Goal: Task Accomplishment & Management: Manage account settings

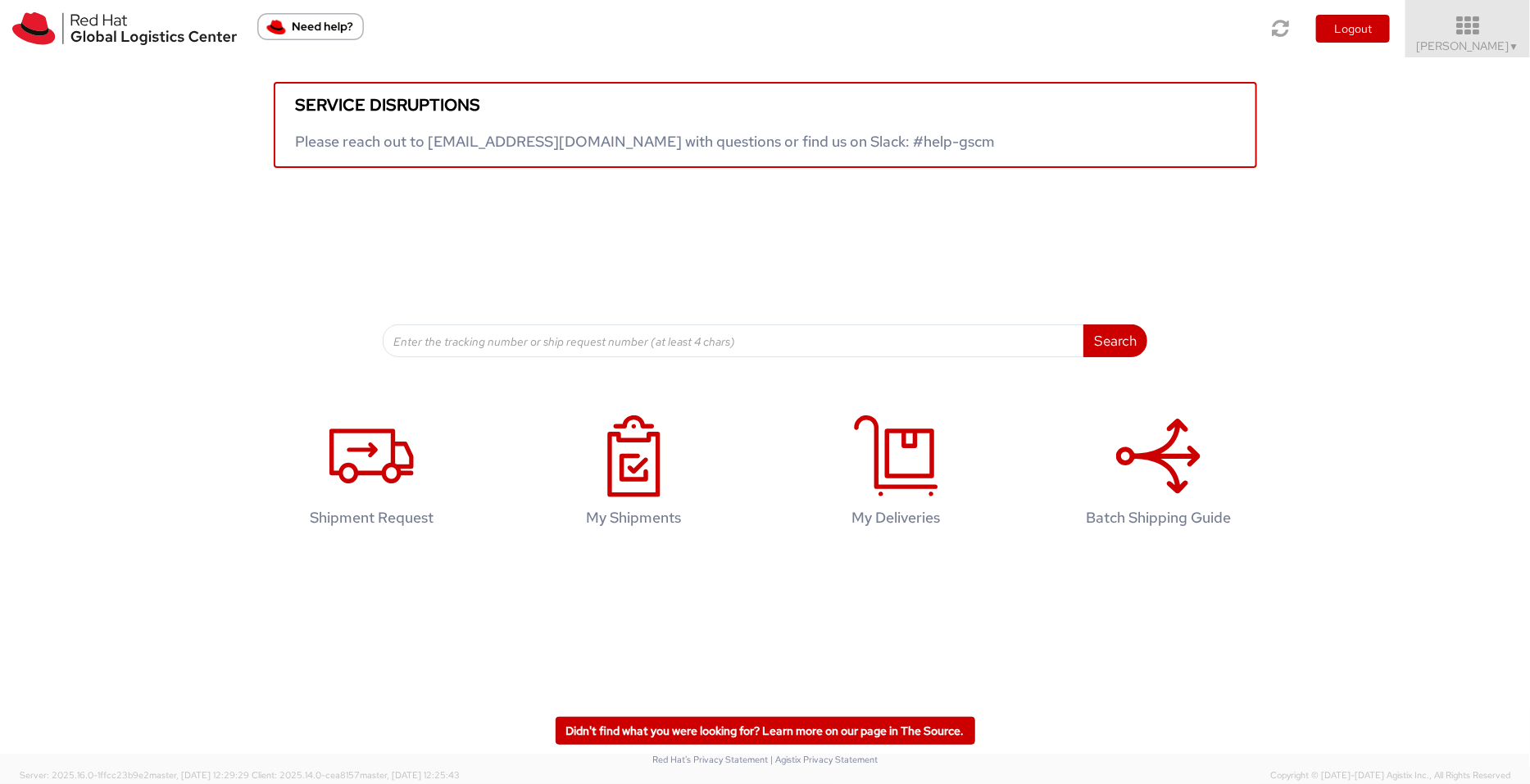
click at [1224, 39] on span "[PERSON_NAME] ▼" at bounding box center [1468, 46] width 103 height 15
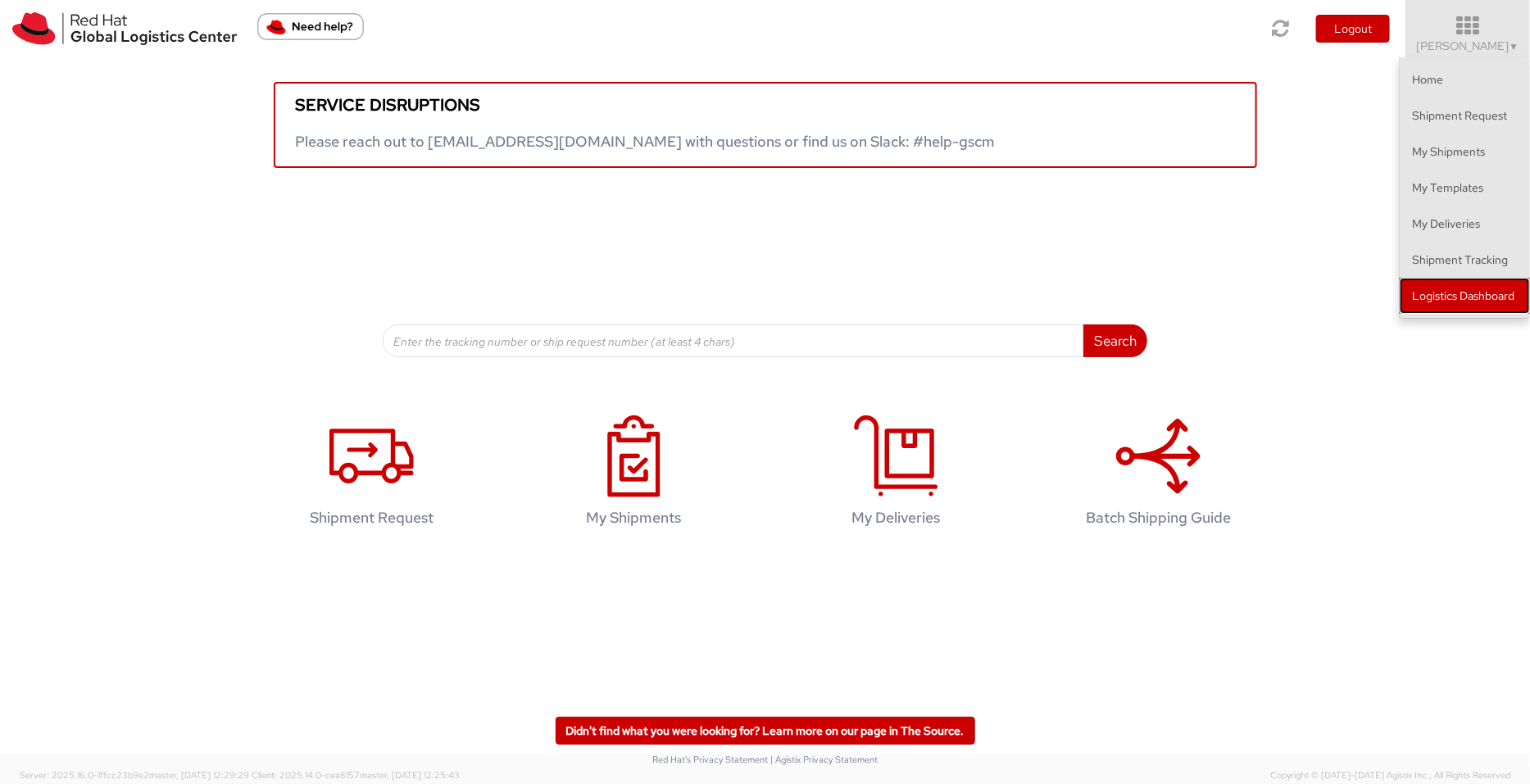
click at [1224, 306] on link "Logistics Dashboard" at bounding box center [1465, 295] width 130 height 36
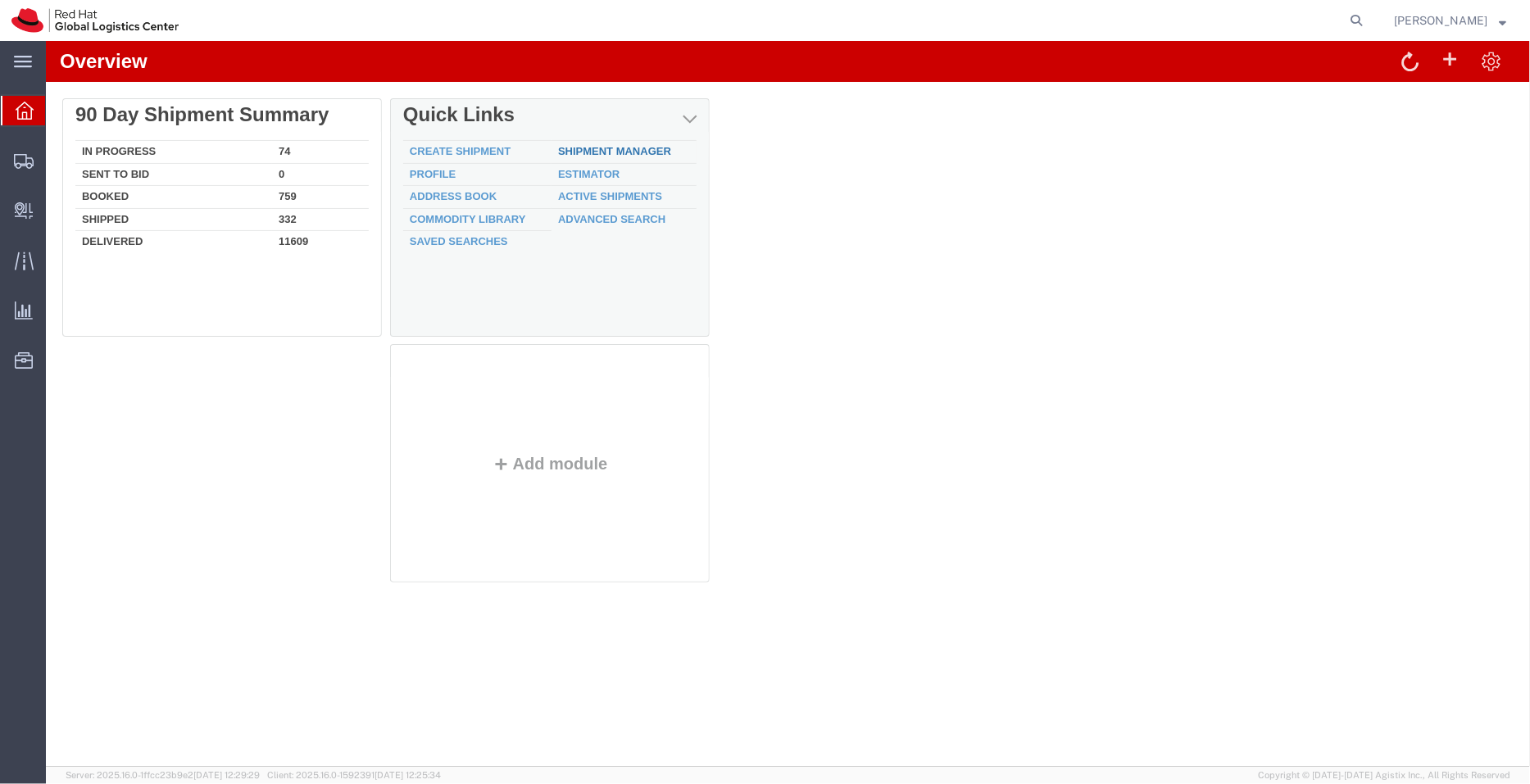
click at [622, 152] on link "Shipment Manager" at bounding box center [614, 150] width 113 height 12
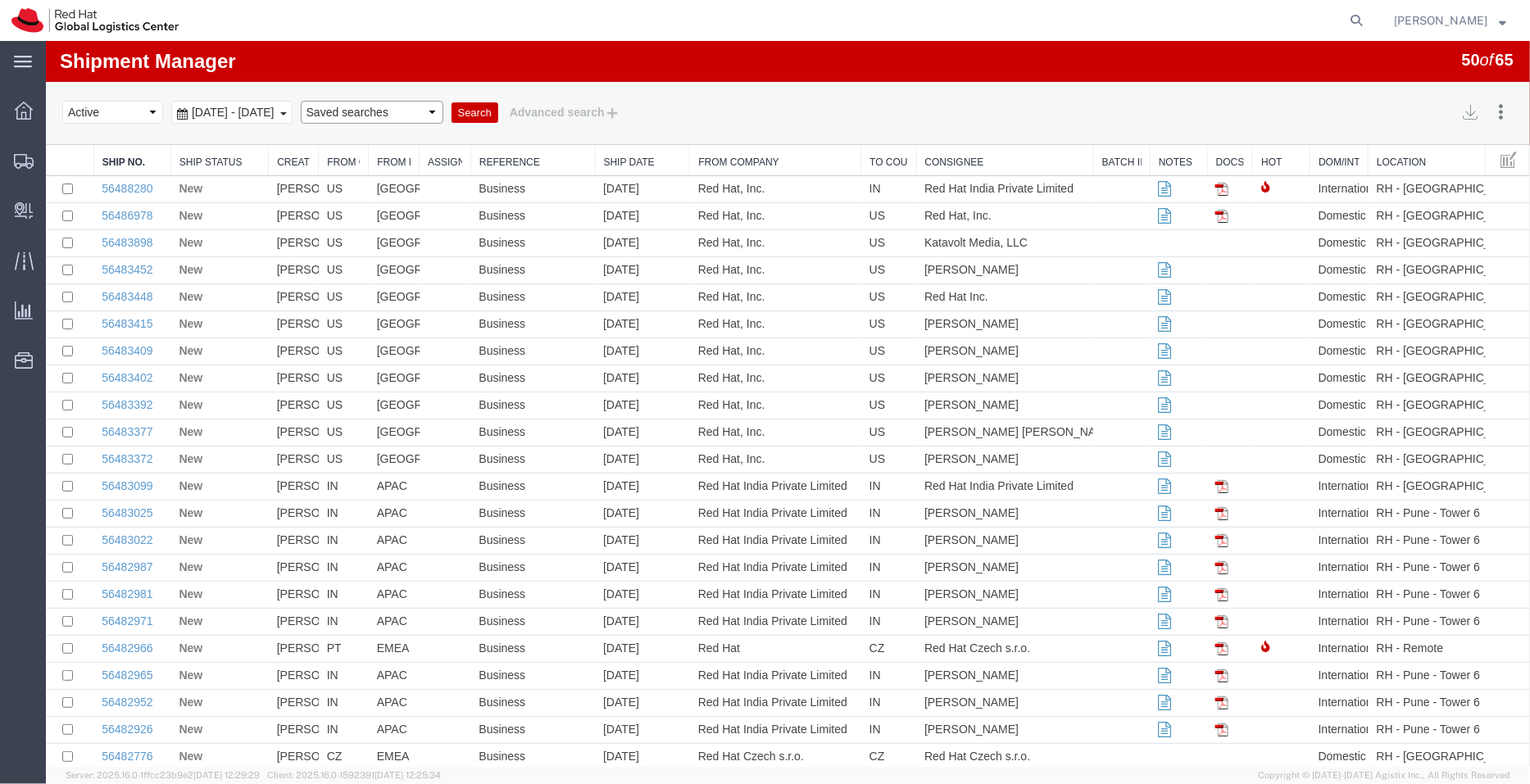
click at [411, 113] on select "Saved searches APAC EMEA India India - Inbounds NA/LATM" at bounding box center [371, 111] width 142 height 23
select select "APAC"
click at [321, 100] on select "Saved searches APAC EMEA India India - Inbounds NA/LATM" at bounding box center [371, 111] width 142 height 23
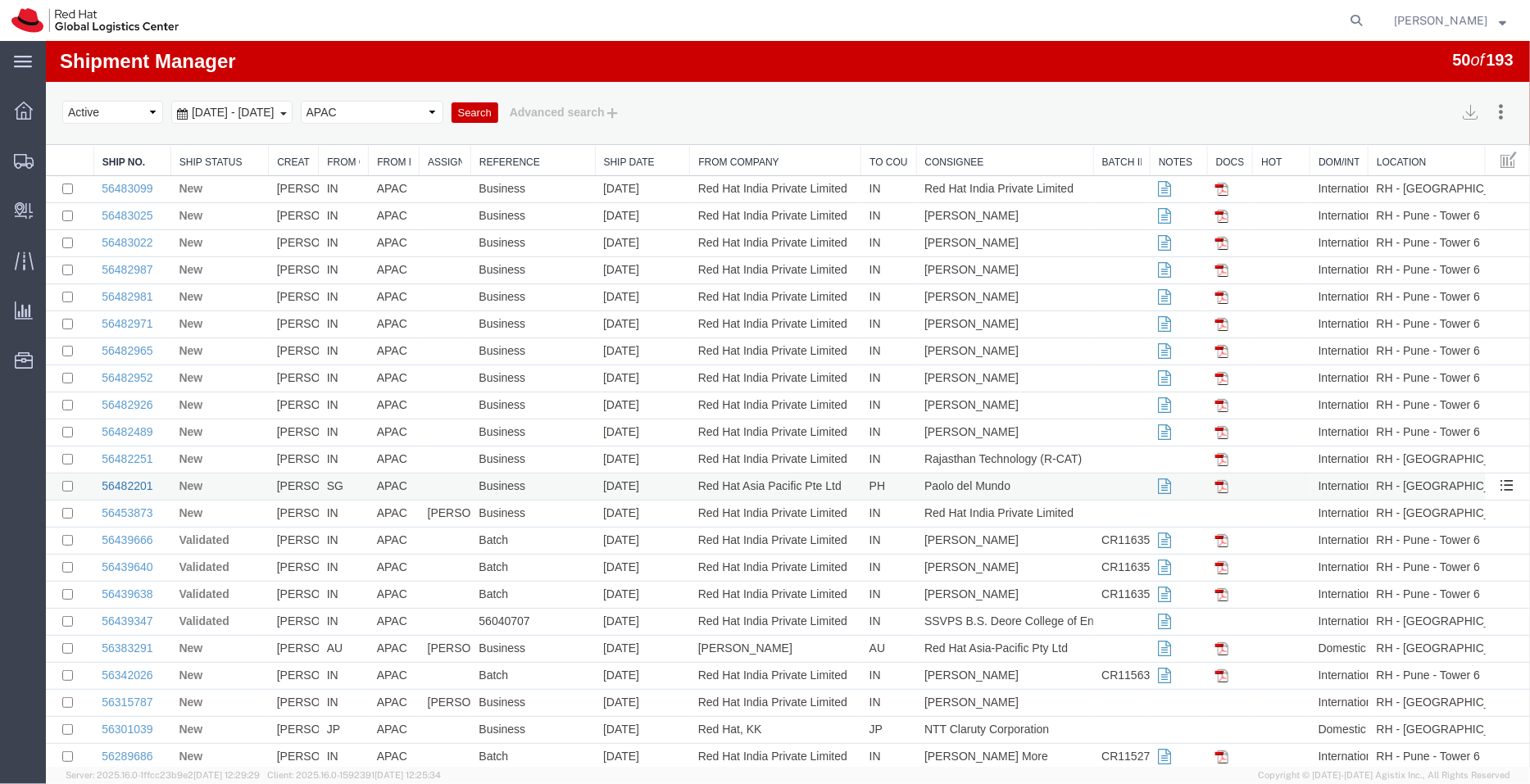
click at [136, 488] on link "56482201" at bounding box center [126, 484] width 50 height 13
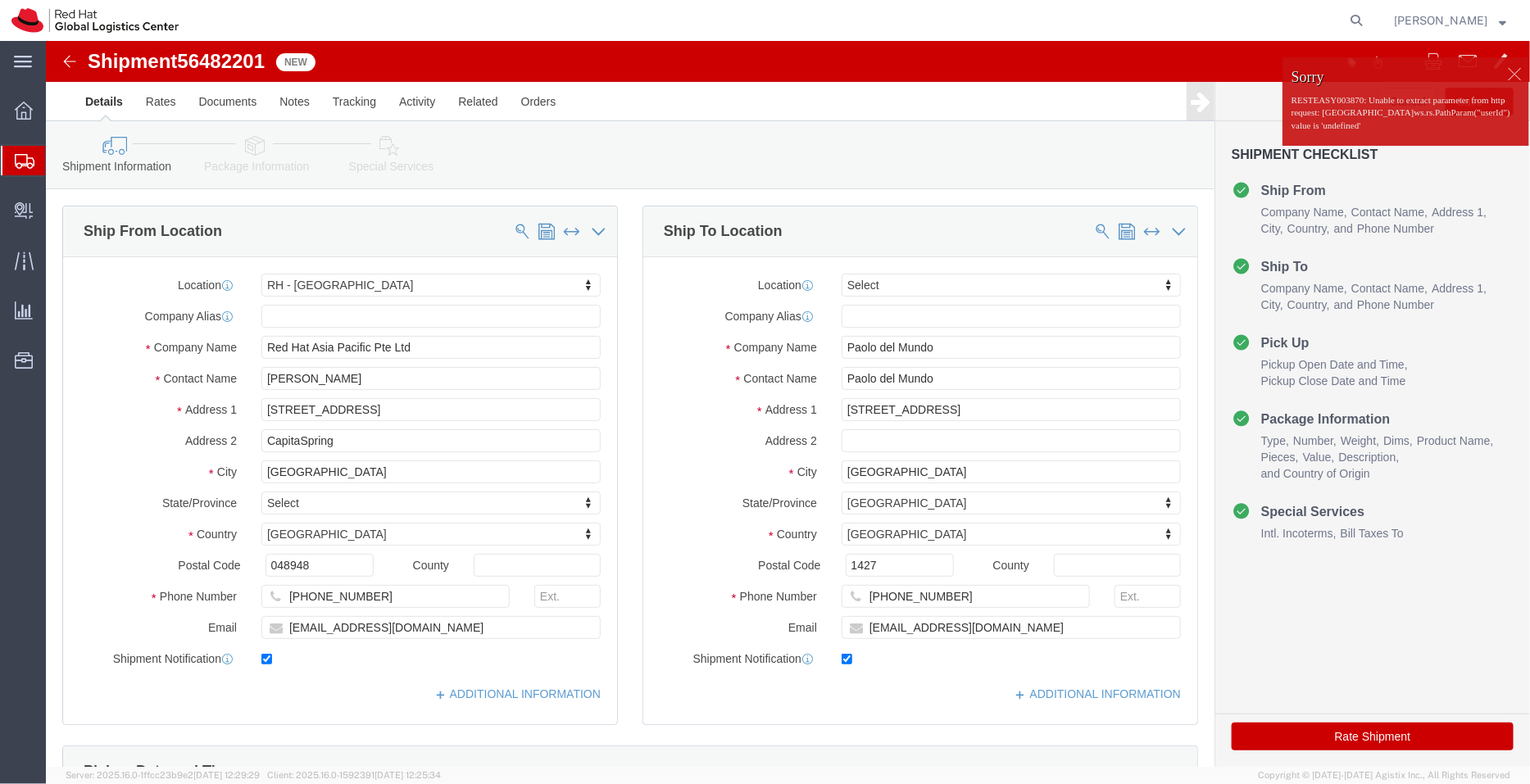
select select "51051"
select select
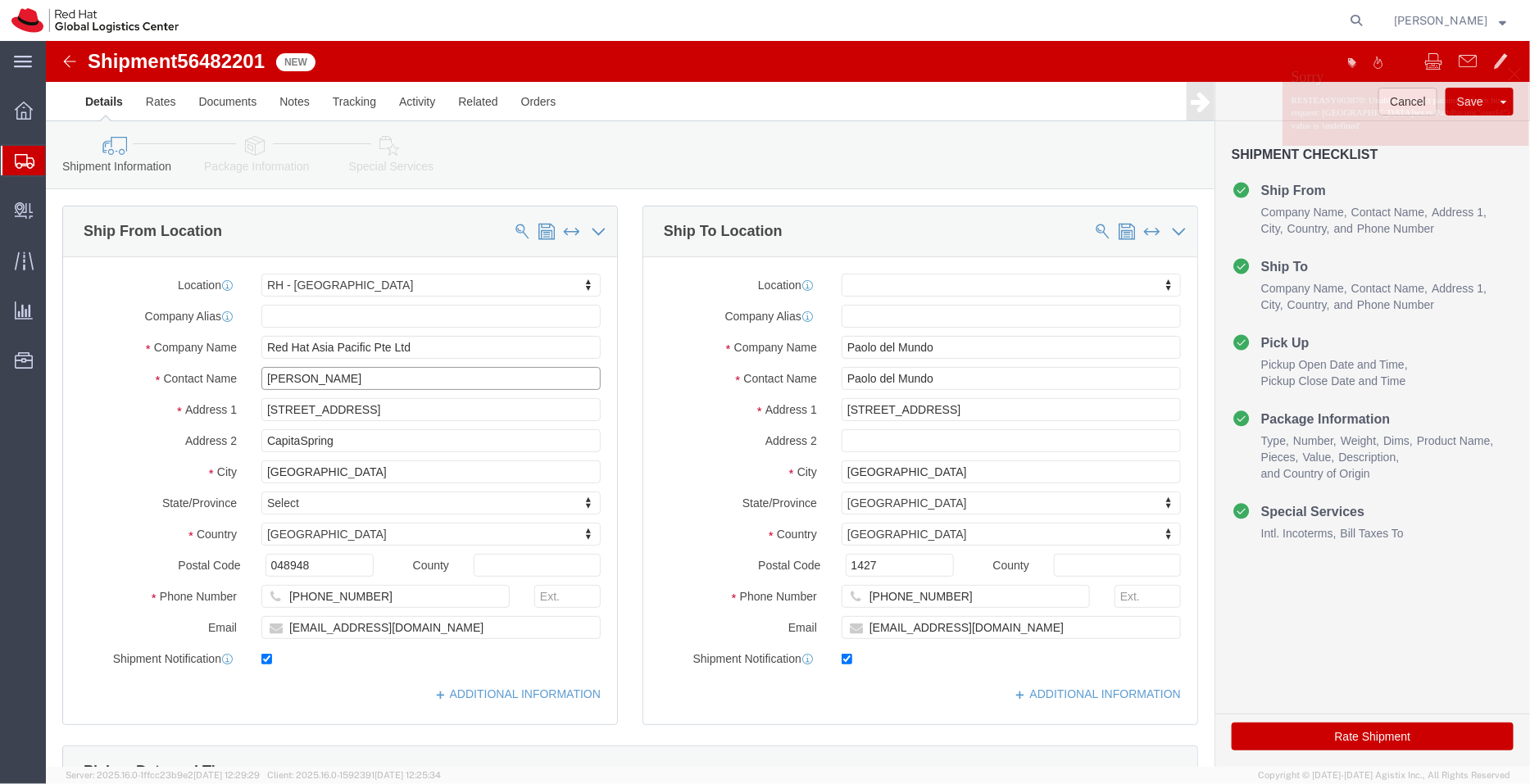
click input "Sally Chua"
type input "Sally Chua"
click link "ADDITIONAL INFORMATION"
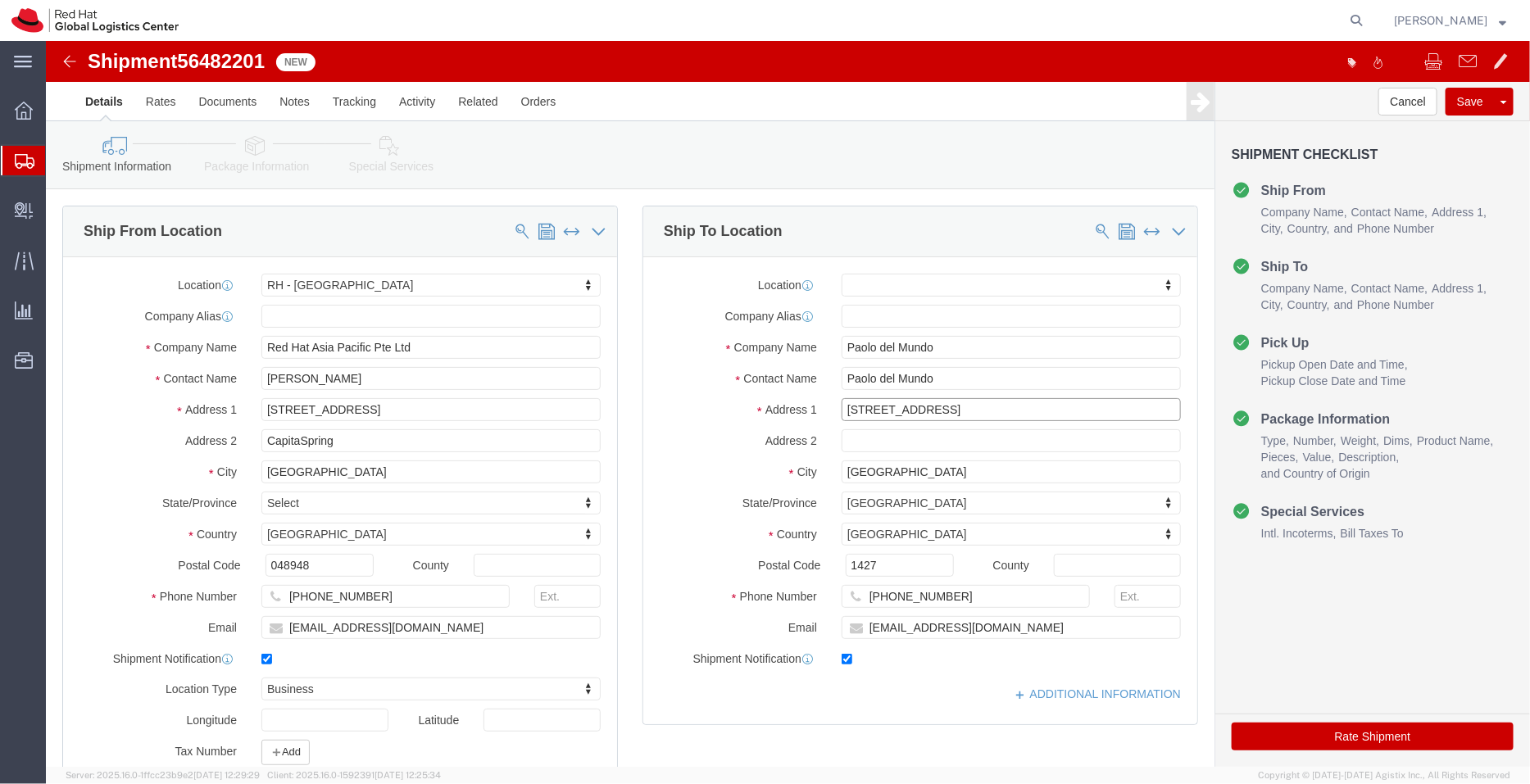
drag, startPoint x: 985, startPoint y: 369, endPoint x: 923, endPoint y: 366, distance: 62.1
click input "14 Barrio San Isidro Tala, Brgy. 188"
type input "14 Barrio San Isidro Tala,"
select select
click input "text"
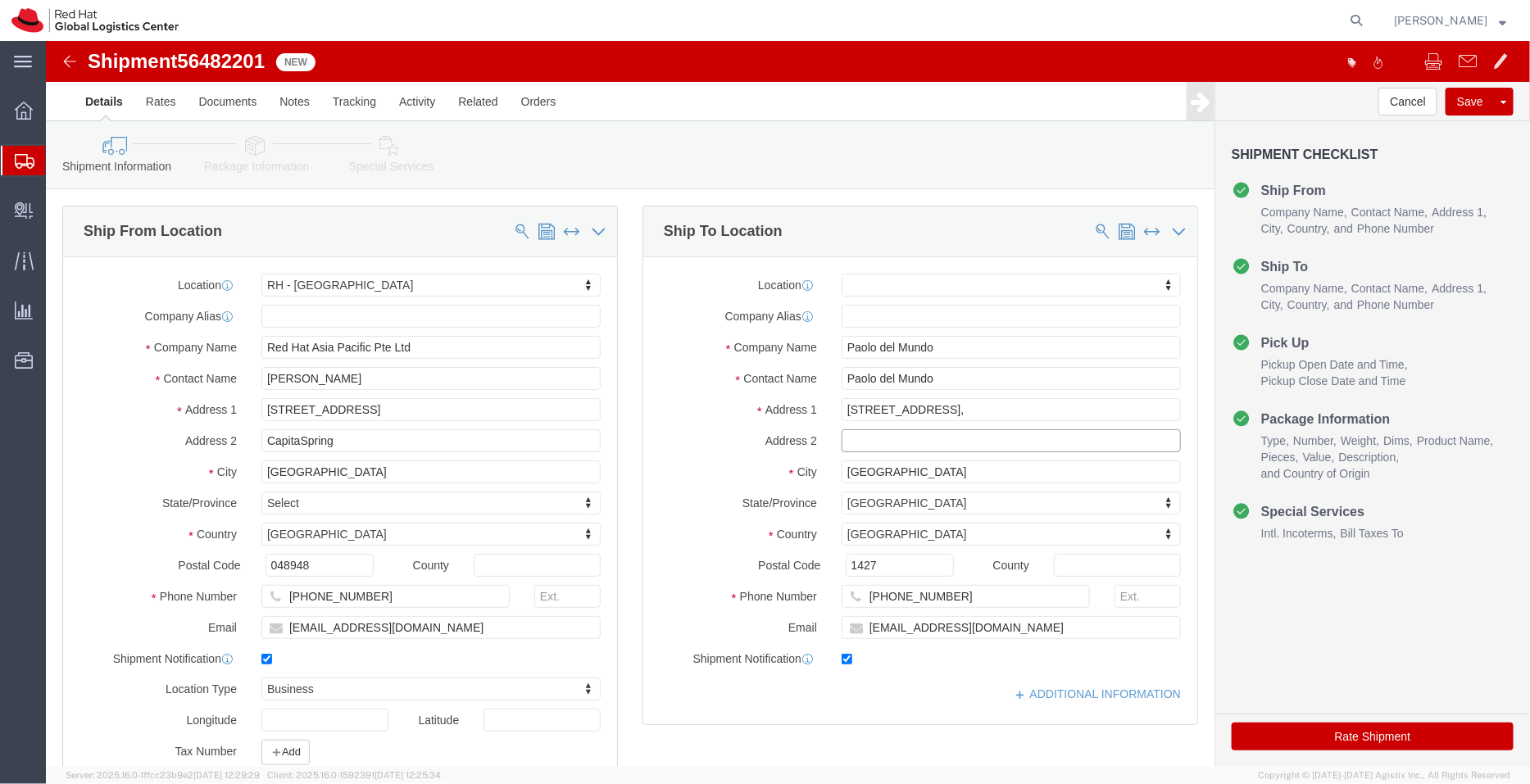
type input "v"
paste input "Brgy. 188"
type input "Brgy. 188"
click input "pdelmund@redhat.com"
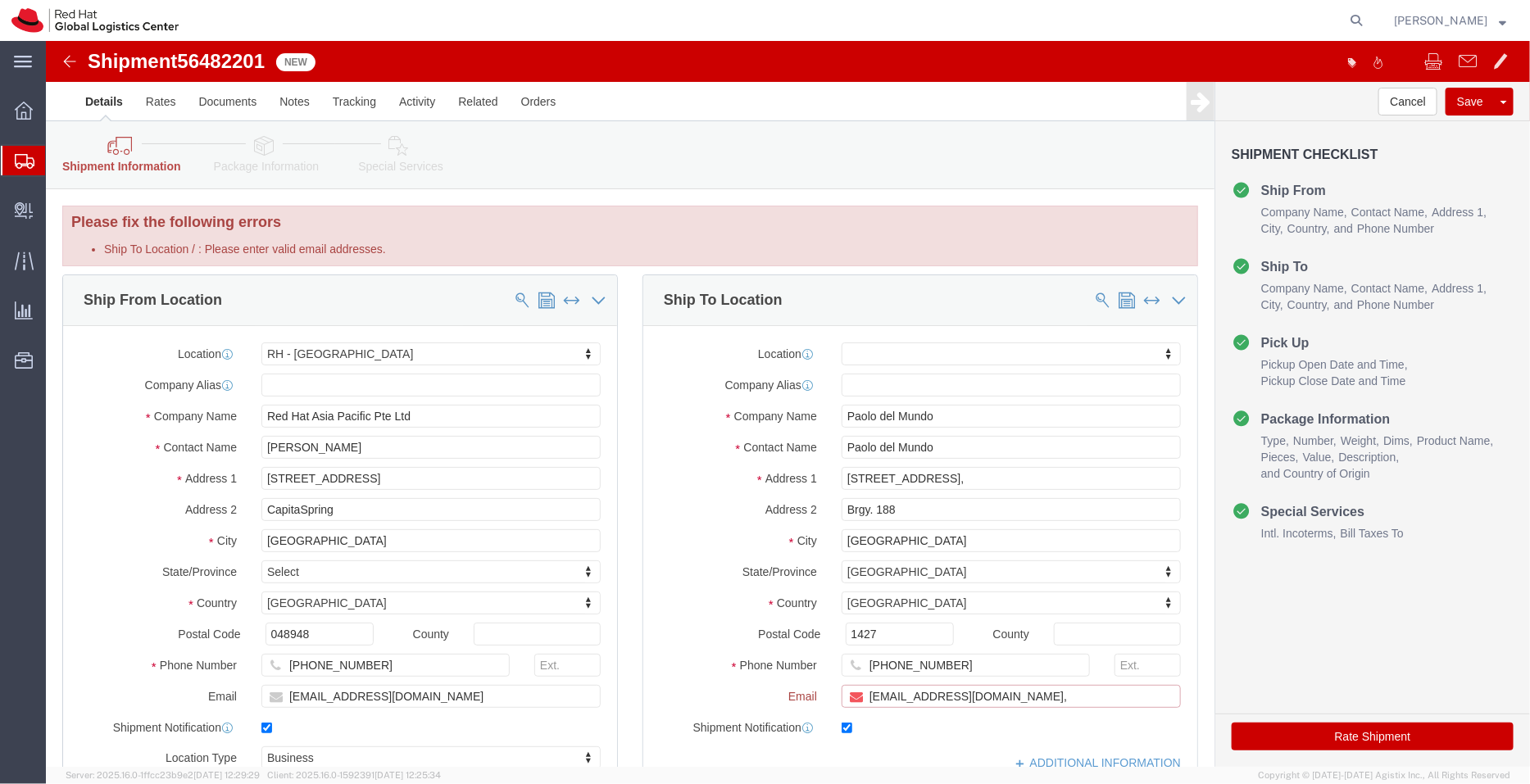
paste input "apaclogistics@redhat.com"
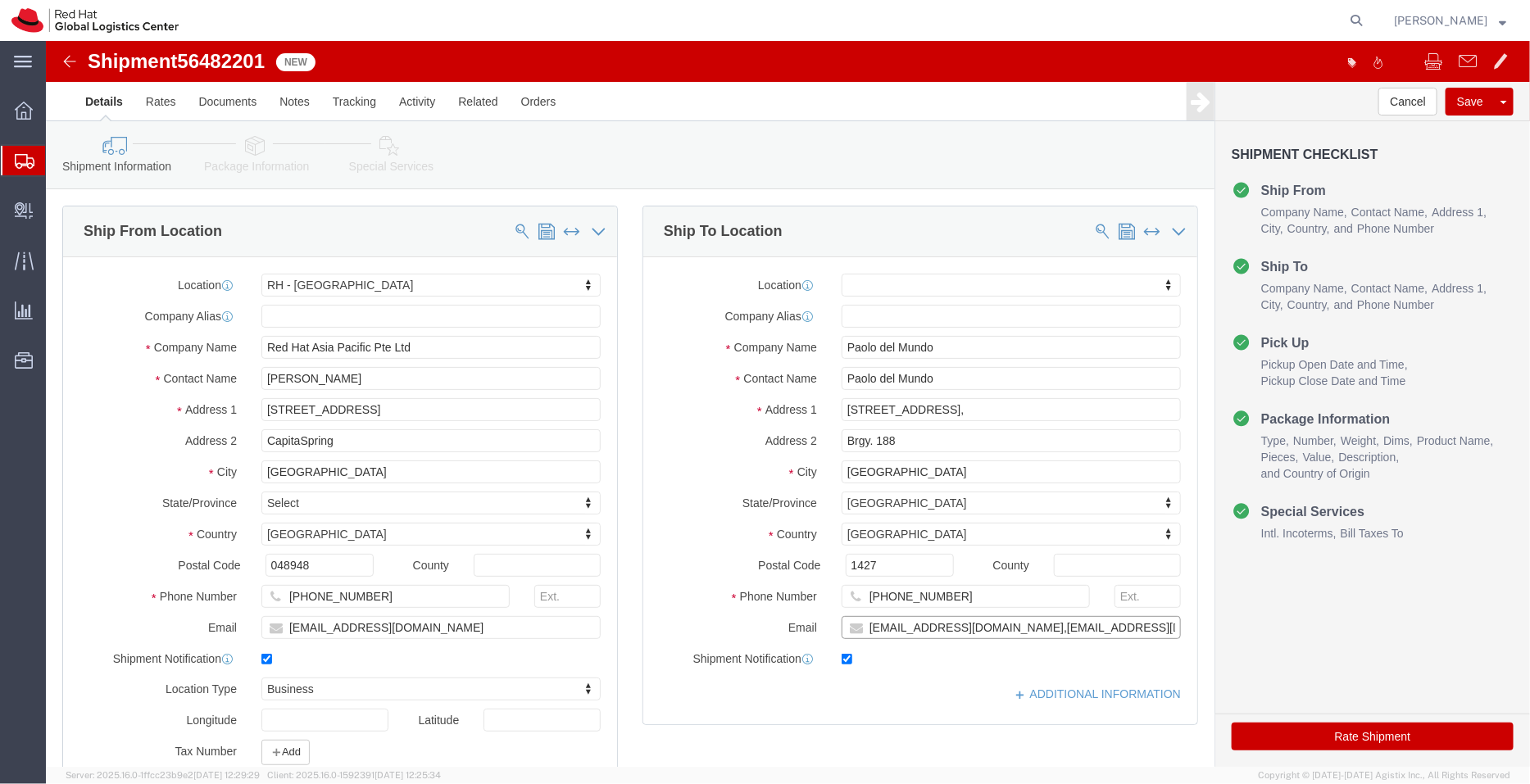
scroll to position [247, 0]
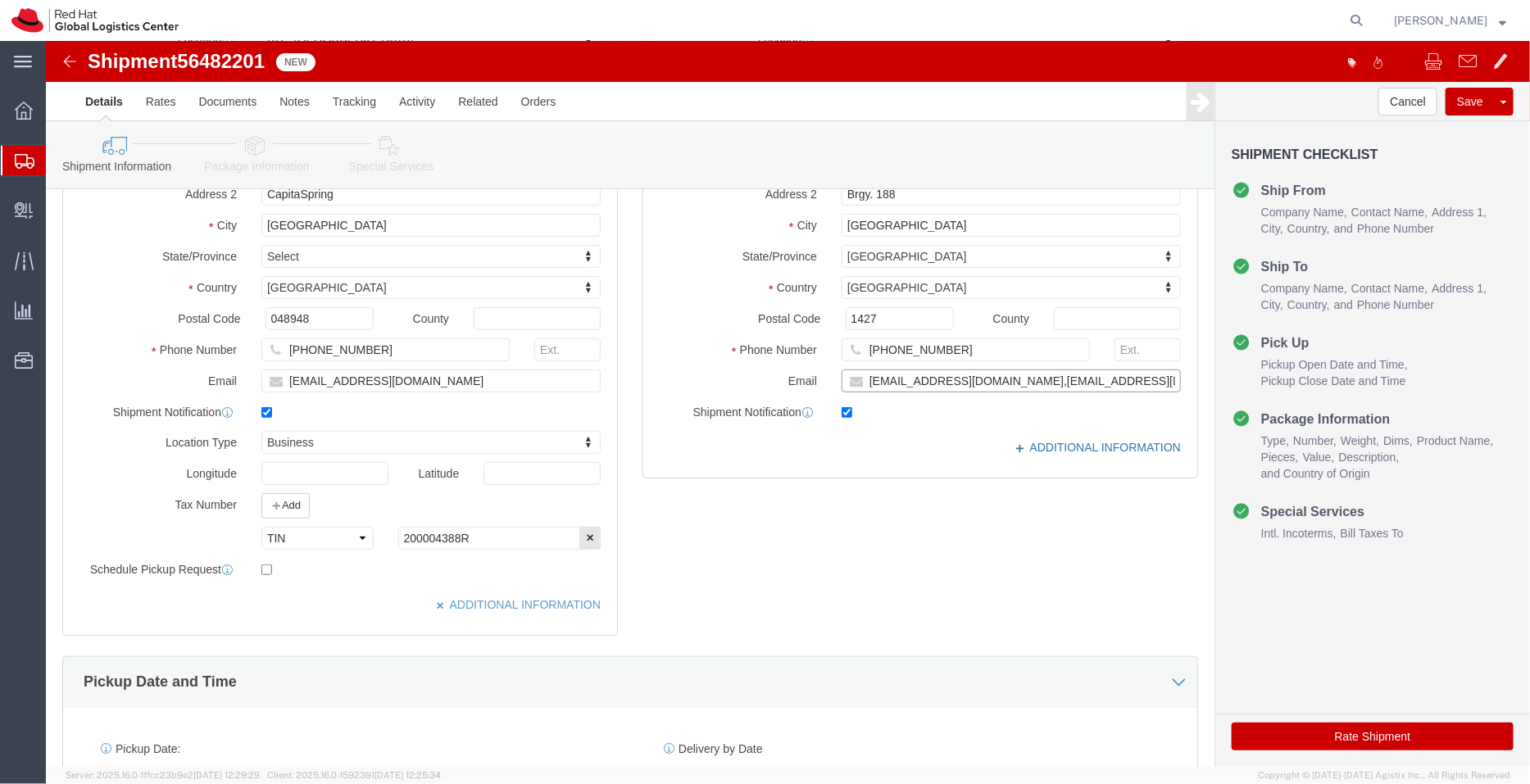
type input "pdelmund@redhat.com,apaclogistics@redhat.com"
click link "ADDITIONAL INFORMATION"
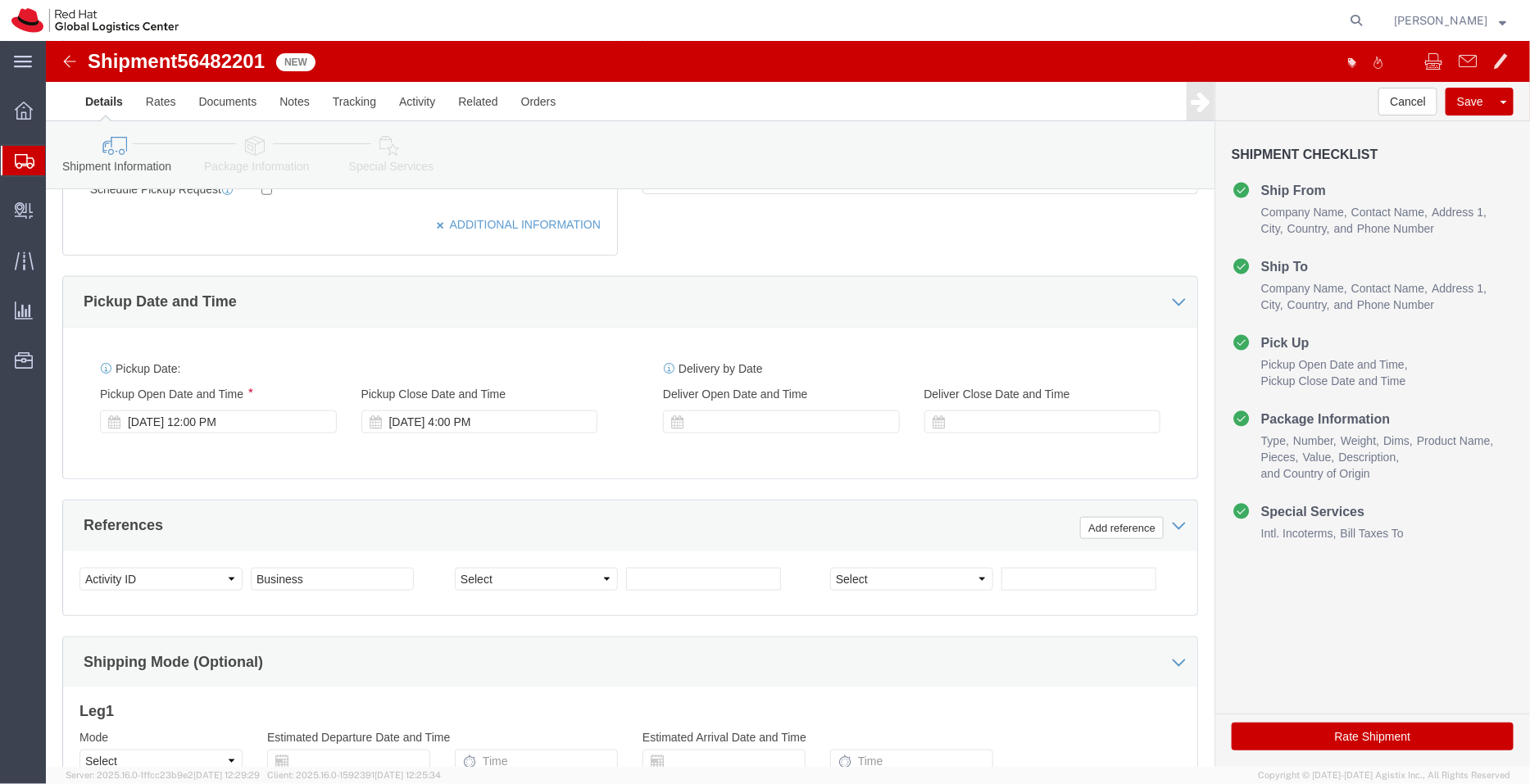
scroll to position [838, 0]
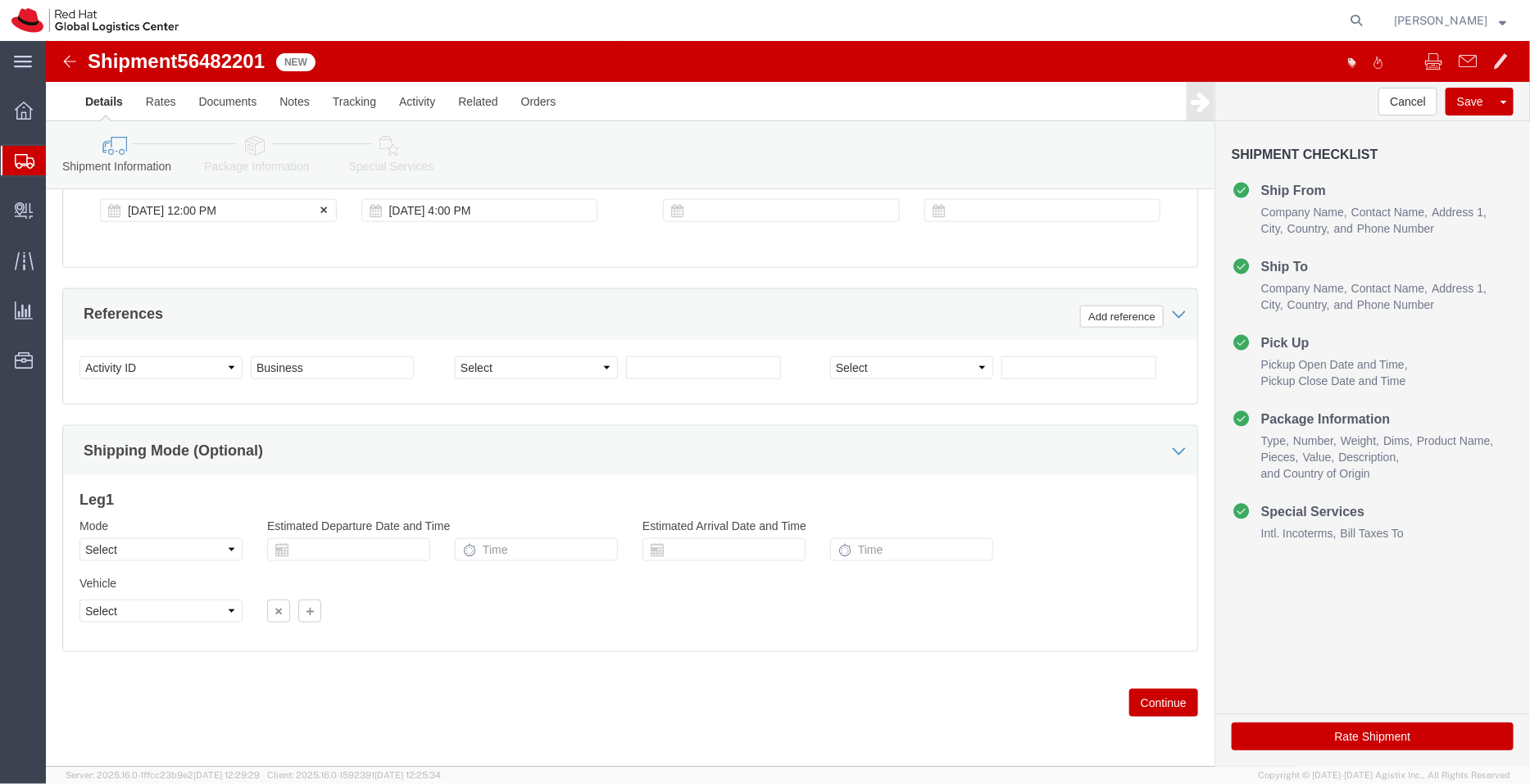
click div "Aug 14 2025 12:00 PM"
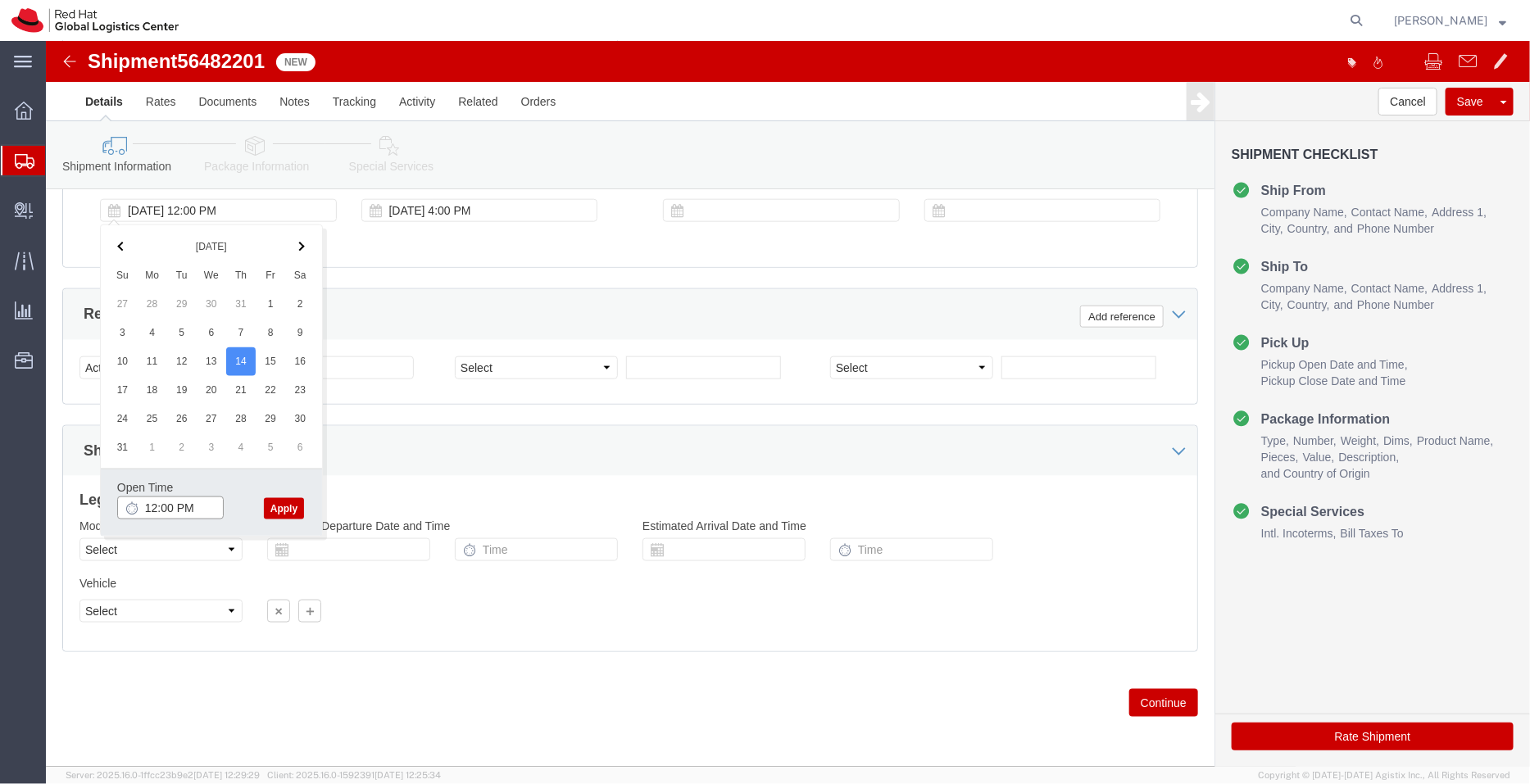
click input "12:00 PM"
type input "3:00 PM"
click button "Apply"
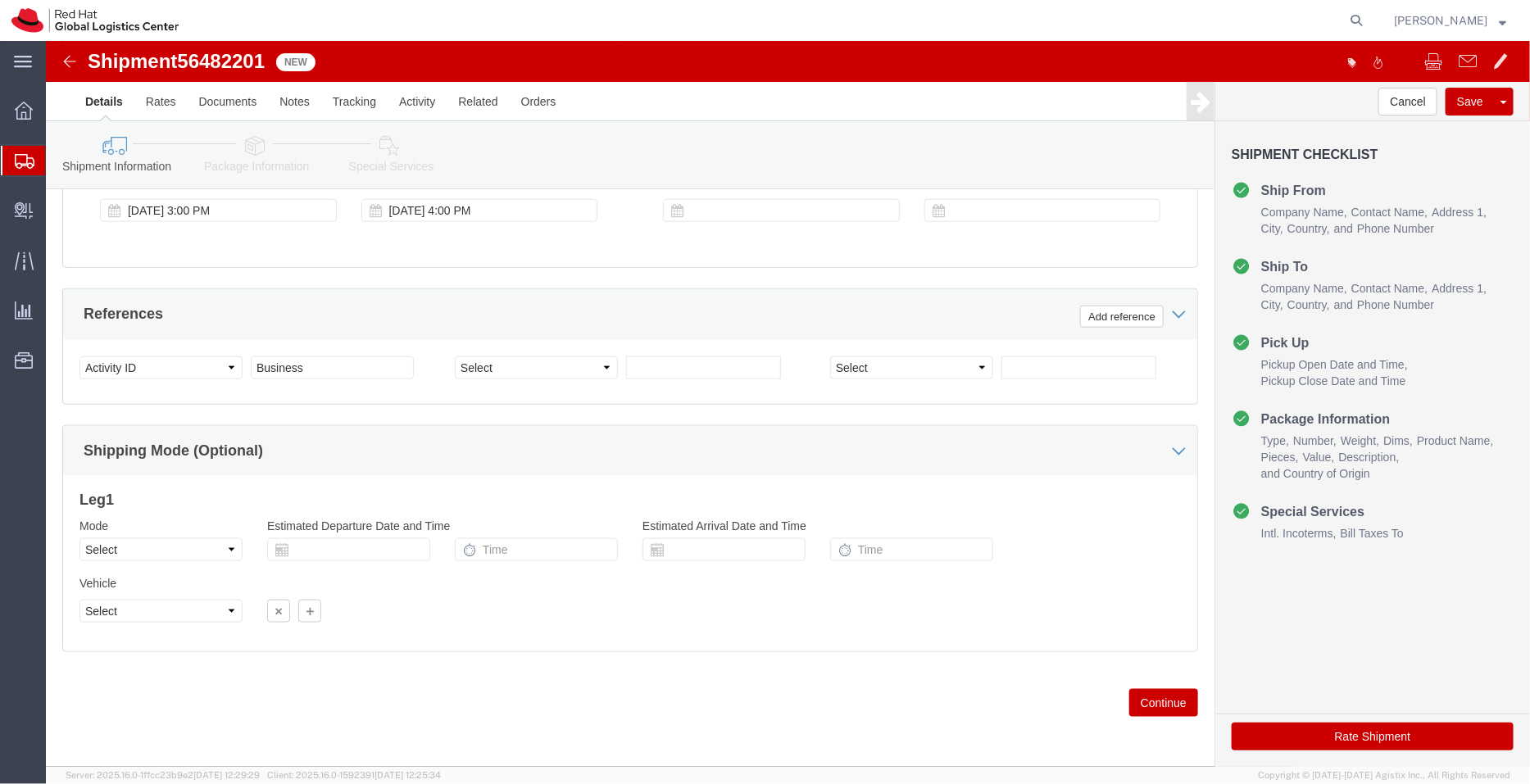
click icon
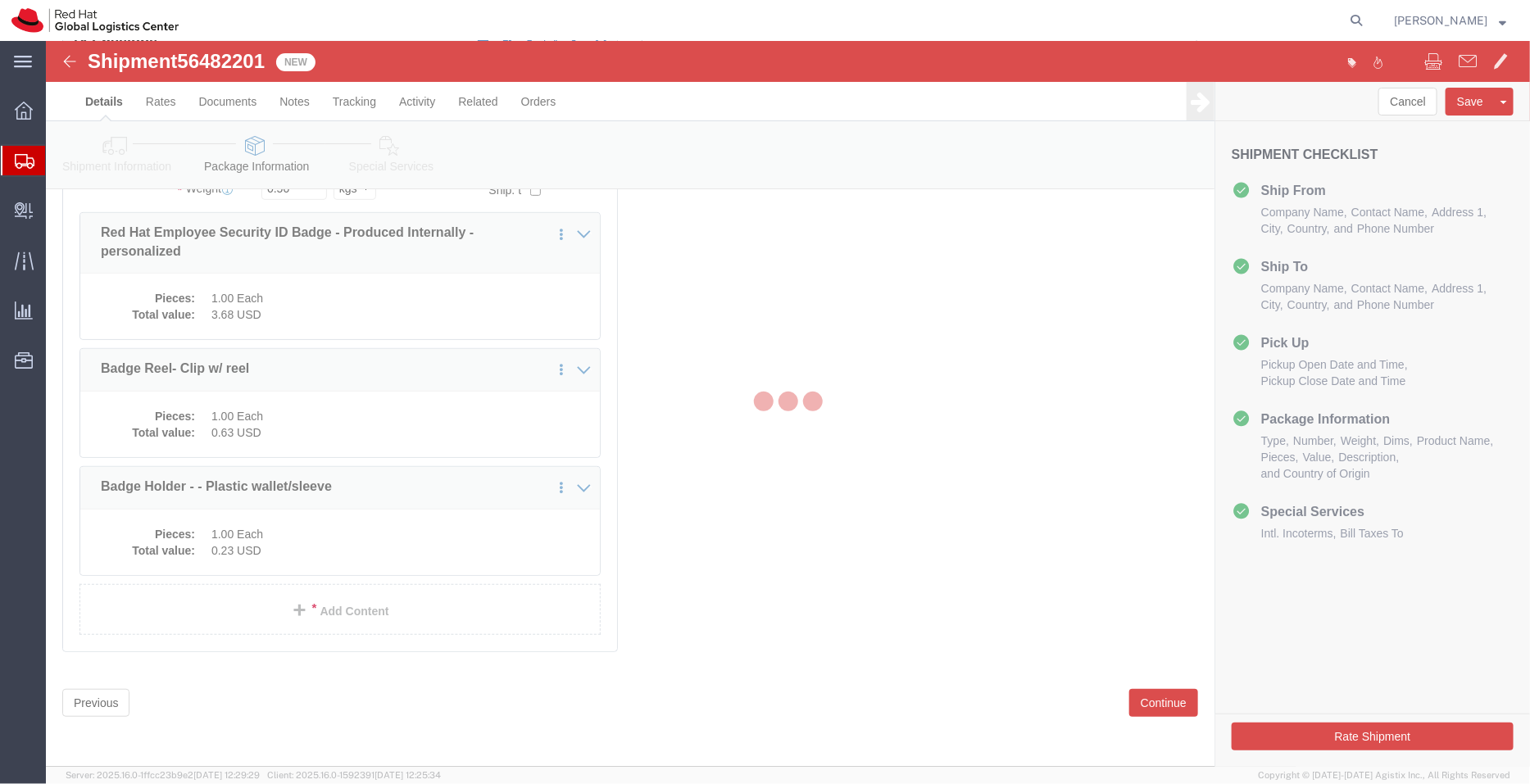
scroll to position [131, 0]
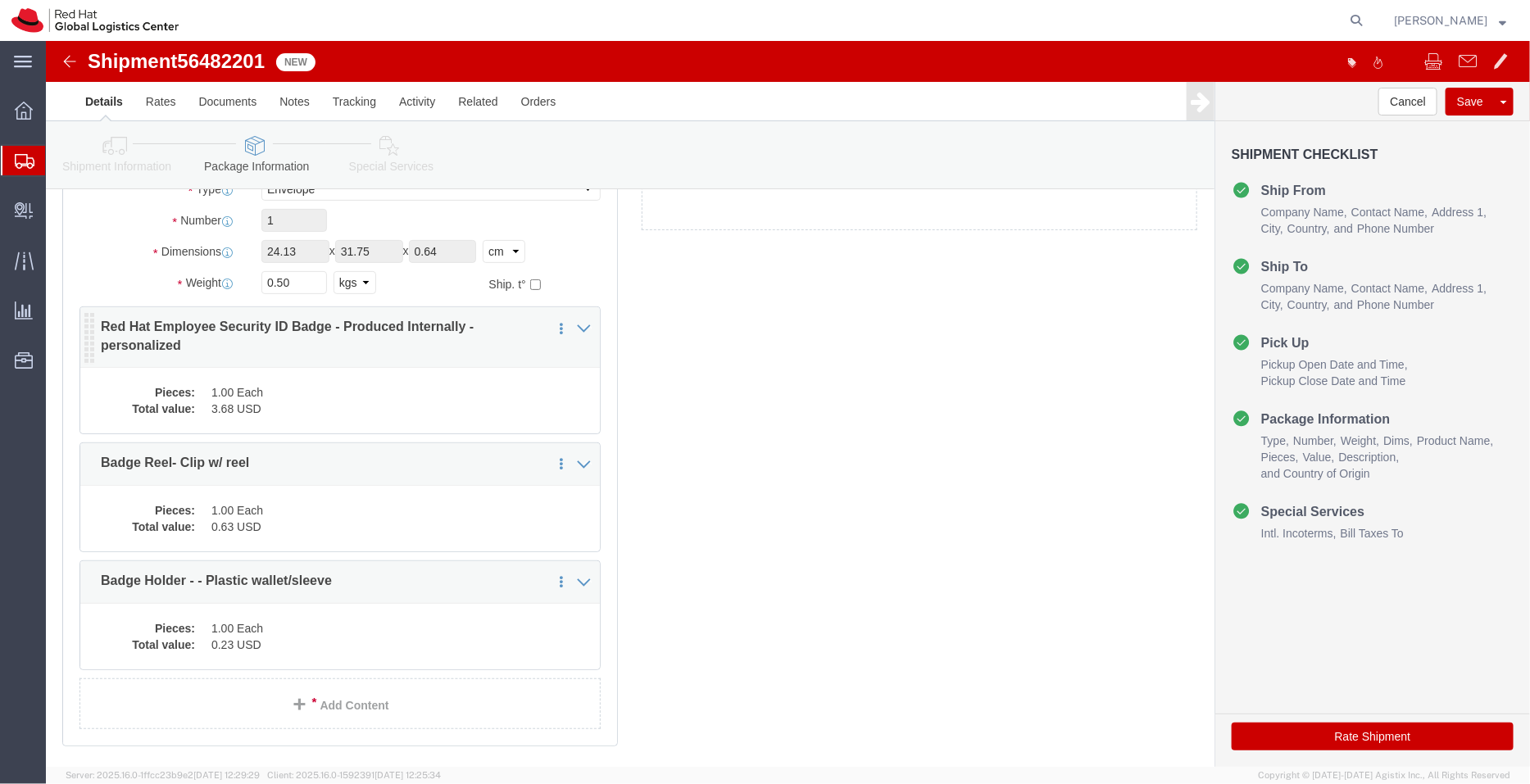
click dd "3.68 USD"
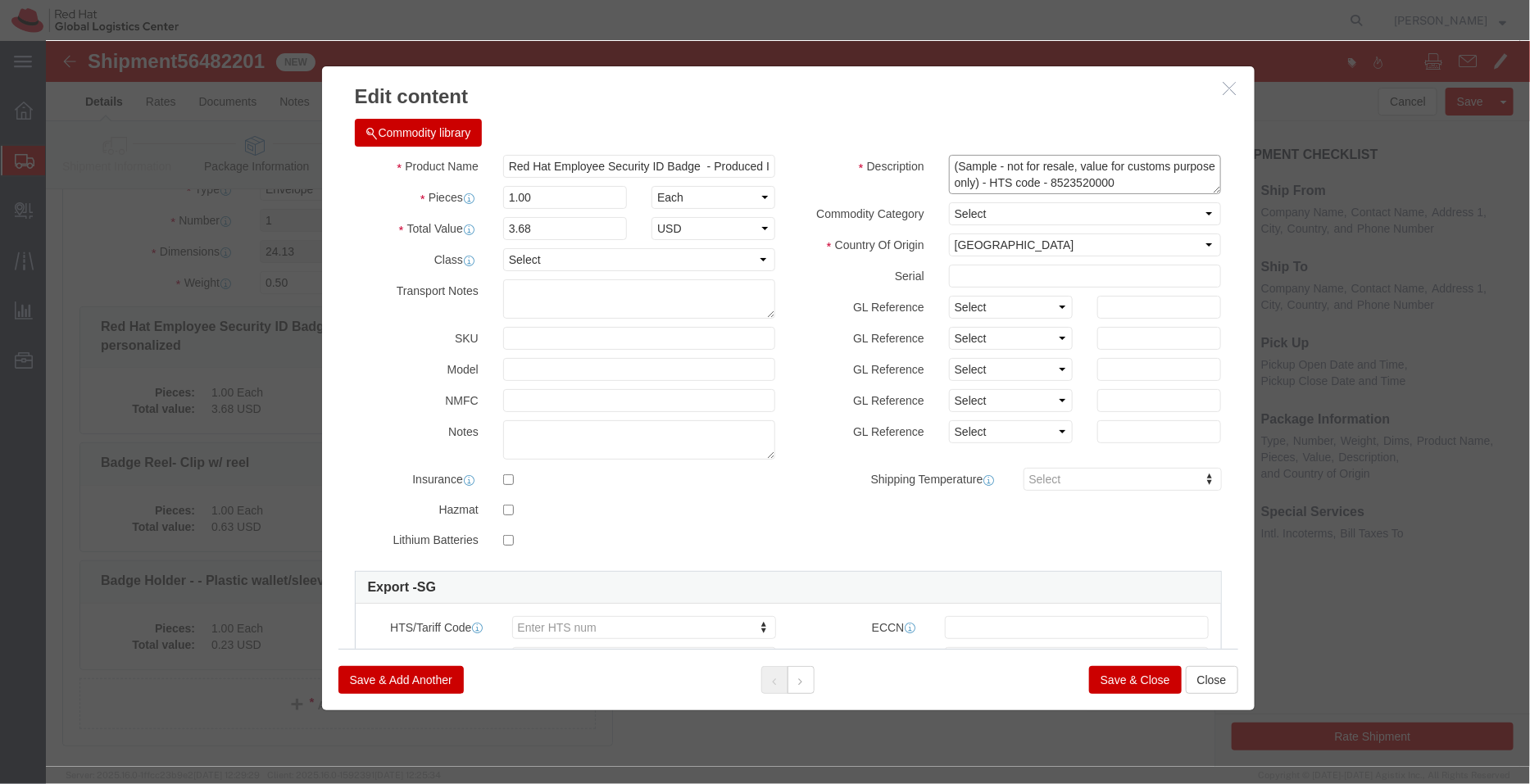
drag, startPoint x: 1105, startPoint y: 137, endPoint x: 1037, endPoint y: 137, distance: 68.0
click textarea "(Sample - not for resale, value for customs purpose only) - HTS code - 85235200…"
type textarea "(Sample - not for resale, value for customs purpose only) - HTS code -"
click input "text"
type input "8523520000"
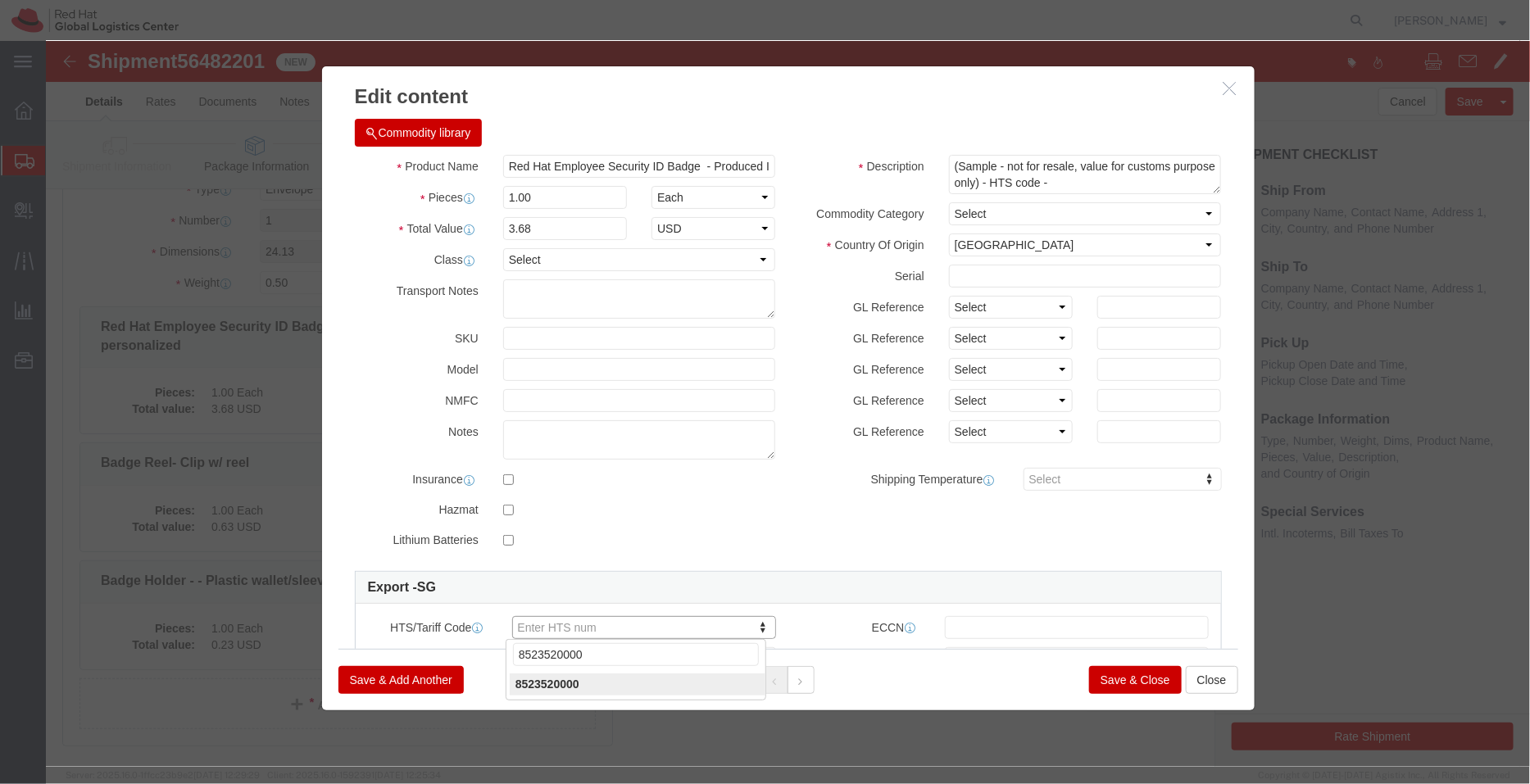
type input "8523520000"
click textarea "(Sample - not for resale, value for customs purpose only) - HTS code - 85235200…"
type textarea "(Sample - not for resale, value for customs purpose only)"
click input "Red Hat Employee Security ID Badge - Produced Internally - personalized"
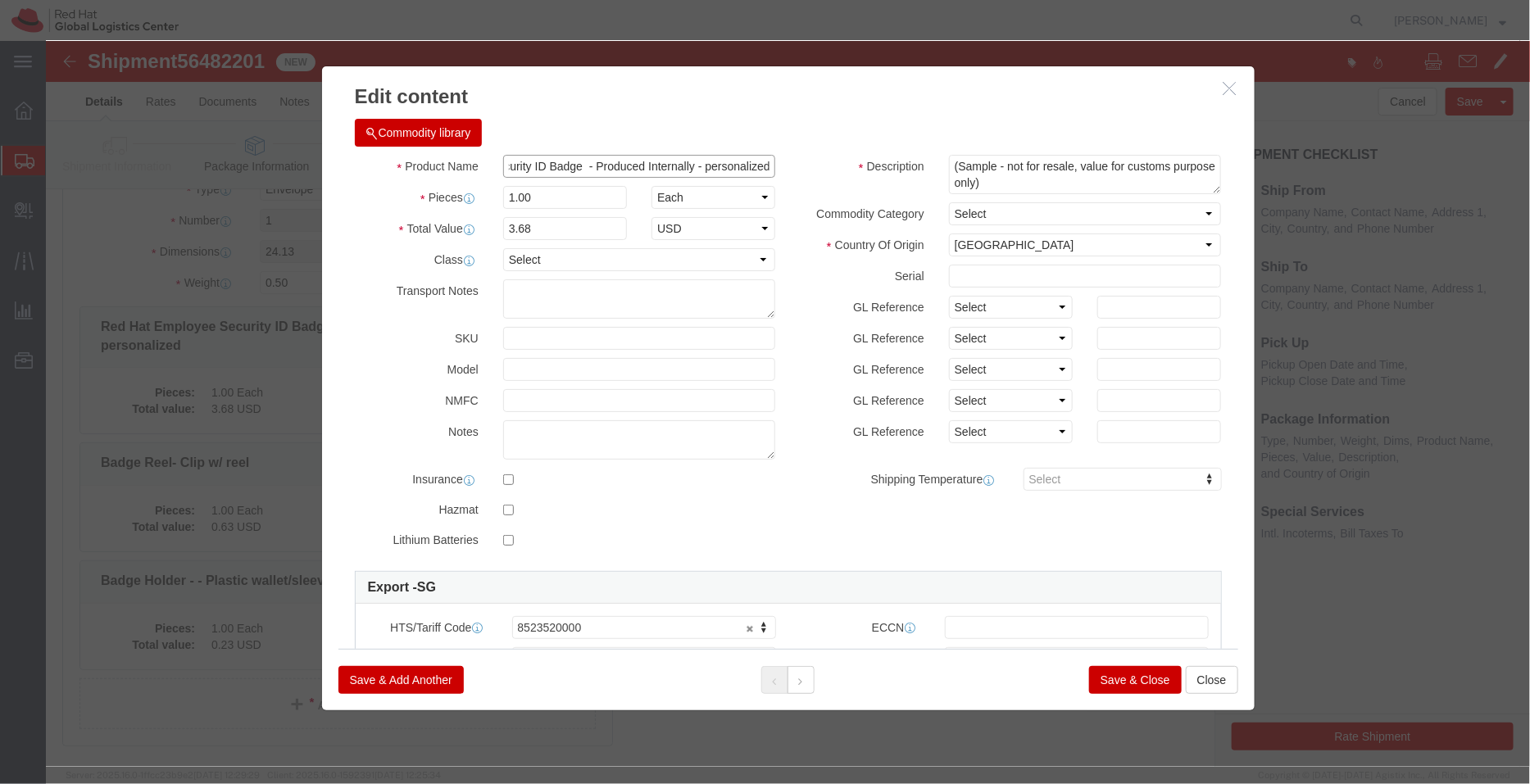
drag, startPoint x: 652, startPoint y: 118, endPoint x: 1031, endPoint y: 298, distance: 419.6
click div "Product Name Red Hat Employee Security ID Badge - Produced Internally - persona…"
type input "Red Hat Employee Security ID Badge"
click textarea "(Sample - not for resale, value for customs purpose only) - HTS code - 85235200…"
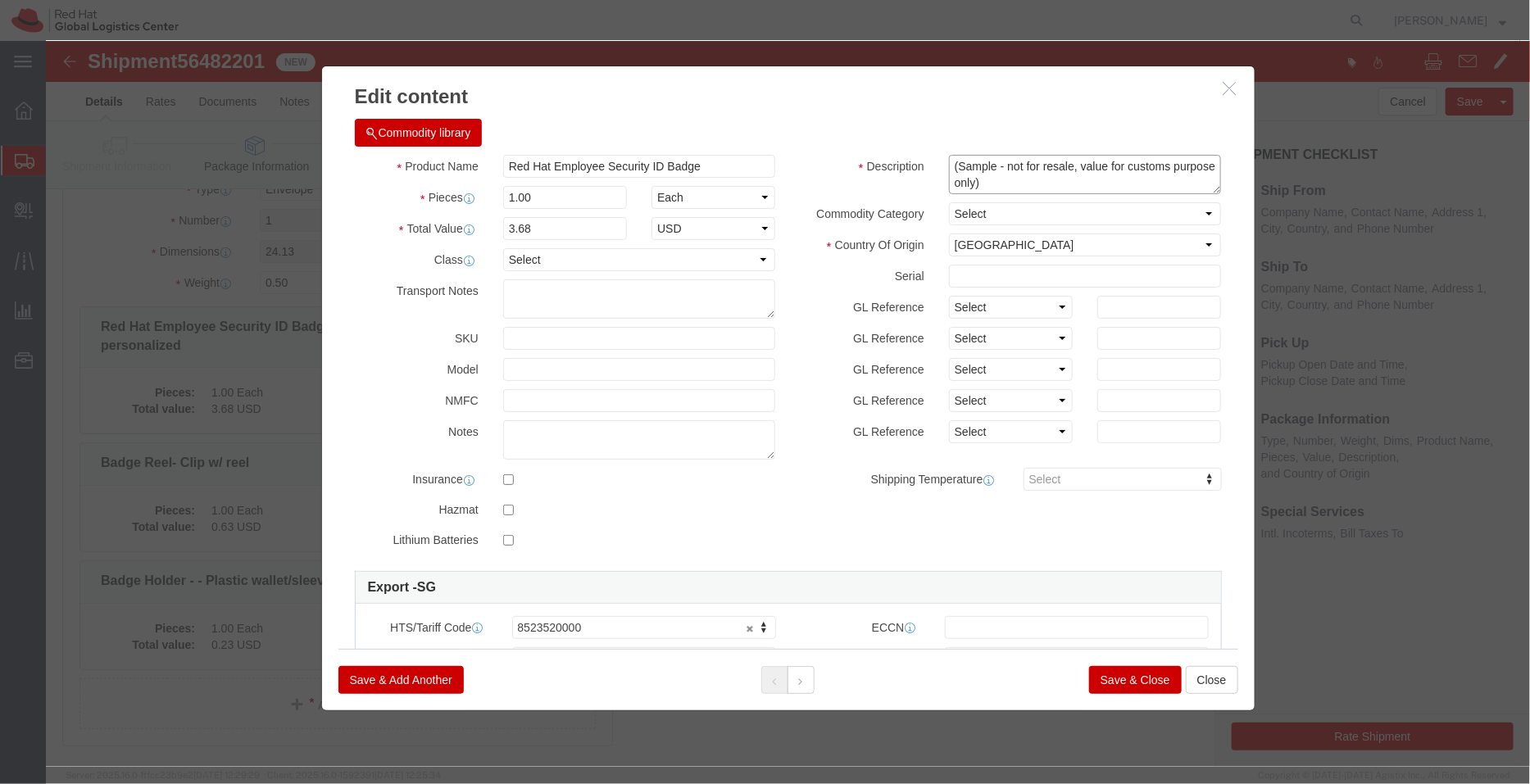
paste textarea "- Produced Internally - personalized"
type textarea "- Produced Internally - personalized (Sample - not for resale, value for custom…"
click button "Save & Close"
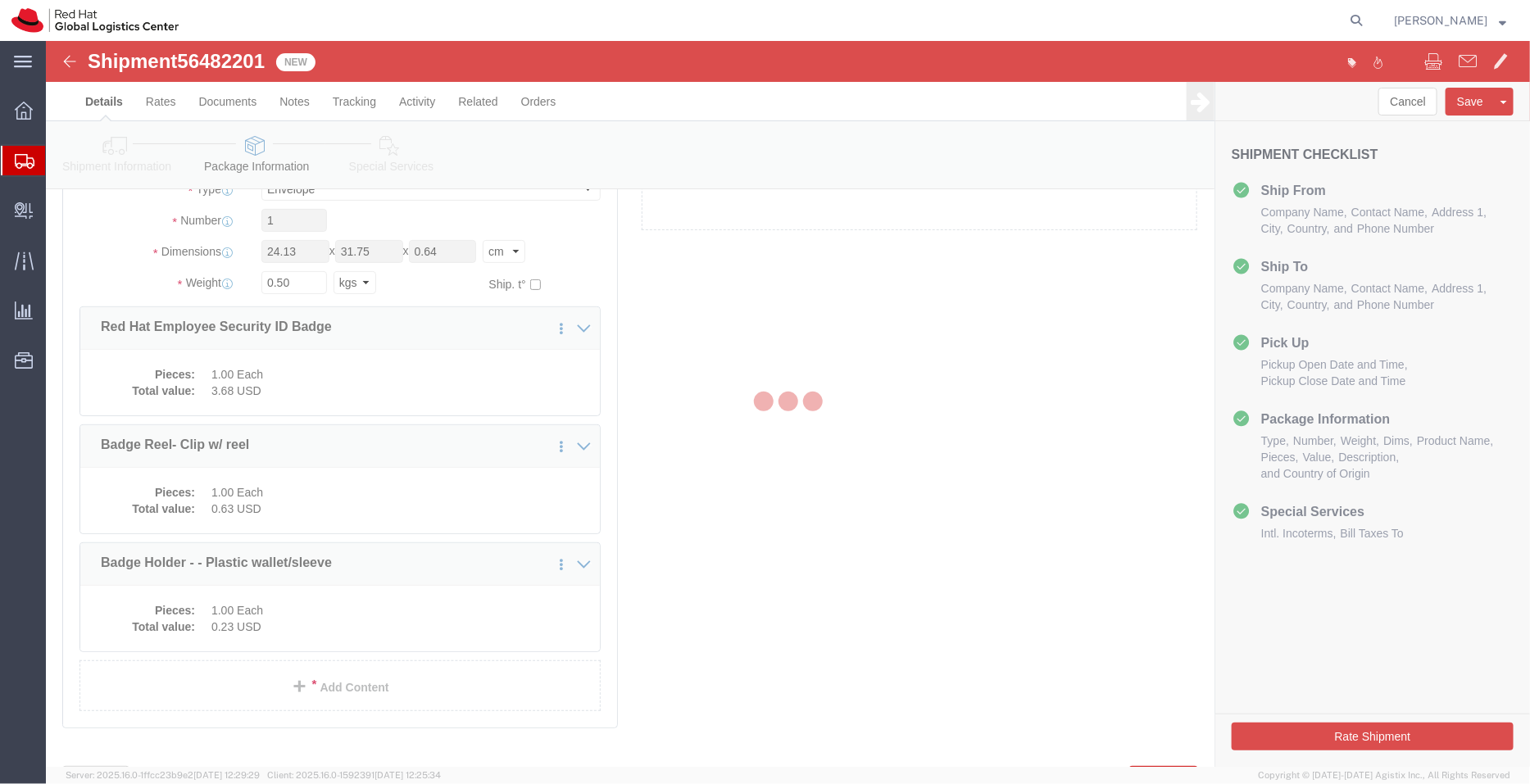
click at [364, 503] on div at bounding box center [788, 403] width 1484 height 726
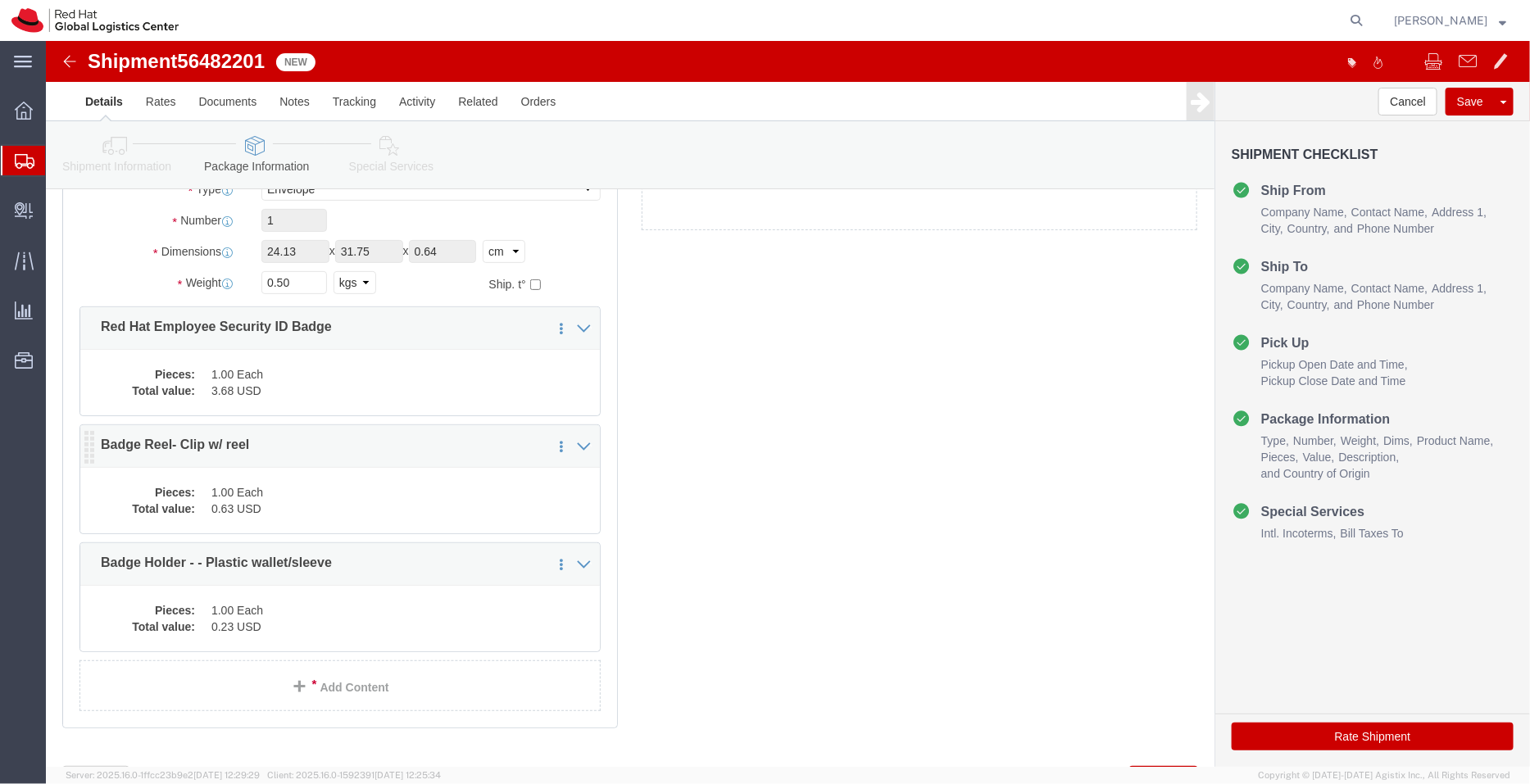
click dd "0.63 USD"
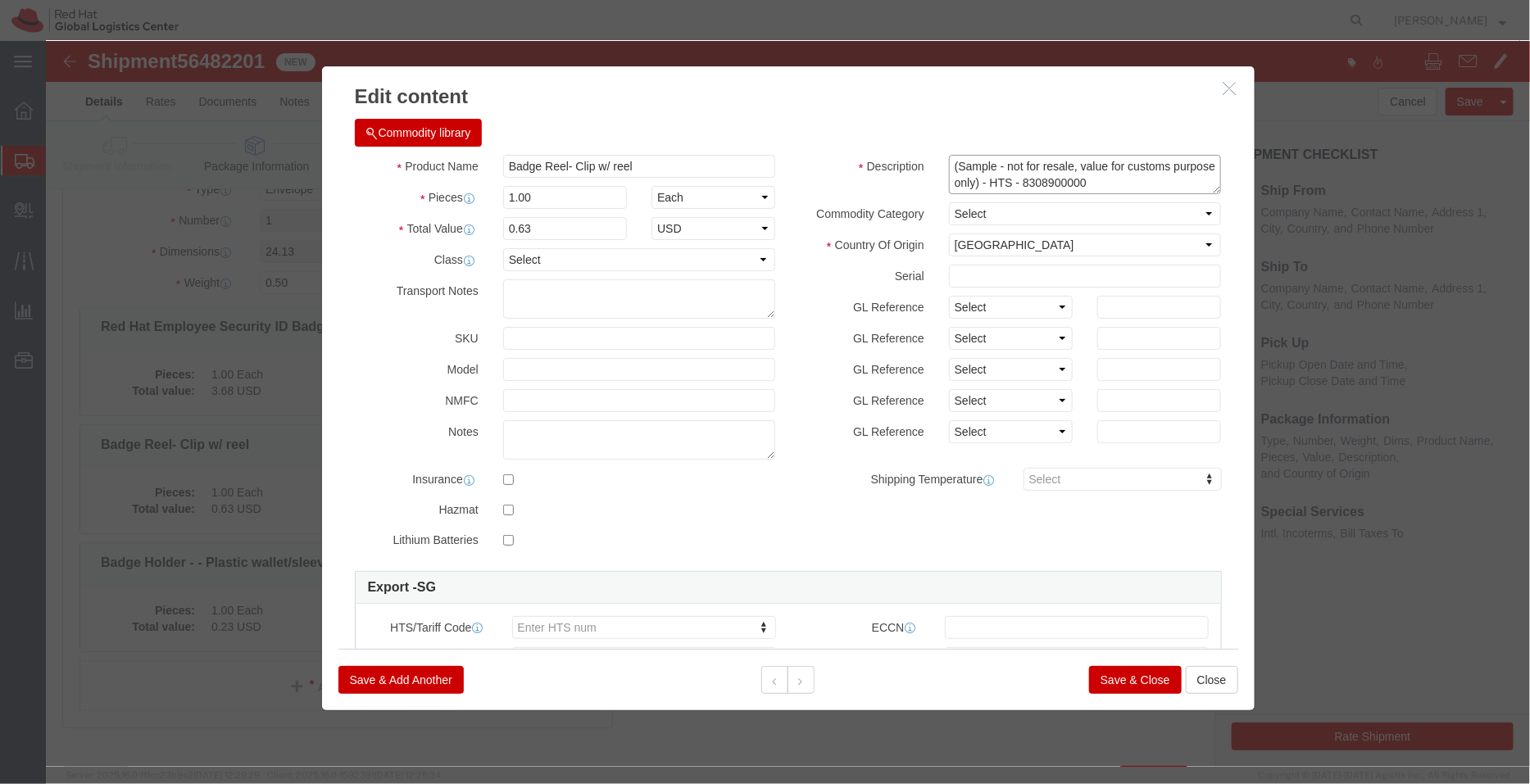
drag, startPoint x: 1086, startPoint y: 140, endPoint x: 1011, endPoint y: 138, distance: 75.0
click textarea "(Sample - not for resale, value for customs purpose only) - HTS - 8308900000"
type textarea "(Sample - not for resale, value for customs purpose only) - HTS -"
click select "Select"
type input "8308900000"
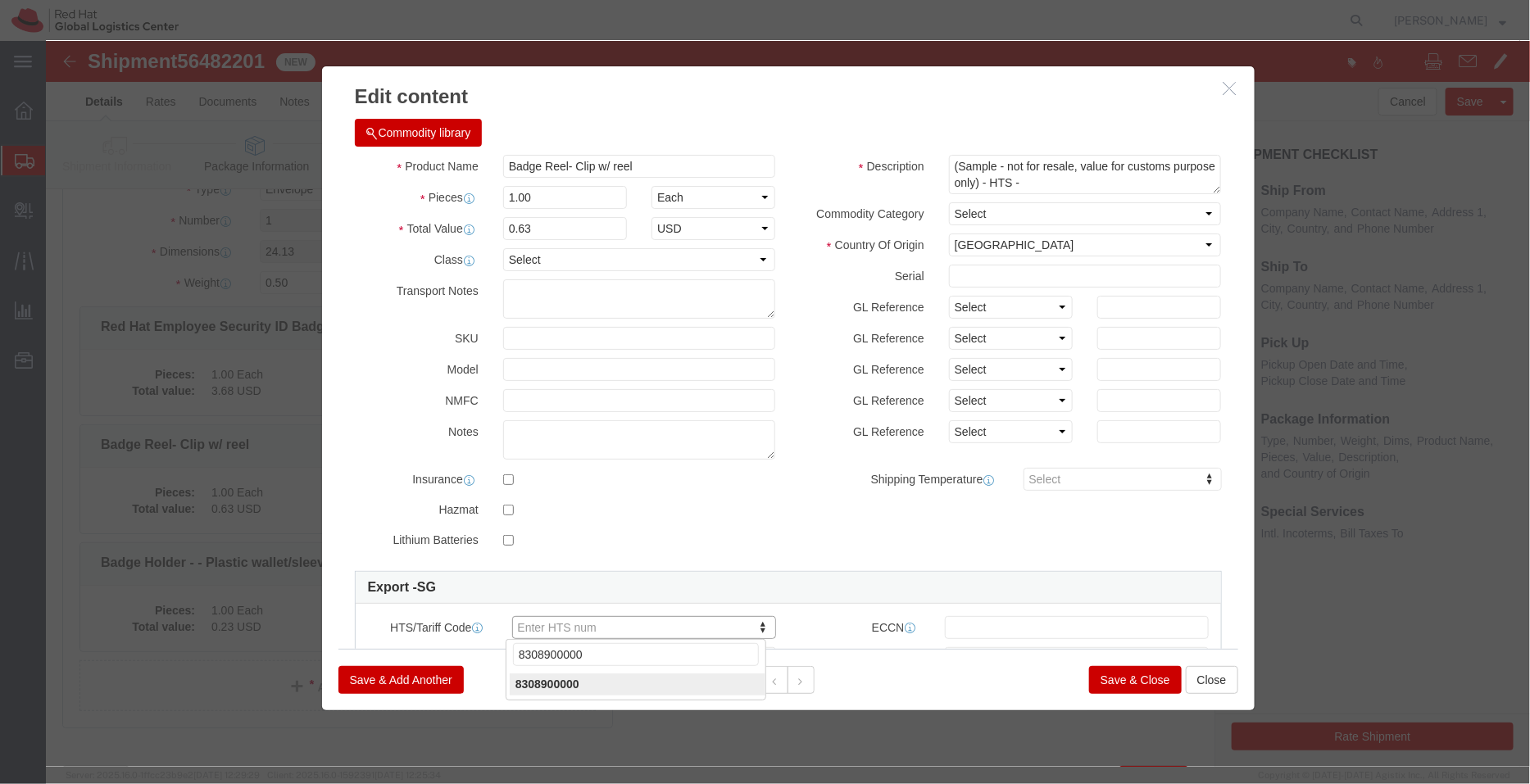
type input "8308900000"
click textarea "(Sample - not for resale, value for customs purpose only) - HTS - 8308900000"
type textarea "(Sample - not for resale, value for customs purpose only)"
drag, startPoint x: 581, startPoint y: 126, endPoint x: 516, endPoint y: 124, distance: 65.0
click input "Badge Reel- Clip w/ reel"
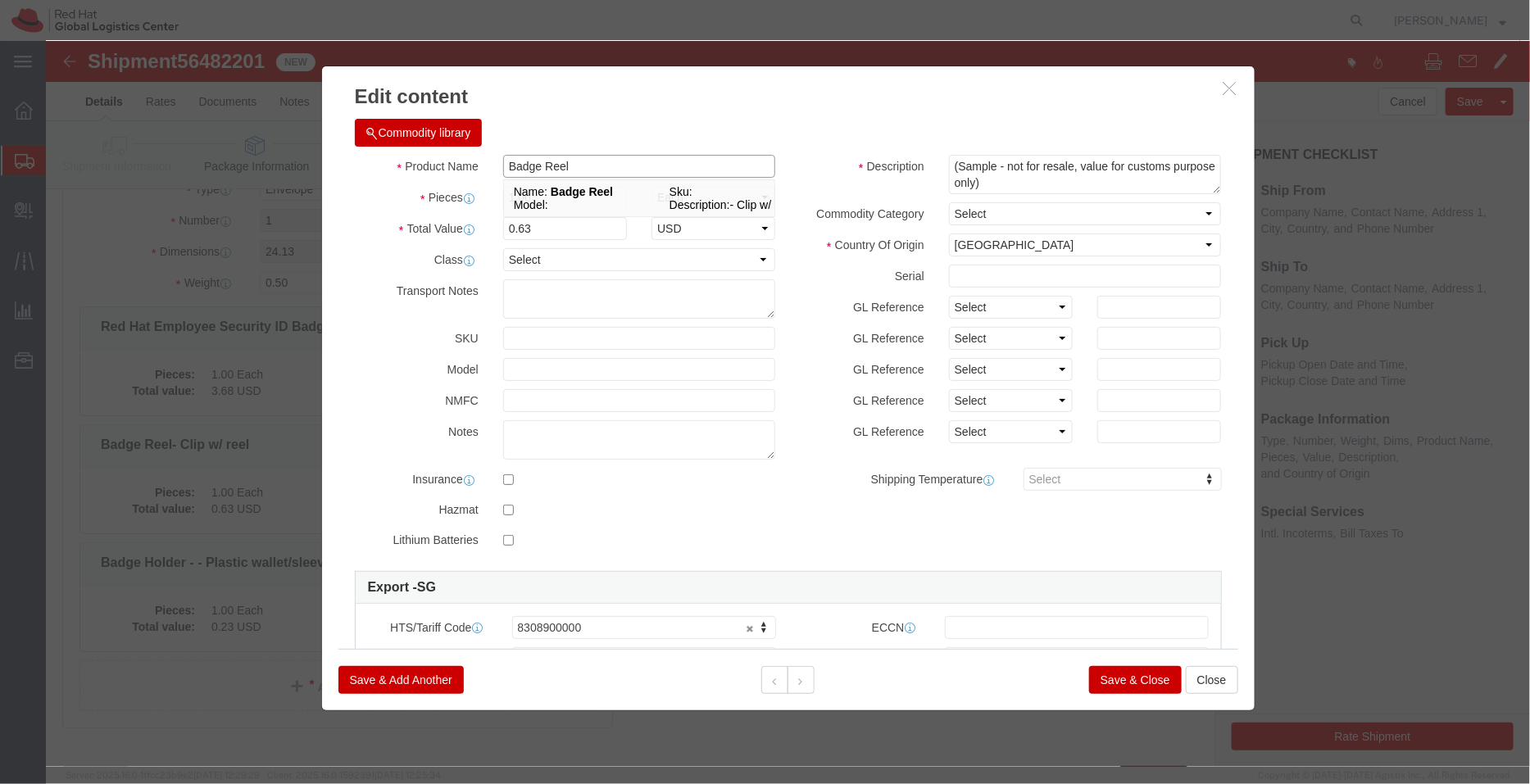
type input "Badge Reel"
click textarea "(Sample - not for resale, value for customs purpose only) - HTS - 8308900000"
paste textarea "- Clip w/ reel"
type textarea "- Clip w/ reel (Sample - not for resale, value for customs purpose only)"
click button "Save & Close"
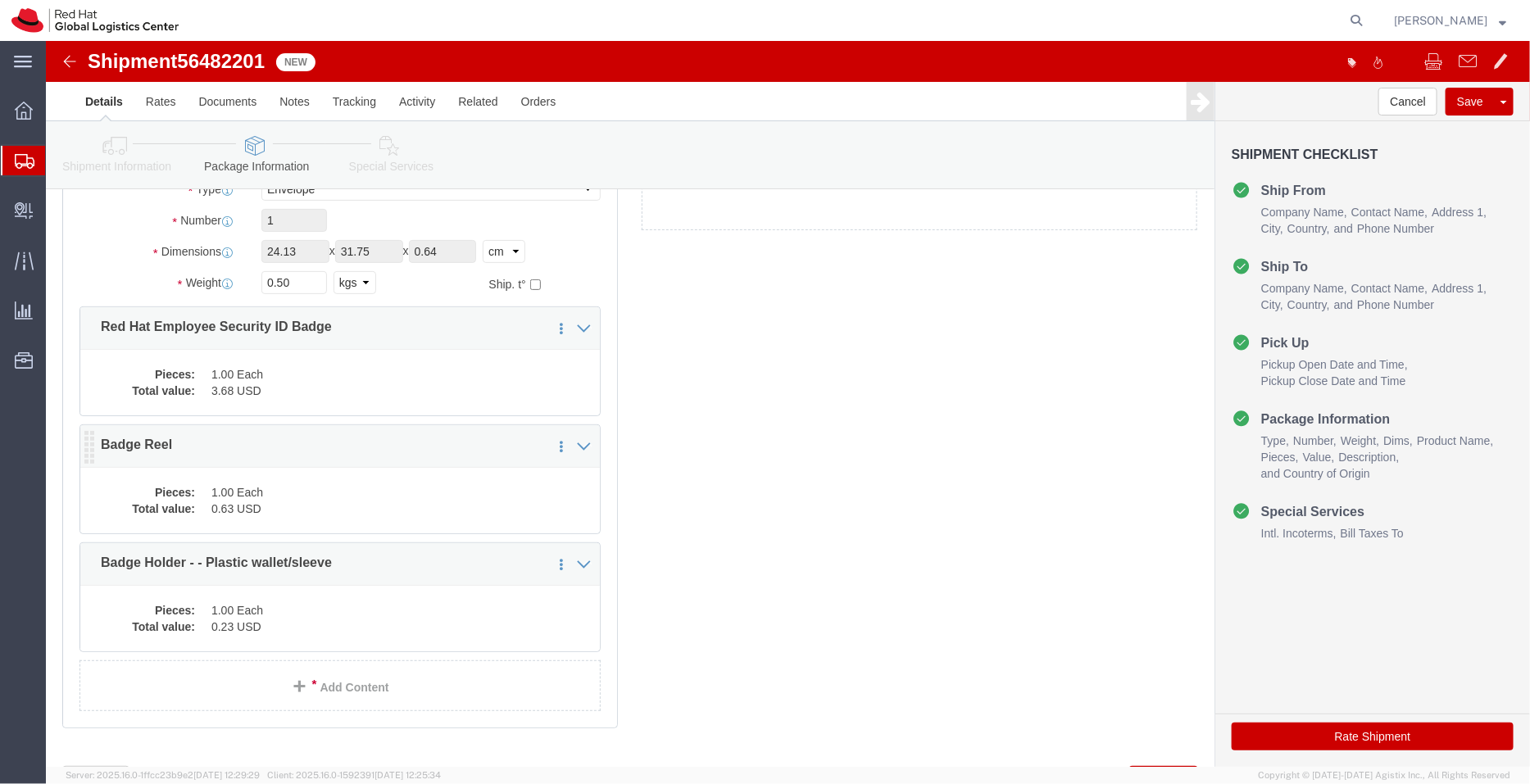
click dd "0.63 USD"
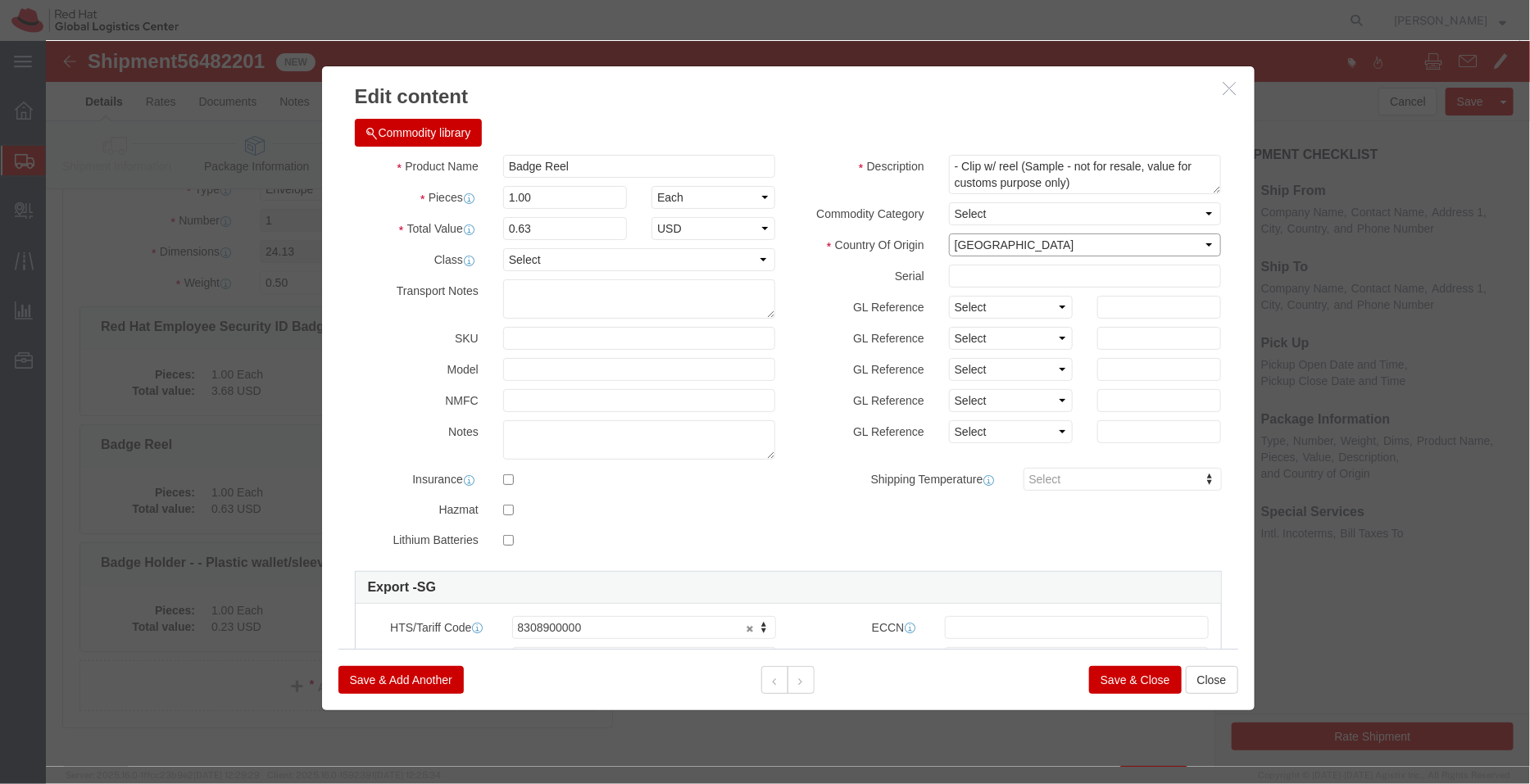
click select "Select Afghanistan Åland Islands Albania Algeria American Samoa Andorra Angola …"
select select "CN"
click select "Select Afghanistan Åland Islands Albania Algeria American Samoa Andorra Angola …"
click button "Save & Close"
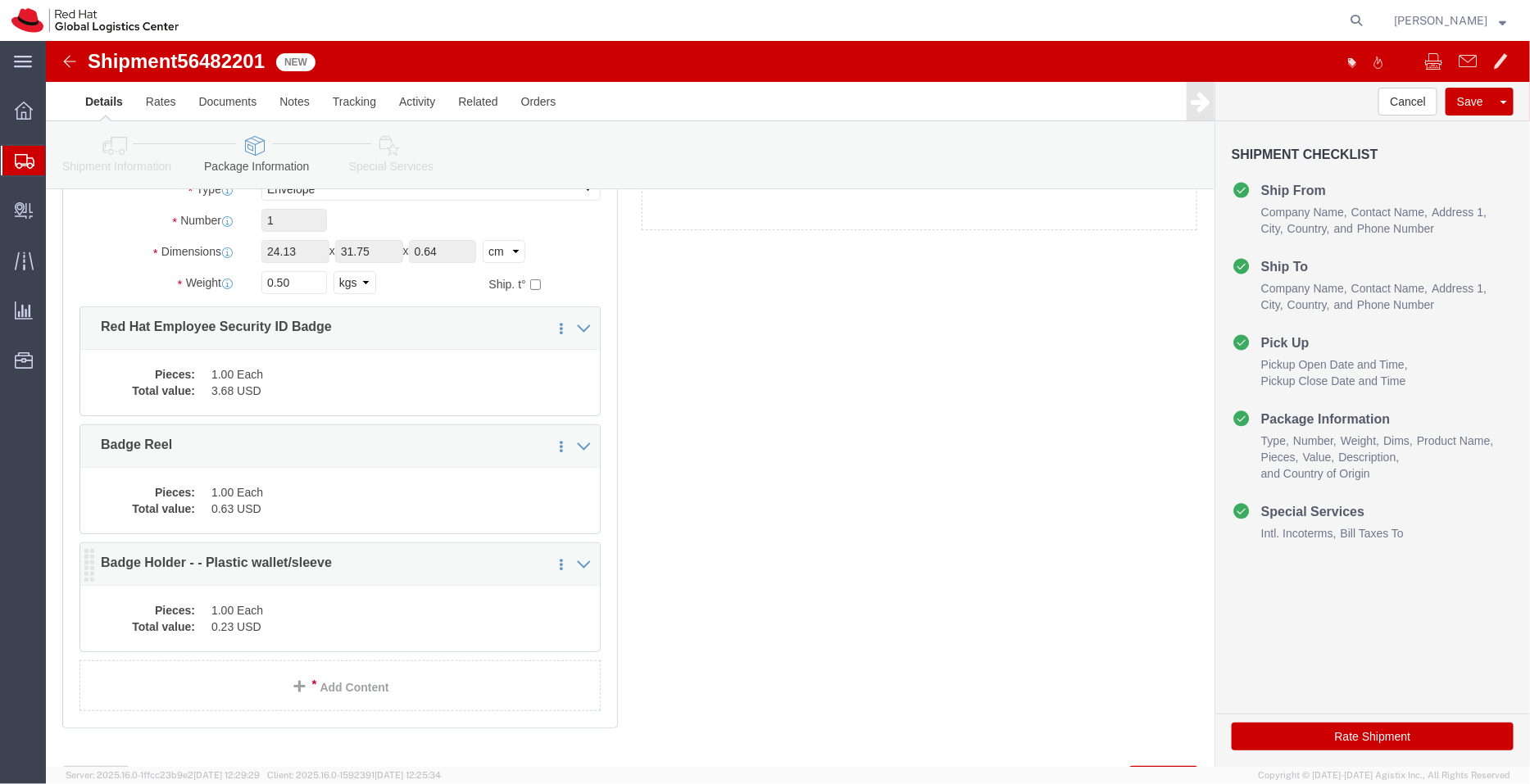
click dd "0.23 USD"
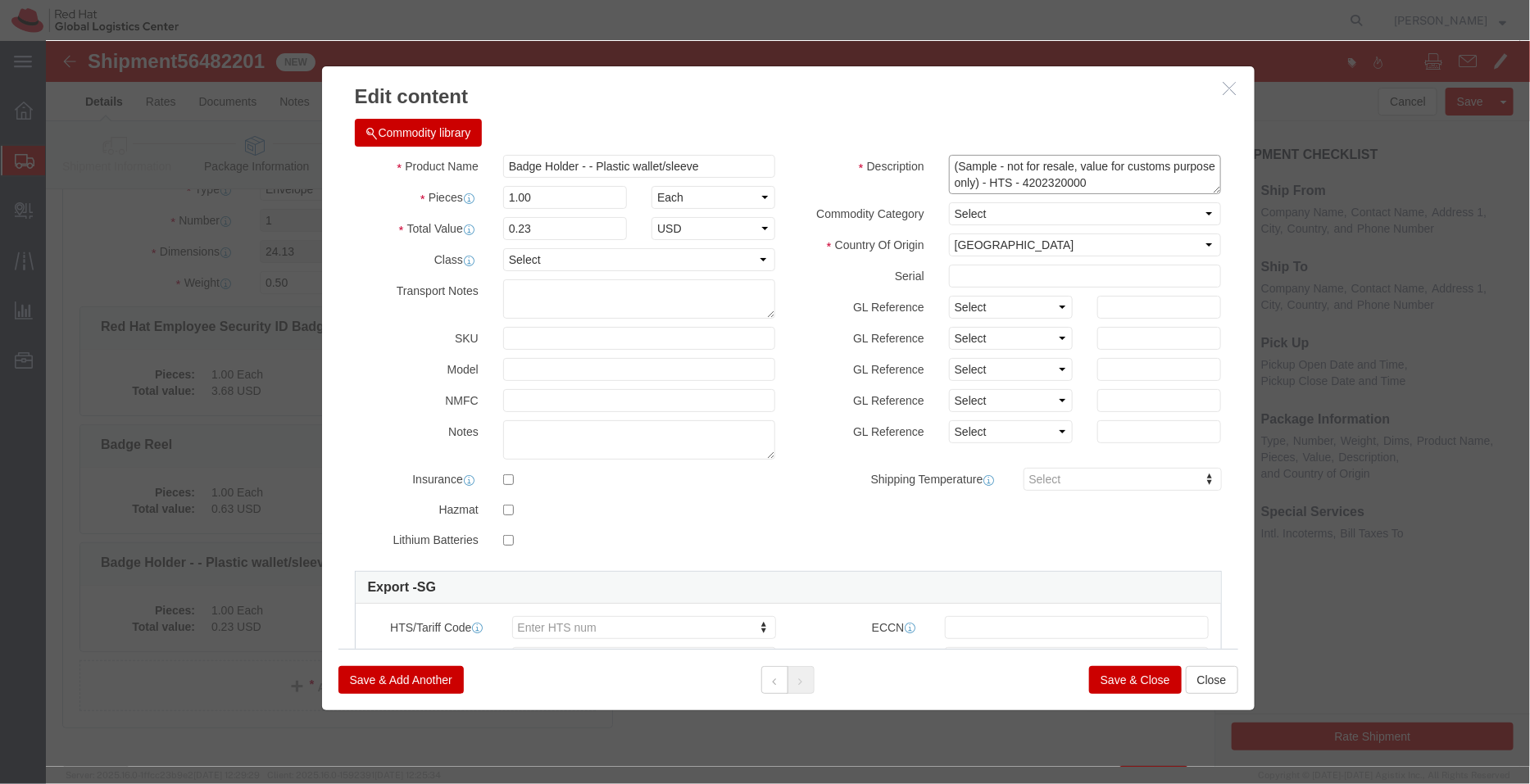
drag, startPoint x: 1086, startPoint y: 136, endPoint x: 1009, endPoint y: 136, distance: 77.0
click textarea "(Sample - not for resale, value for customs purpose only) - HTS - 4202320000"
type textarea "(Sample - not for resale, value for customs purpose only) - HTS -"
click label "Serial"
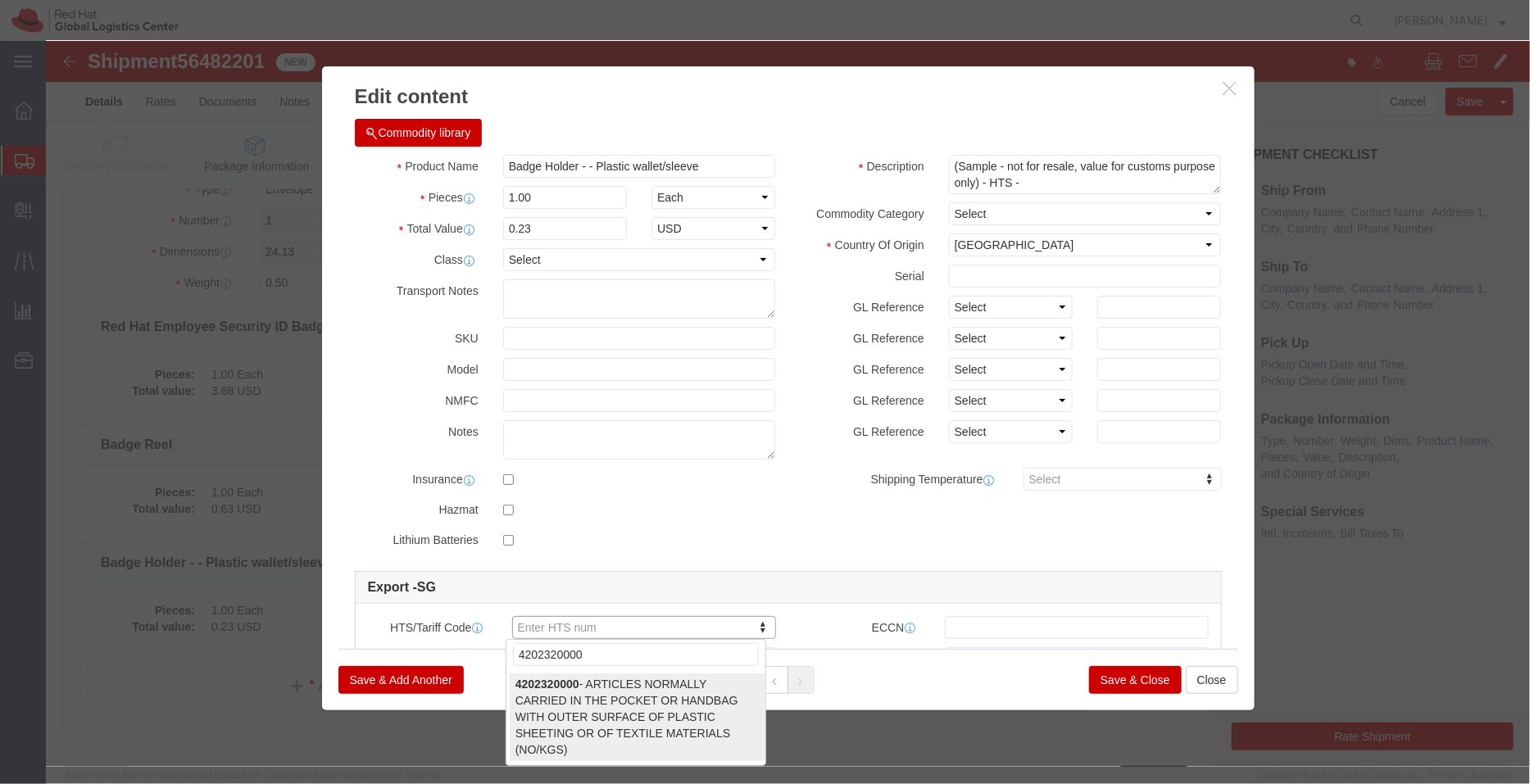
type input "4202320000"
select select "NO"
type input "4202320000"
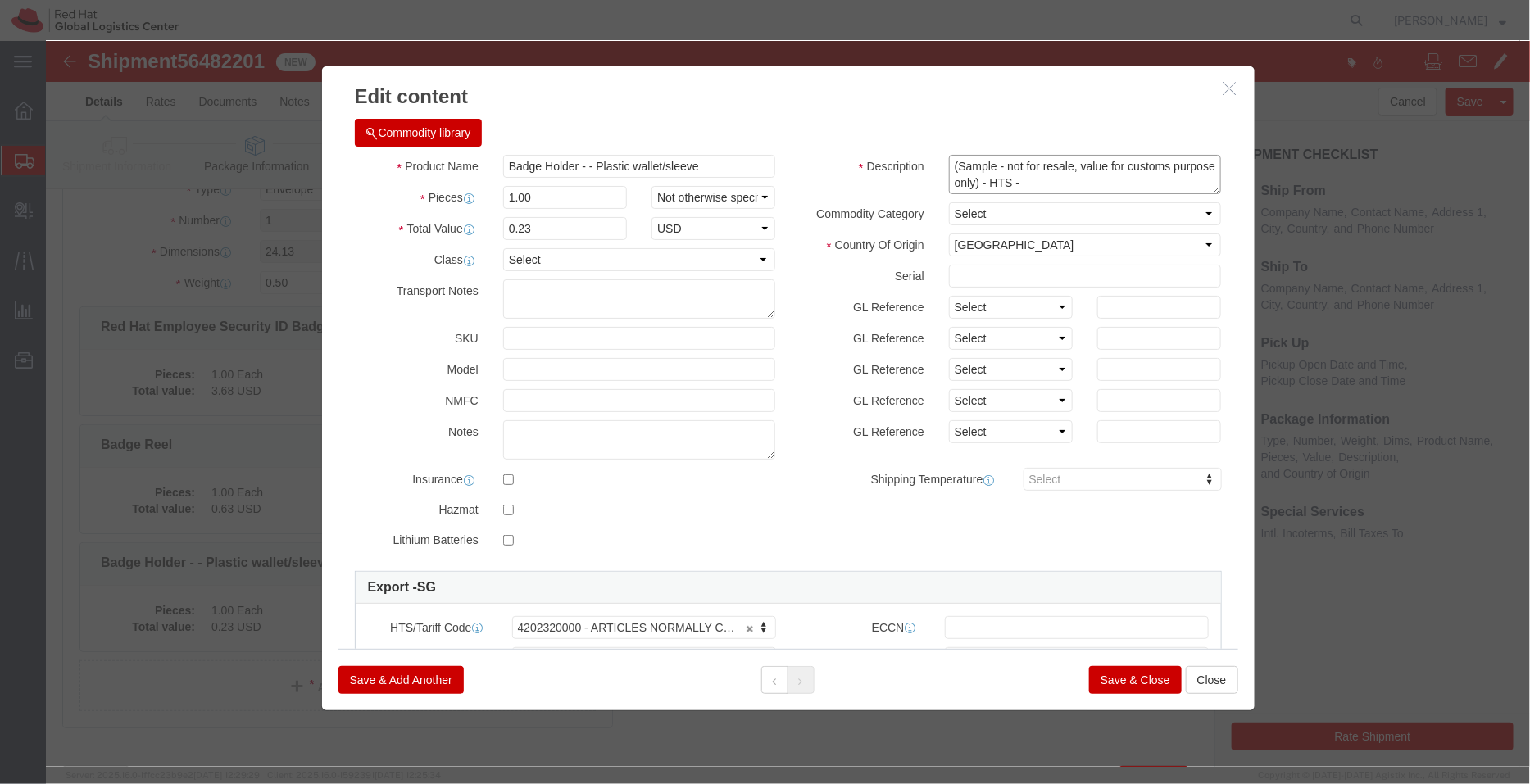
click textarea "(Sample - not for resale, value for customs purpose only) - HTS - 4202320000"
type textarea "(Sample - not for resale, value for customs purpose only)"
drag, startPoint x: 663, startPoint y: 126, endPoint x: 538, endPoint y: 123, distance: 125.0
click input "Badge Holder - - Plastic wallet/sleeve"
type input "Badge Holder"
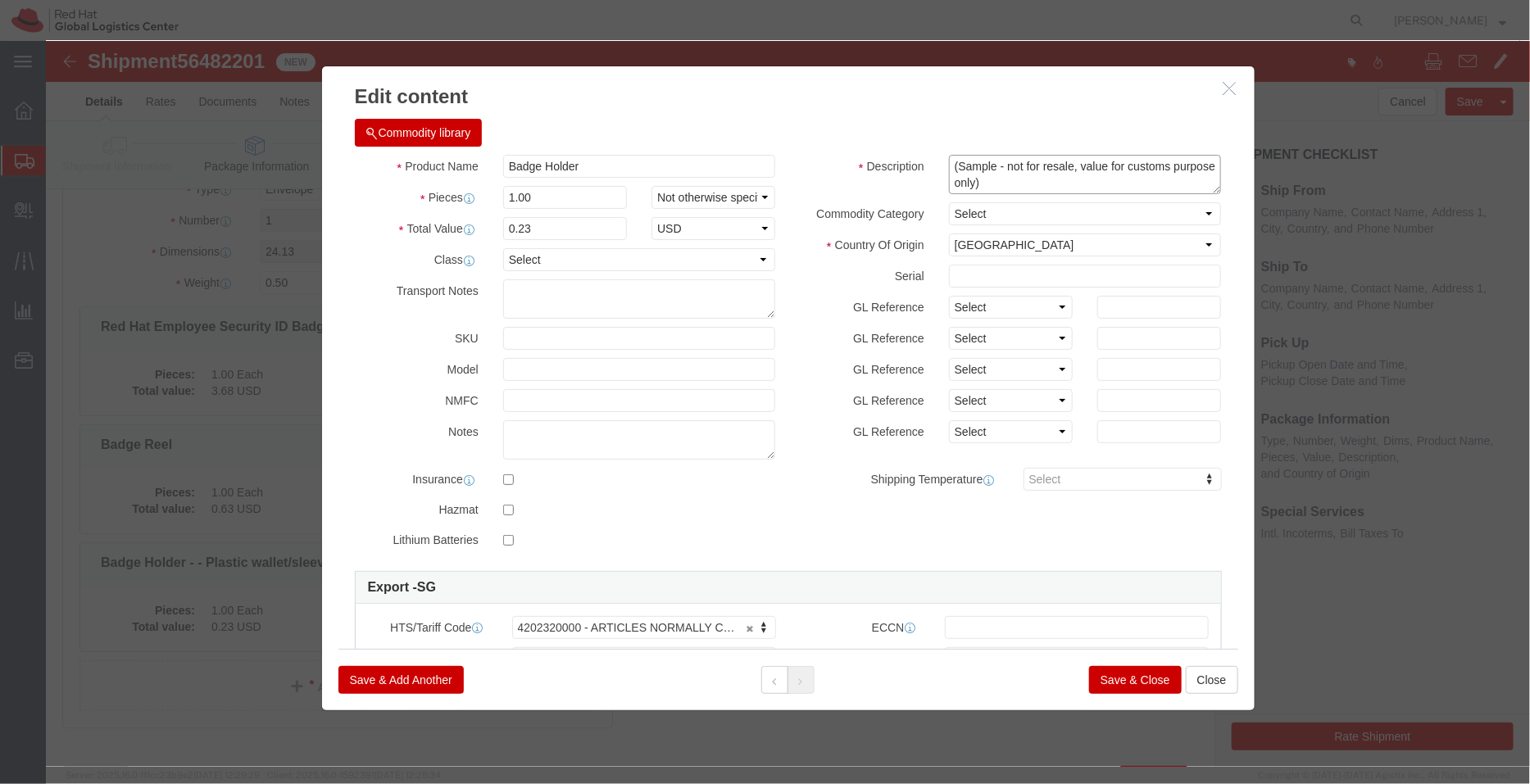
click textarea "(Sample - not for resale, value for customs purpose only) - HTS - 4202320000"
paste textarea "- Plastic wallet/sleeve"
type textarea "- Plastic wallet/sleeve (Sample - not for resale, value for customs purpose onl…"
click select "Select Afghanistan Åland Islands Albania Algeria American Samoa Andorra Angola …"
select select "CN"
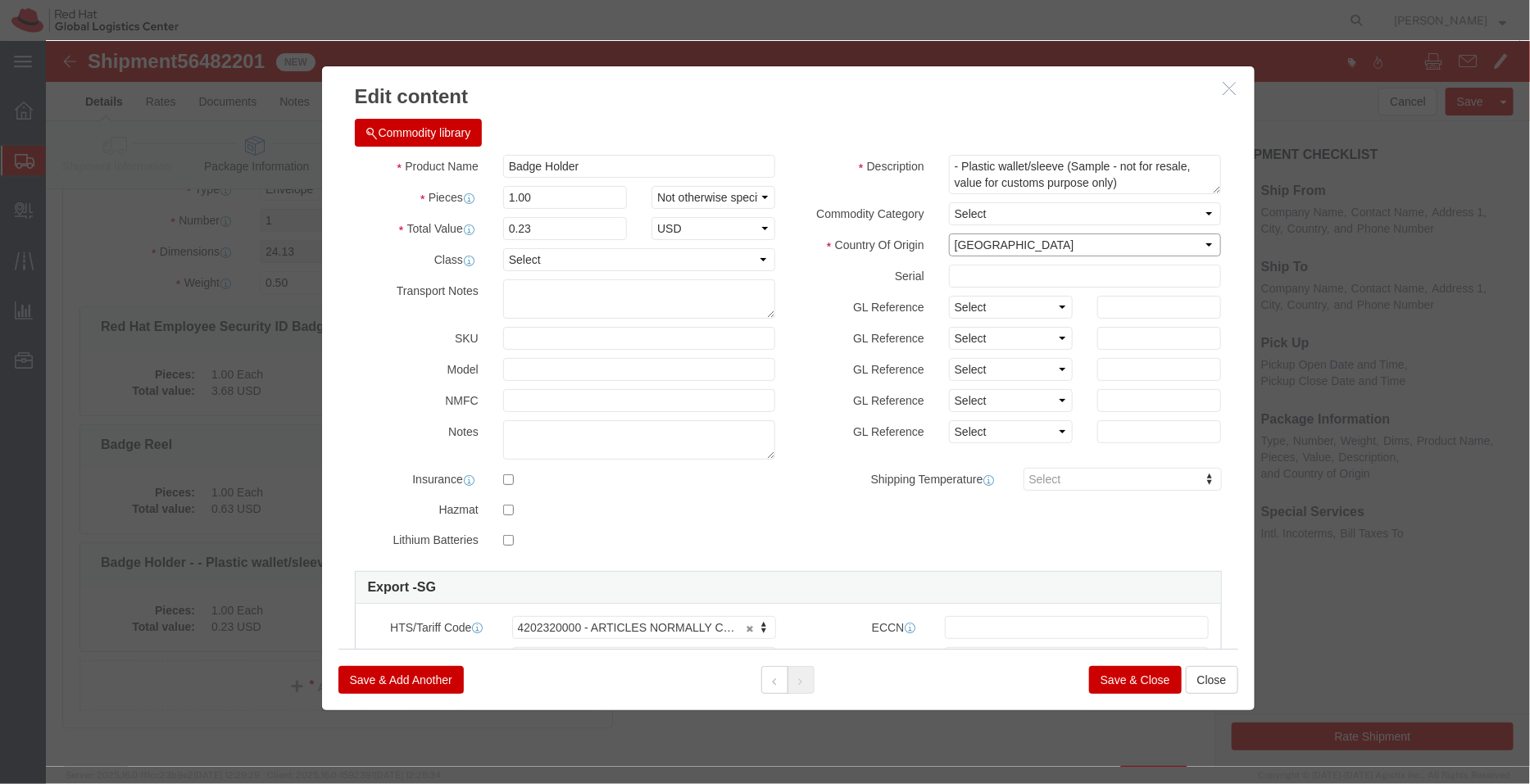
click select "Select Afghanistan Åland Islands Albania Algeria American Samoa Andorra Angola …"
click button "Save & Close"
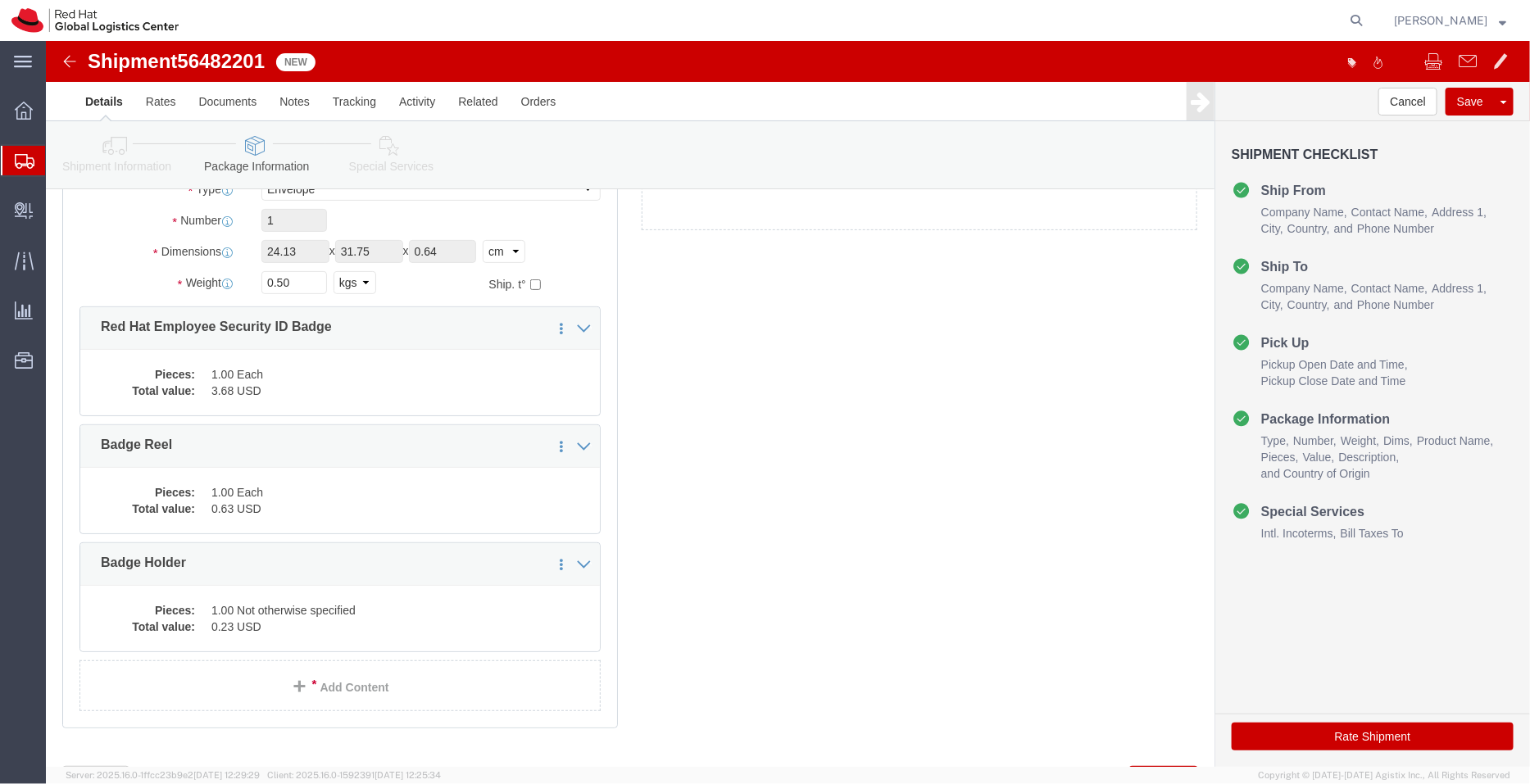
drag, startPoint x: 386, startPoint y: 151, endPoint x: 340, endPoint y: 110, distance: 61.6
click icon
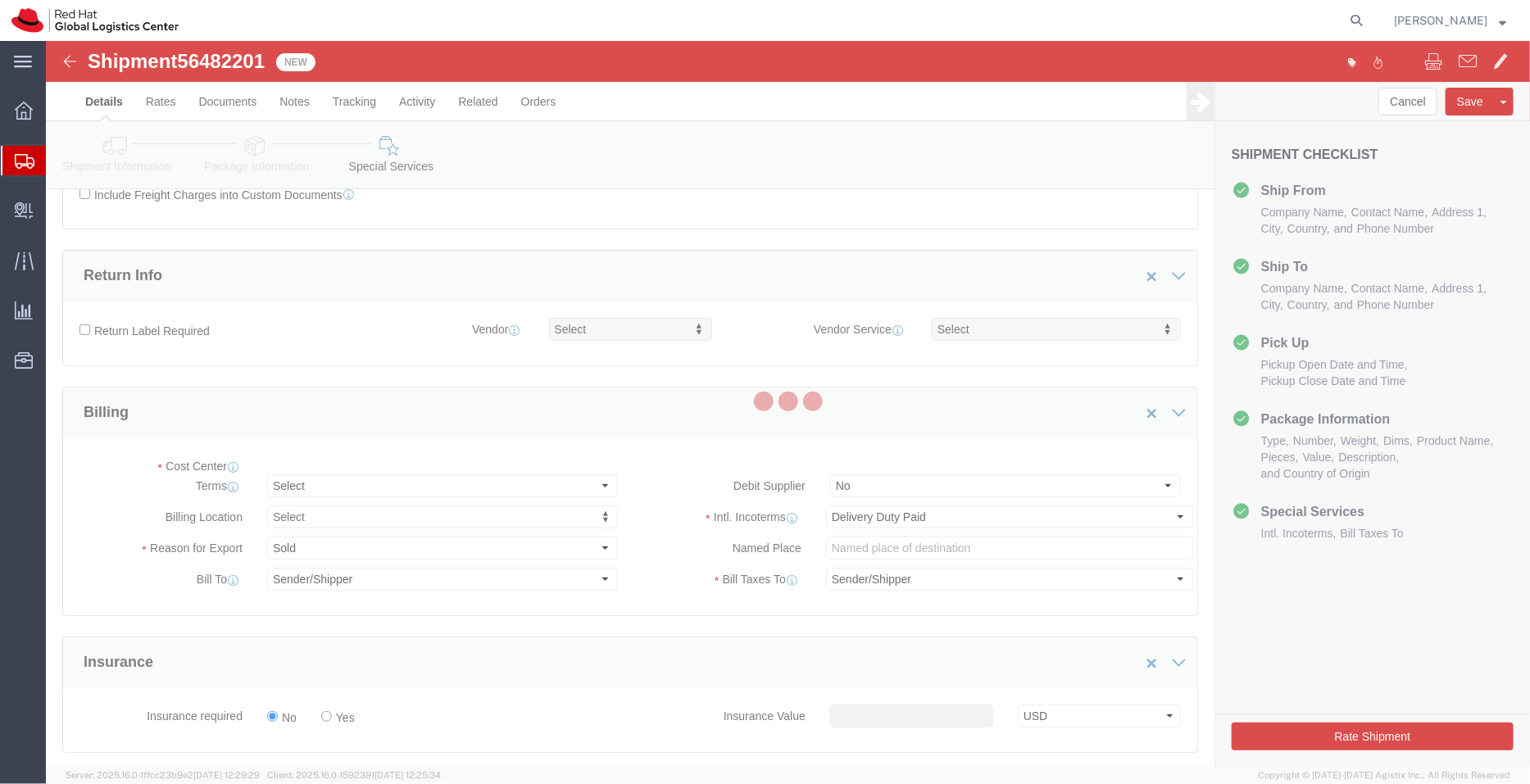
select select "COSTCENTER"
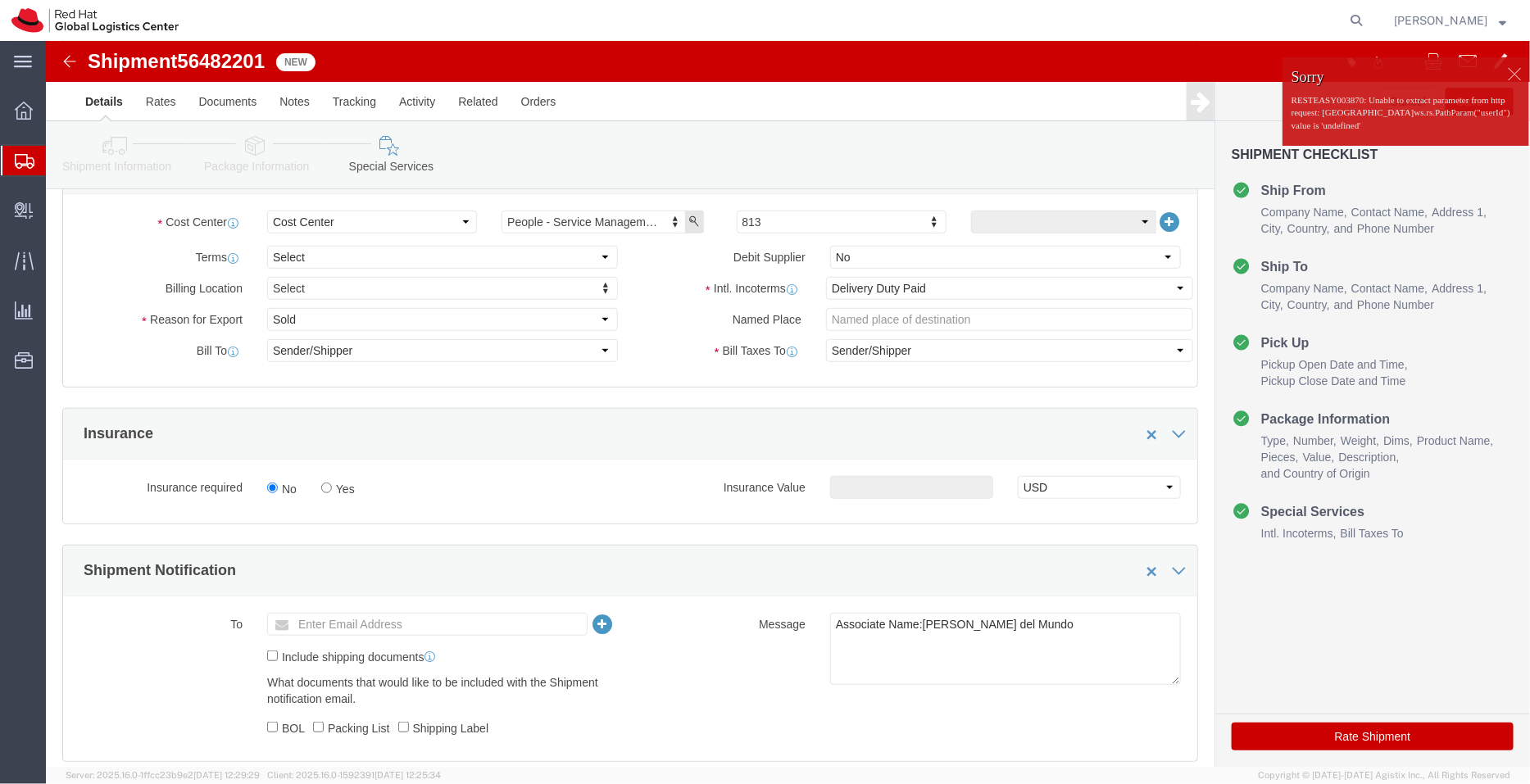
scroll to position [401, 0]
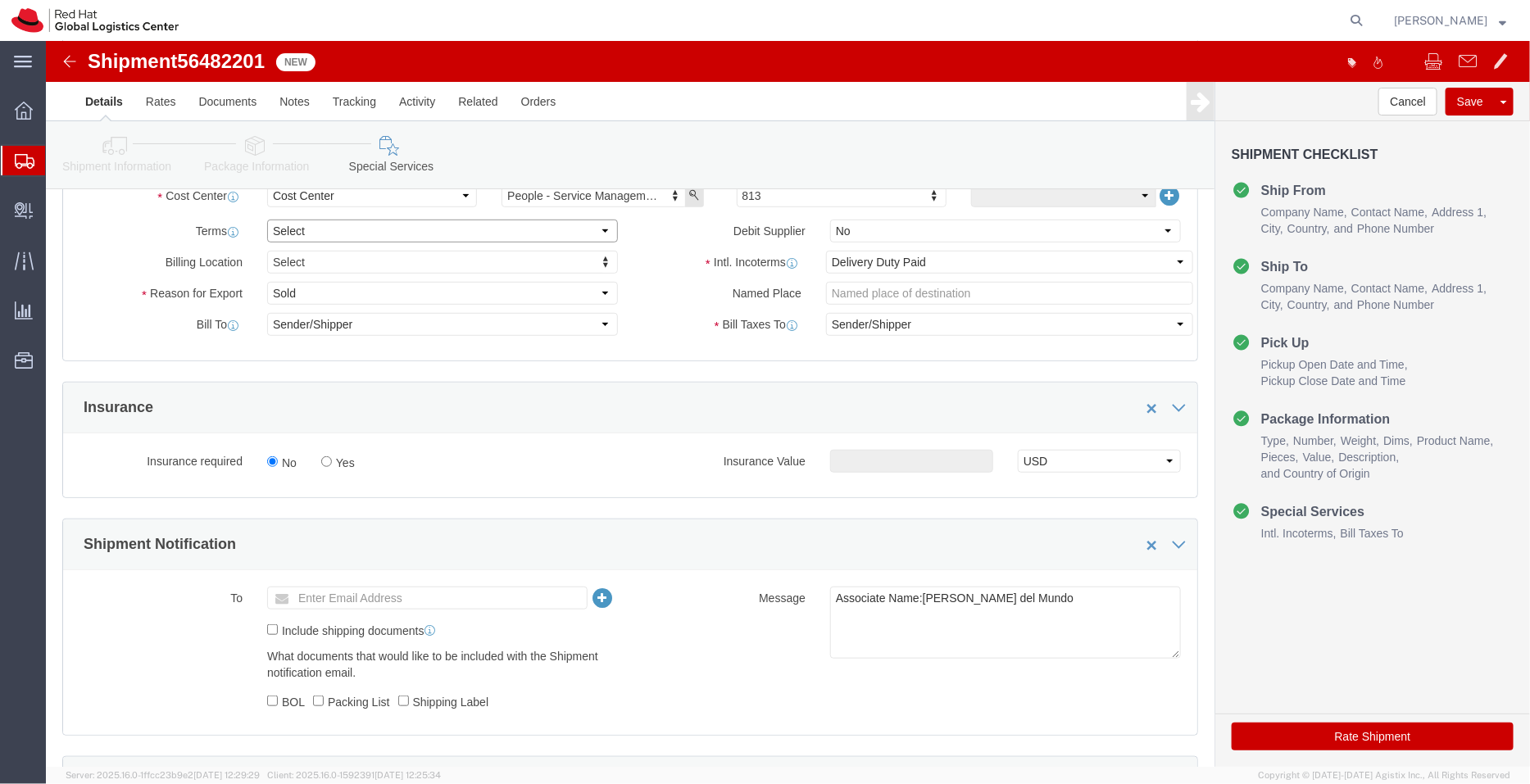
click select "Select Free of Charge Free of Cost NET 30 NET 45 NET 60 See Comment"
select select "FREE_OF_COST"
click select "Select Free of Charge Free of Cost NET 30 NET 45 NET 60 See Comment"
click select "Select Gift Personal Effects Repair/Warranty Return Sample Sold Temporary/Not S…"
select select "SAMPLE"
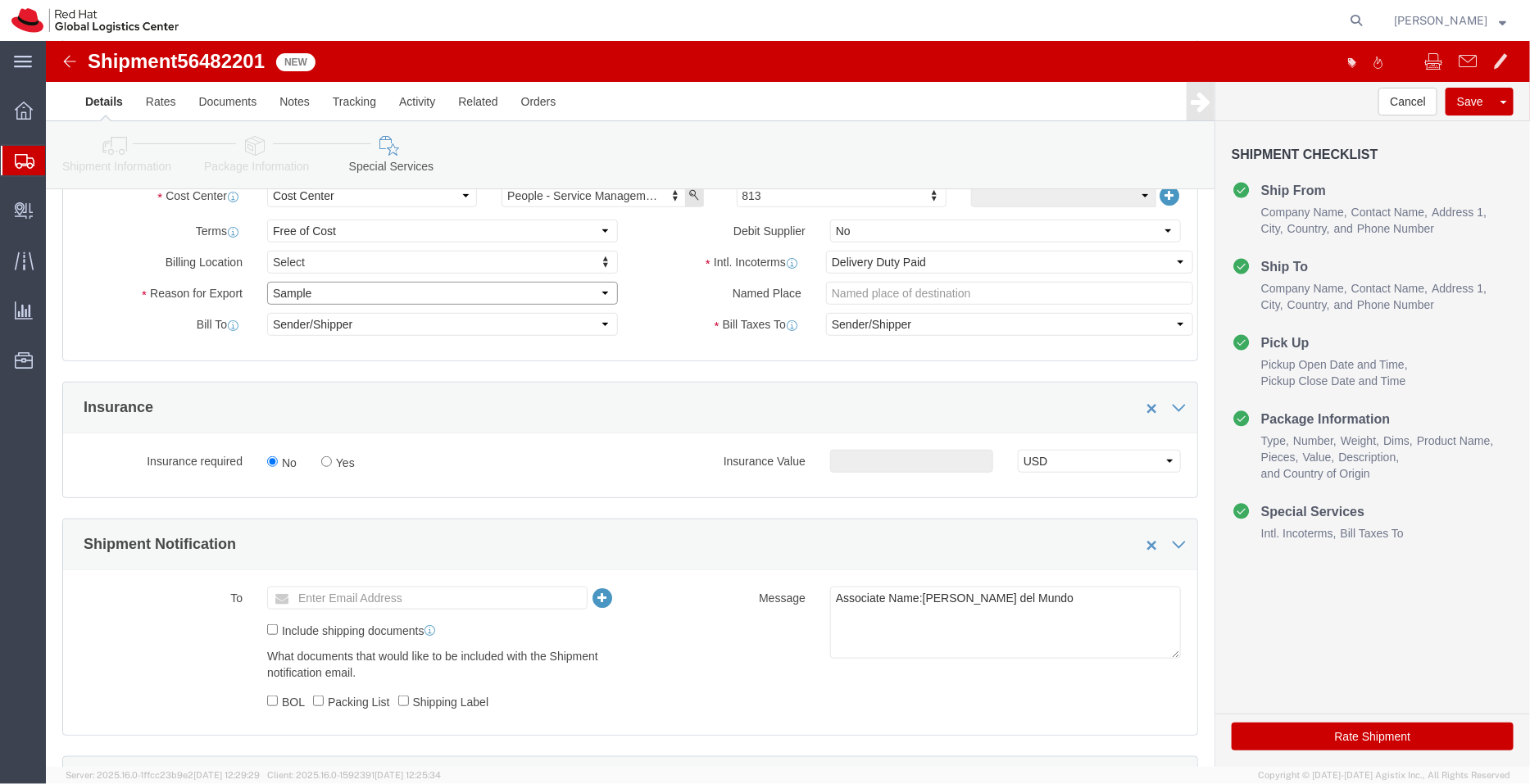
click select "Select Gift Personal Effects Repair/Warranty Return Sample Sold Temporary/Not S…"
click textarea "Associate Name:Paolo del Mundo"
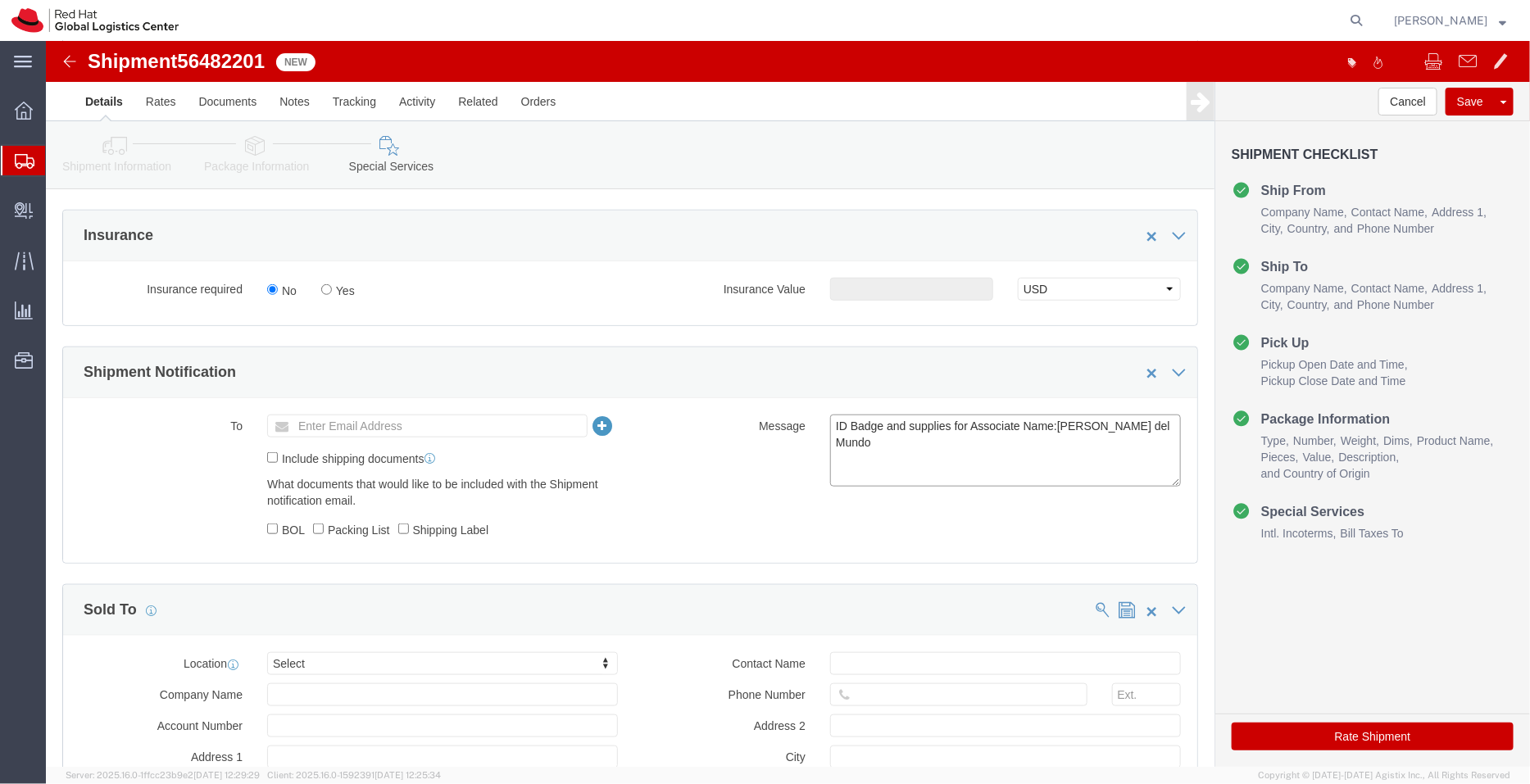
scroll to position [585, 0]
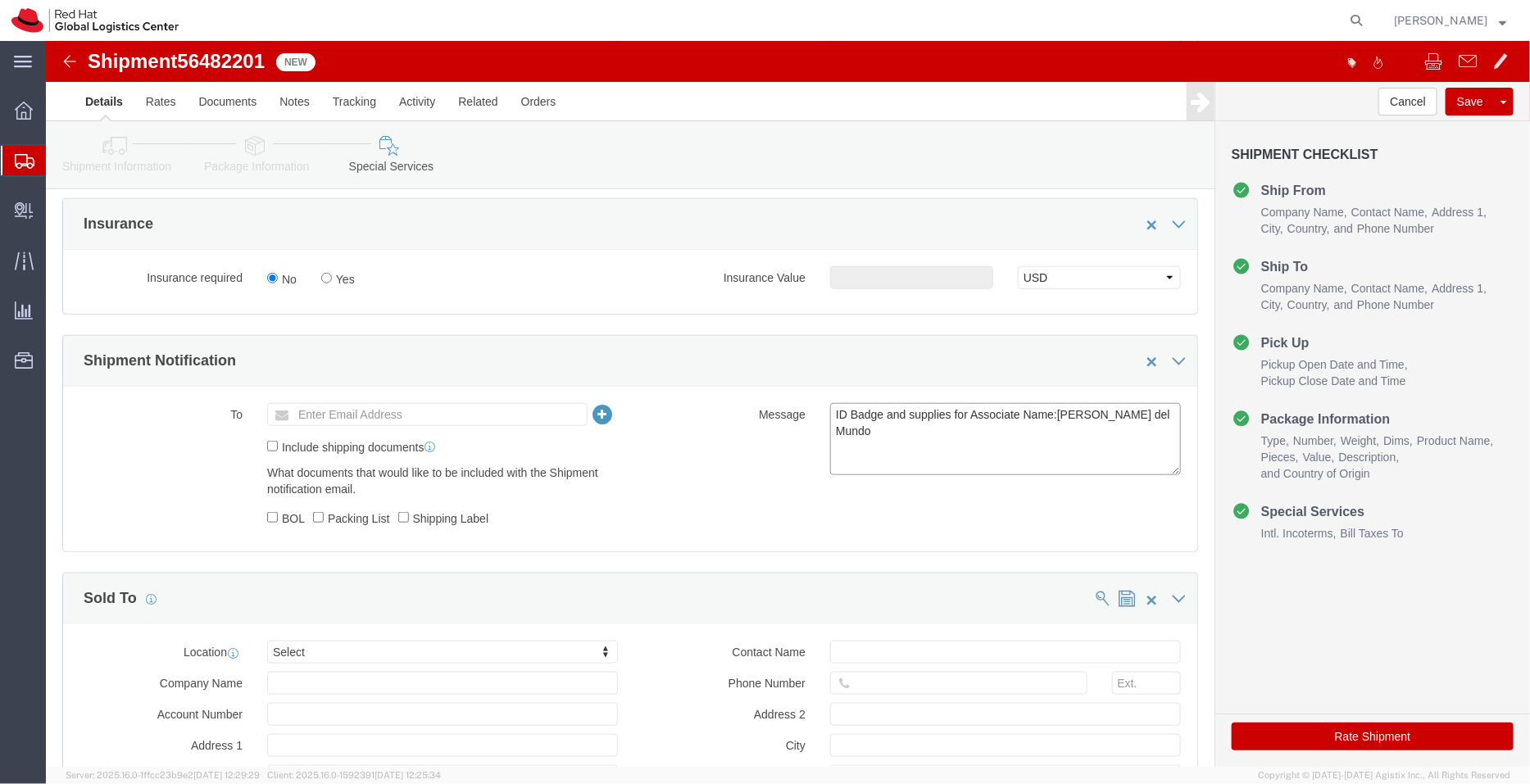
type textarea "ID Badge and supplies for Associate Name:Paolo del Mundo"
type input "maka"
select select "56131"
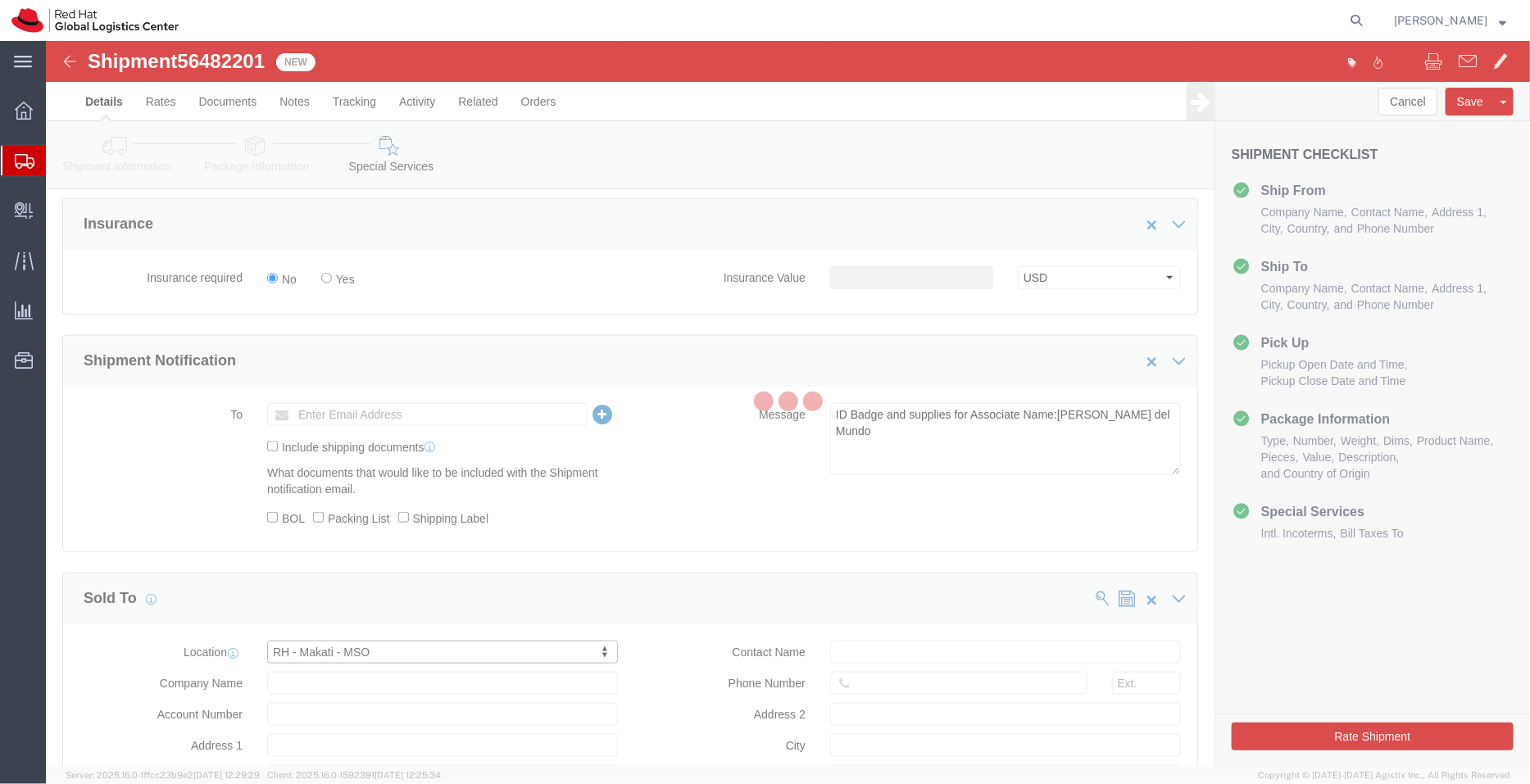
type input "Red Hat Philippines Software Solutions C"
type input "7/F Unit B, 8 Rockwell"
select select "PH"
type input "Rockwell Drive, Rockwell Center, Poblacion"
type input "MAKATI"
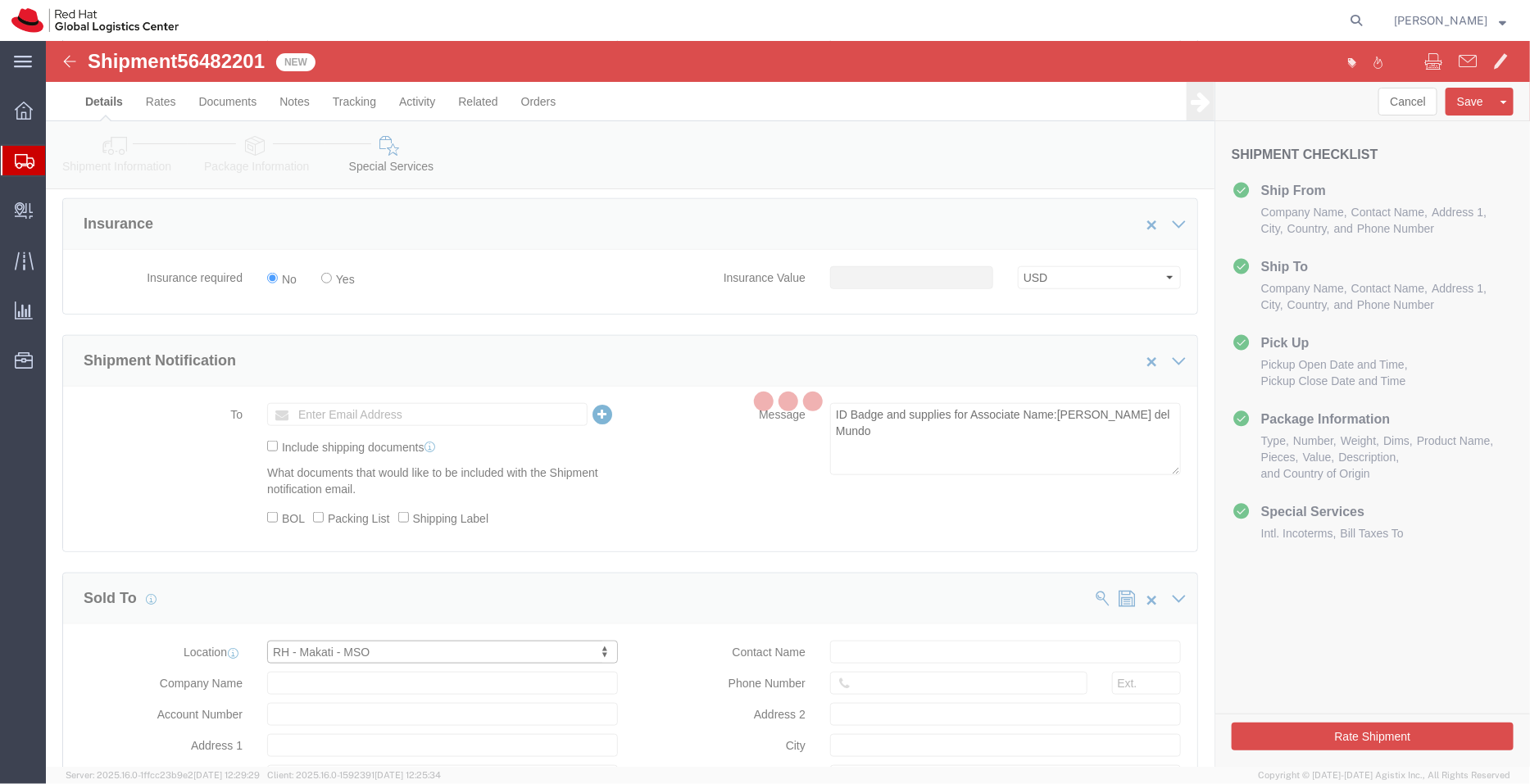
type input "1210"
type input "010-73-298-000"
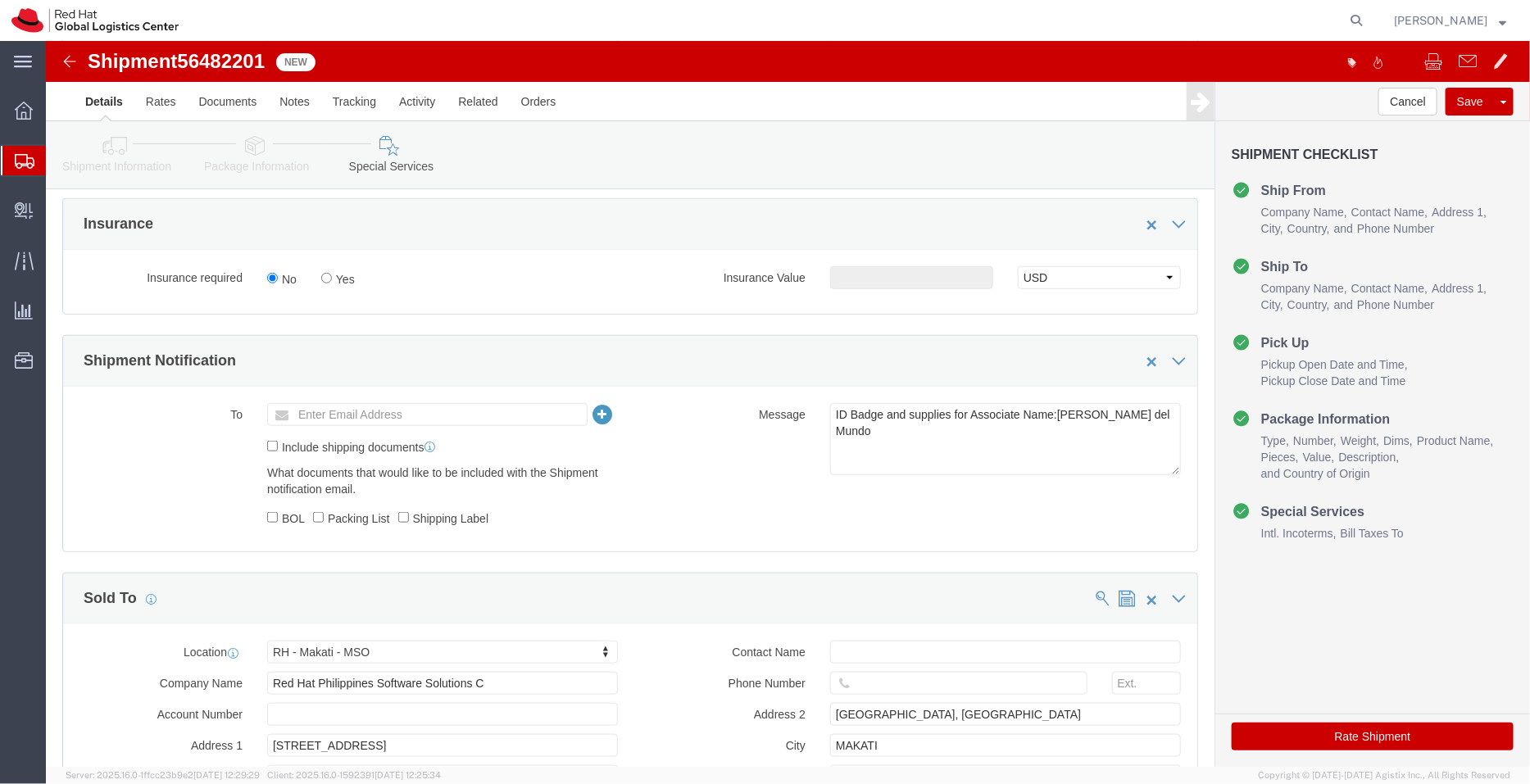
click icon
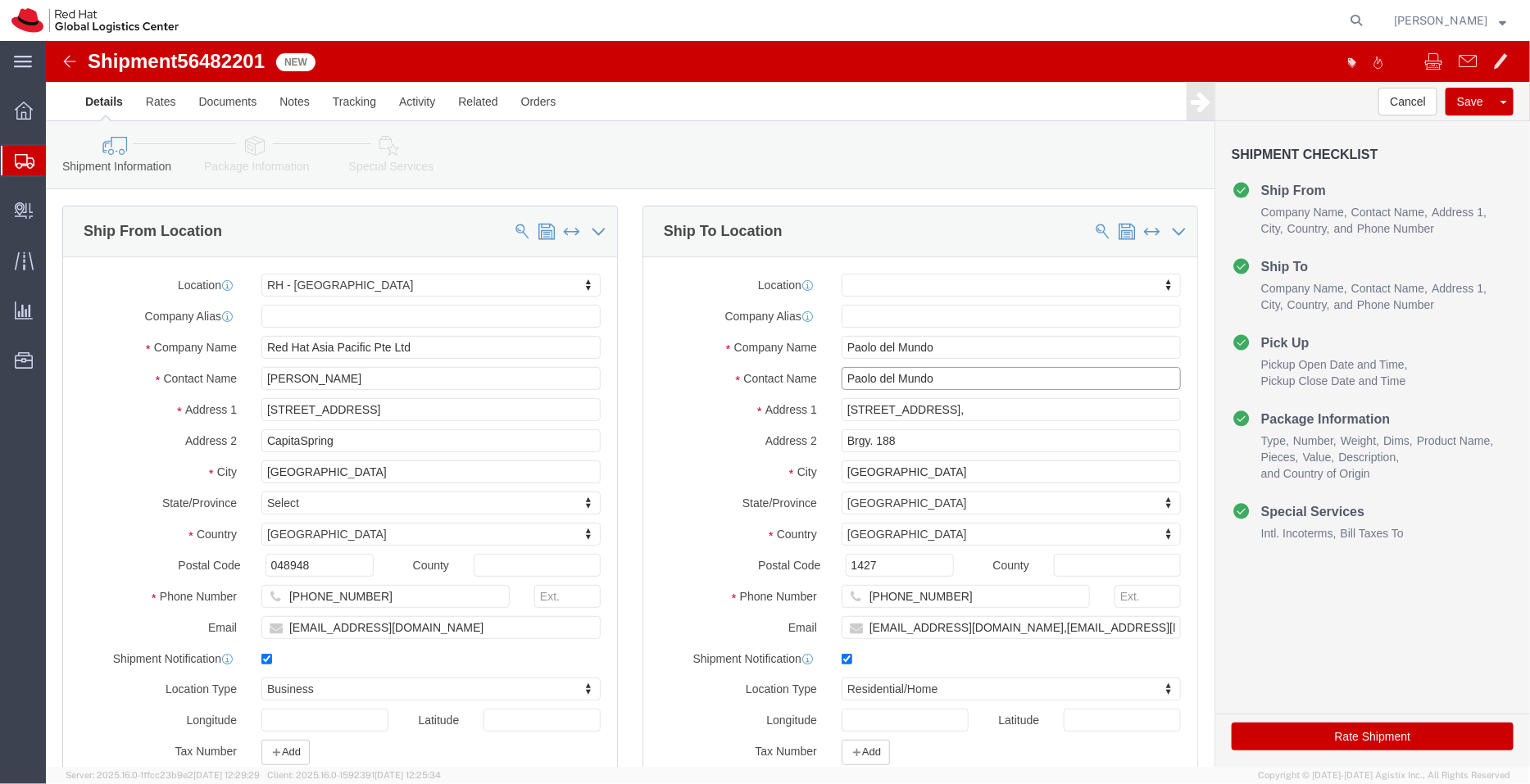
click input "Paolo del Mundo"
drag, startPoint x: 925, startPoint y: 553, endPoint x: 769, endPoint y: 546, distance: 156.2
click div "Phone Number +639285203292"
click icon
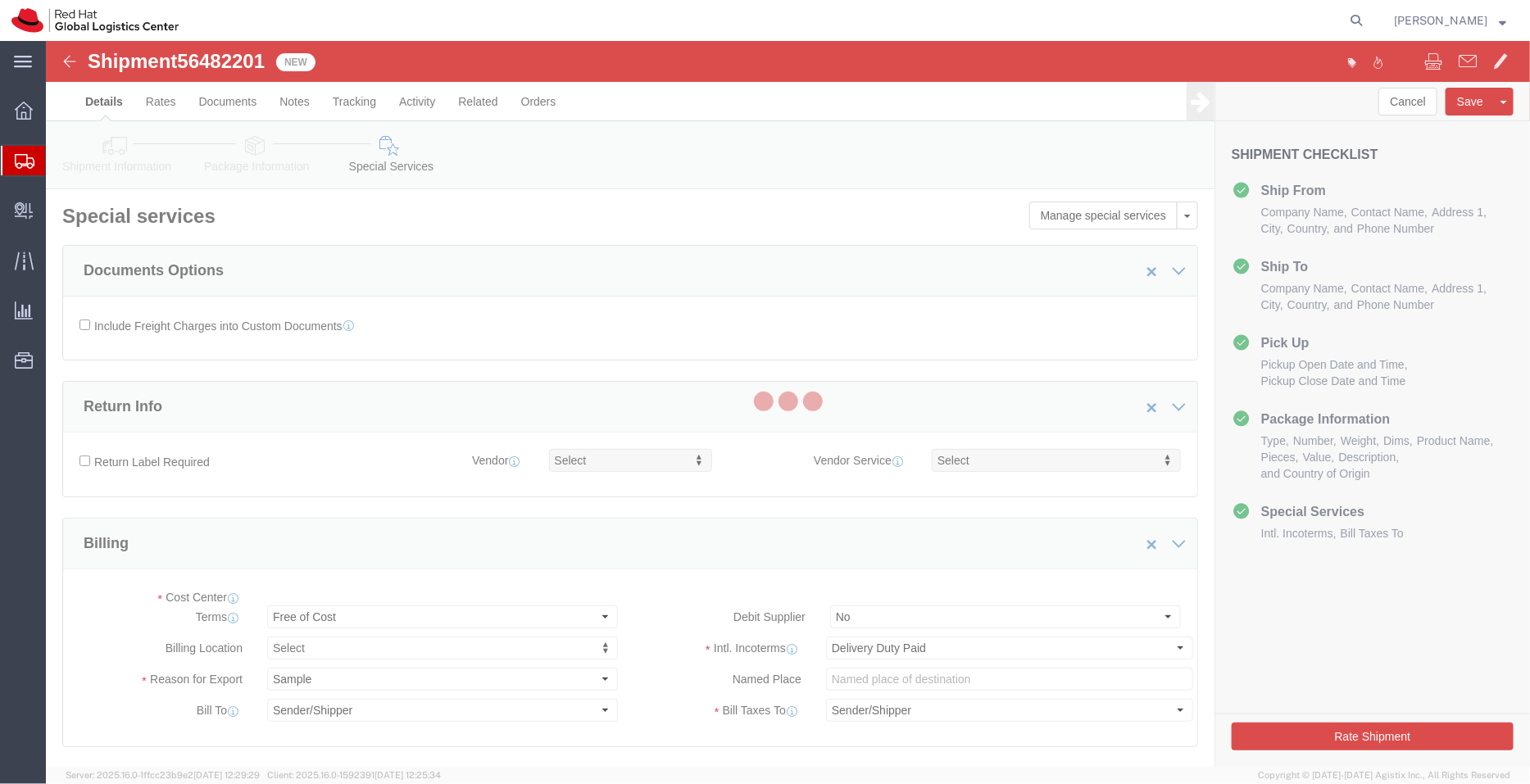
select select "COSTCENTER"
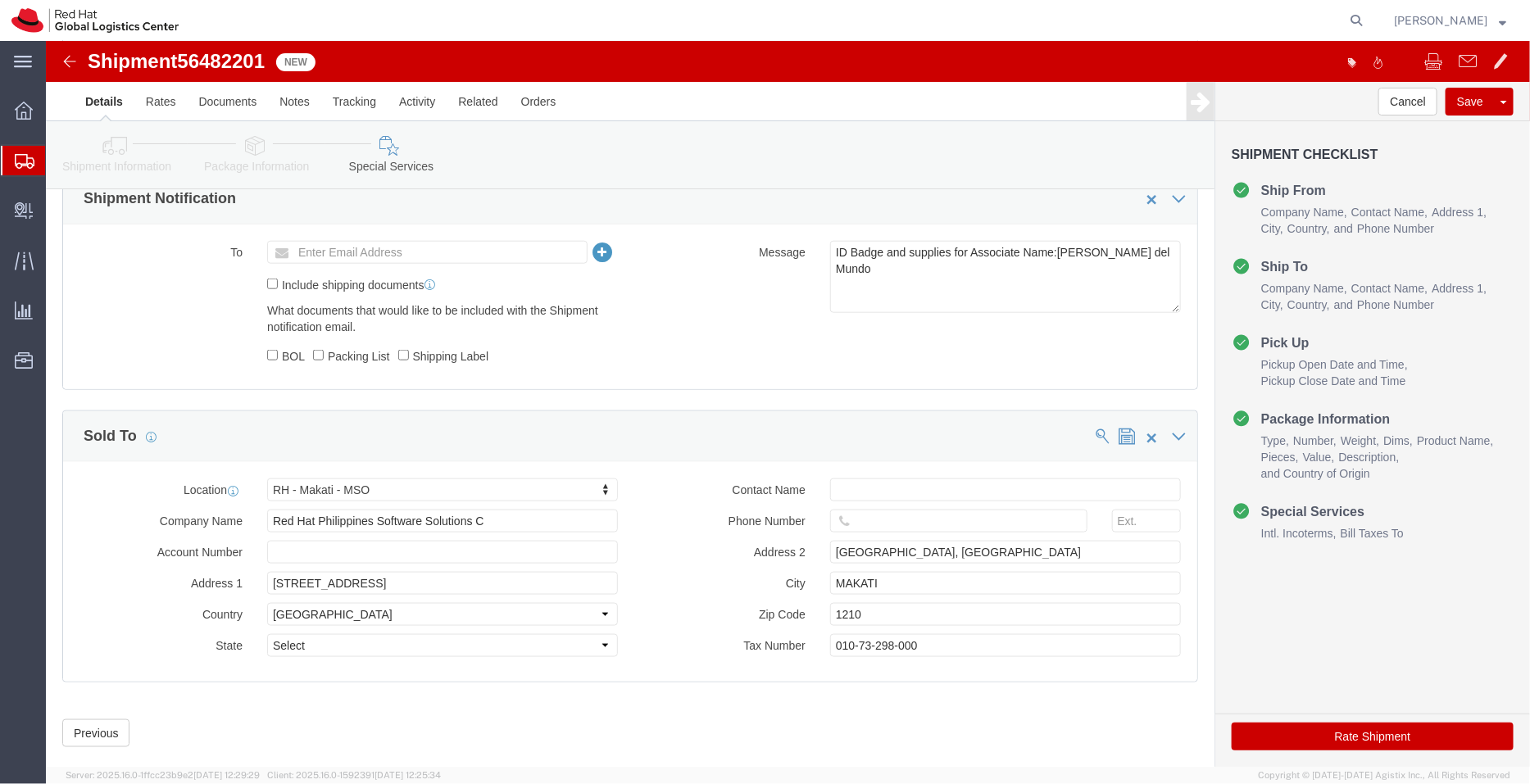
scroll to position [778, 0]
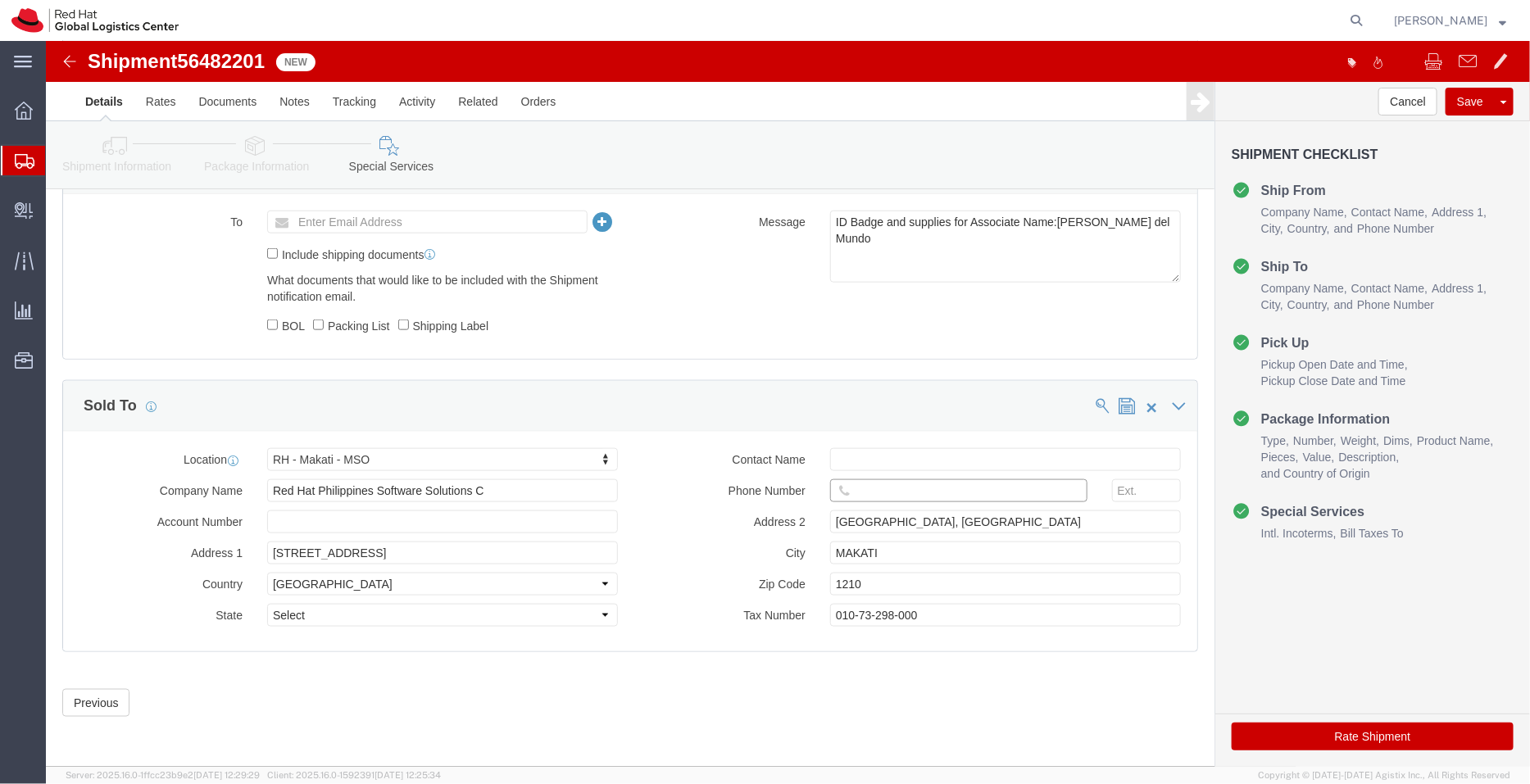
click input "text"
paste input "+639285203292"
type input "+639285203292"
click button "Rate Shipment"
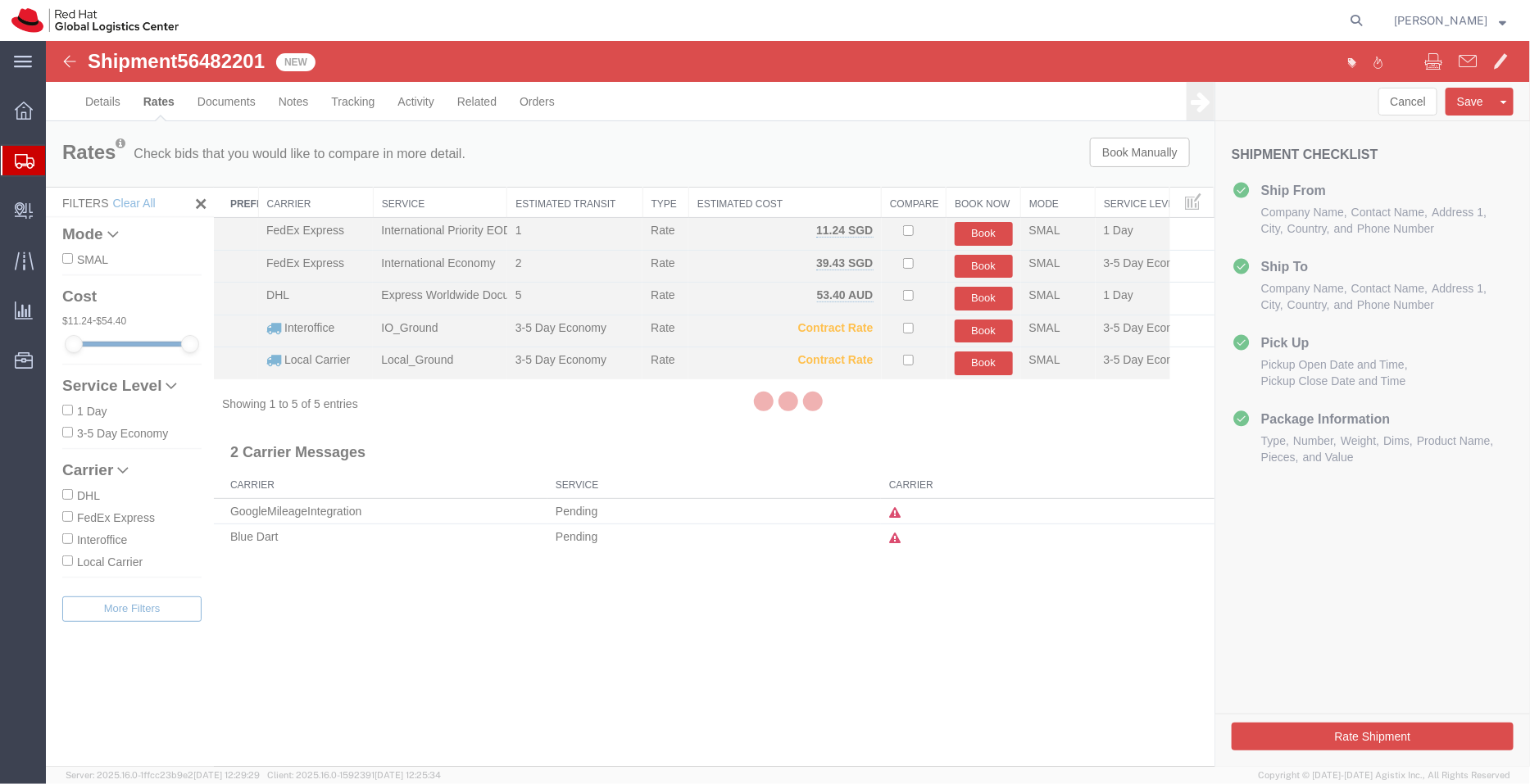
scroll to position [0, 0]
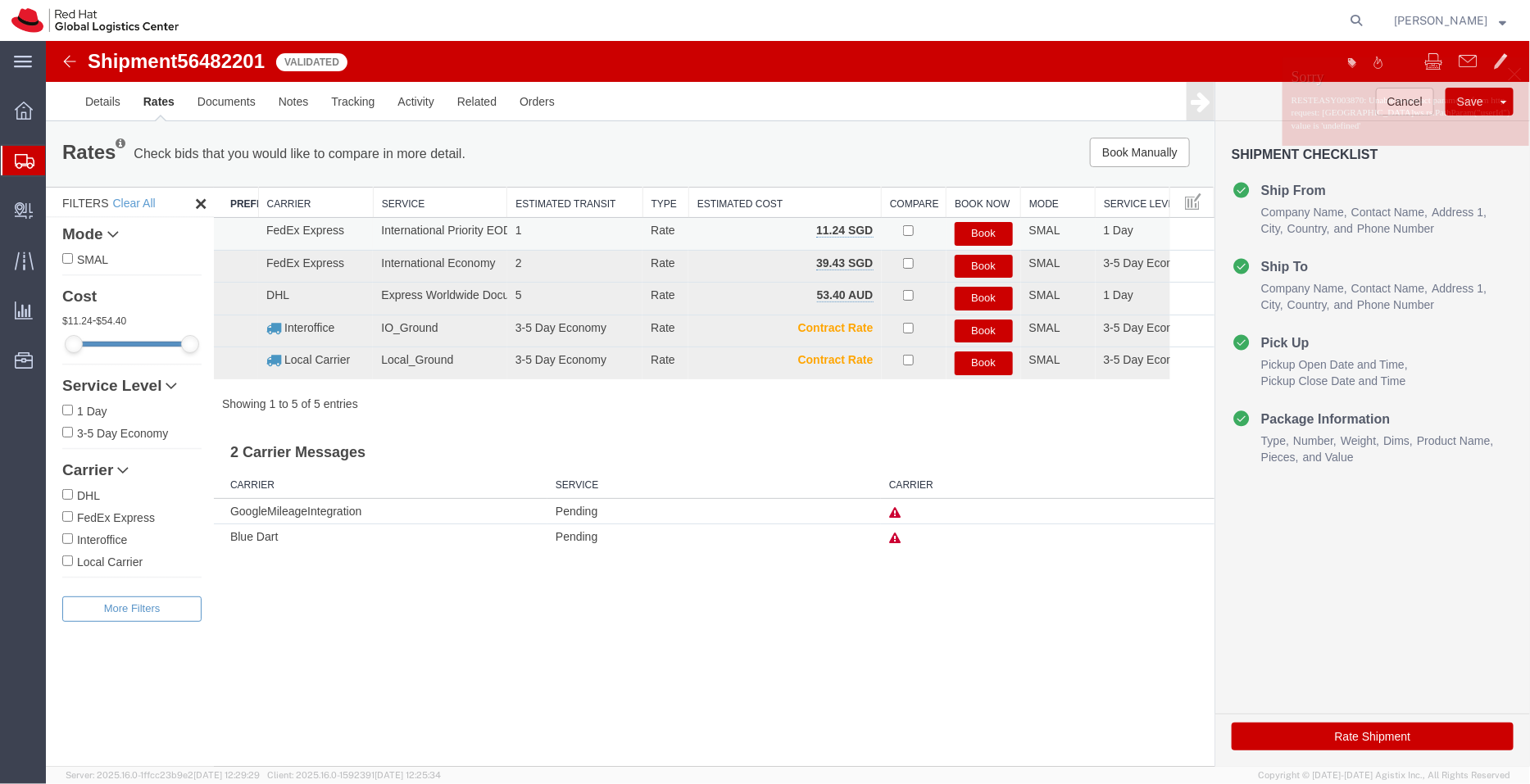
click at [979, 228] on button "Book" at bounding box center [983, 232] width 58 height 24
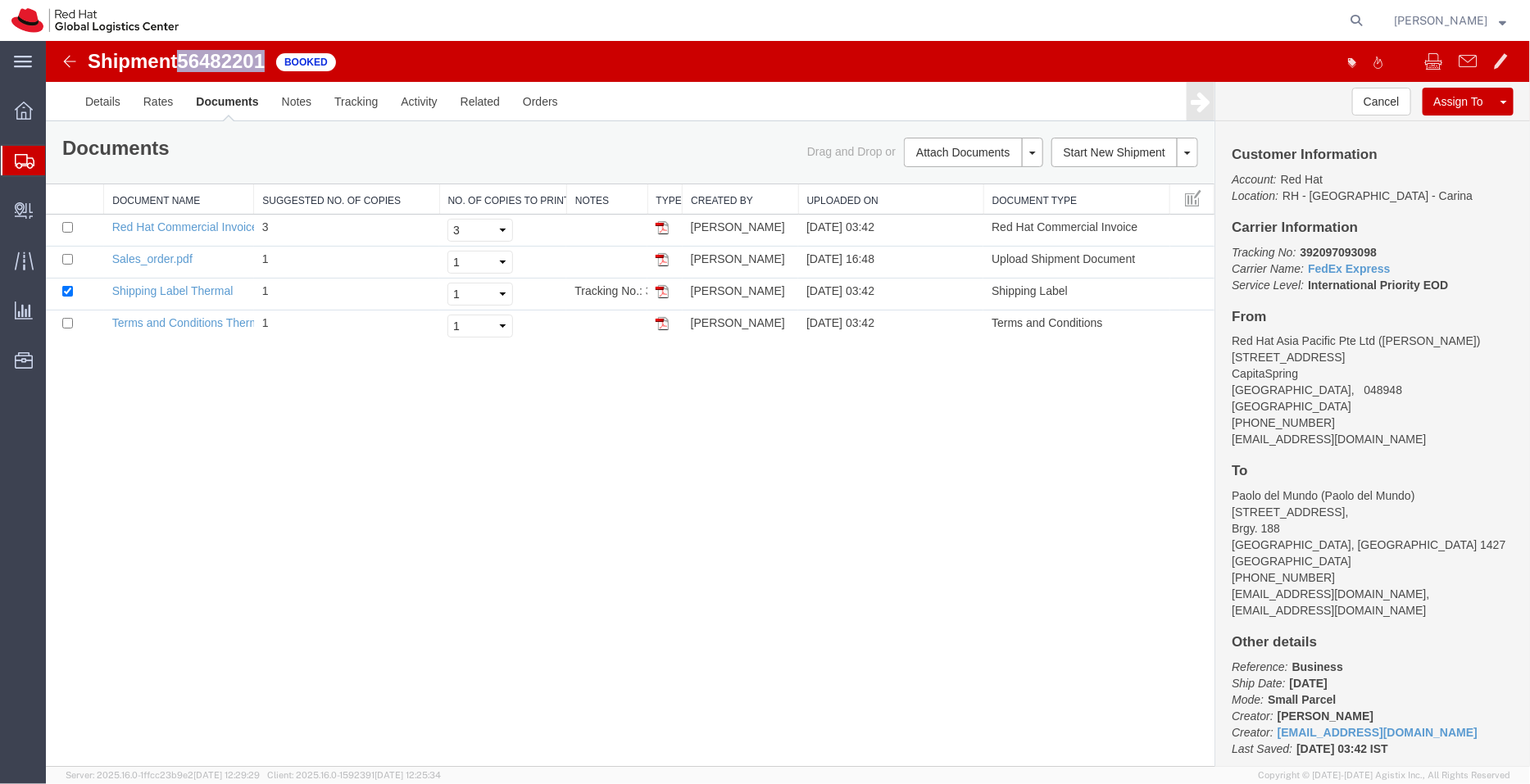
drag, startPoint x: 266, startPoint y: 62, endPoint x: 184, endPoint y: 59, distance: 82.1
click at [184, 59] on span "56482201" at bounding box center [219, 60] width 88 height 22
copy span "56482201"
drag, startPoint x: 1447, startPoint y: 285, endPoint x: 1229, endPoint y: 254, distance: 220.2
click at [1229, 254] on div "Customer Information Account: Red Hat Location: RH - Bangalore - Carina Carrier…" at bounding box center [1373, 443] width 315 height 645
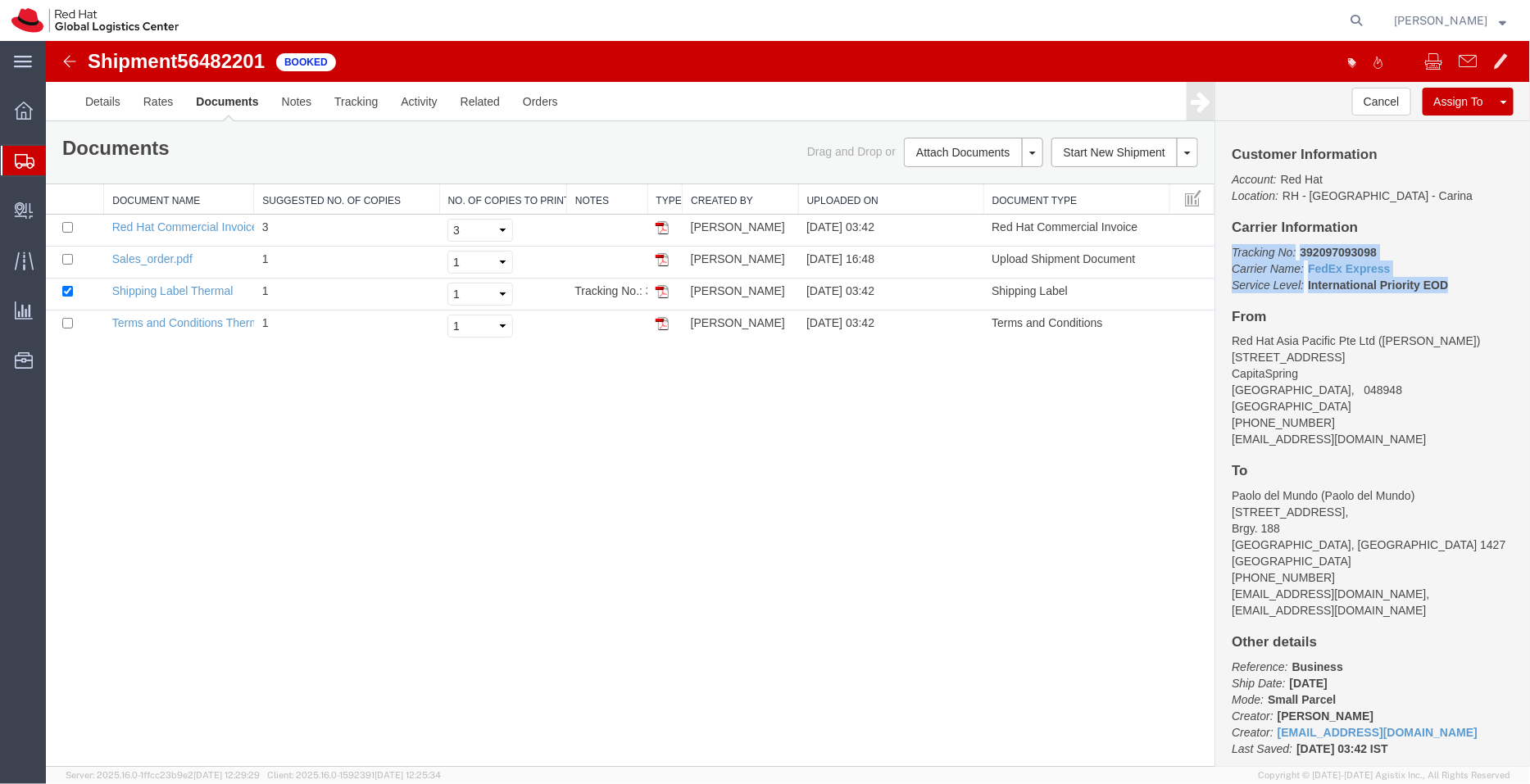
copy p "Tracking No: 392097093098 Carrier Name: FedEx Express FedEx Express Service Lev…"
drag, startPoint x: 1333, startPoint y: 435, endPoint x: 1226, endPoint y: 442, distance: 107.2
click at [1226, 442] on div "Customer Information Account: Red Hat Location: RH - Bangalore - Carina Carrier…" at bounding box center [1373, 443] width 315 height 645
copy address "ramrul@redhat.com"
click at [91, 106] on link "Details" at bounding box center [102, 101] width 58 height 39
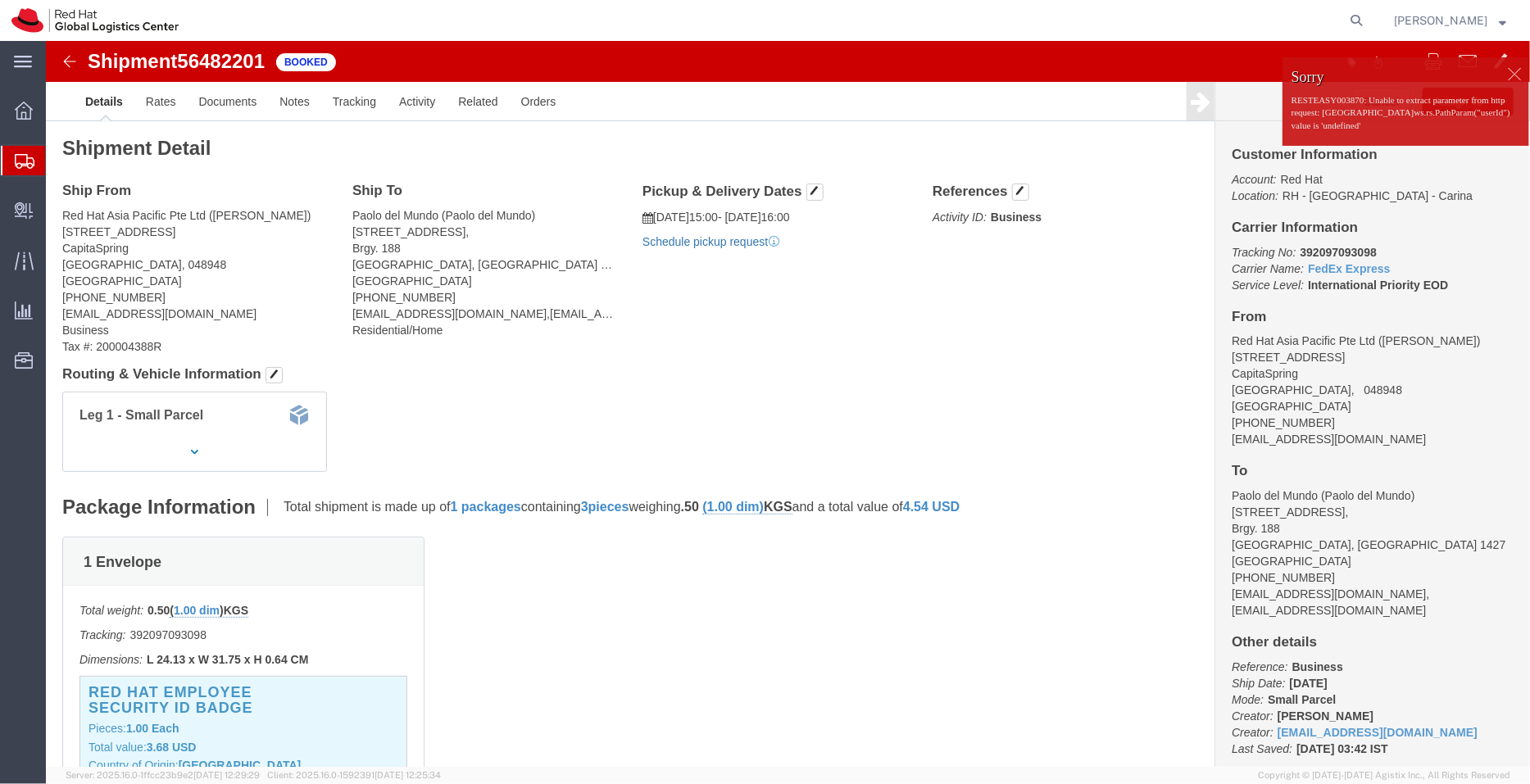
click link "Schedule pickup request"
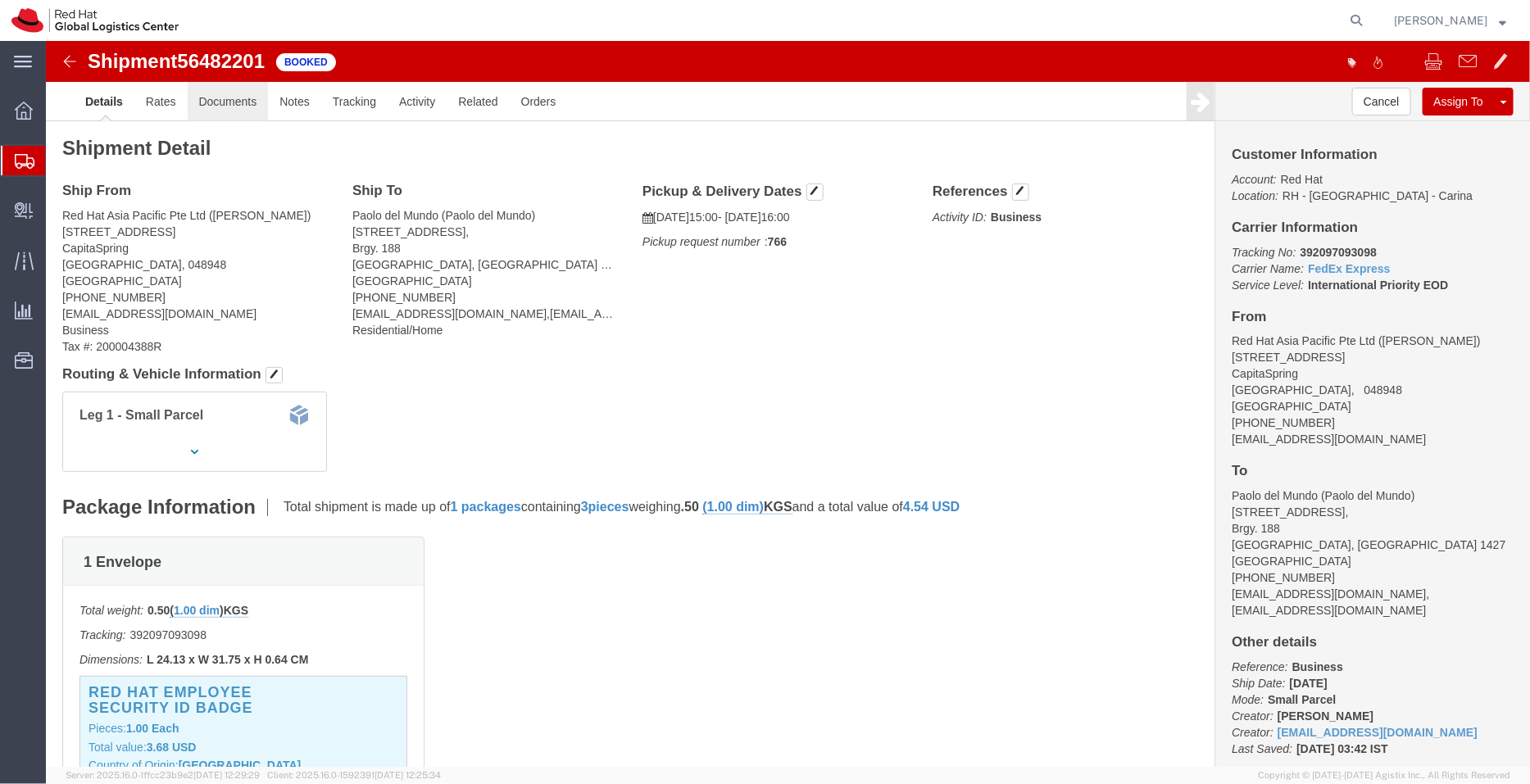
click link "Documents"
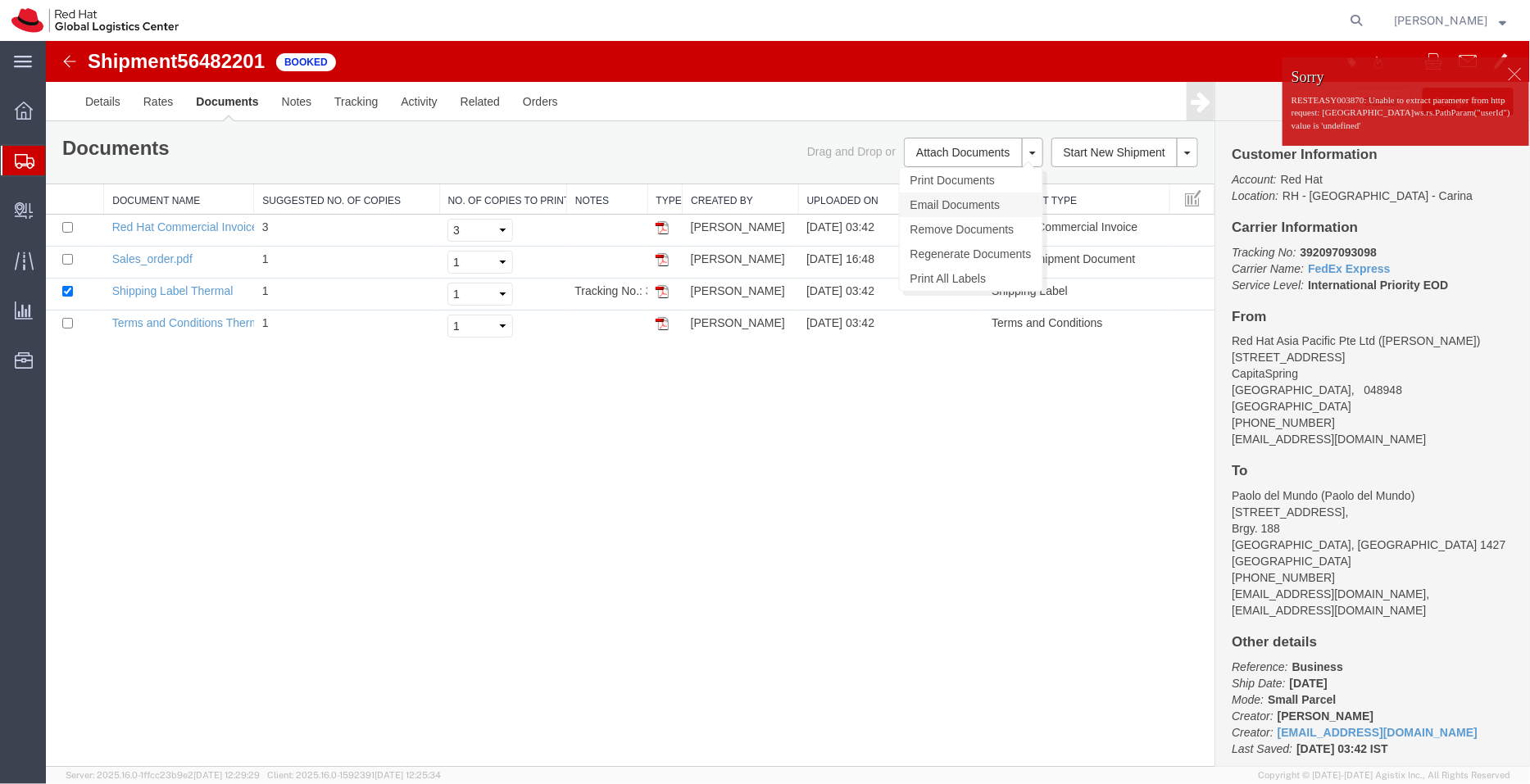
click at [953, 196] on link "Email Documents" at bounding box center [970, 204] width 142 height 25
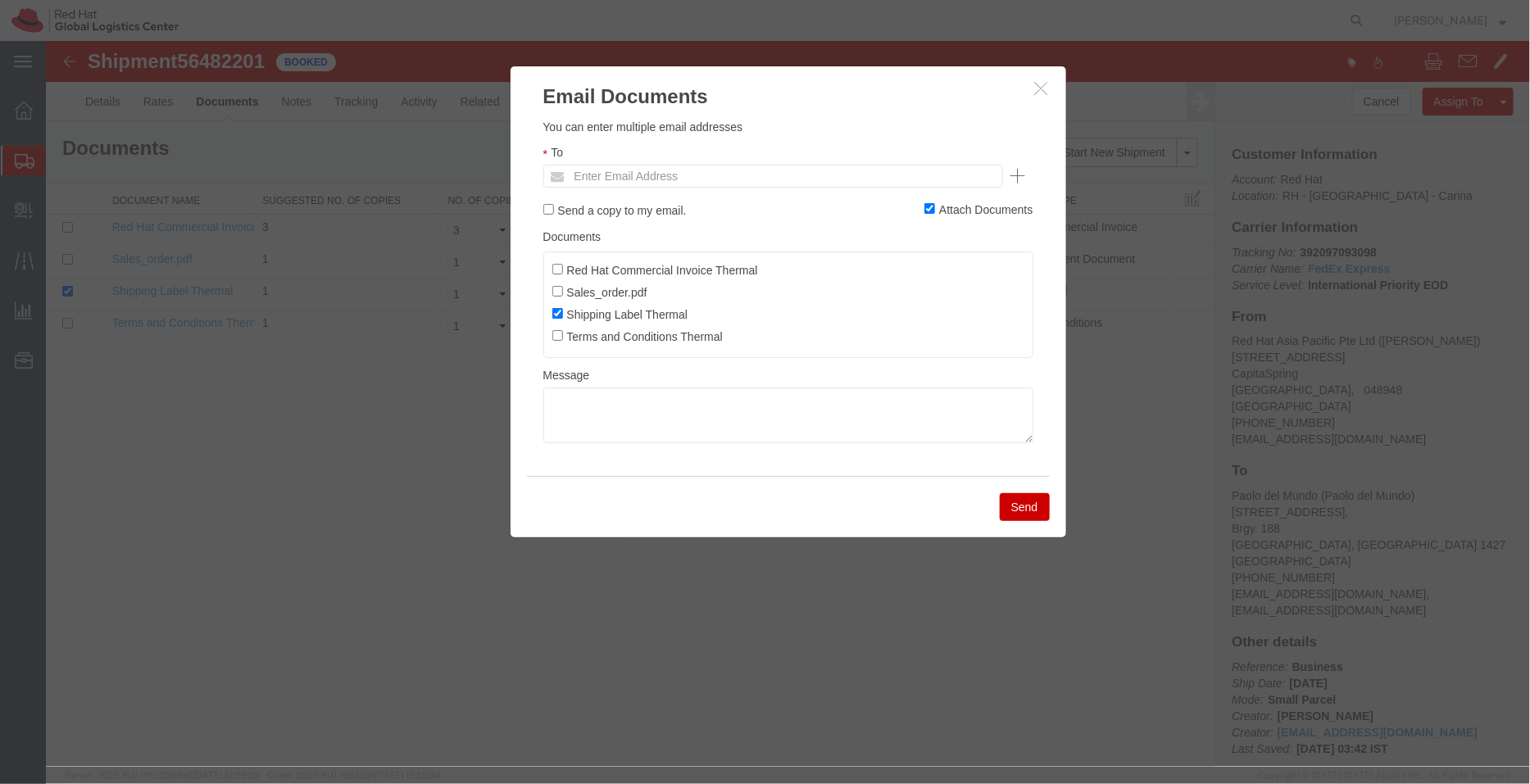
click at [799, 173] on ul "Enter Email Address" at bounding box center [773, 175] width 460 height 23
paste input "ramrul@redhat.com"
type input "ramrul@redhat.com"
type input "Enter Email Address"
click at [556, 268] on input "Red Hat Commercial Invoice Thermal" at bounding box center [557, 269] width 11 height 11
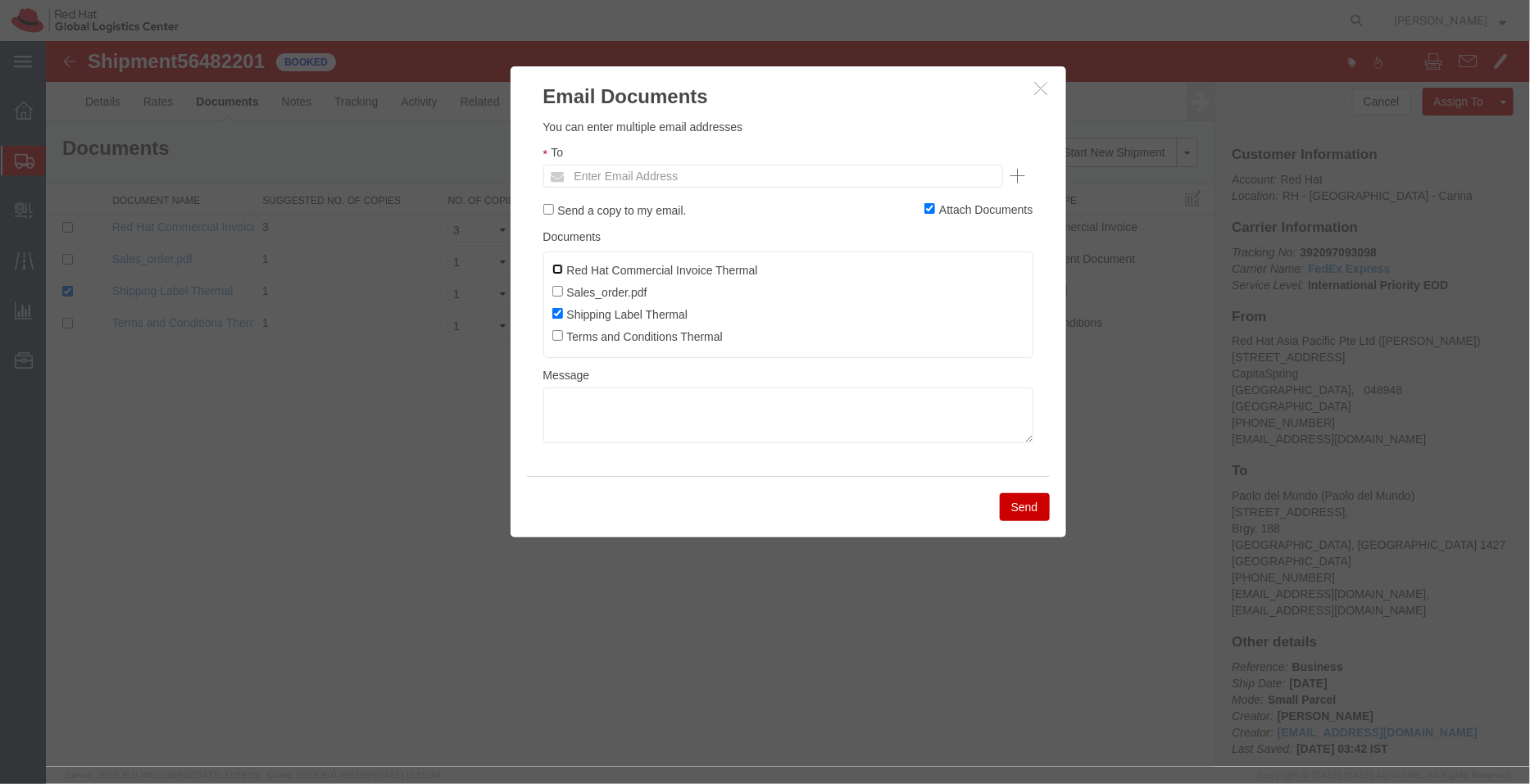
checkbox input "true"
click at [549, 286] on ul "Red Hat Commercial Invoice Thermal Sales_order.pdf Shipping Label Thermal Terms…" at bounding box center [788, 304] width 490 height 106
click at [561, 289] on input "Sales_order.pdf" at bounding box center [557, 291] width 11 height 11
checkbox input "false"
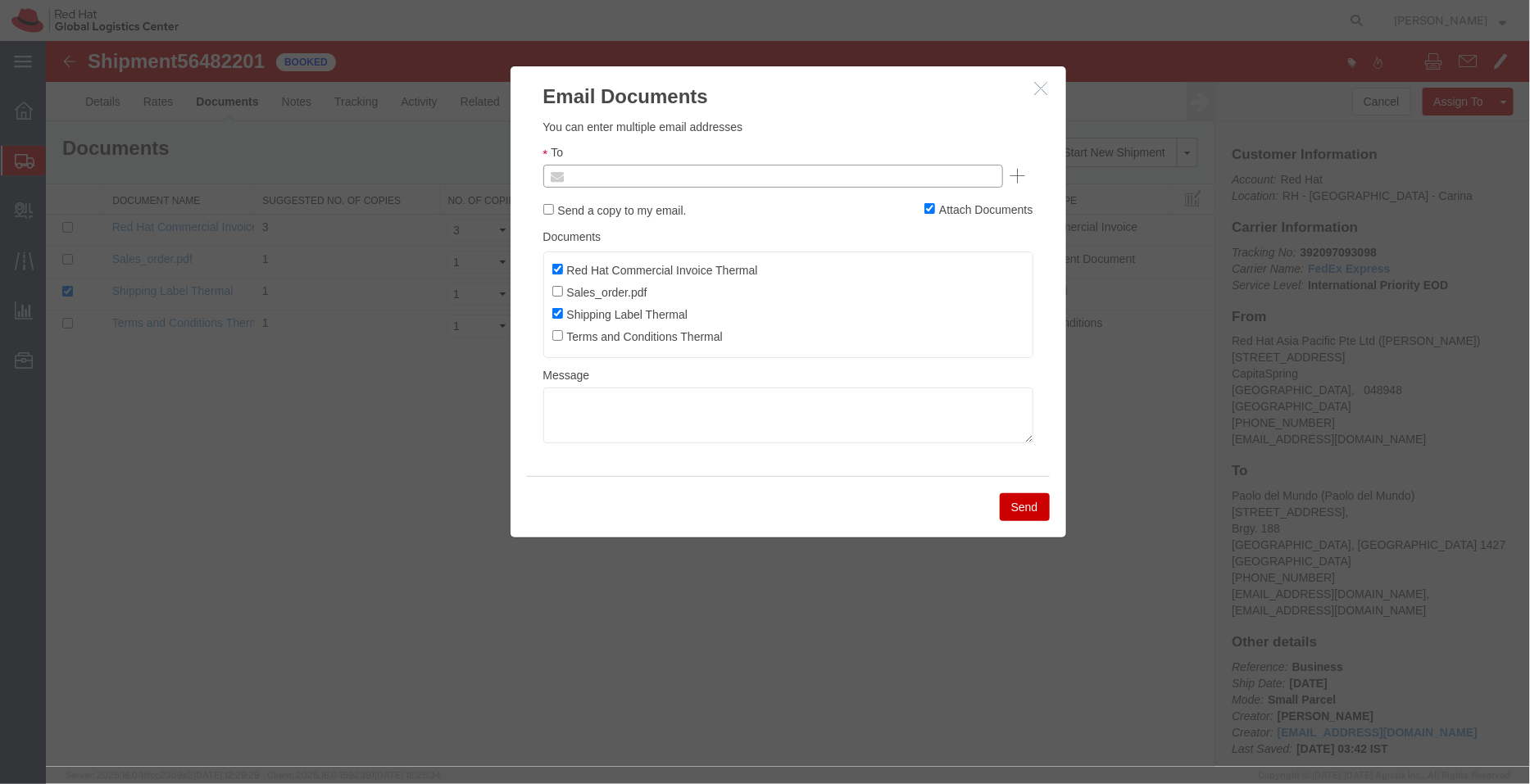
click at [588, 168] on input "text" at bounding box center [782, 175] width 432 height 21
paste input "ramrul@redhat.com"
type input "ramrul@redhat.com"
click at [1012, 513] on button "Send" at bounding box center [1024, 506] width 50 height 28
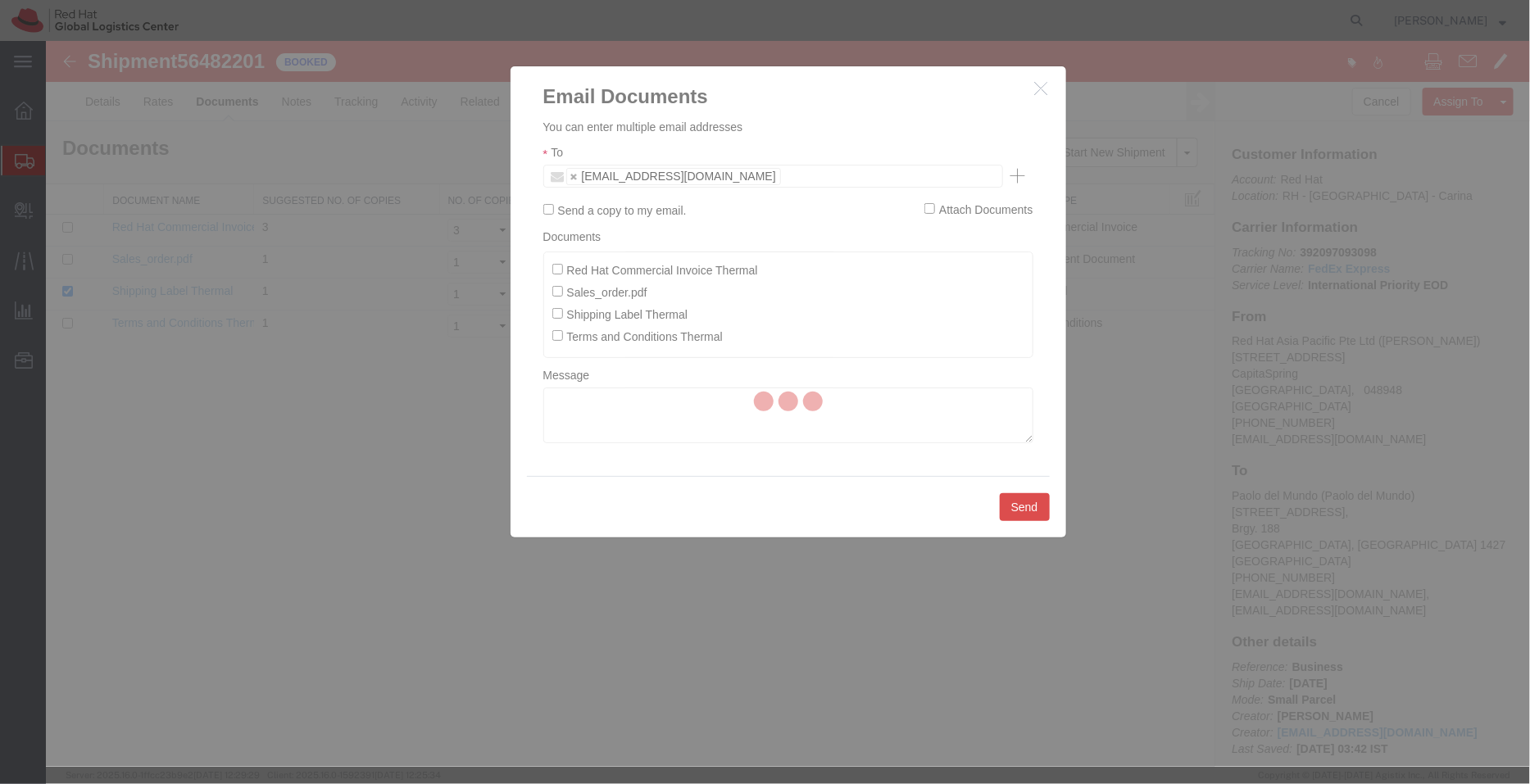
checkbox input "false"
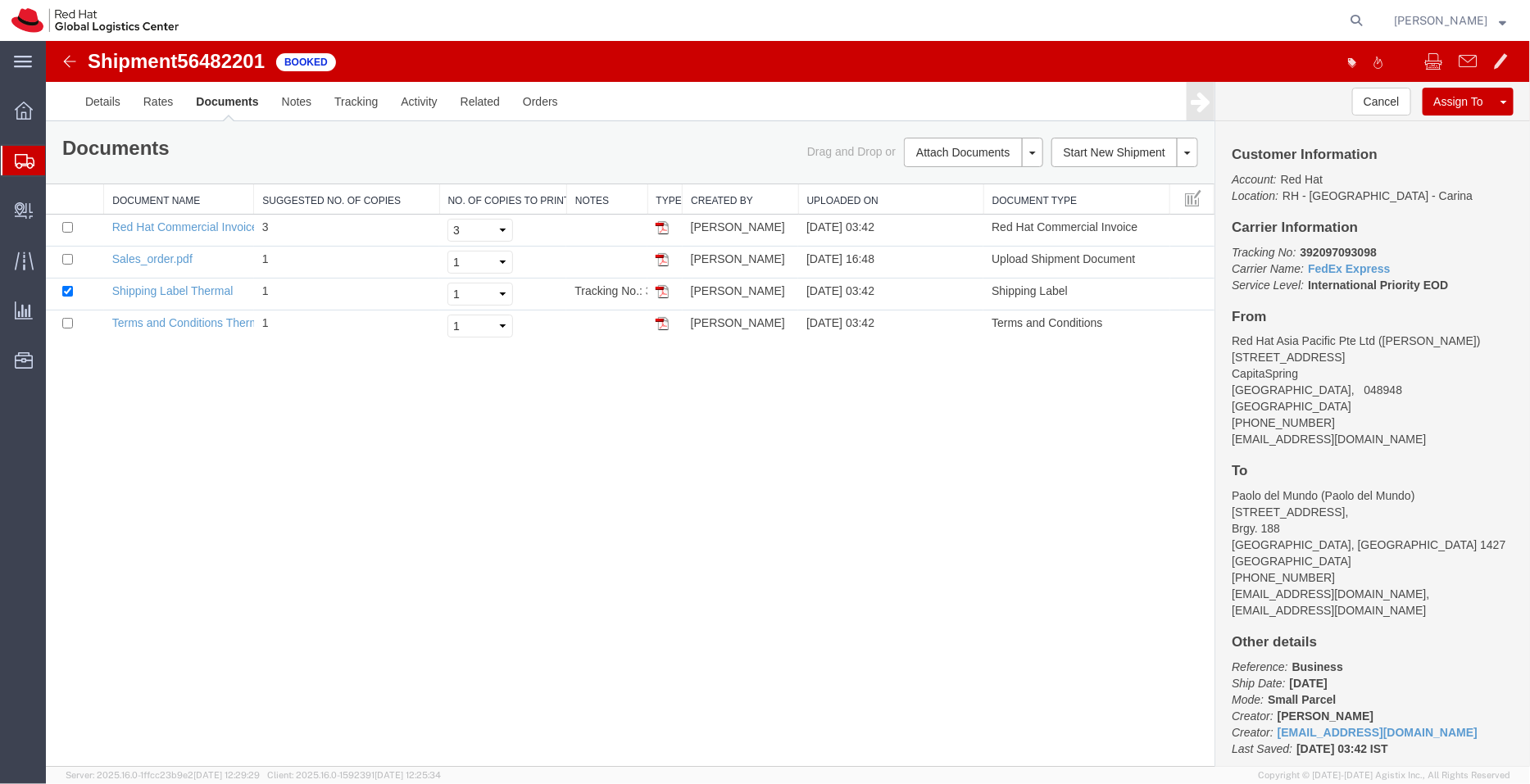
click at [0, 0] on span "Shipment Manager" at bounding box center [0, 0] width 0 height 0
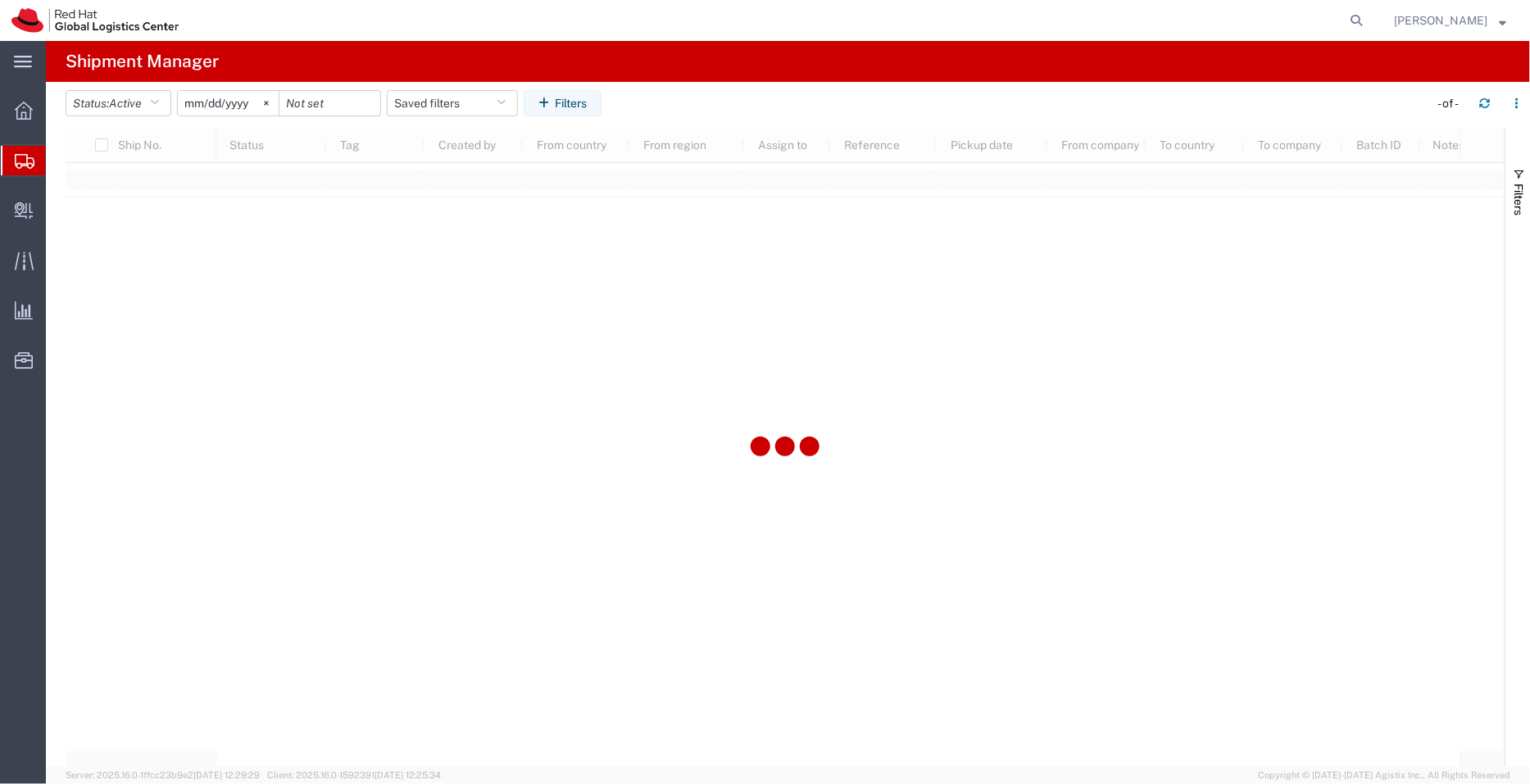
type input "2022-09-01"
type input "2030-04-30"
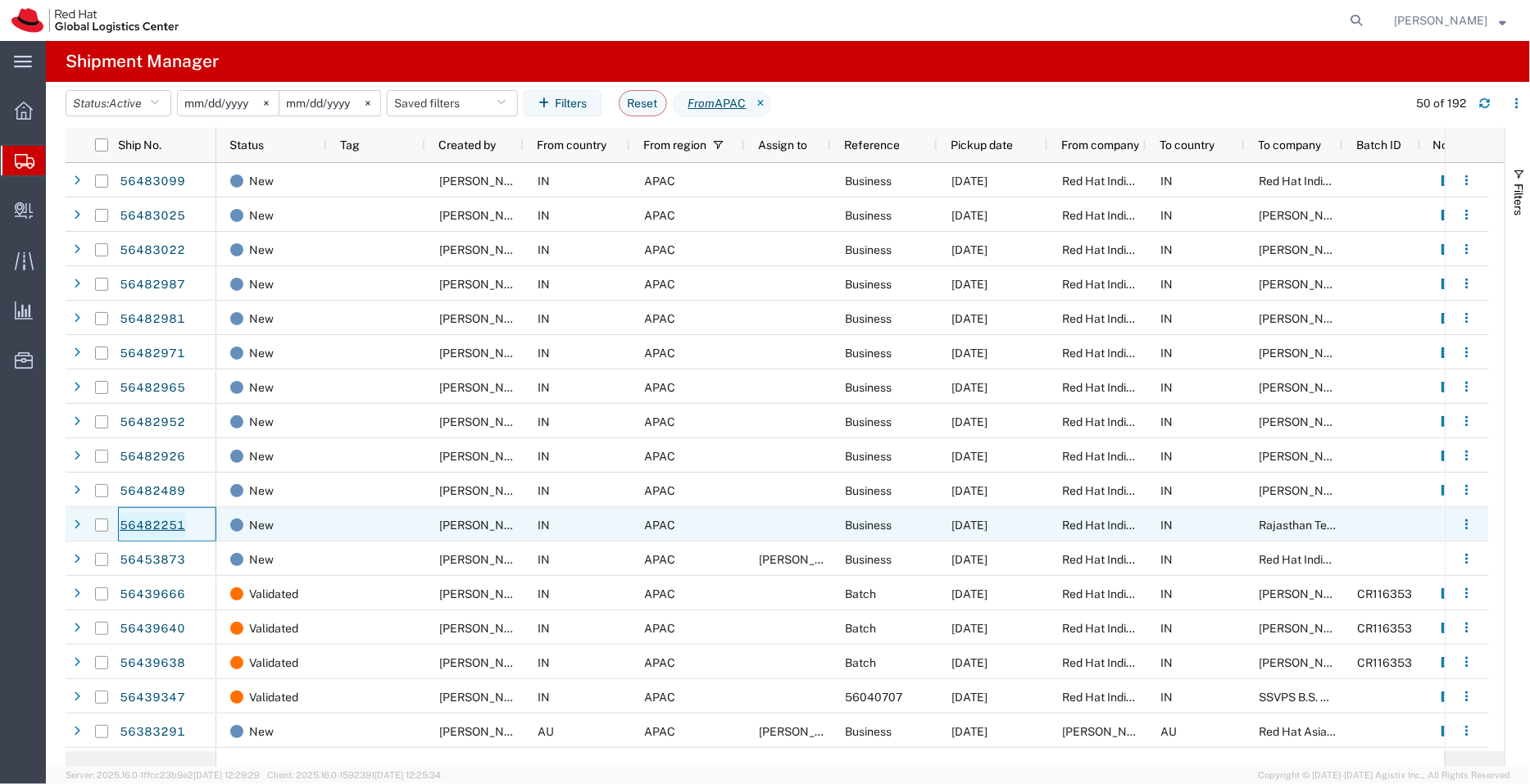
click at [159, 522] on link "56482251" at bounding box center [152, 526] width 67 height 27
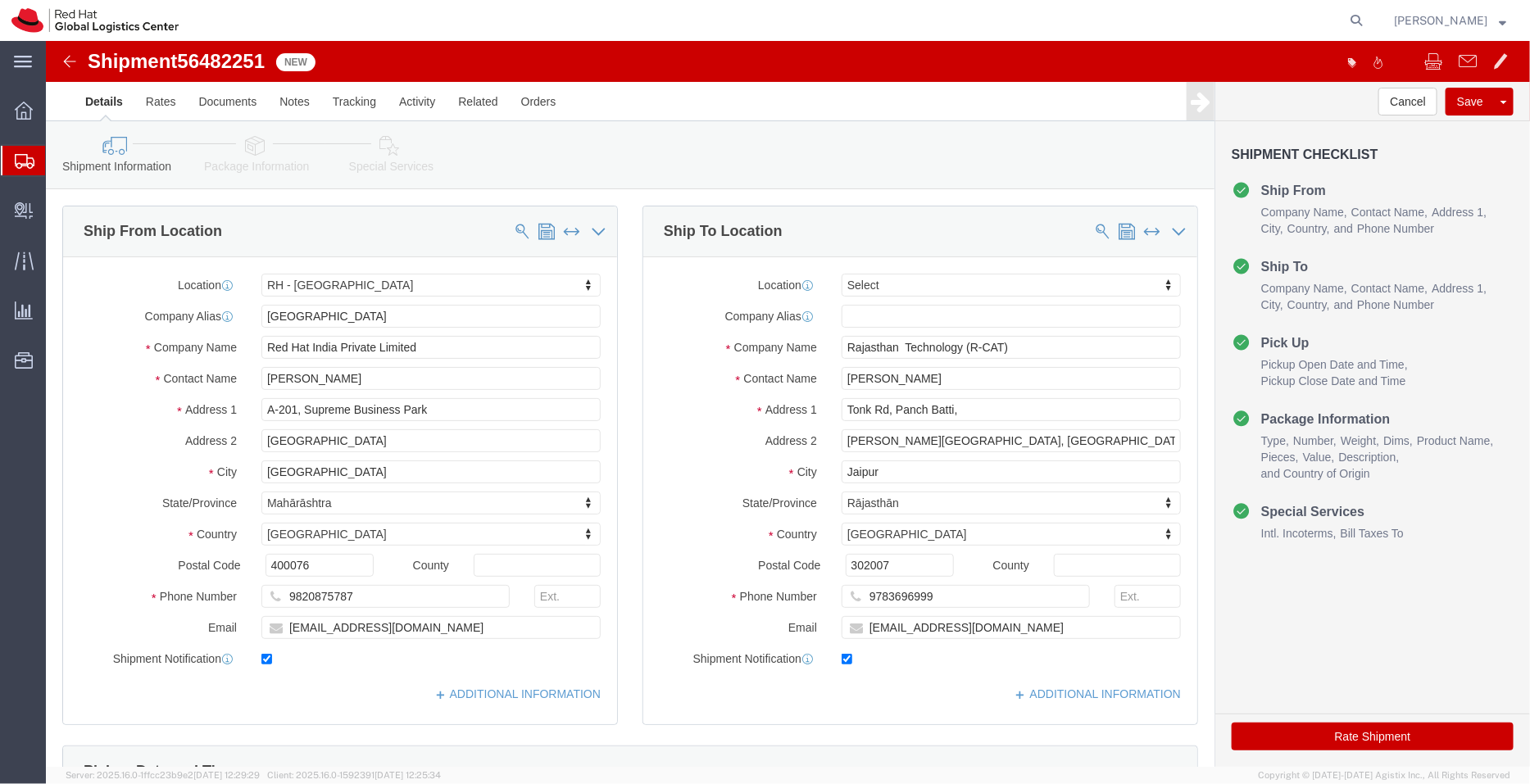
select select "37986"
select select
drag, startPoint x: 509, startPoint y: 695, endPoint x: 463, endPoint y: 654, distance: 61.6
click link "ADDITIONAL INFORMATION"
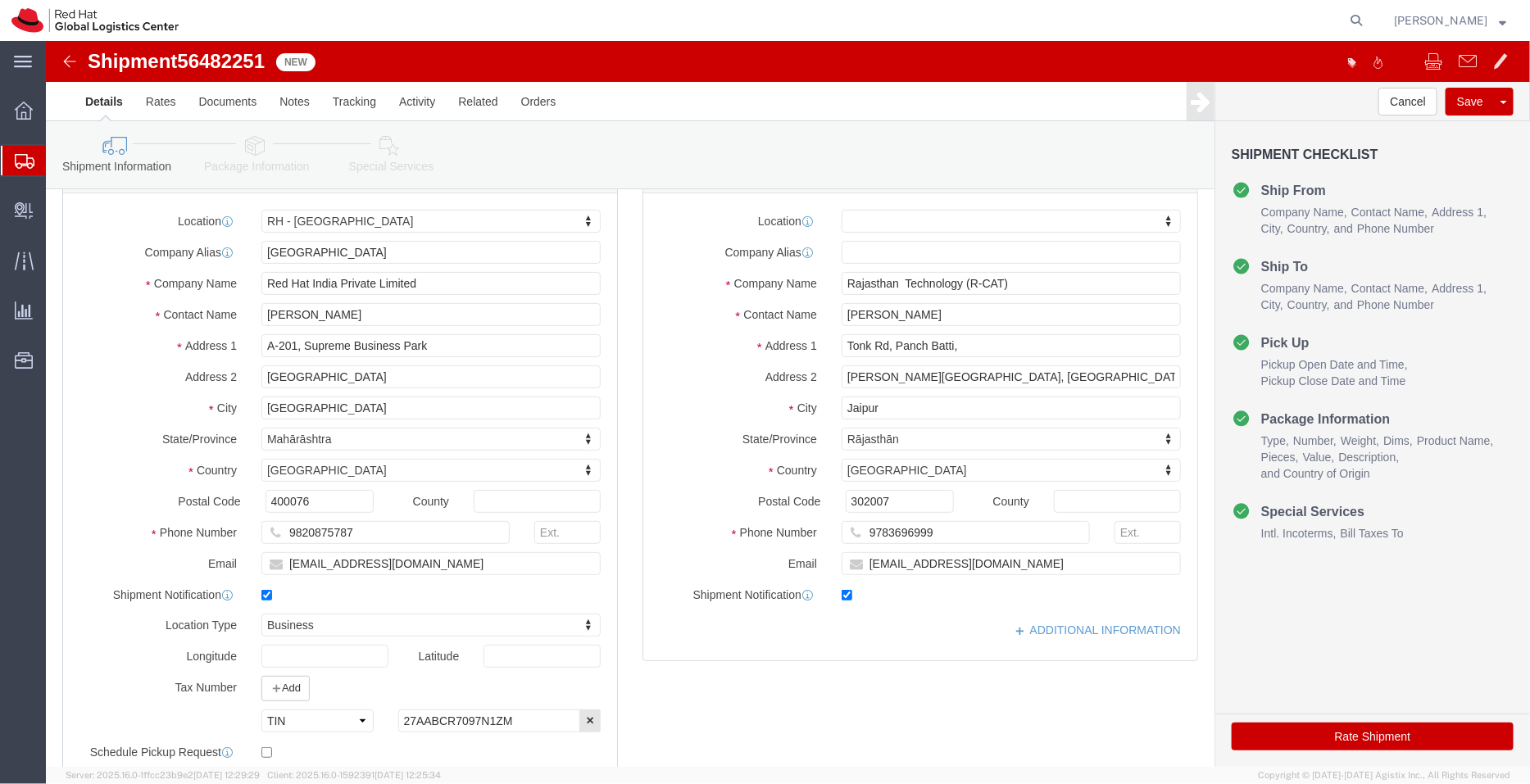
scroll to position [49, 0]
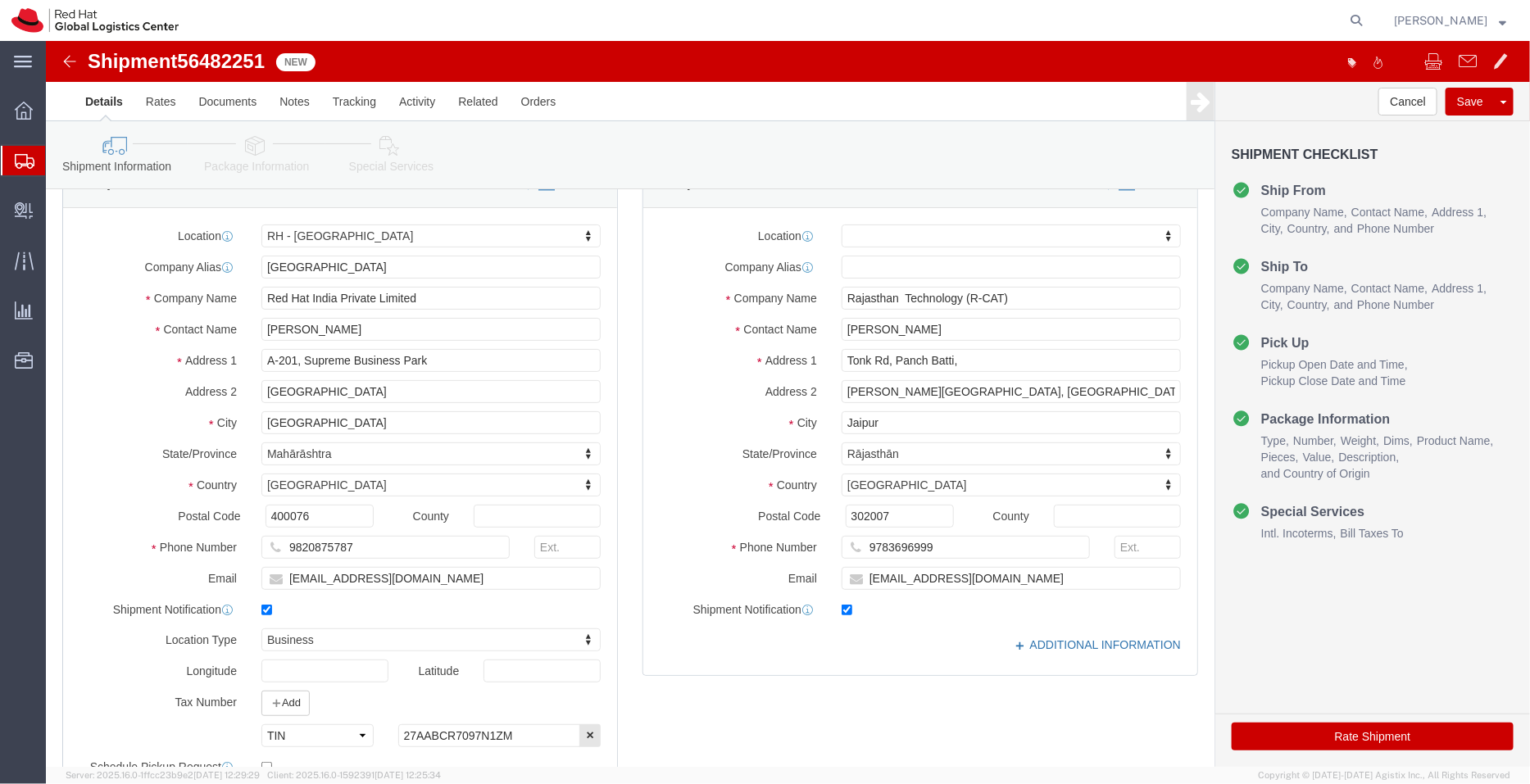
click link "ADDITIONAL INFORMATION"
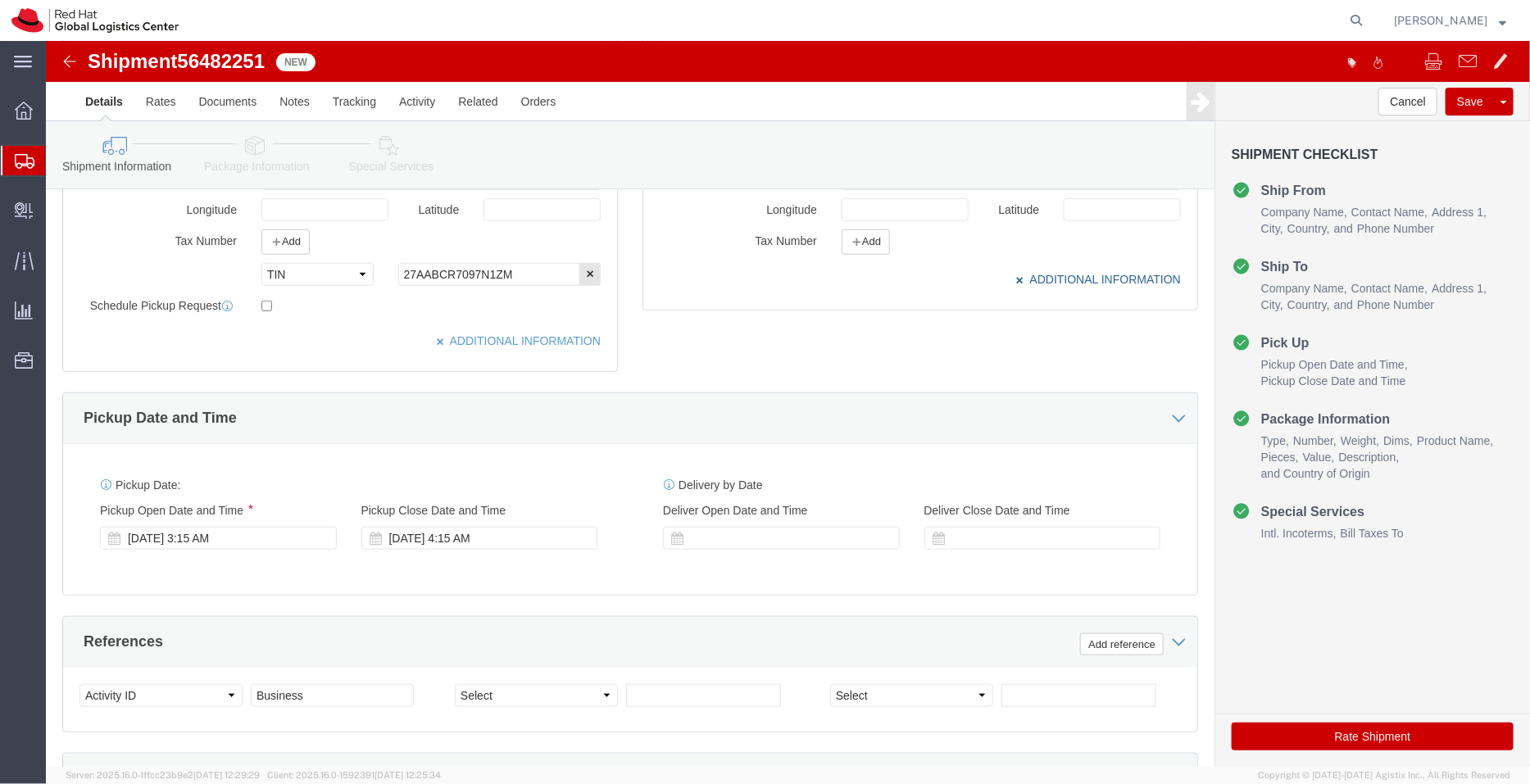
scroll to position [518, 0]
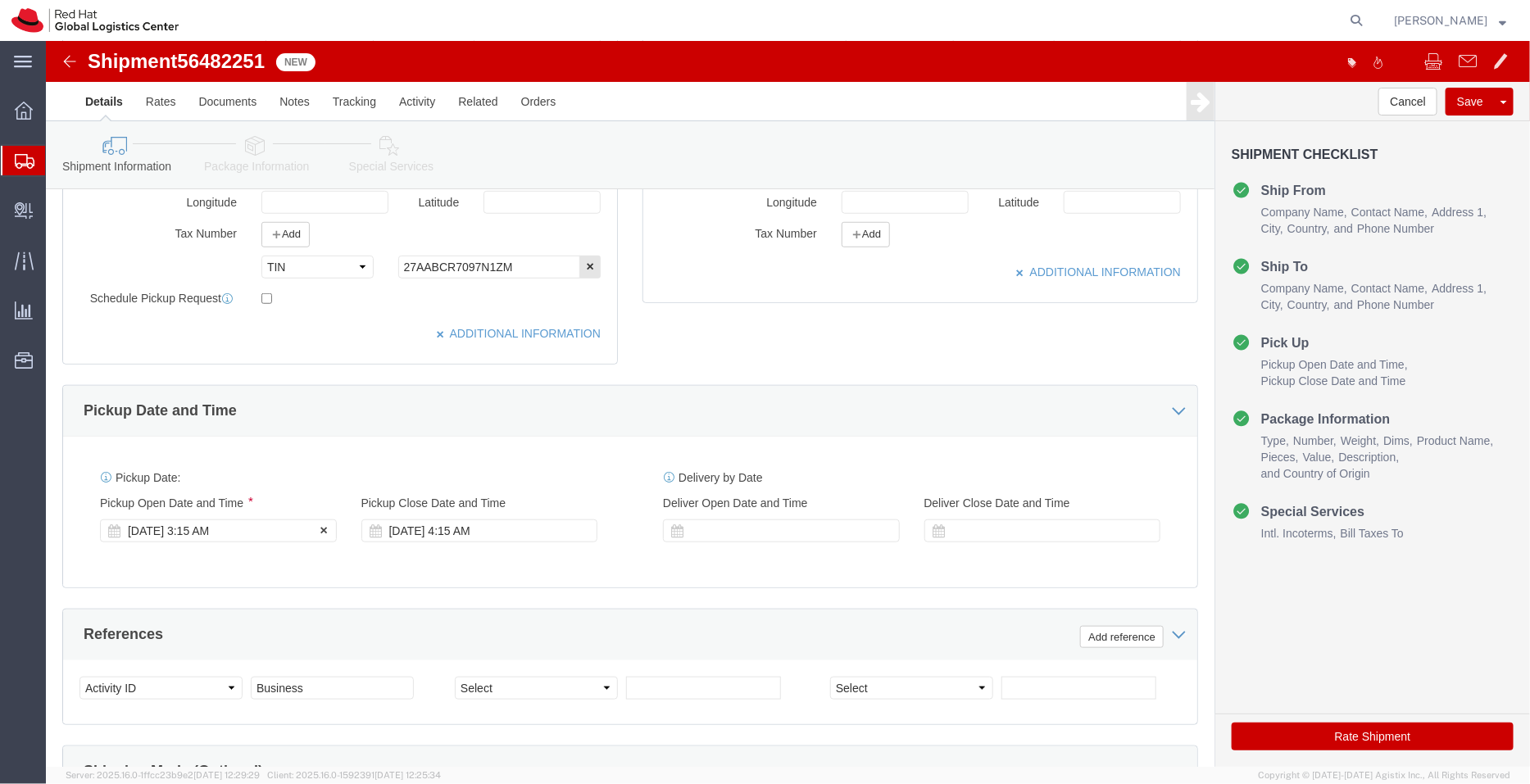
click div "Aug 14 2025 3:15 AM"
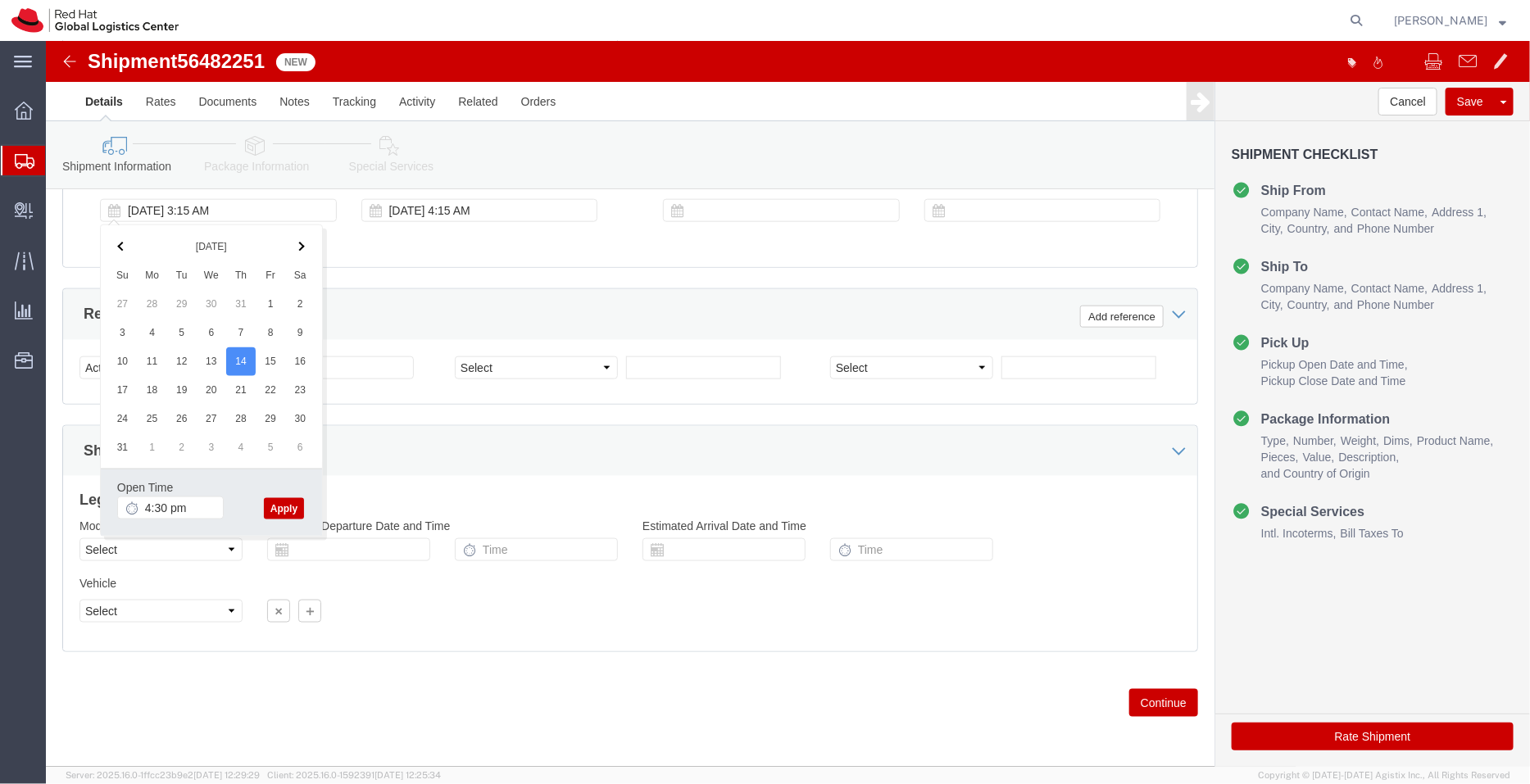
type input "4:30 PM"
click button "Apply"
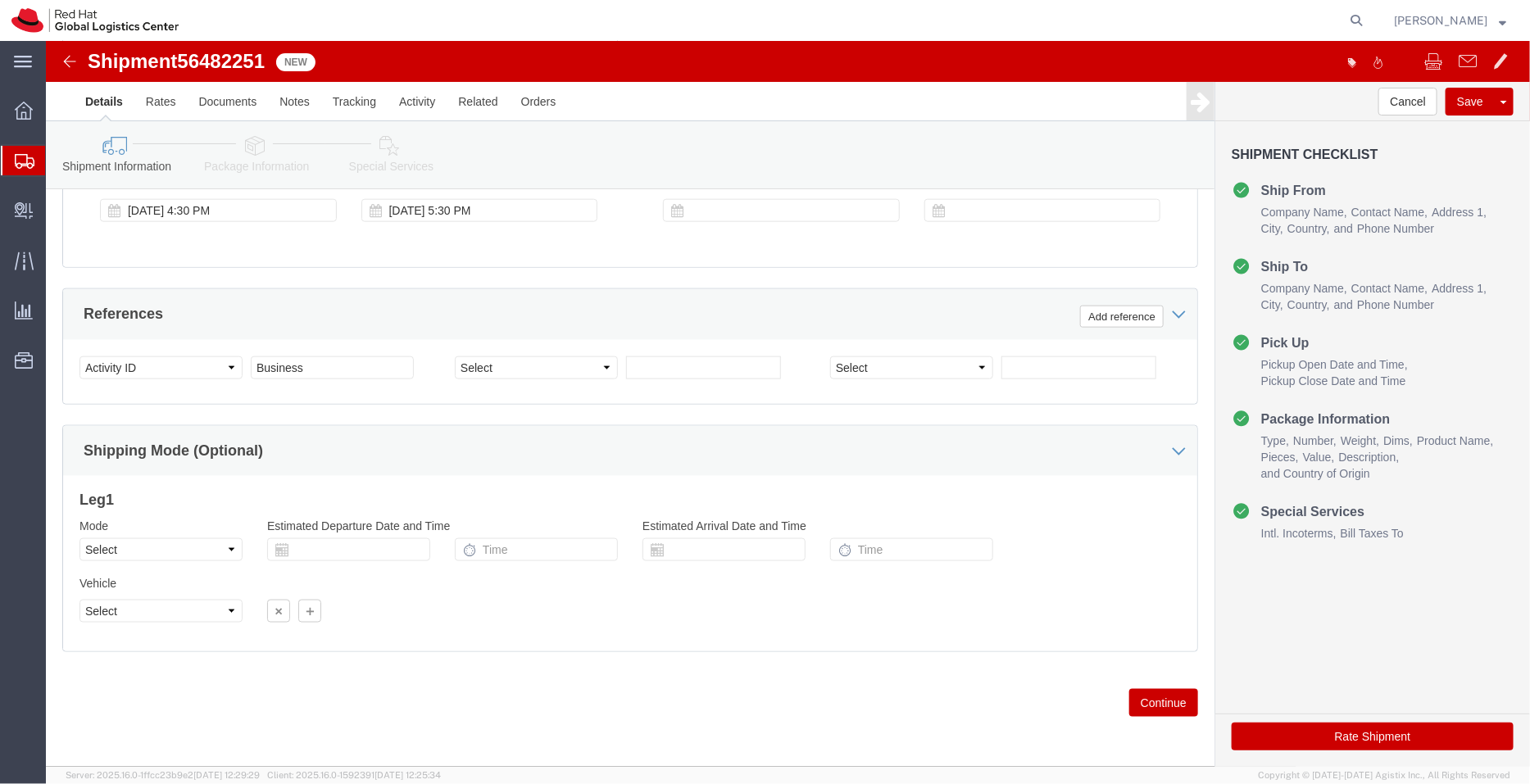
click icon
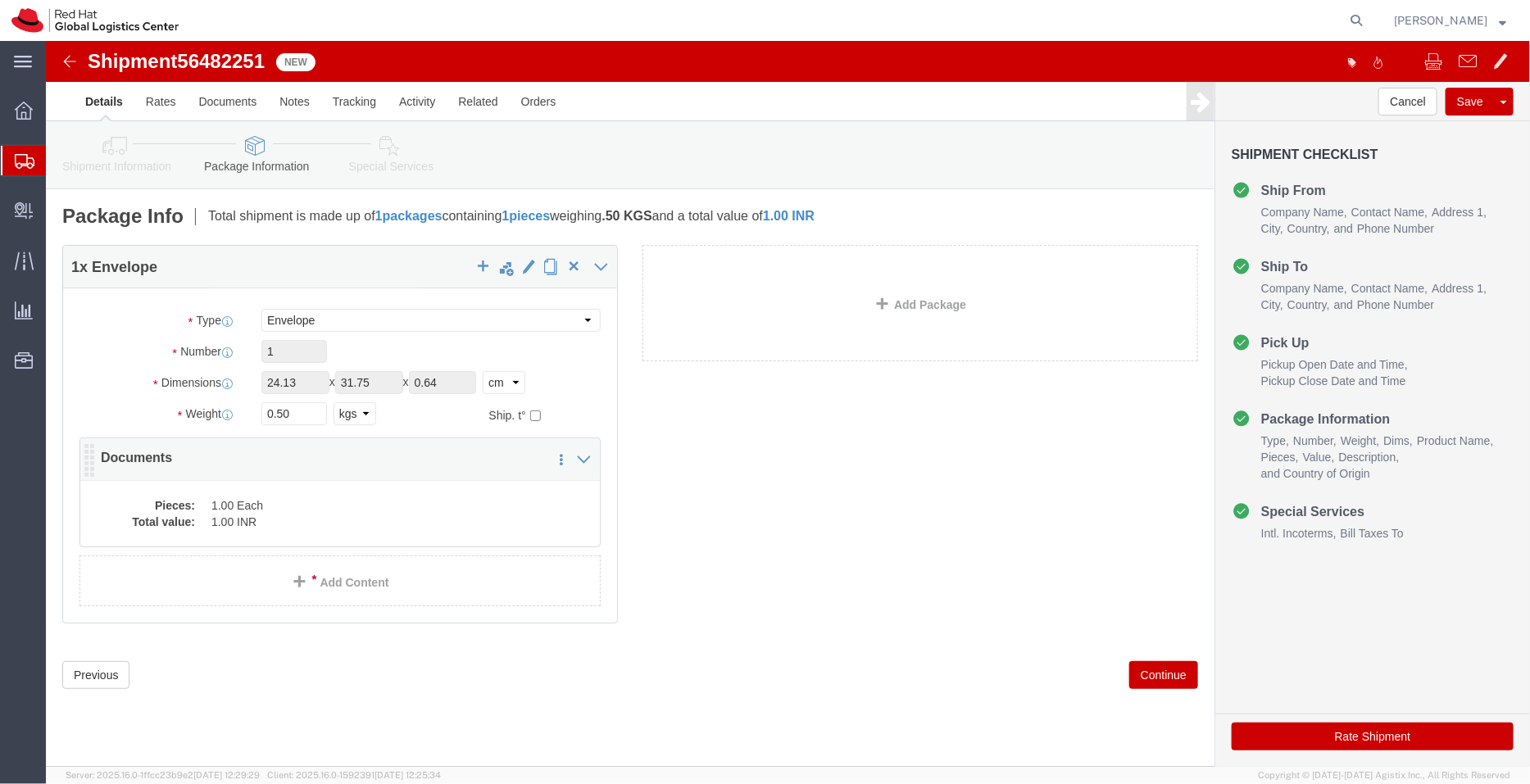
click dd "1.00 INR"
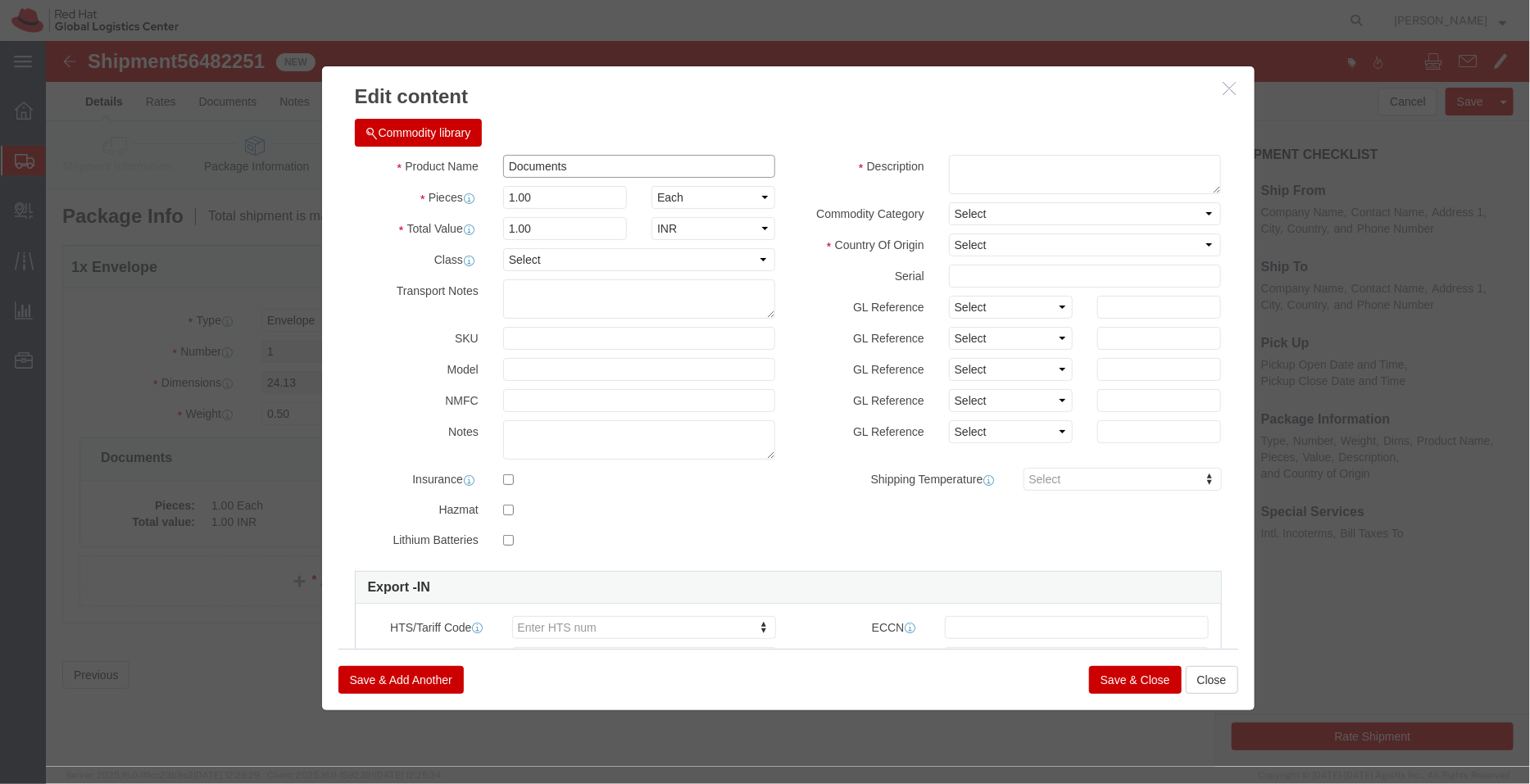
drag, startPoint x: 585, startPoint y: 171, endPoint x: 380, endPoint y: 138, distance: 207.6
click div "Product Name Documents Pieces 1.00 Select Bag Barrels 100Board Feet Bottle Box …"
click textarea
paste textarea "Documents"
type textarea "Documents"
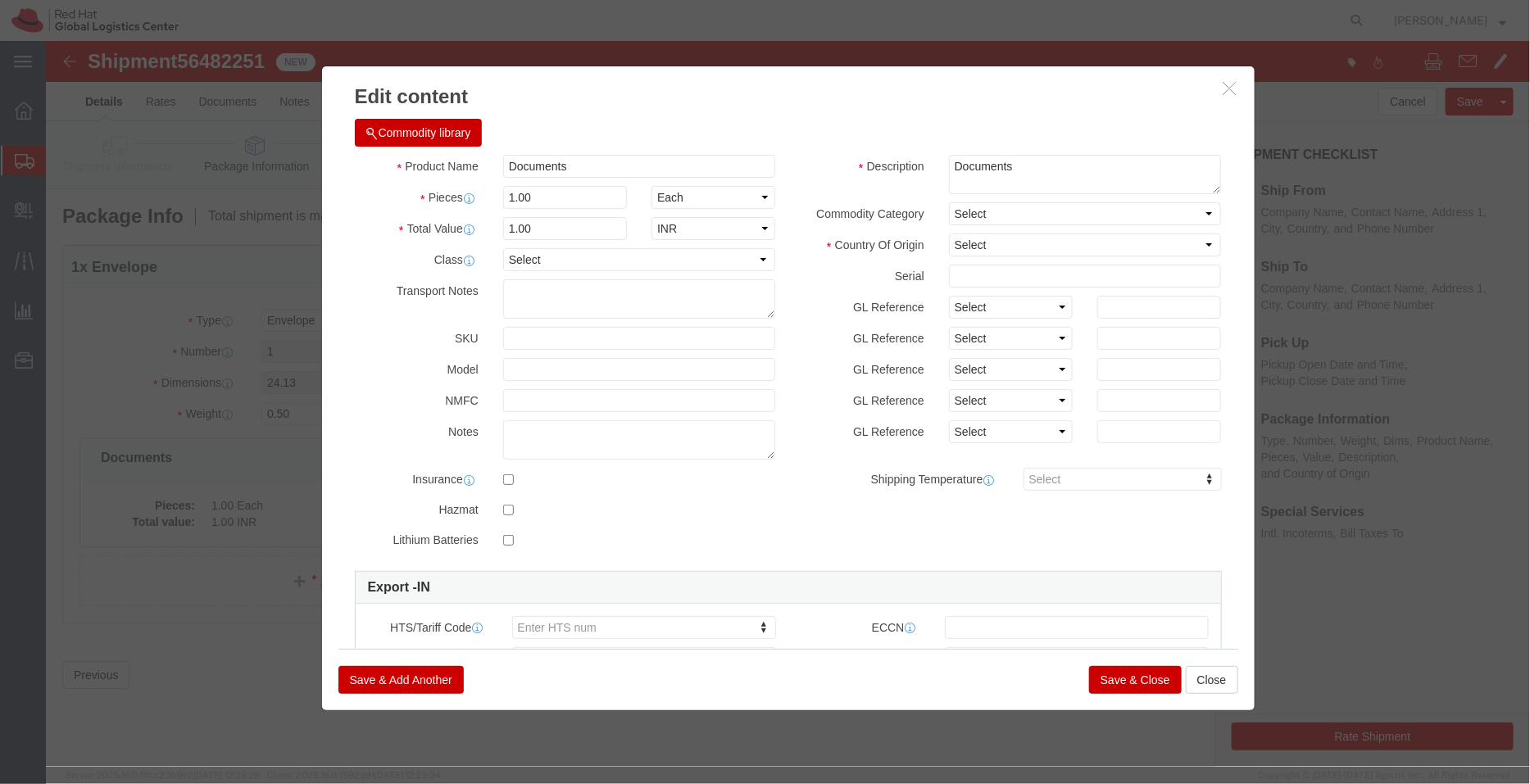
click div "Commodity library Product Name Documents Pieces 1.00 Select Bag Barrels 100Boar…"
click select "Select Afghanistan Åland Islands Albania Algeria American Samoa Andorra Angola …"
select select "IN"
click select "Select Afghanistan Åland Islands Albania Algeria American Samoa Andorra Angola …"
click button "Save & Close"
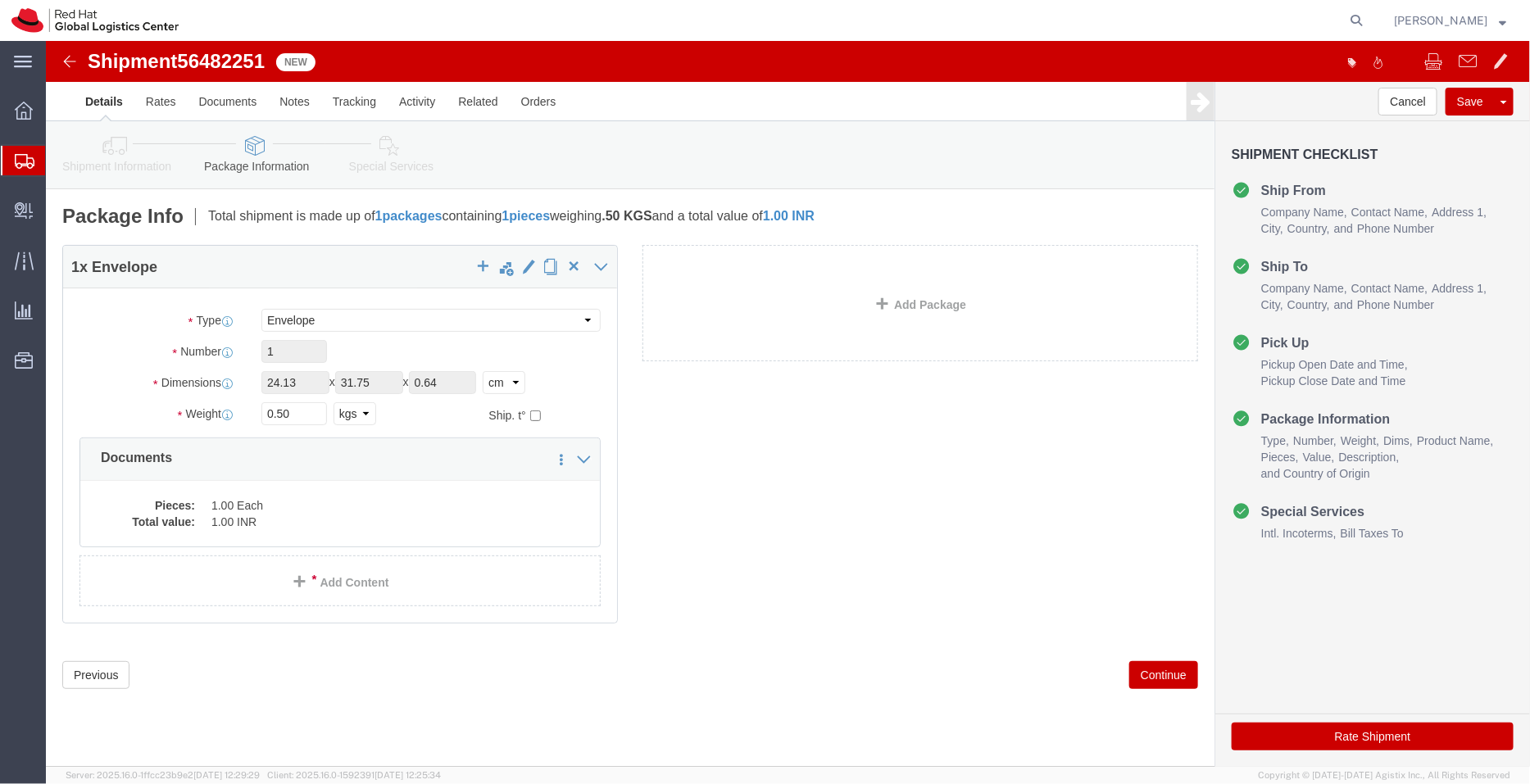
click link "Special Services"
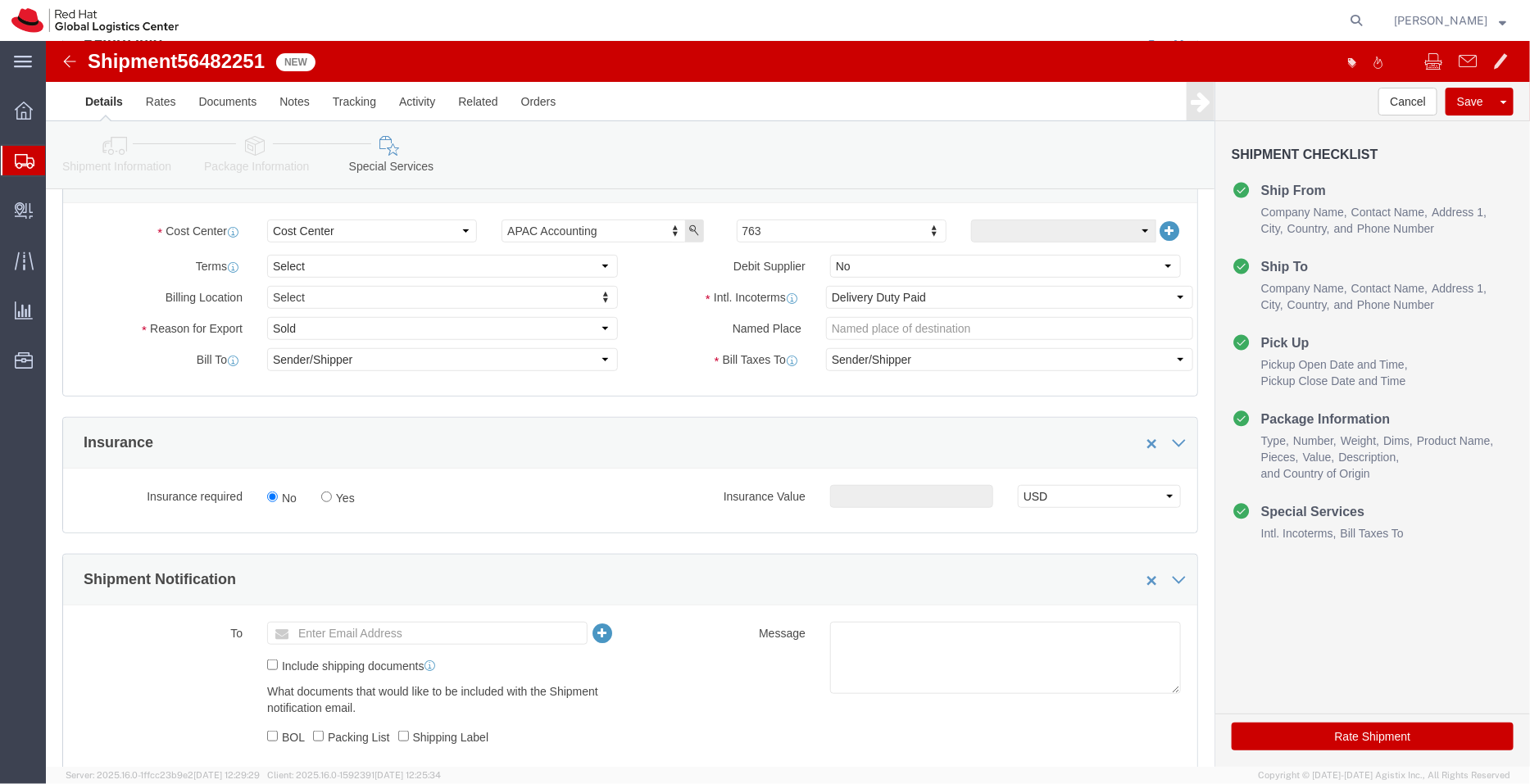
scroll to position [445, 0]
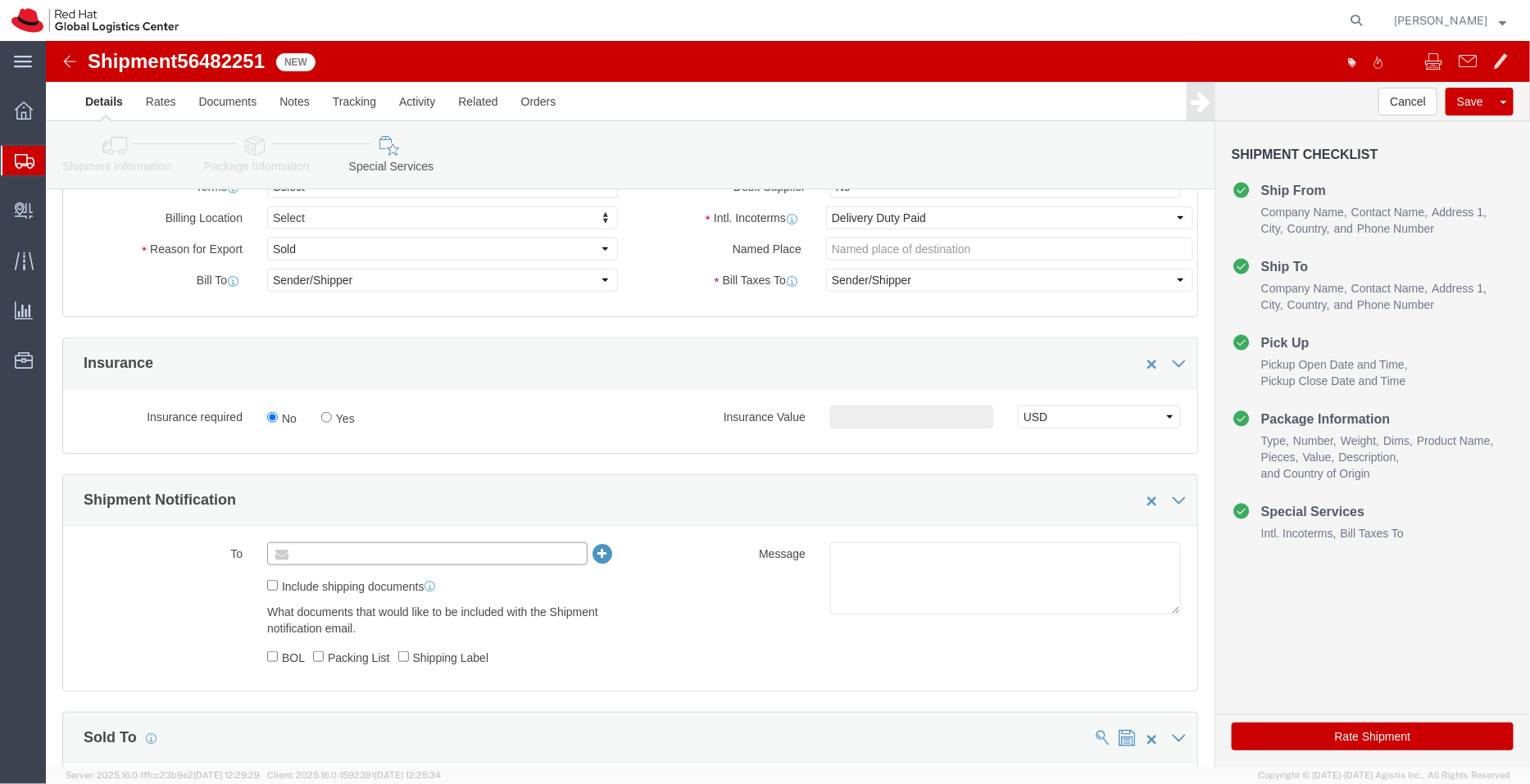
click input "text"
type input "apaclogistics@redhat.com"
click textarea
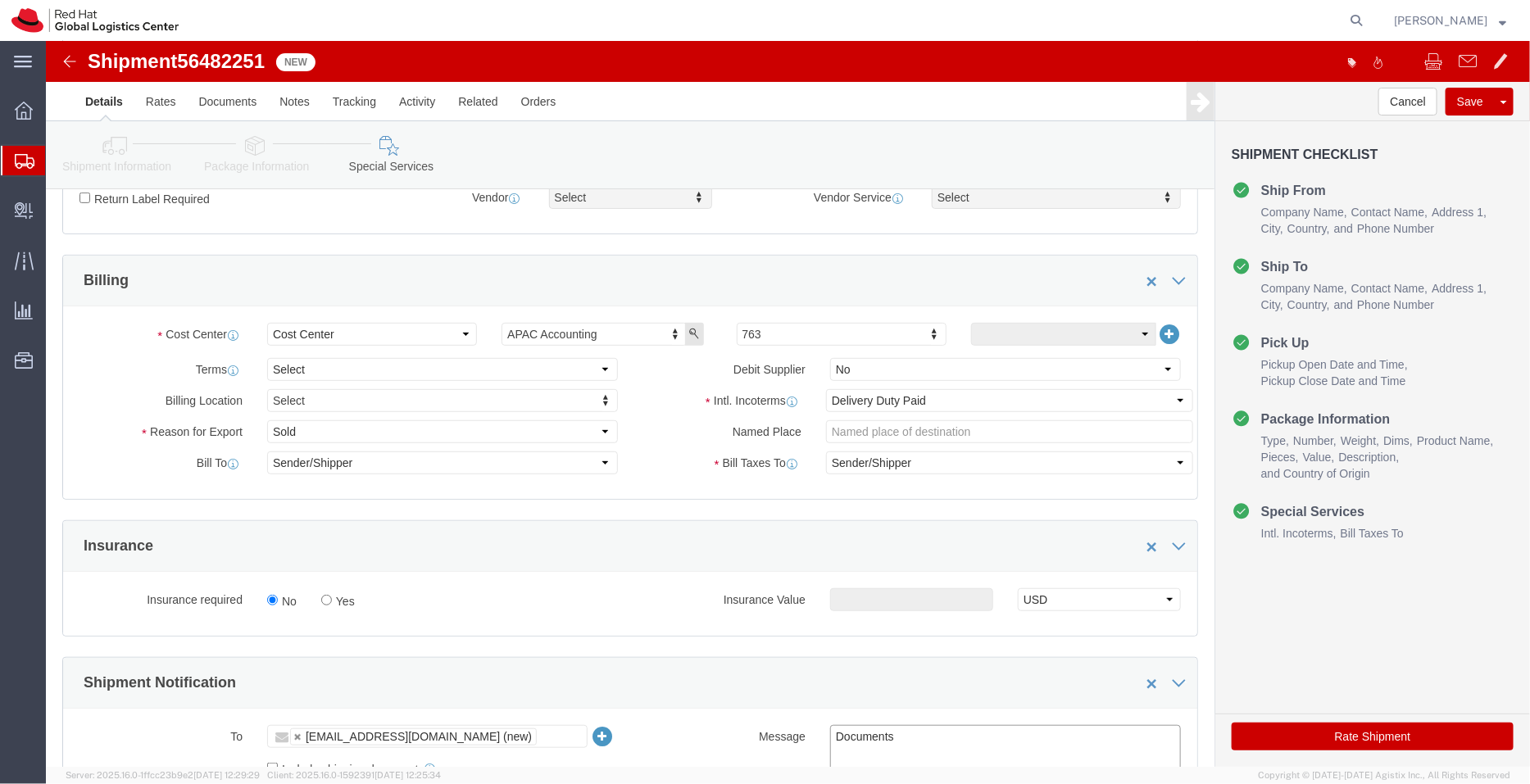
scroll to position [259, 0]
type textarea "Documents"
click button "Rate Shipment"
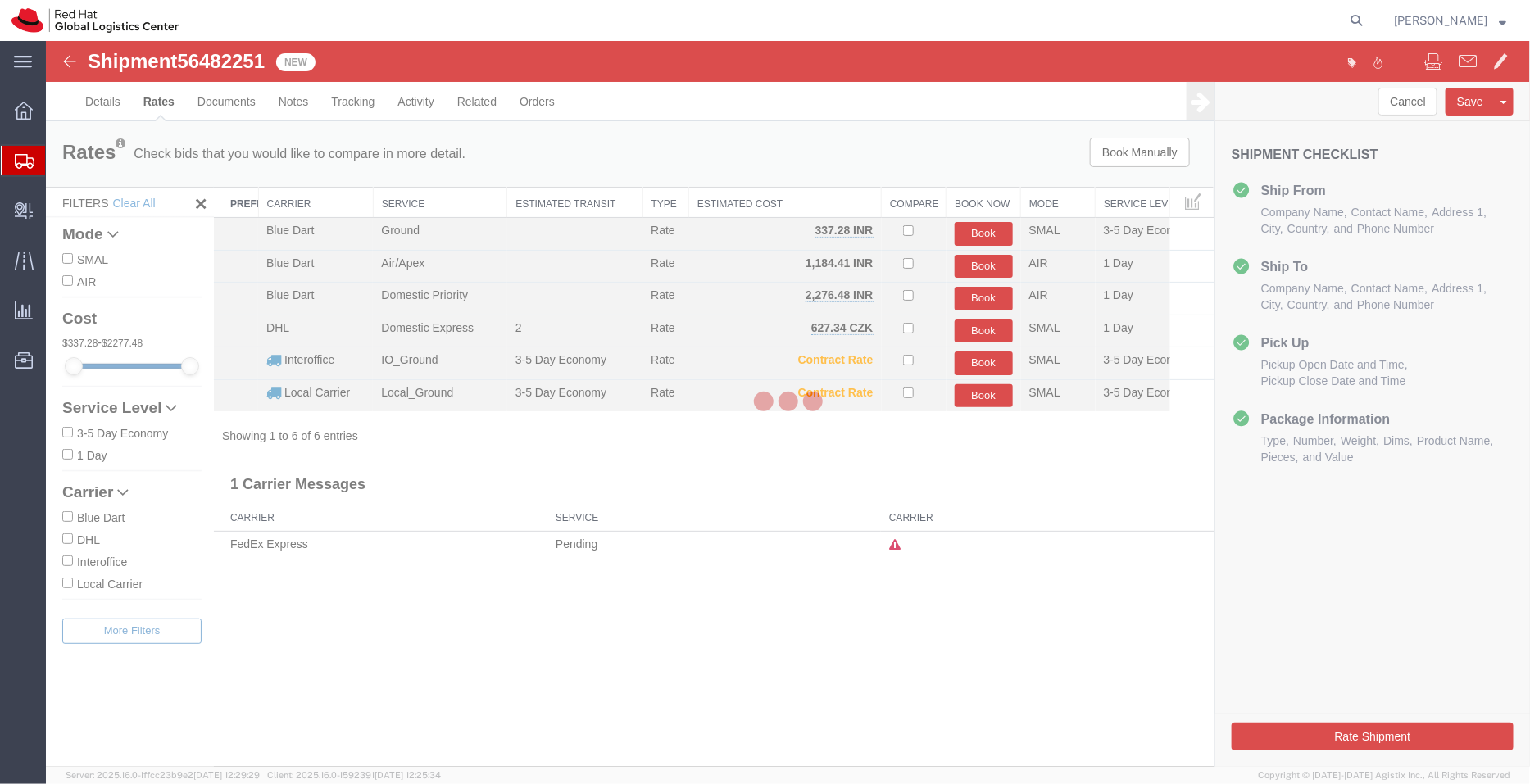
scroll to position [0, 0]
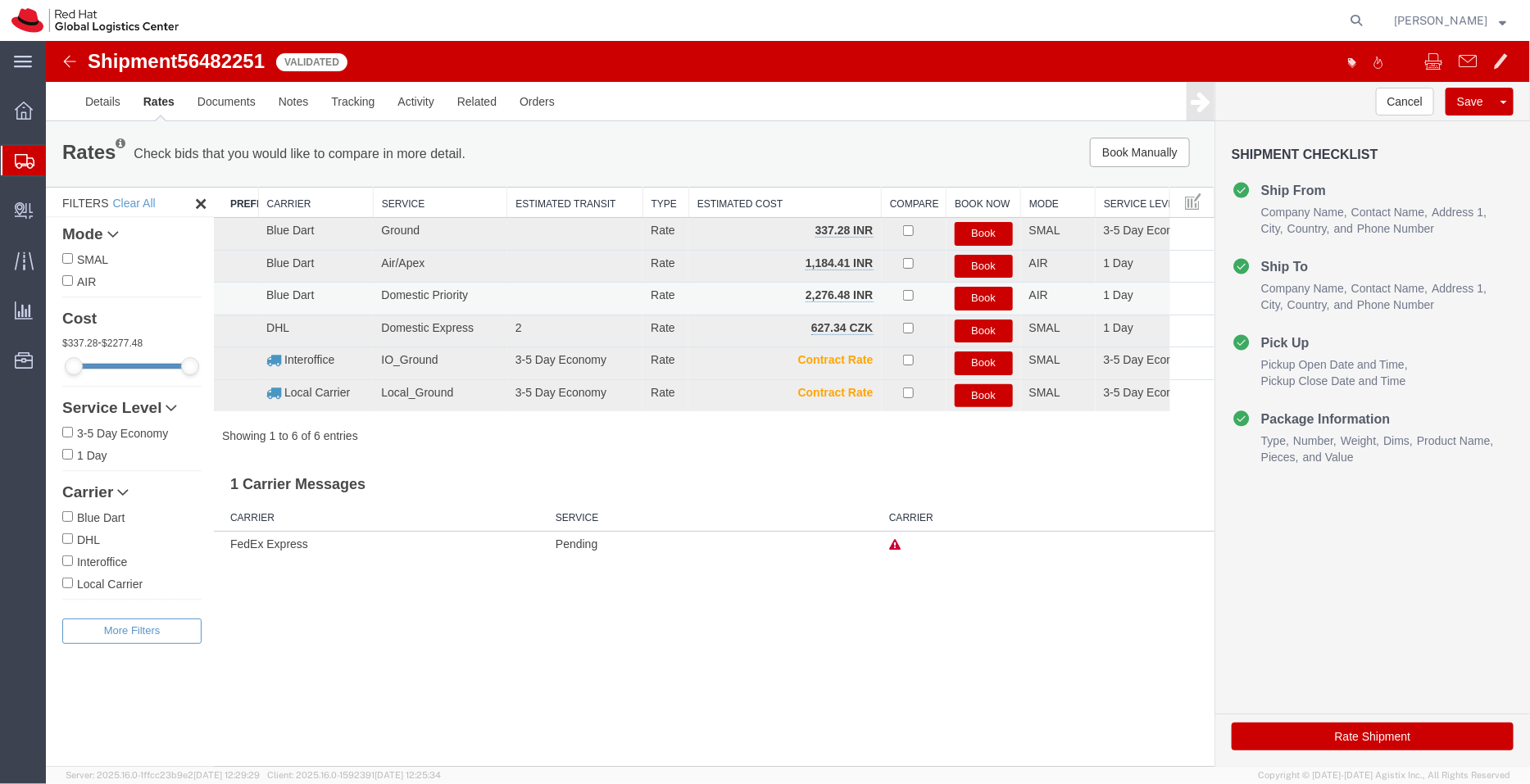
click at [971, 293] on button "Book" at bounding box center [983, 297] width 58 height 24
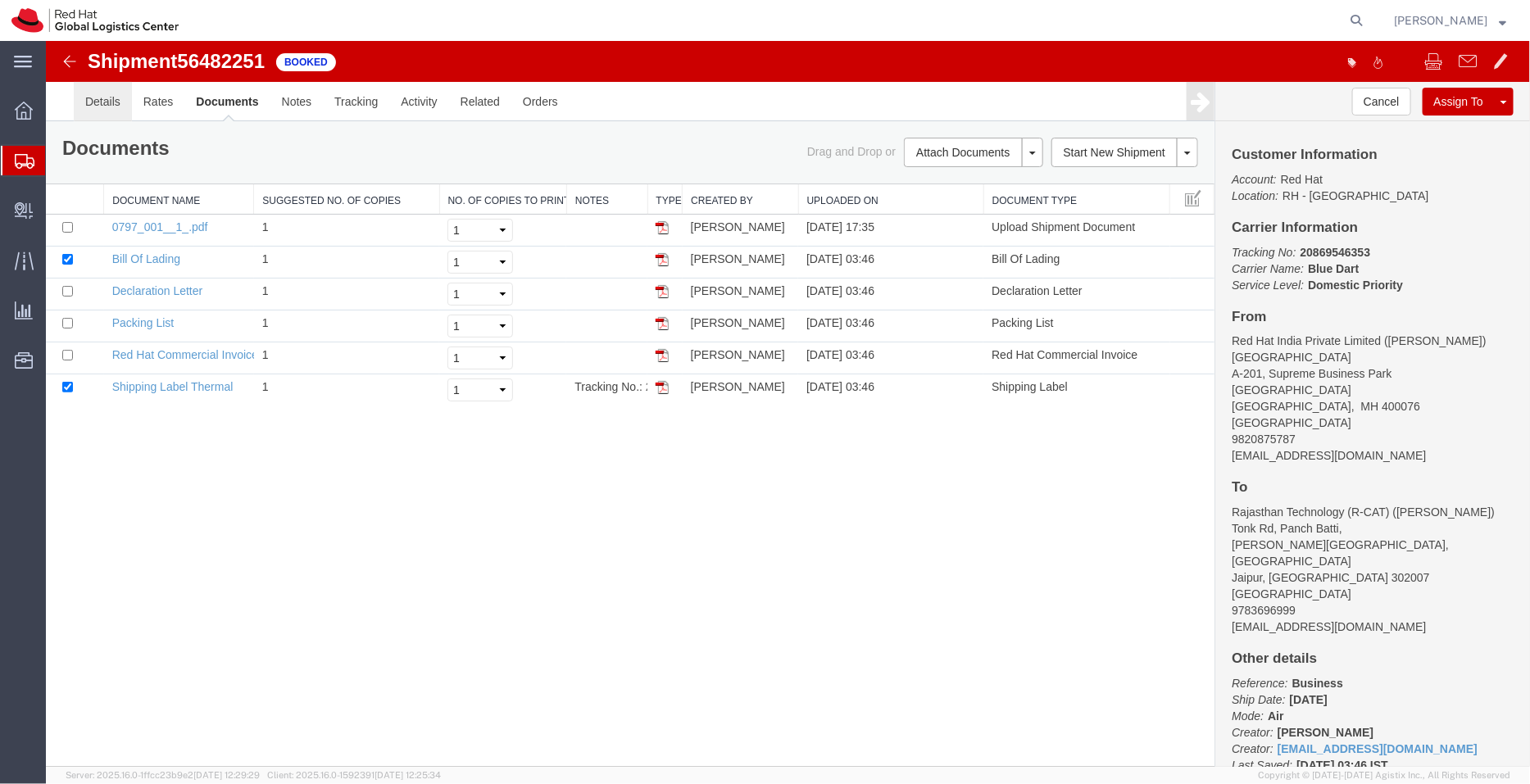
click at [98, 111] on link "Details" at bounding box center [102, 101] width 58 height 39
click at [106, 95] on link "Details" at bounding box center [102, 101] width 58 height 39
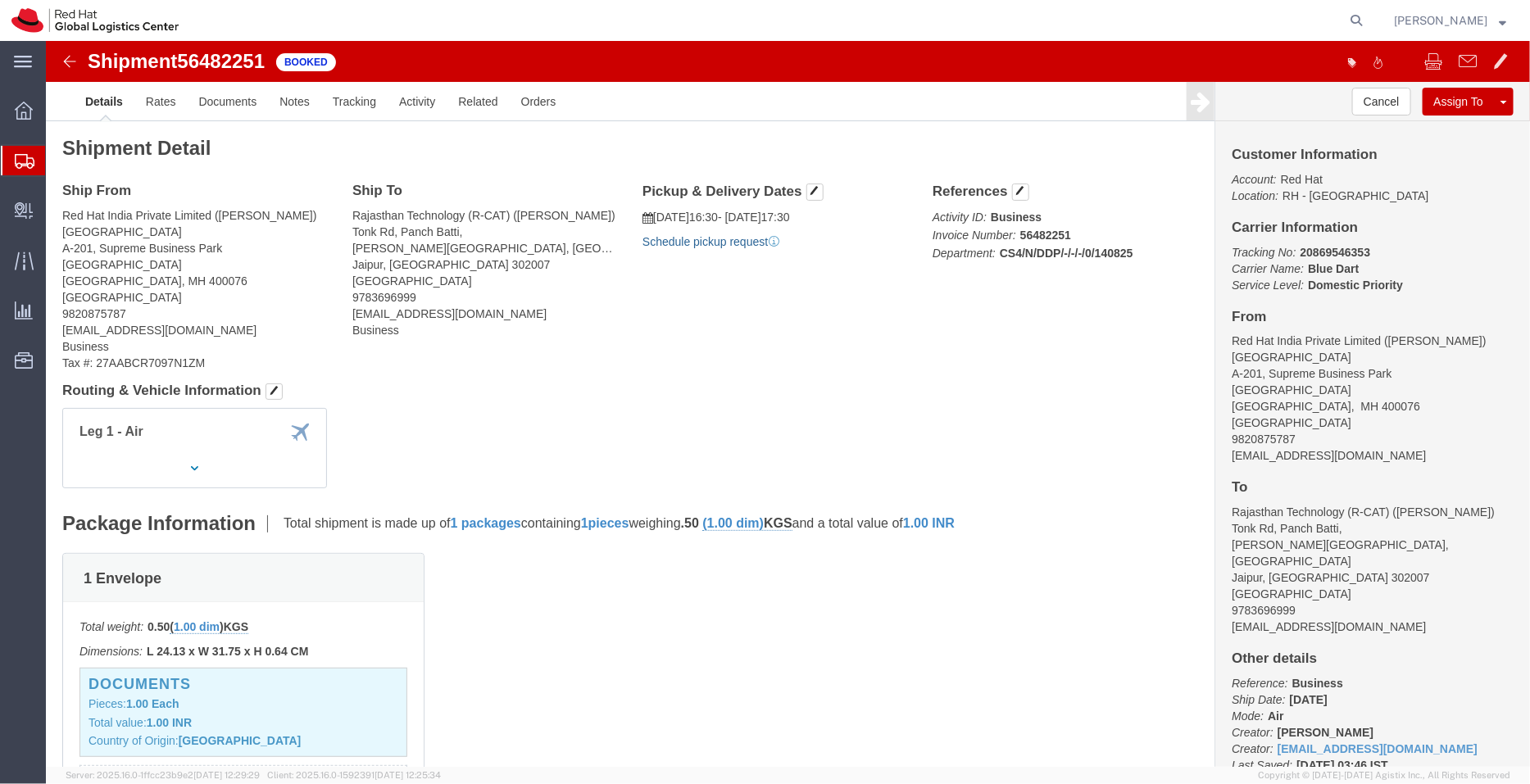
click link "Schedule pickup request"
drag, startPoint x: 777, startPoint y: 202, endPoint x: 606, endPoint y: 179, distance: 172.5
click div "Pickup & Delivery Dates 08/14/2025 16:30 - 08/14/2025 17:30 Pickup request numb…"
copy div "08/14/2025 16:30 - 08/14/2025 17:30 Pickup request number : 77362996"
click link "Documents"
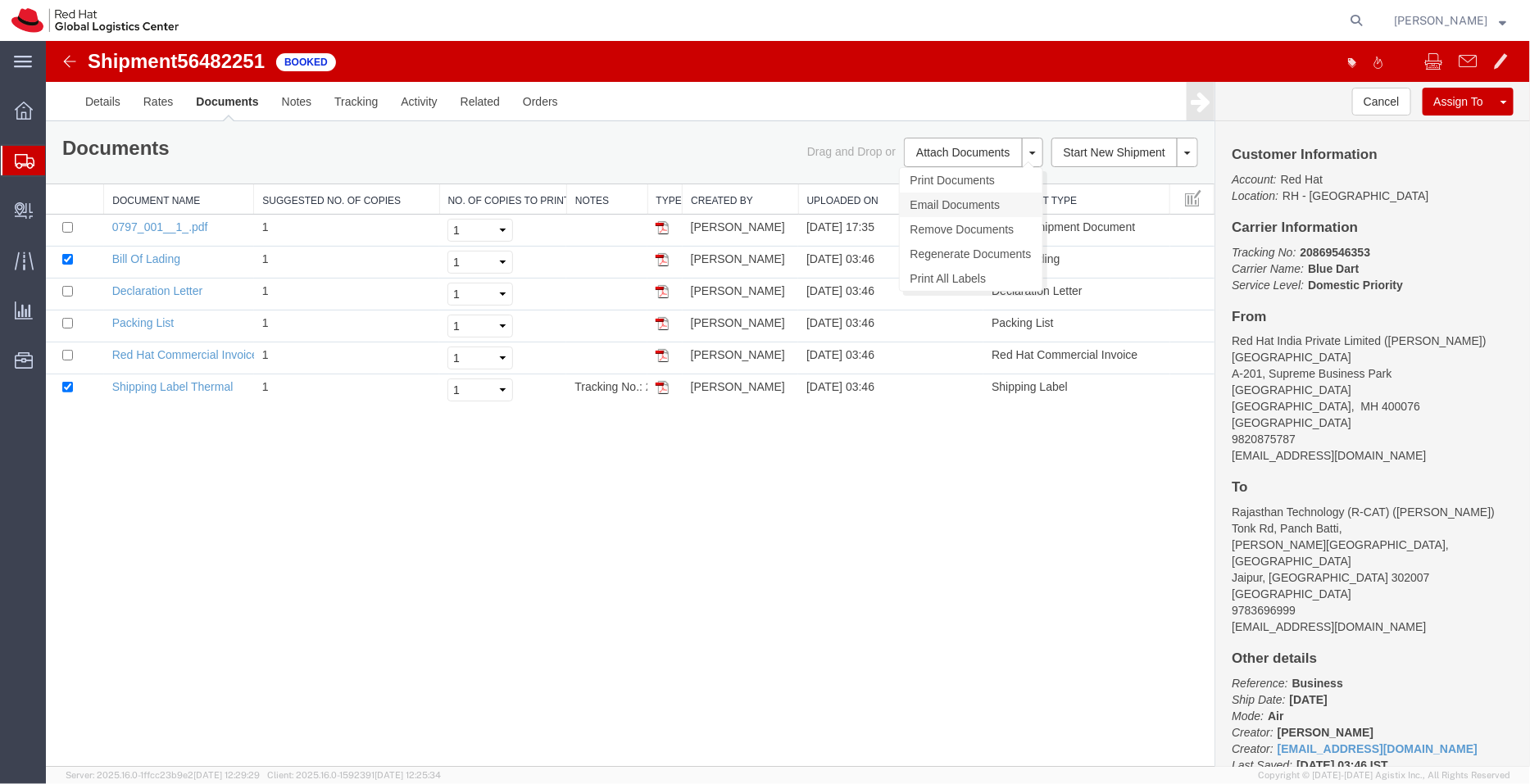
click at [952, 196] on link "Email Documents" at bounding box center [970, 204] width 142 height 25
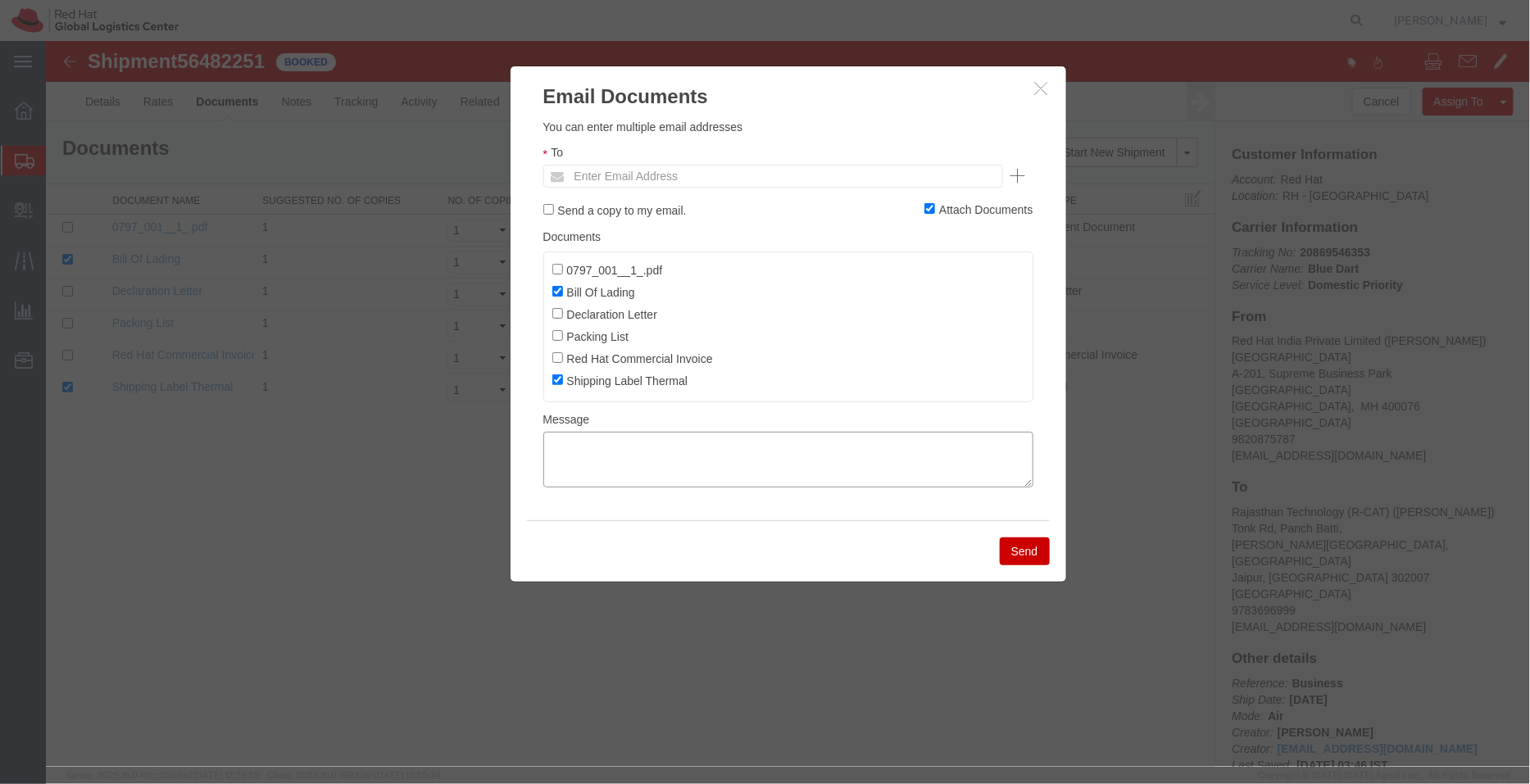
click at [836, 463] on textarea at bounding box center [788, 459] width 490 height 56
paste textarea "08/14/2025 16:30 - 08/14/2025 17:30 Pickup request number: 77362996"
click at [544, 476] on textarea "08/14/2025 16:30 - 08/14/2025 17:30 Pickup request number: 77362996" at bounding box center [788, 459] width 490 height 56
click at [547, 438] on textarea "08/14/2025 16:30 - 08/14/2025 17:30 Blu Dart Pickup request number: 77362996" at bounding box center [788, 459] width 490 height 56
type textarea "Pickup date/time -08/14/2025 16:30 - 08/14/2025 17:30 Blu Dart Pickup request n…"
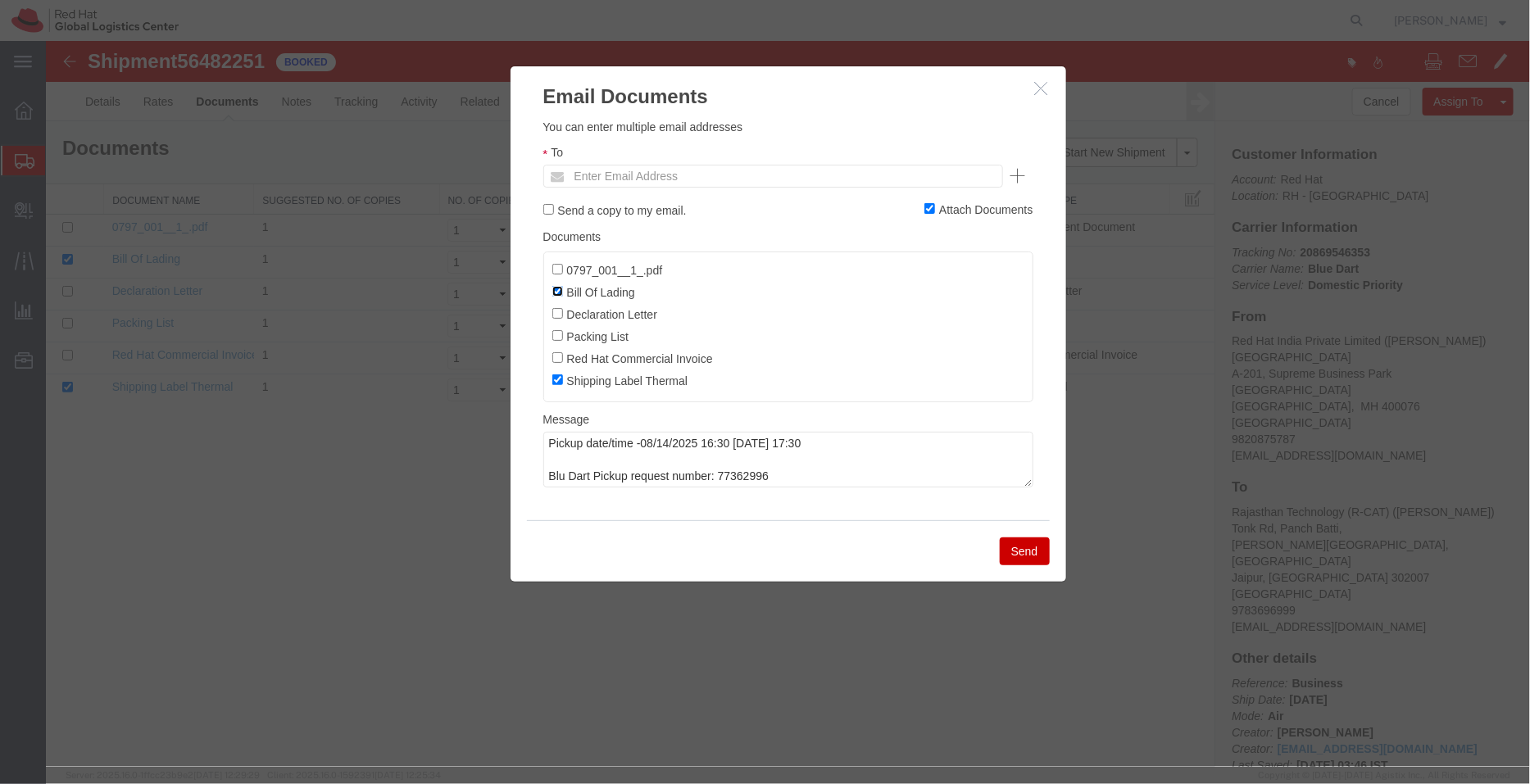
click at [555, 288] on input "Bill Of Lading" at bounding box center [557, 291] width 11 height 11
checkbox input "false"
click at [622, 173] on input "text" at bounding box center [662, 175] width 192 height 21
type input "avaidya"
type input "avaidya@redhat.com"
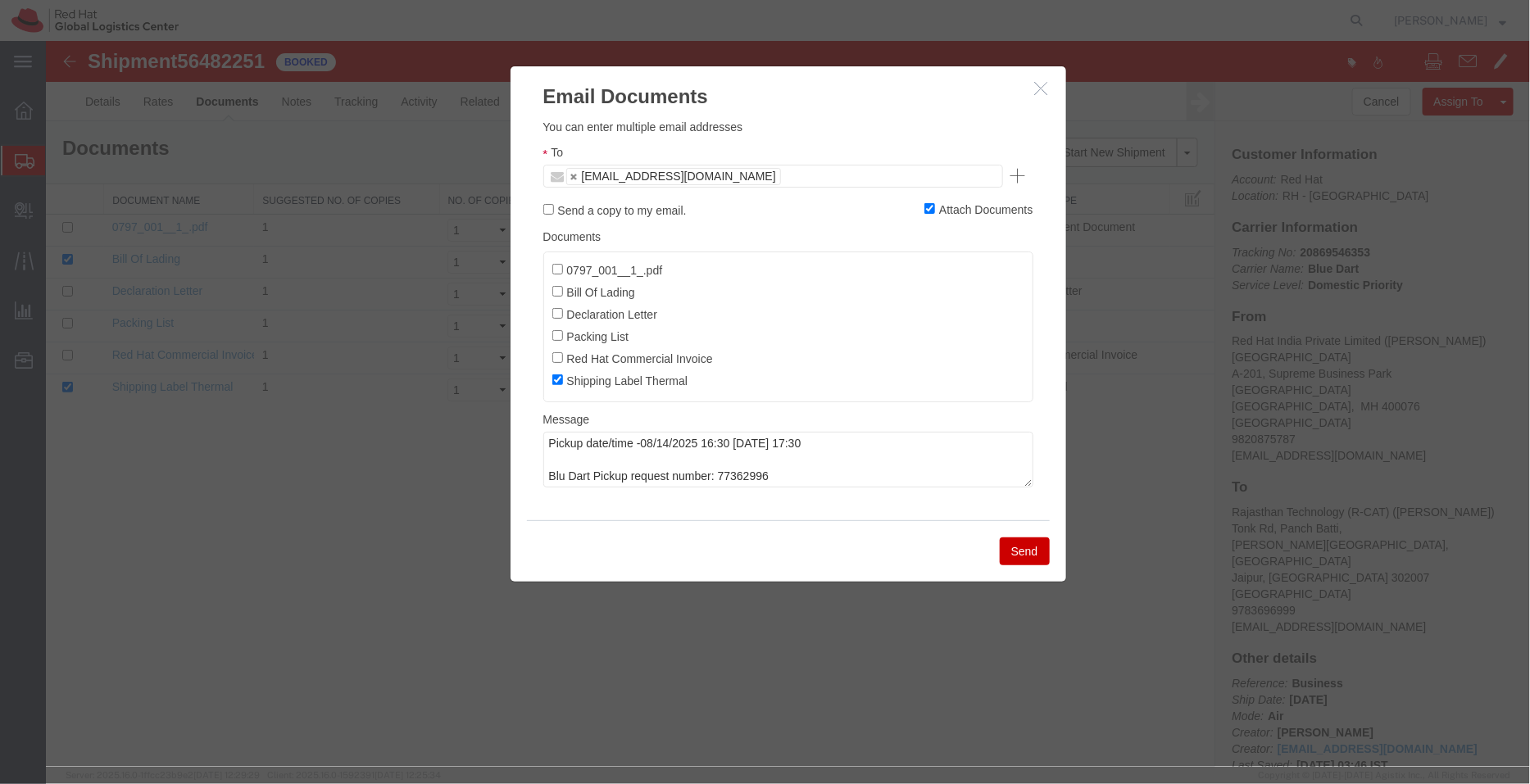
click at [1025, 558] on button "Send" at bounding box center [1024, 551] width 50 height 28
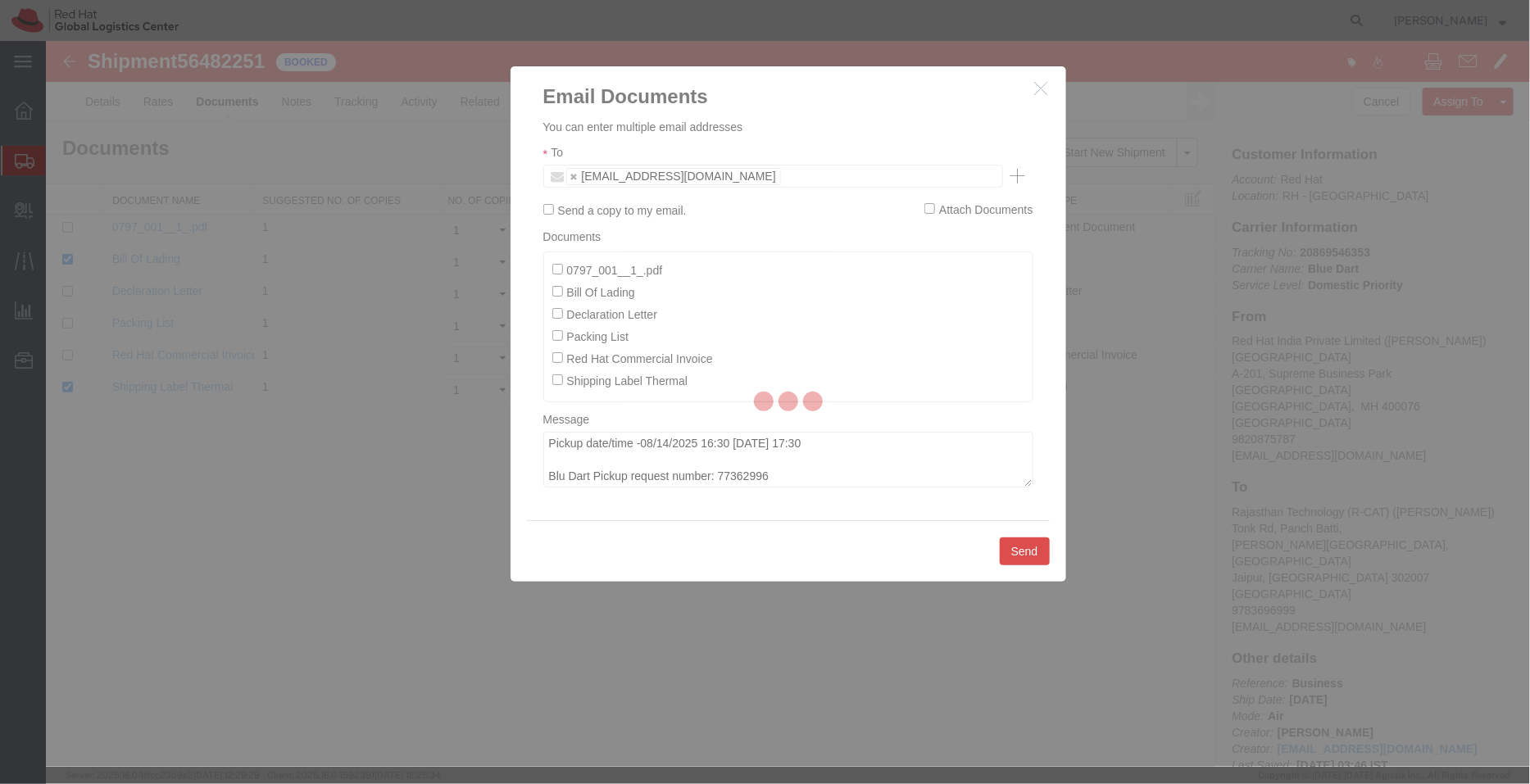
checkbox input "false"
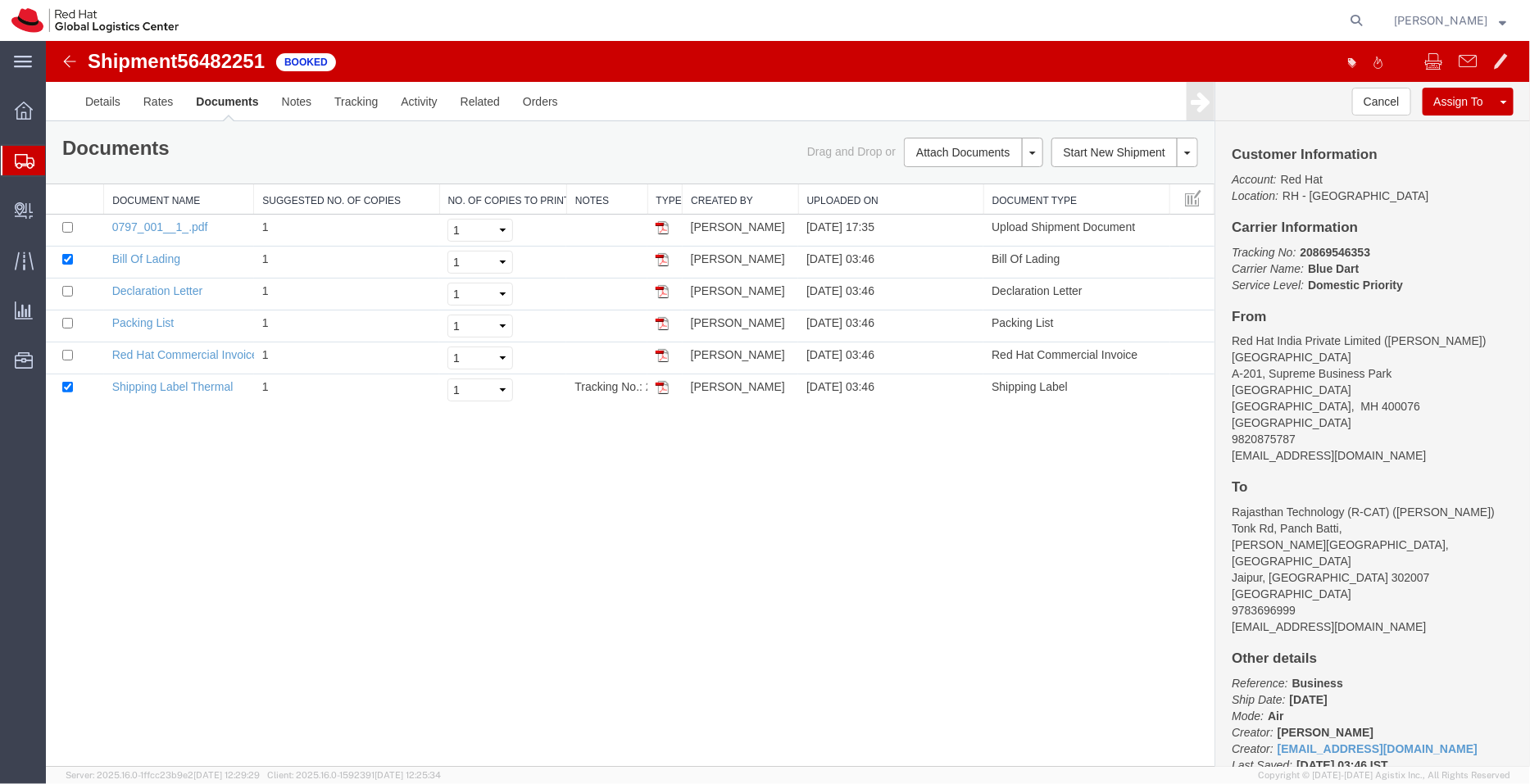
click at [0, 0] on span "Shipment Manager" at bounding box center [0, 0] width 0 height 0
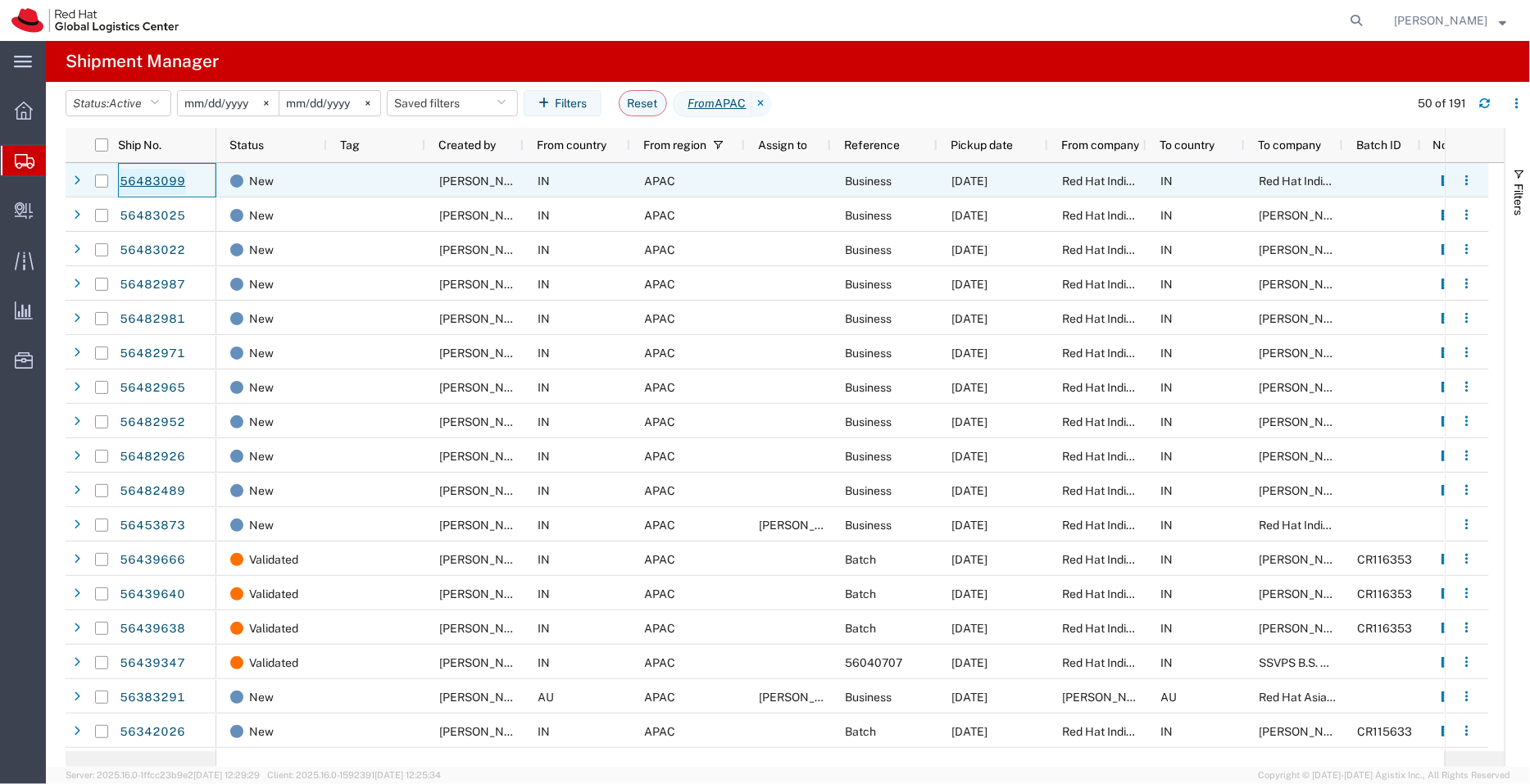
click at [151, 179] on link "56483099" at bounding box center [152, 182] width 67 height 27
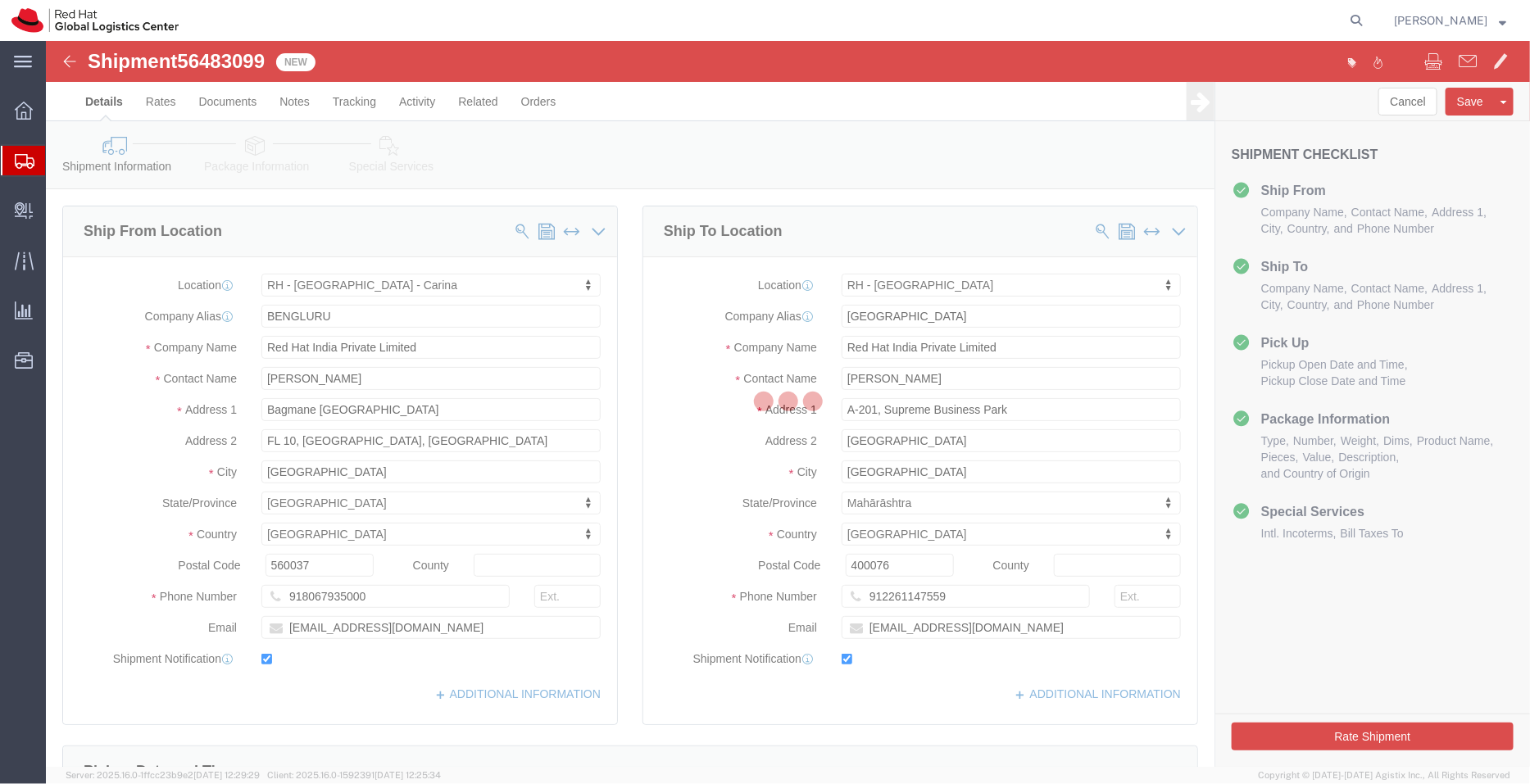
select select "37925"
select select "37986"
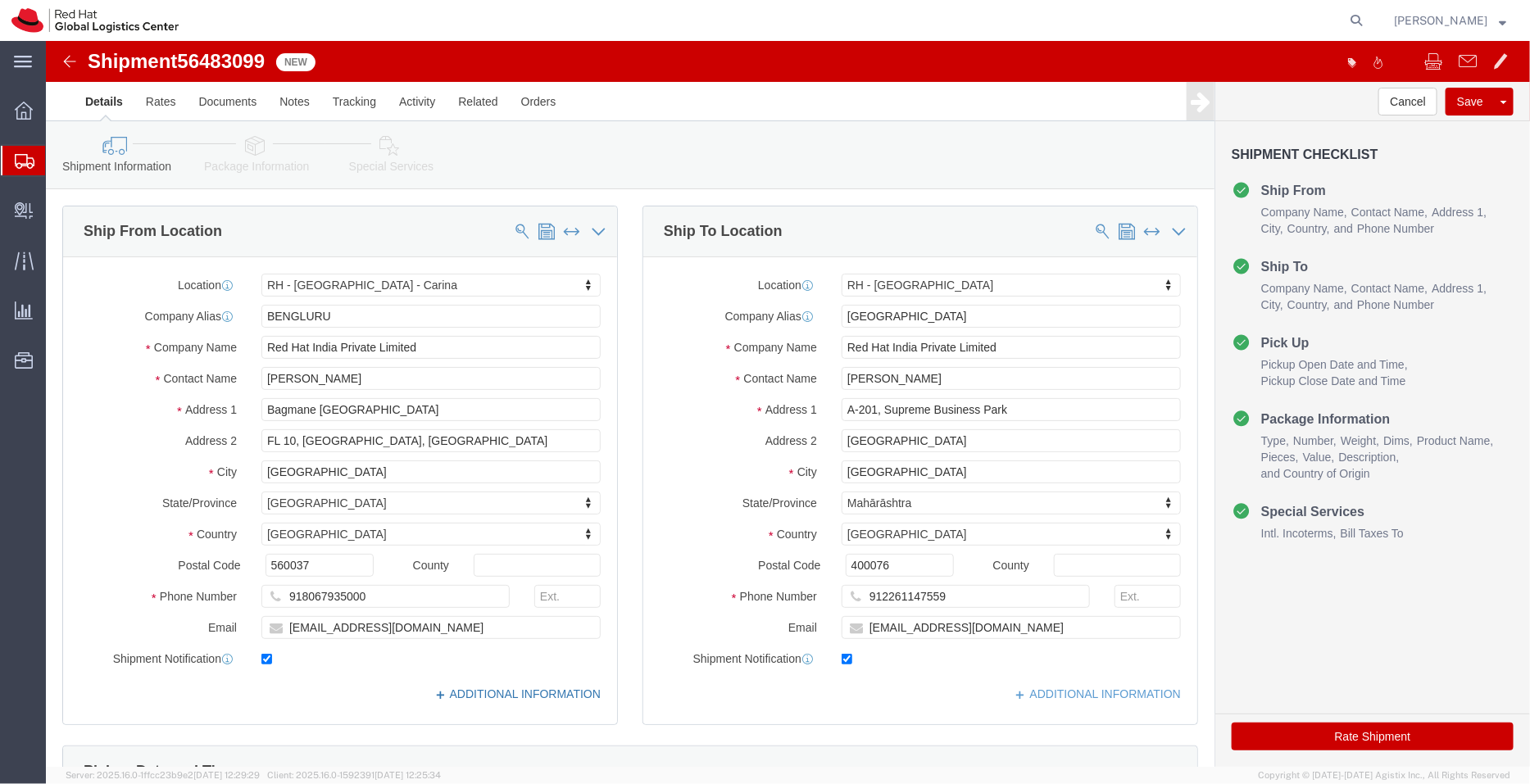
click link "ADDITIONAL INFORMATION"
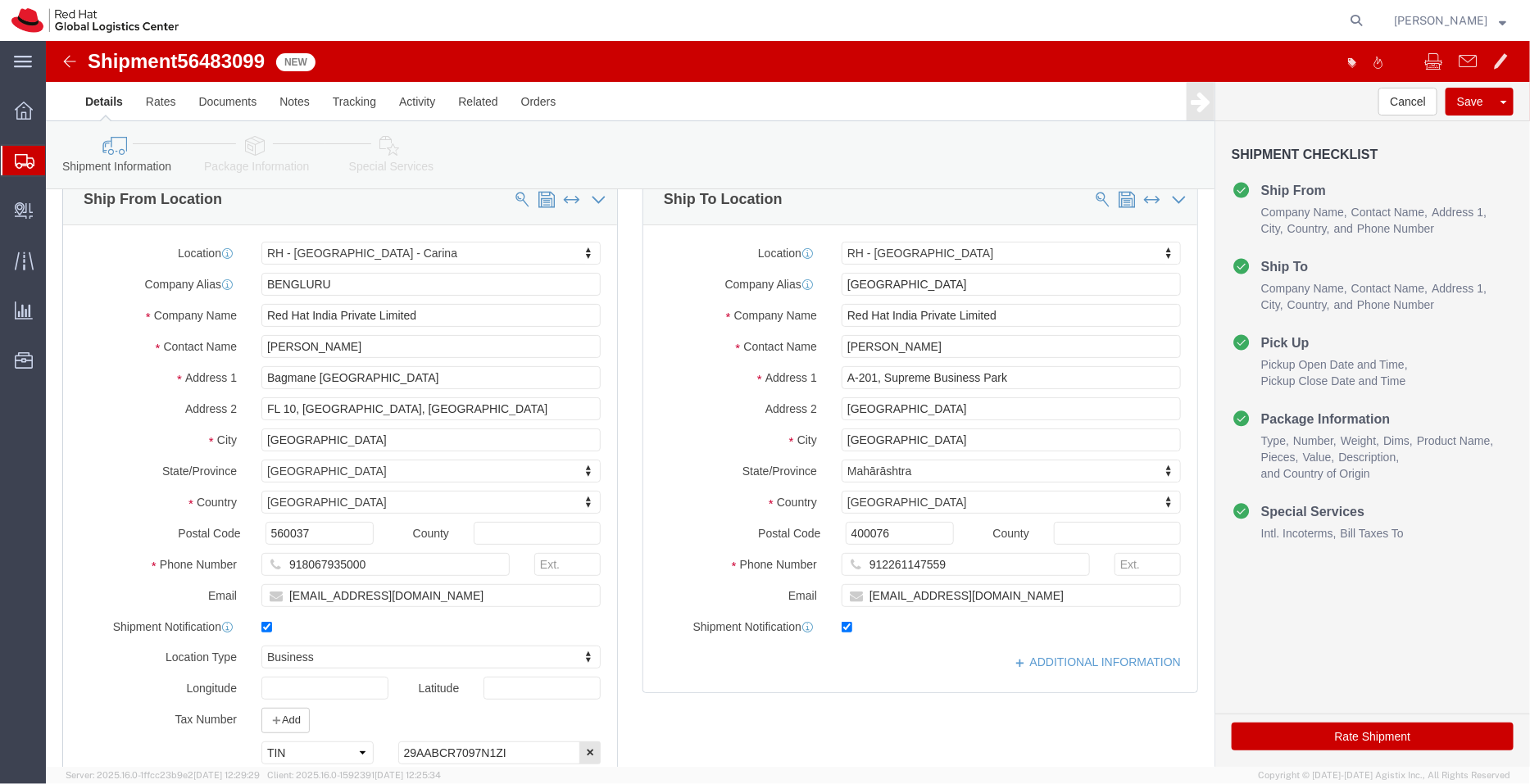
scroll to position [28, 0]
click link "ADDITIONAL INFORMATION"
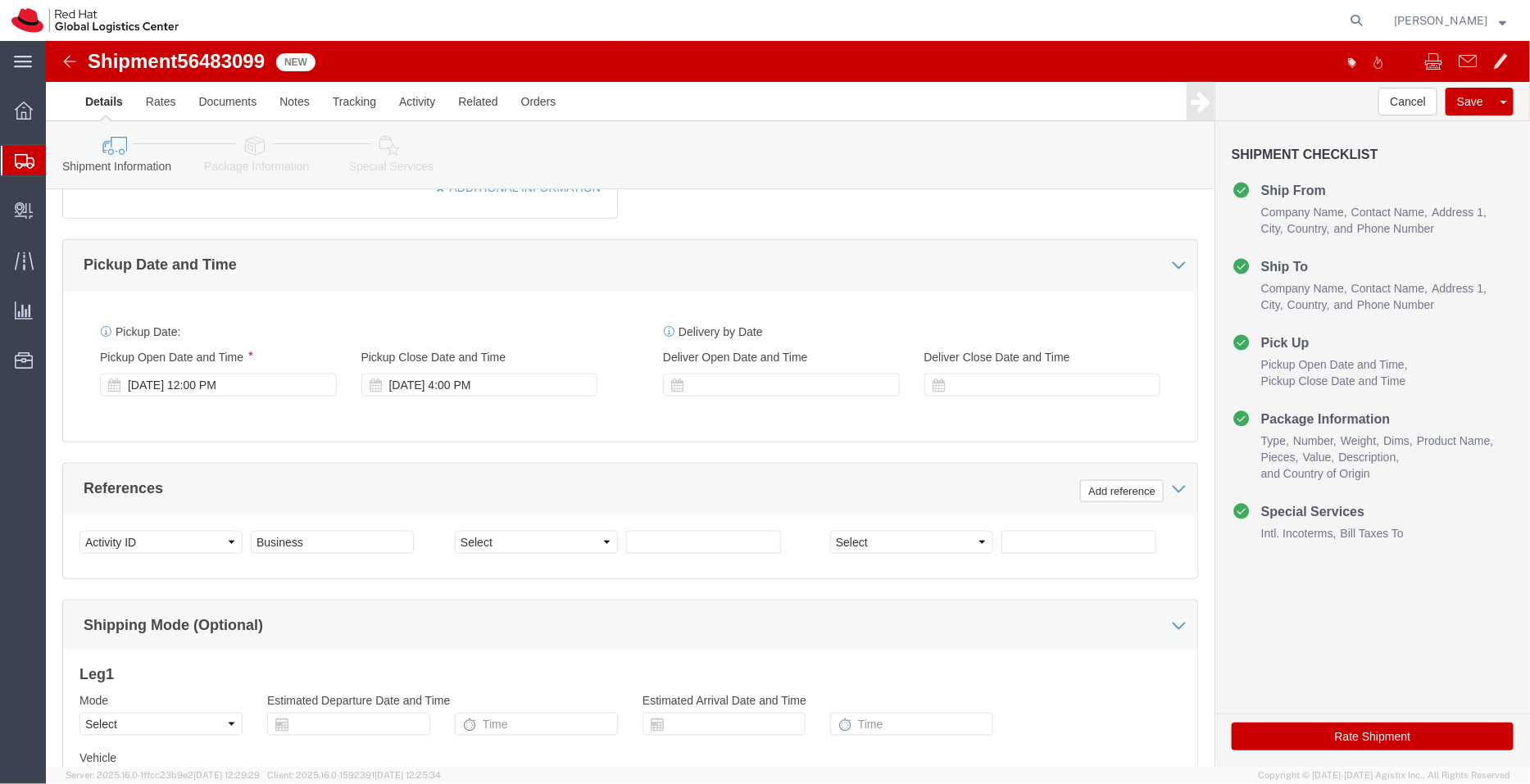
scroll to position [838, 0]
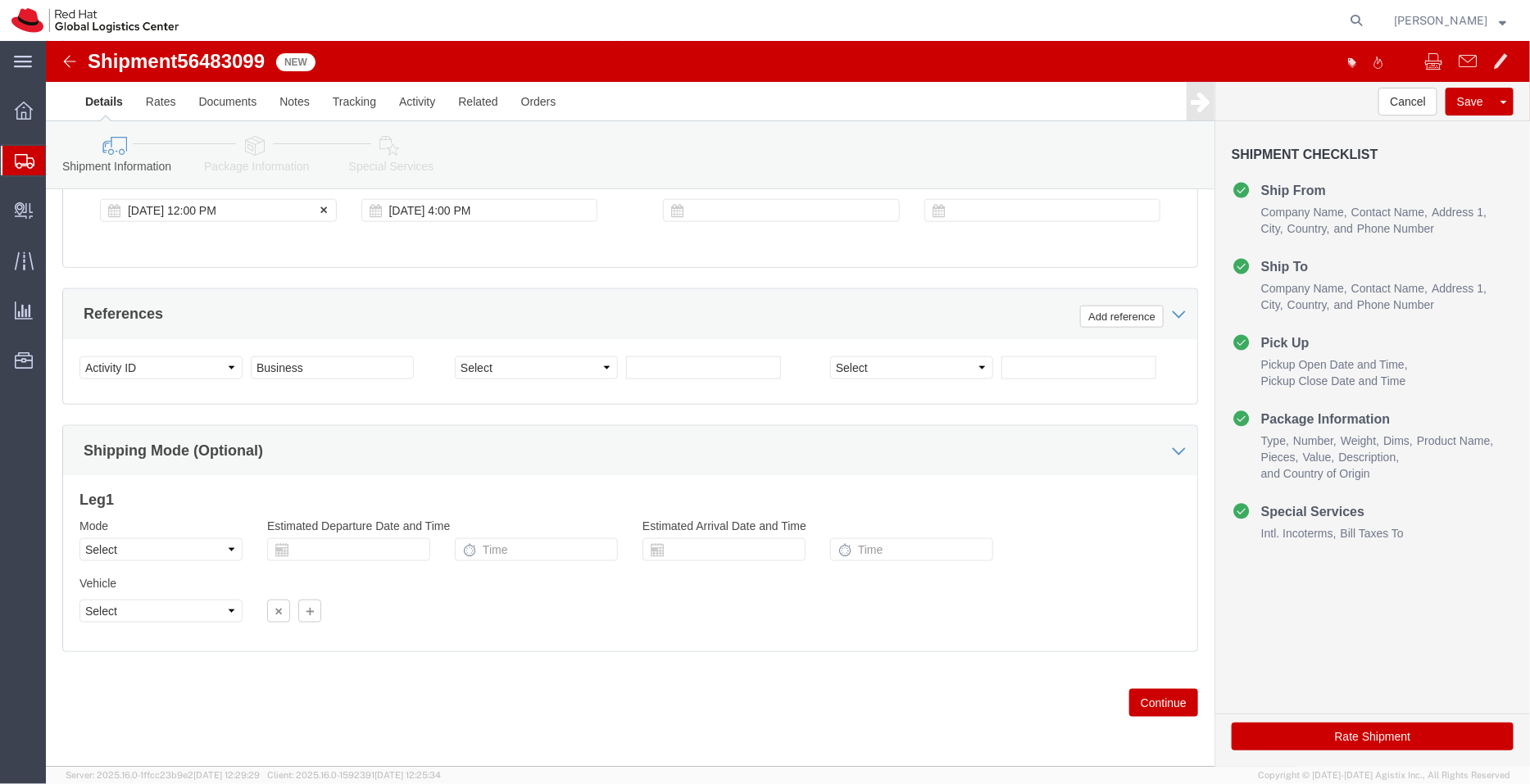
click div "Aug 14 2025 12:00 PM"
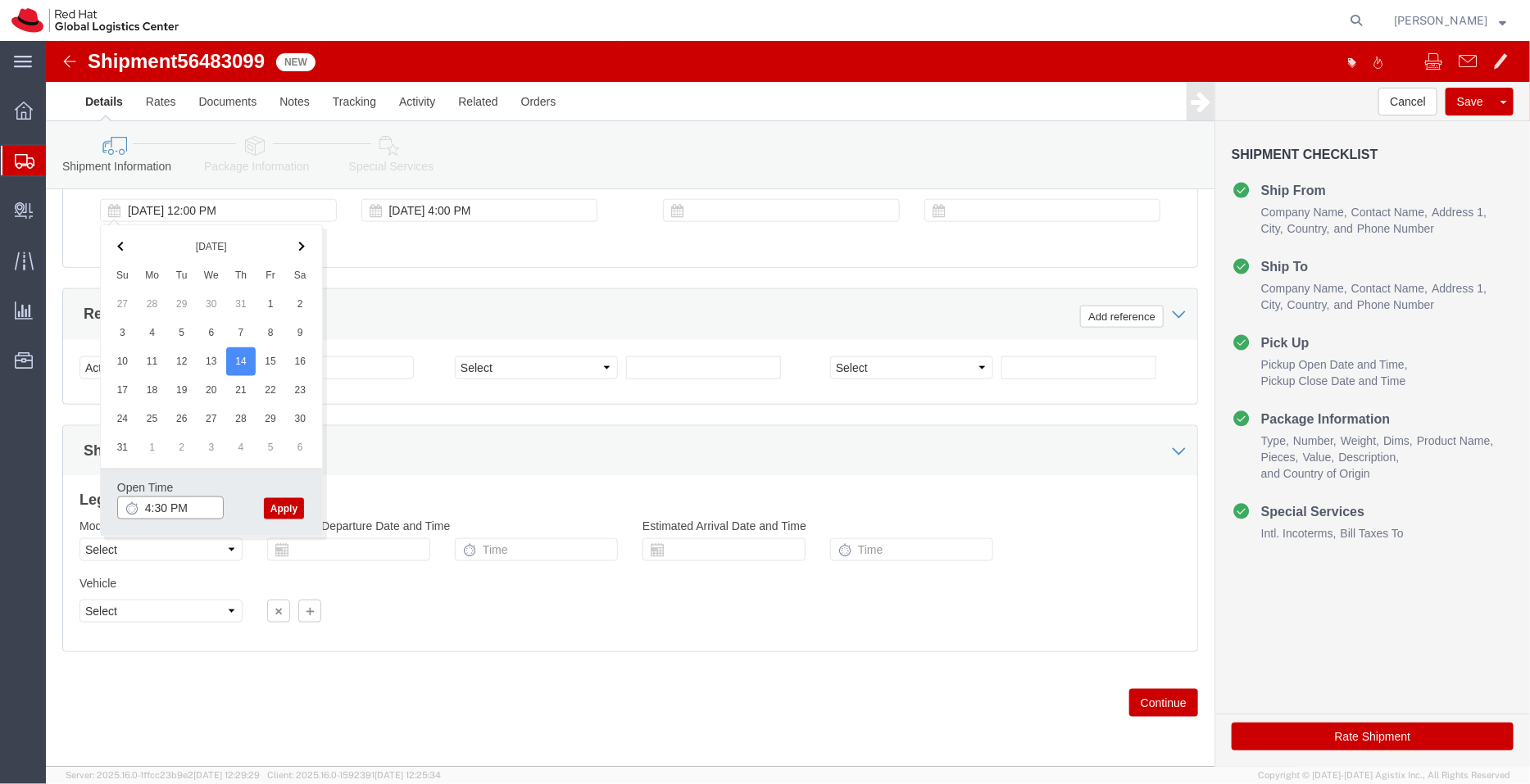
type input "4:30 PM"
click button "Apply"
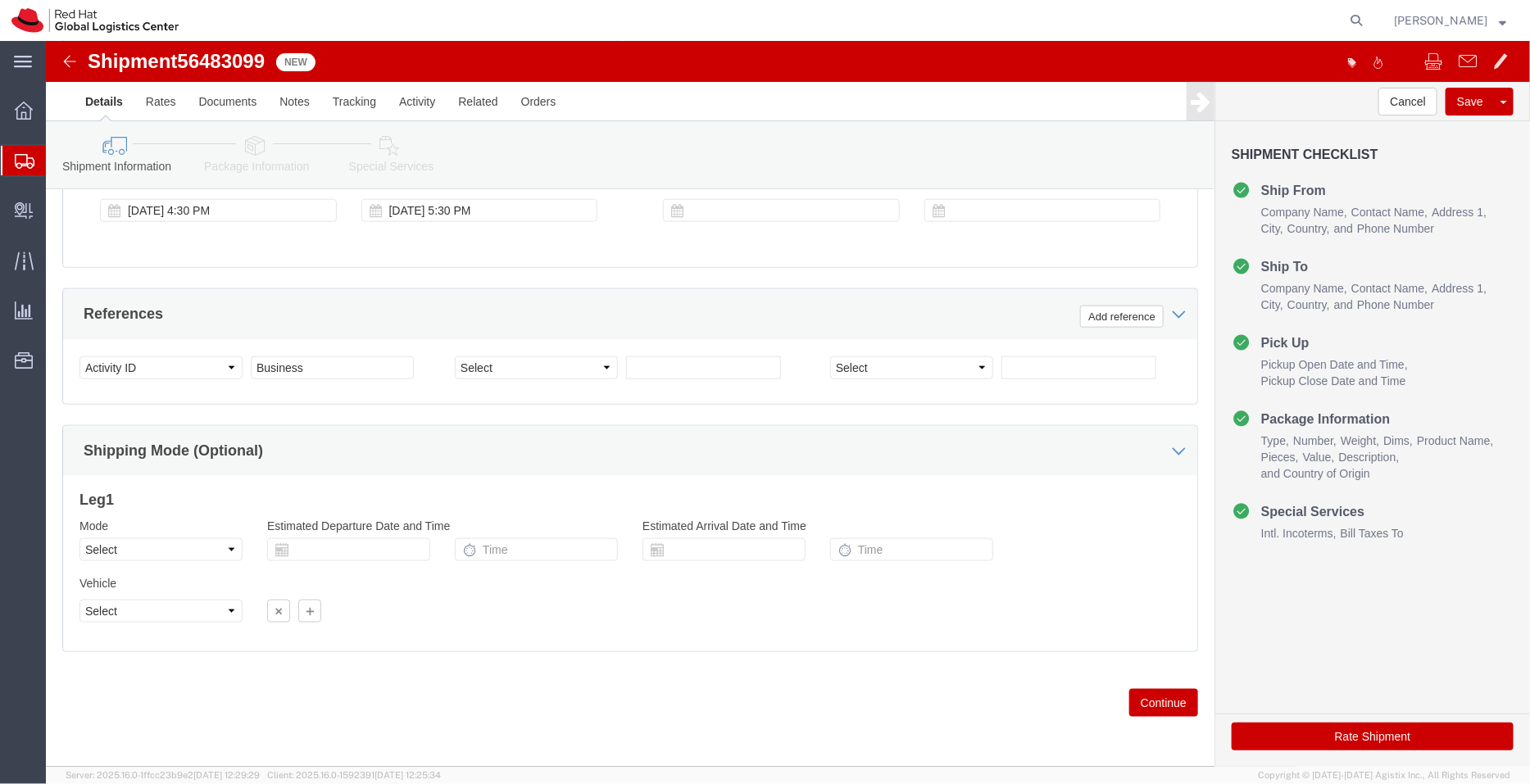
click icon
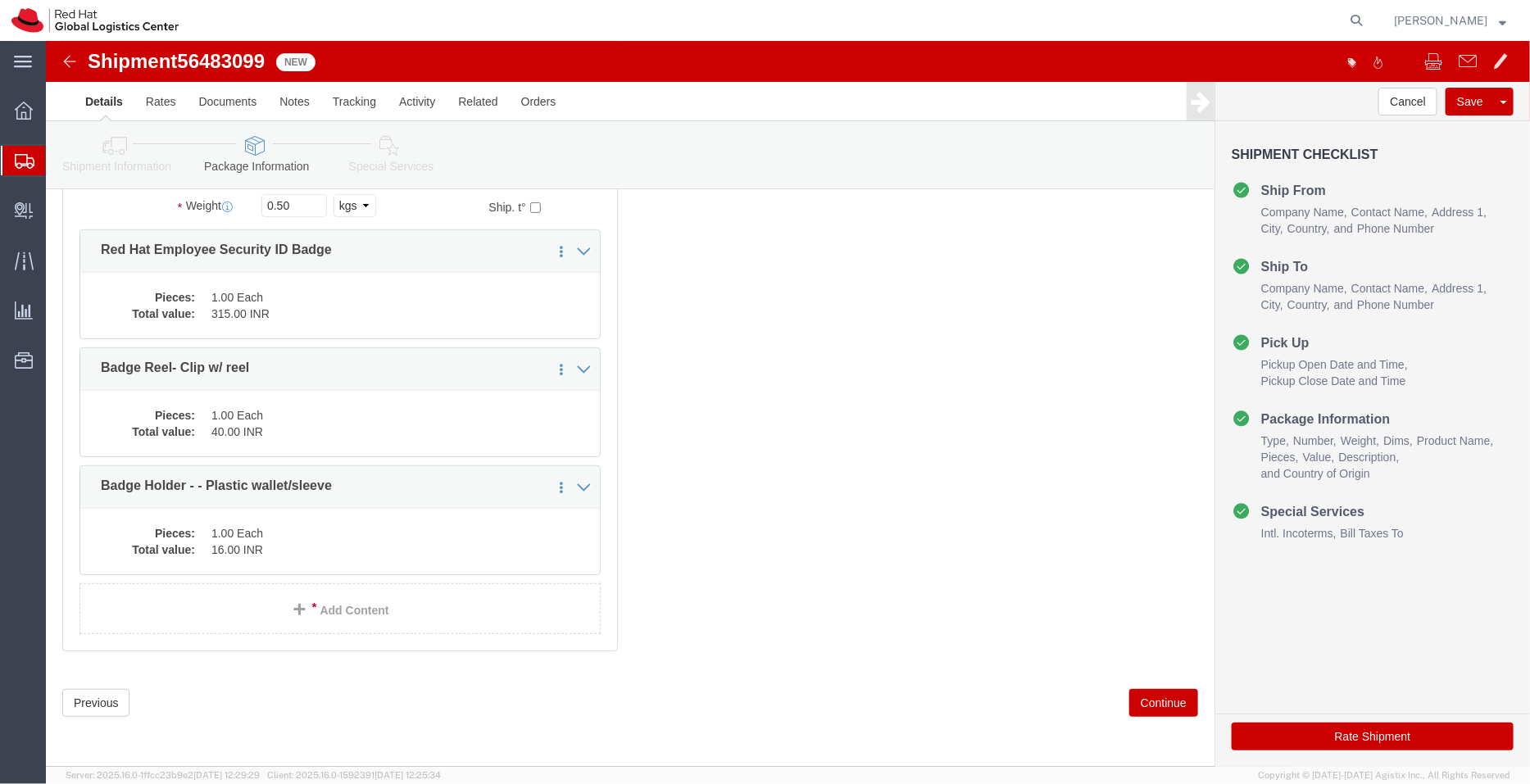
scroll to position [114, 0]
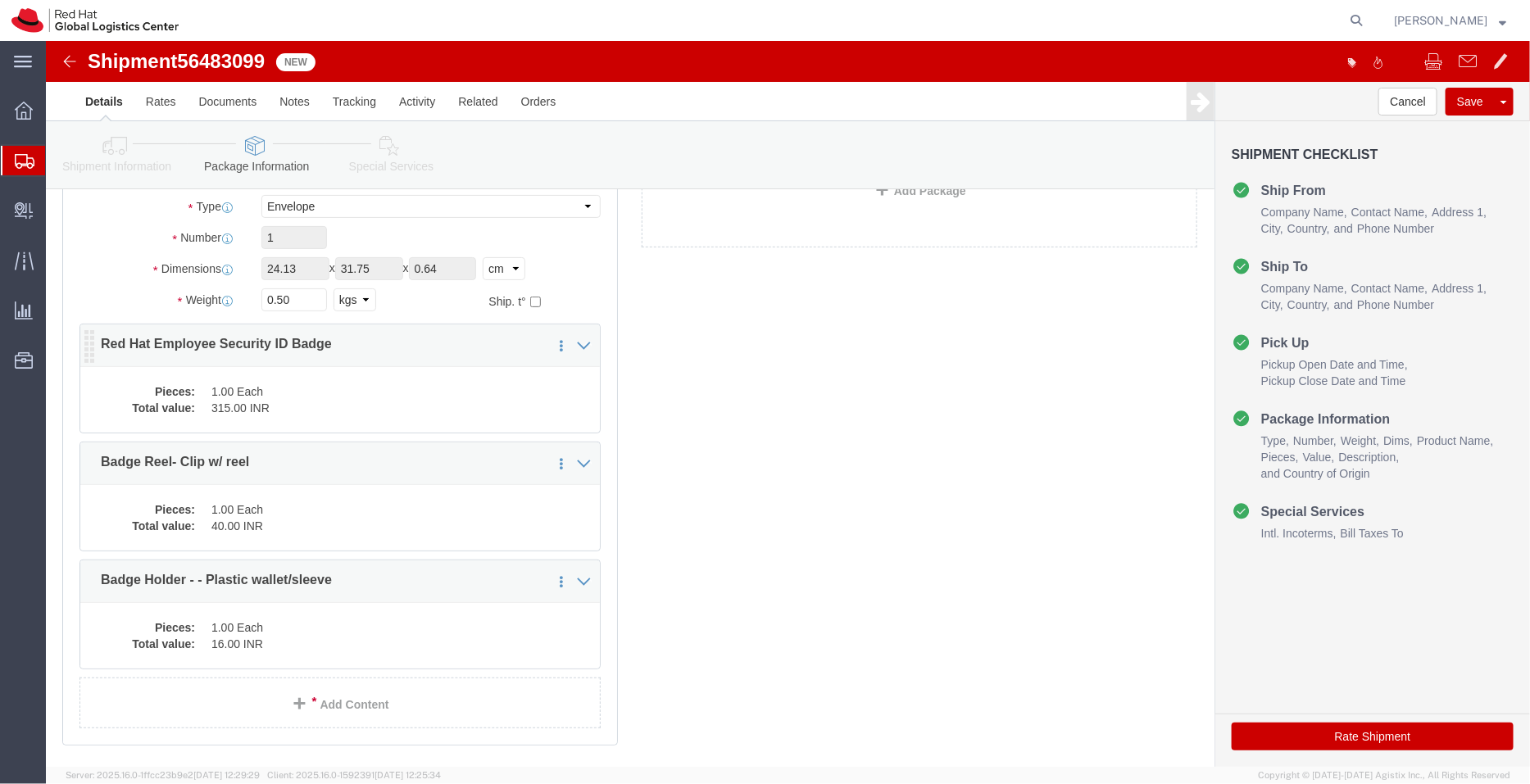
click dd "315.00 INR"
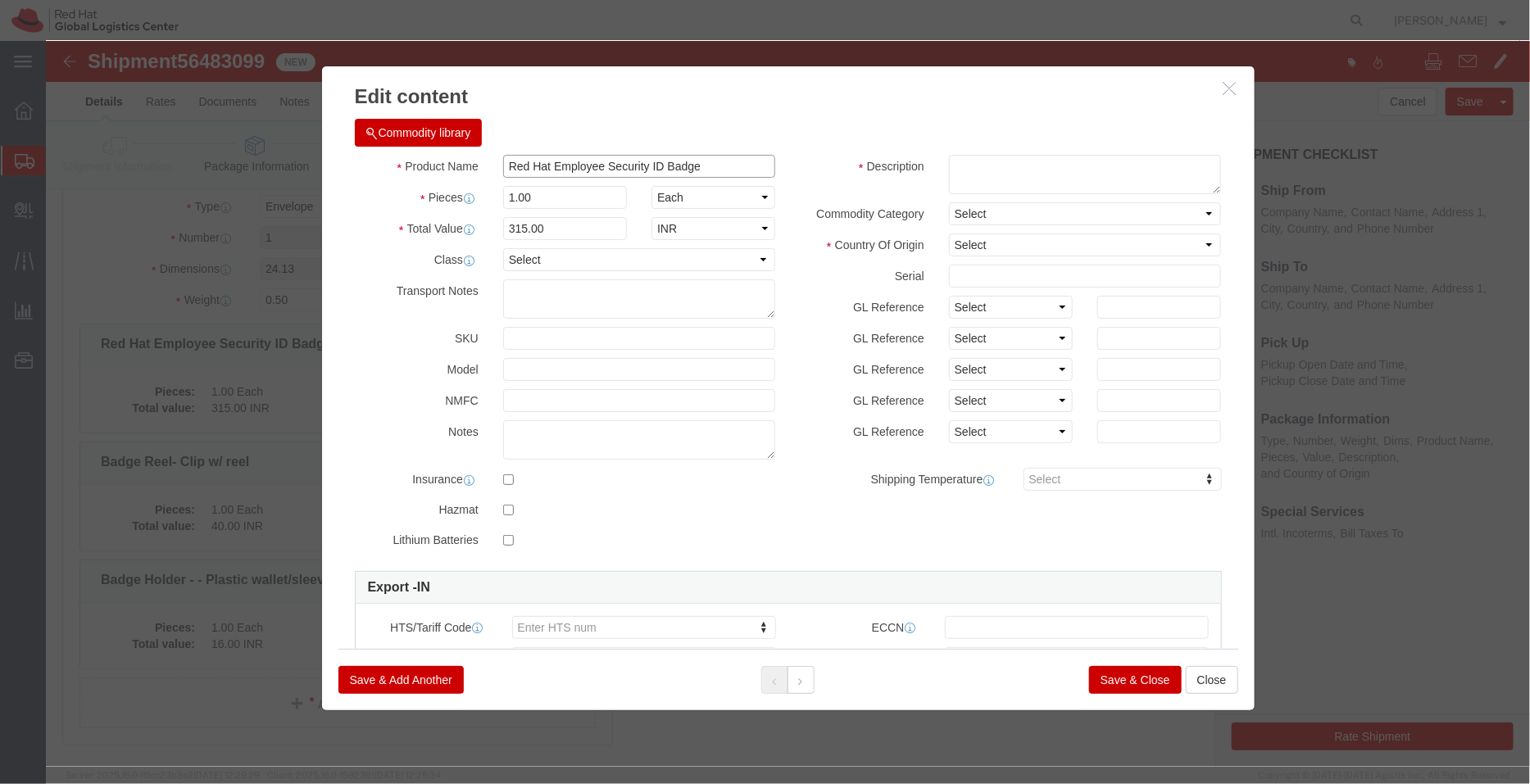
drag, startPoint x: 498, startPoint y: 121, endPoint x: 321, endPoint y: 95, distance: 178.9
click div "Commodity library Product Name Red Hat Employee Security ID Badge Pieces 1.00 S…"
type input "Employee Security ID Badge"
click textarea
paste textarea "Red Hat"
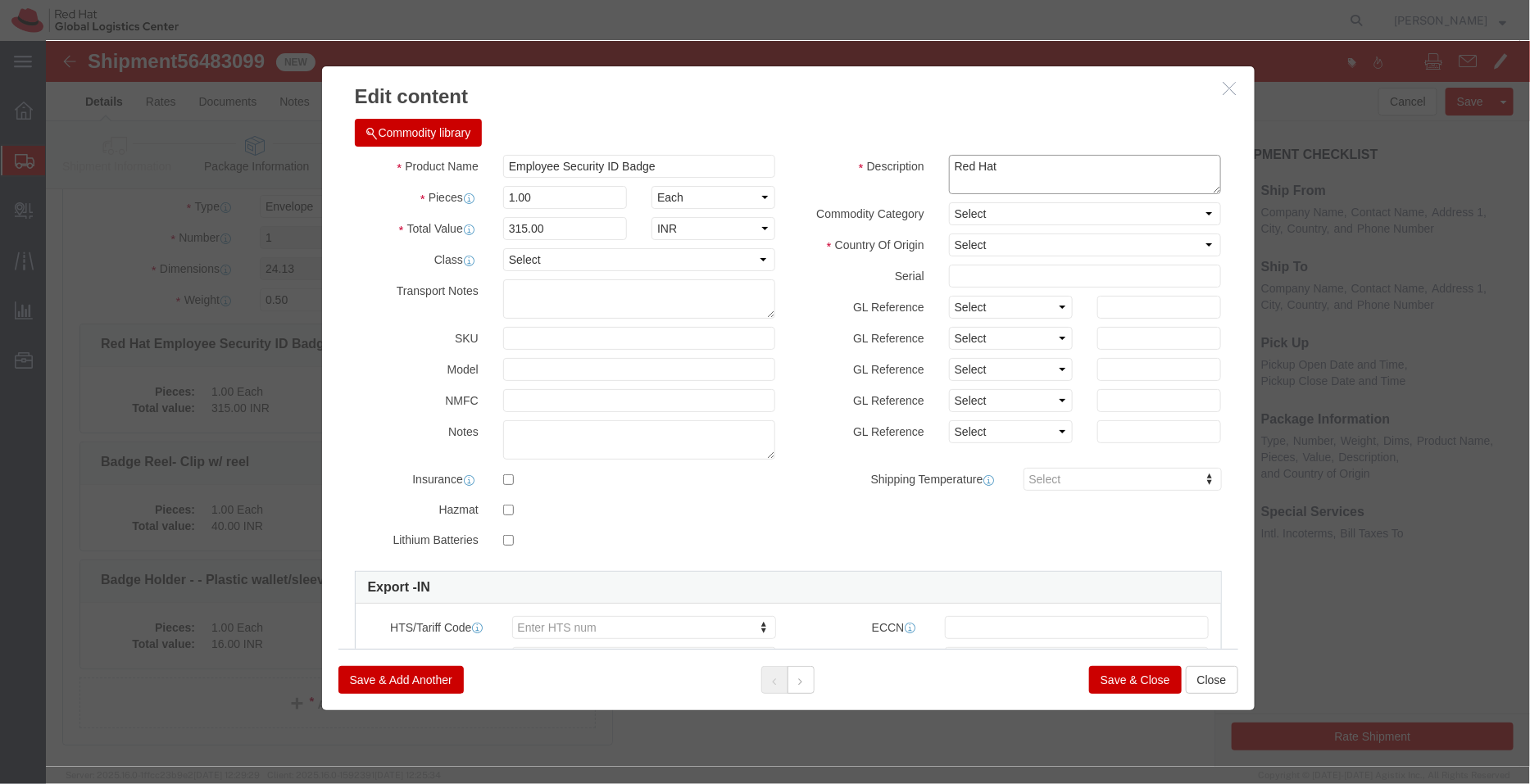
type textarea "Red Hat"
click select "Select Afghanistan Åland Islands Albania Algeria American Samoa Andorra Angola …"
select select "US"
click select "Select Afghanistan Åland Islands Albania Algeria American Samoa Andorra Angola …"
click button "Save & Close"
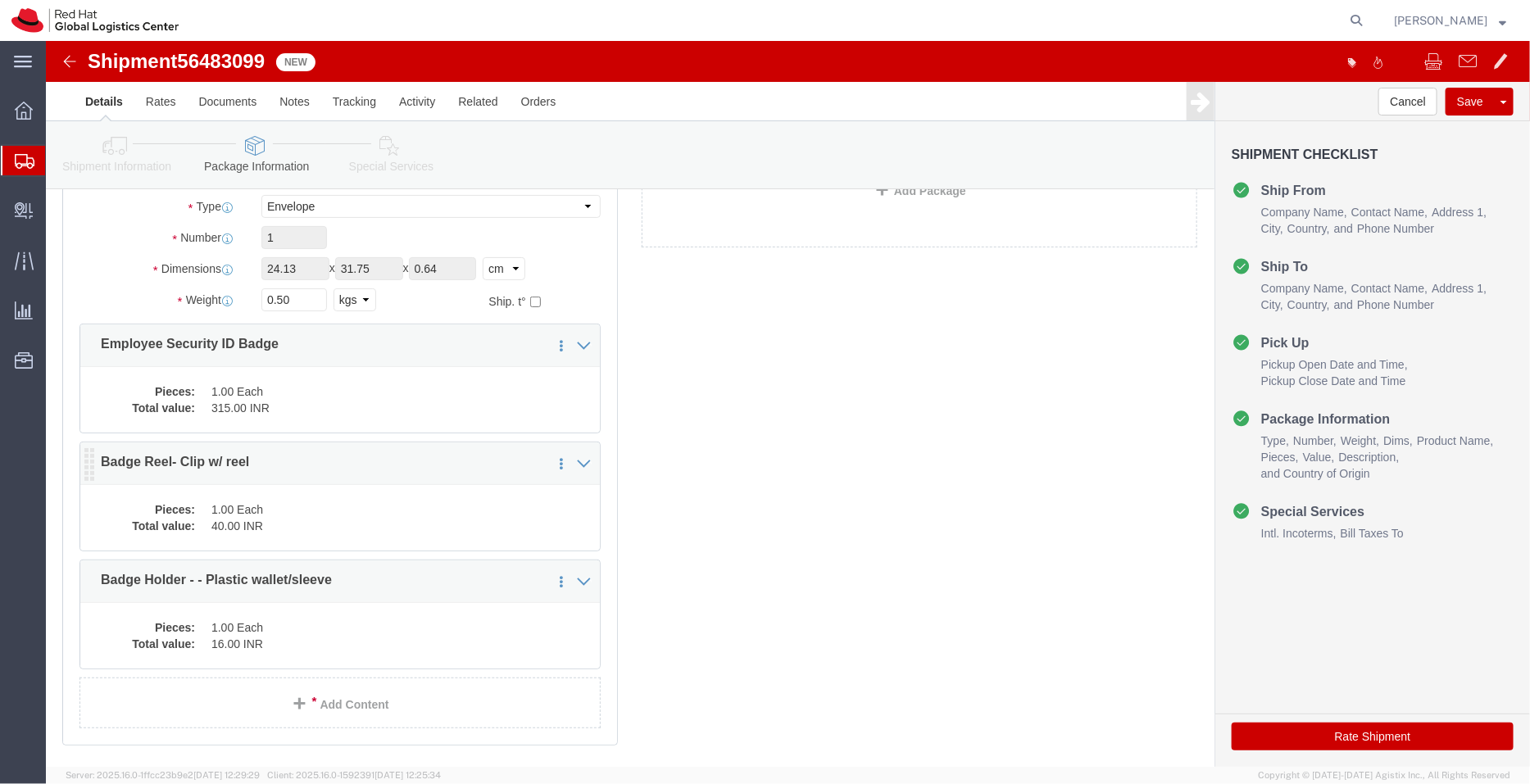
click div "Pieces: 1.00 Each Total value: 40.00 INR"
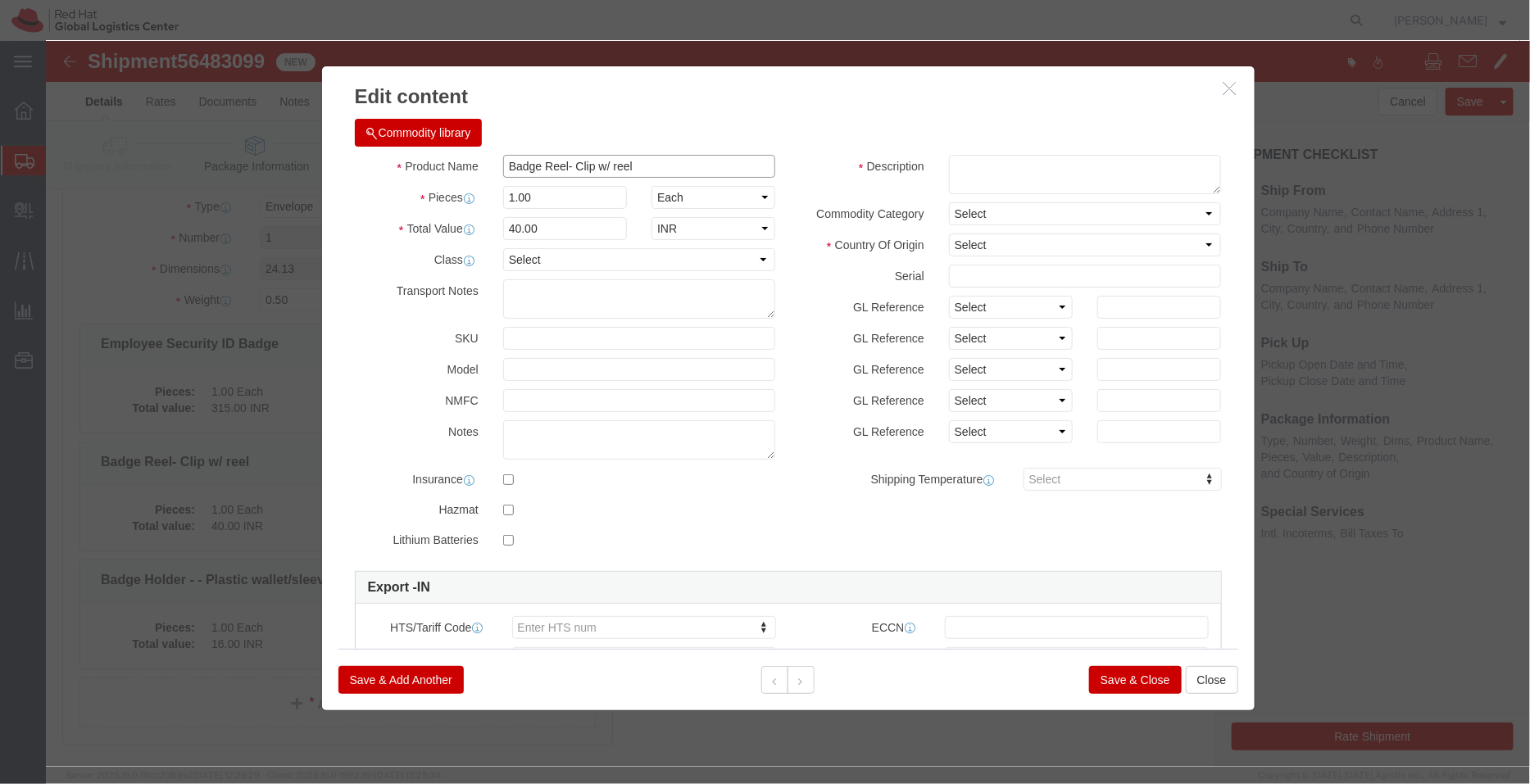
drag, startPoint x: 616, startPoint y: 129, endPoint x: 518, endPoint y: 128, distance: 98.0
click input "Badge Reel- Clip w/ reel"
type input "Badge Reel"
click textarea
paste textarea "- Clip w/ reel"
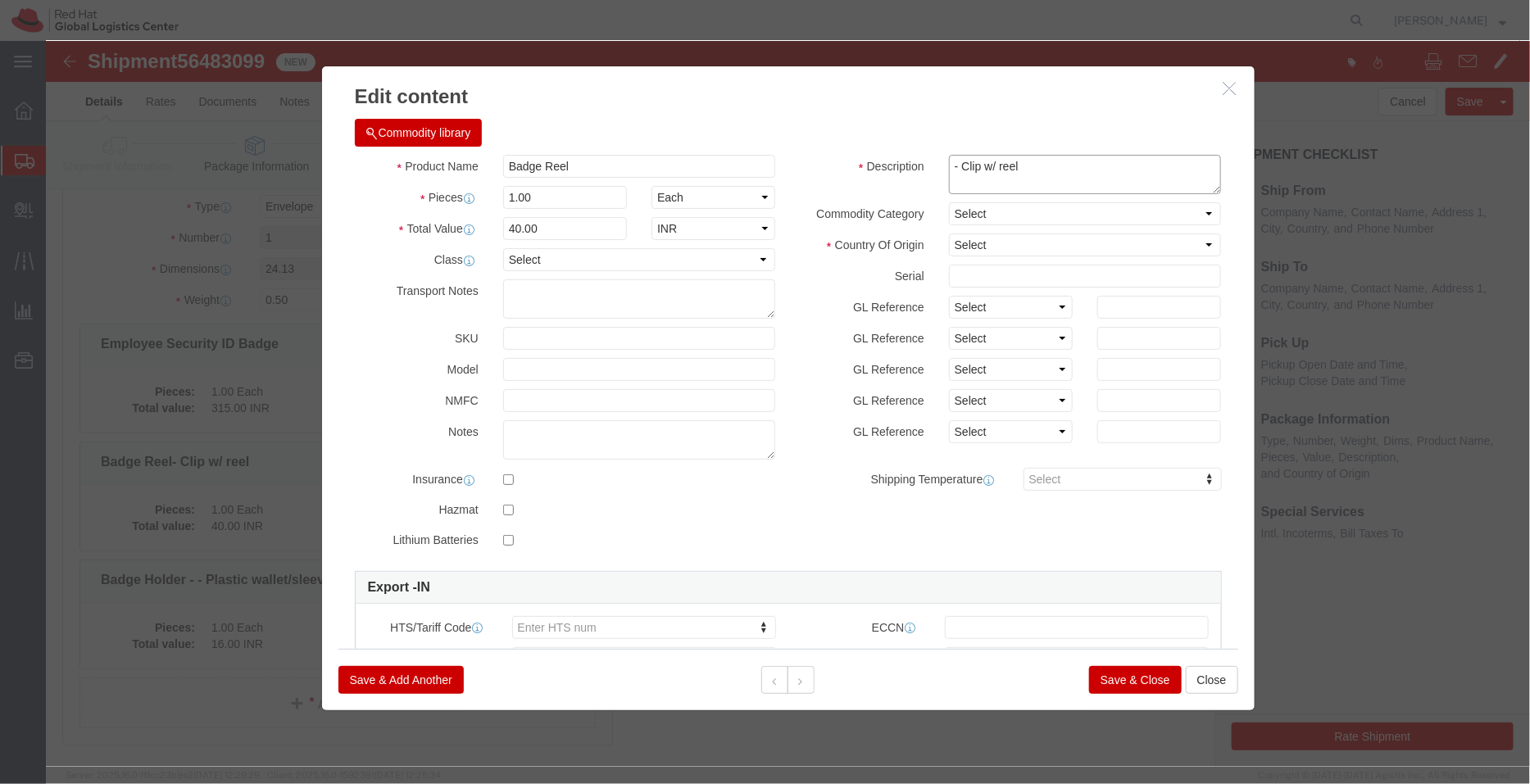
type textarea "- Clip w/ reel"
click h3 "Edit content"
click select "Select Afghanistan Åland Islands Albania Algeria American Samoa Andorra Angola …"
select select "CN"
click select "Select Afghanistan Åland Islands Albania Algeria American Samoa Andorra Angola …"
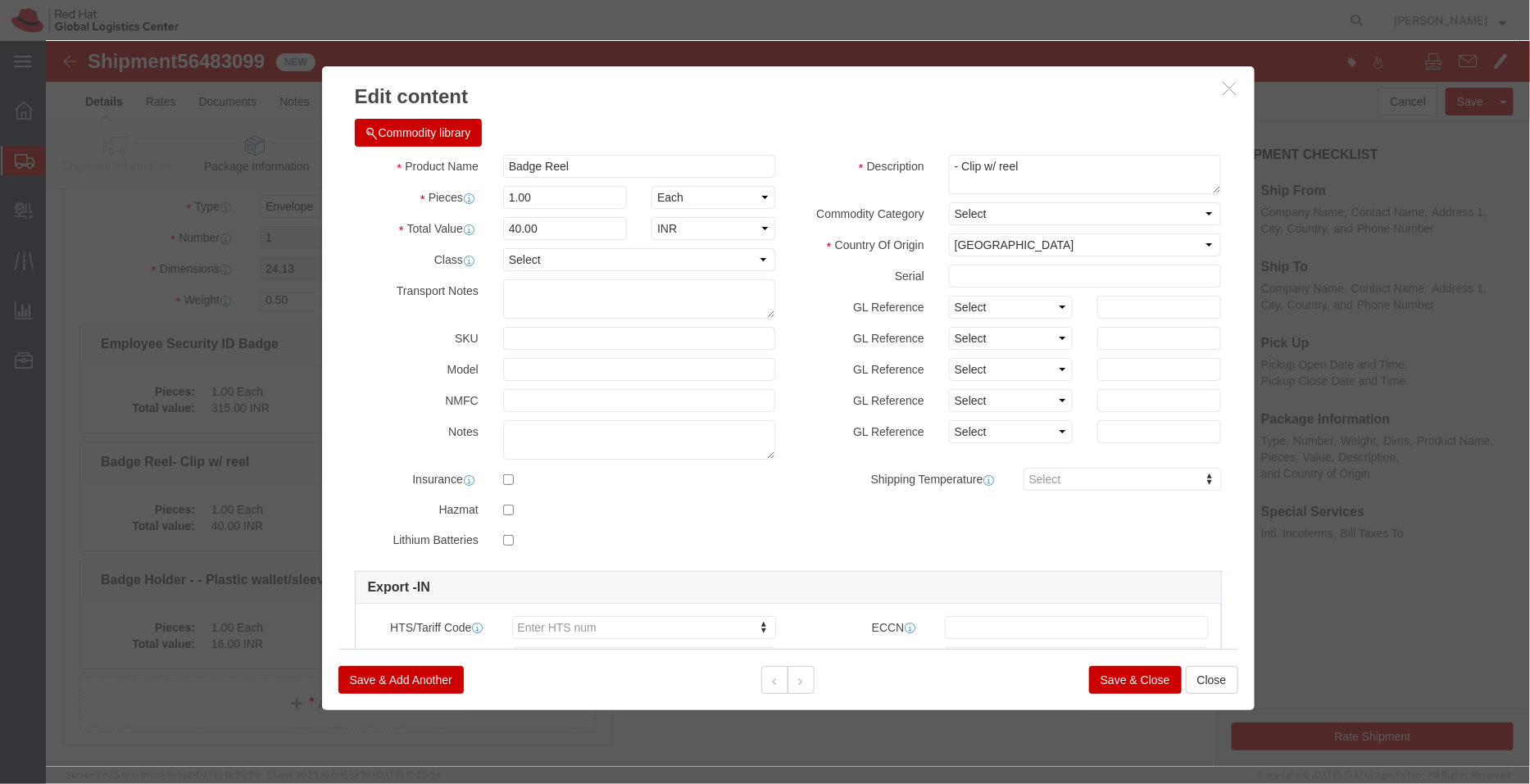
click button "Save & Close"
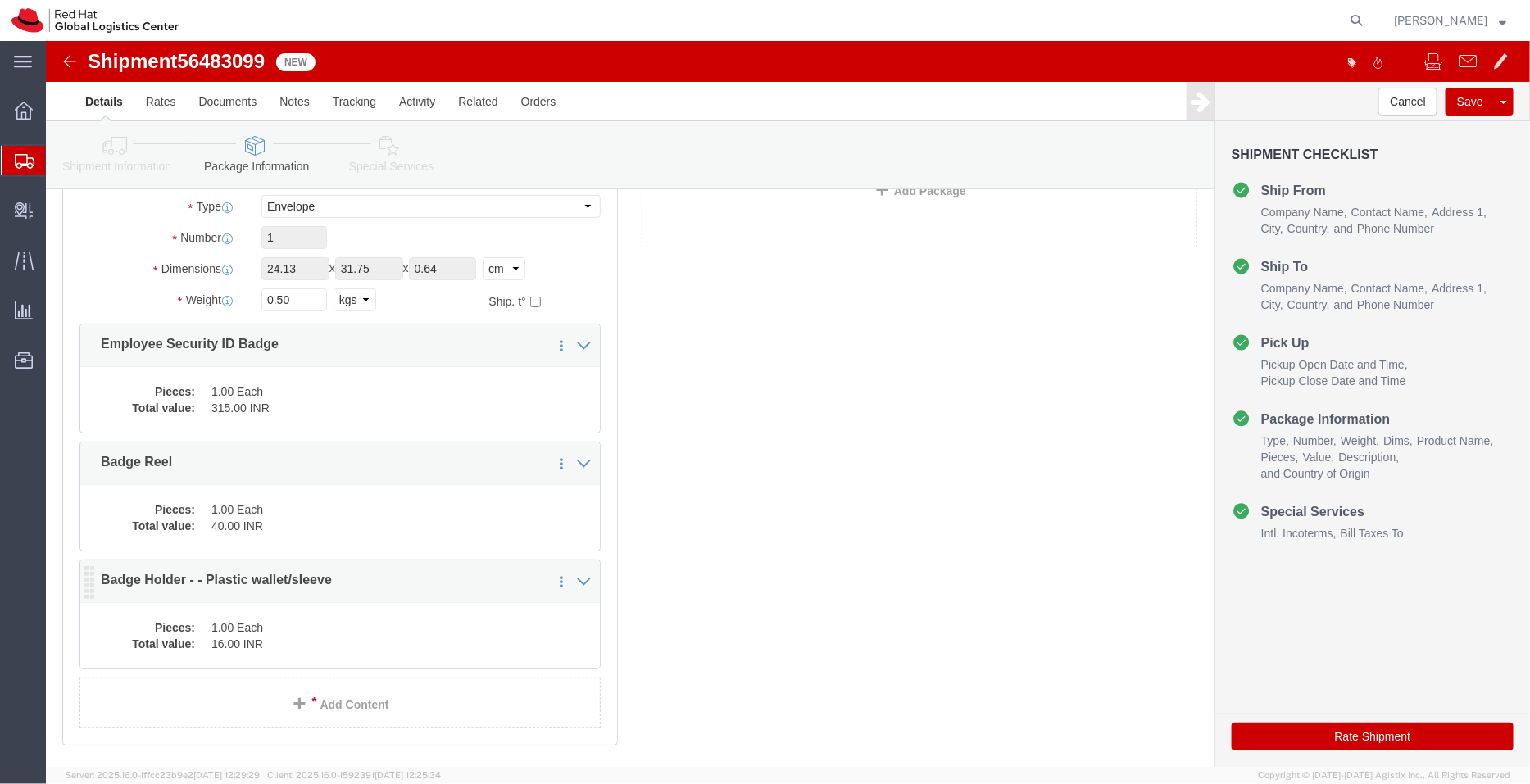
click div "Pieces: 1.00 Each Total value: 16.00 INR"
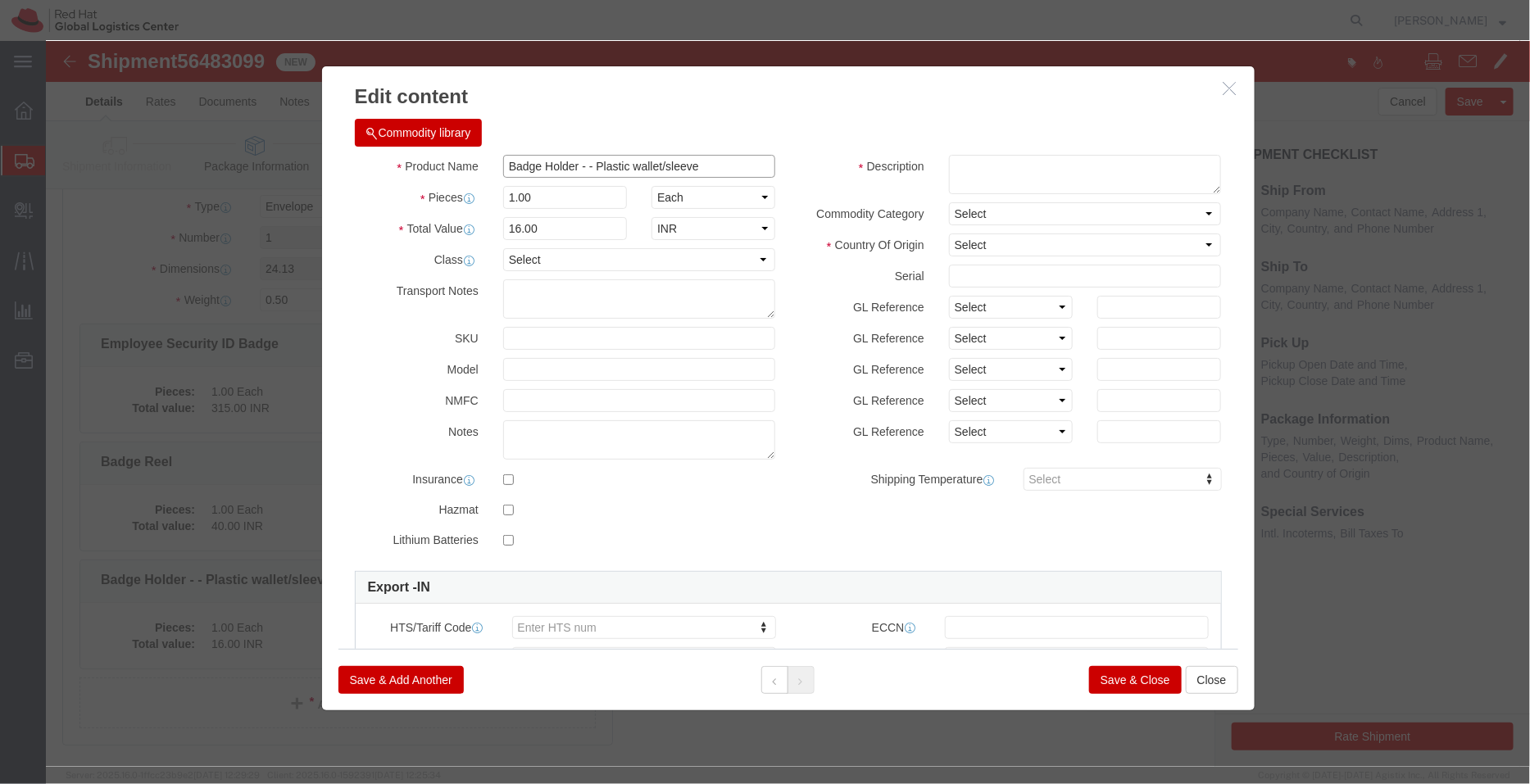
drag, startPoint x: 650, startPoint y: 123, endPoint x: 536, endPoint y: 120, distance: 114.0
click input "Badge Holder - - Plastic wallet/sleeve"
type input "Badge Holder -"
click textarea
paste textarea "- Plastic wallet/sleeve"
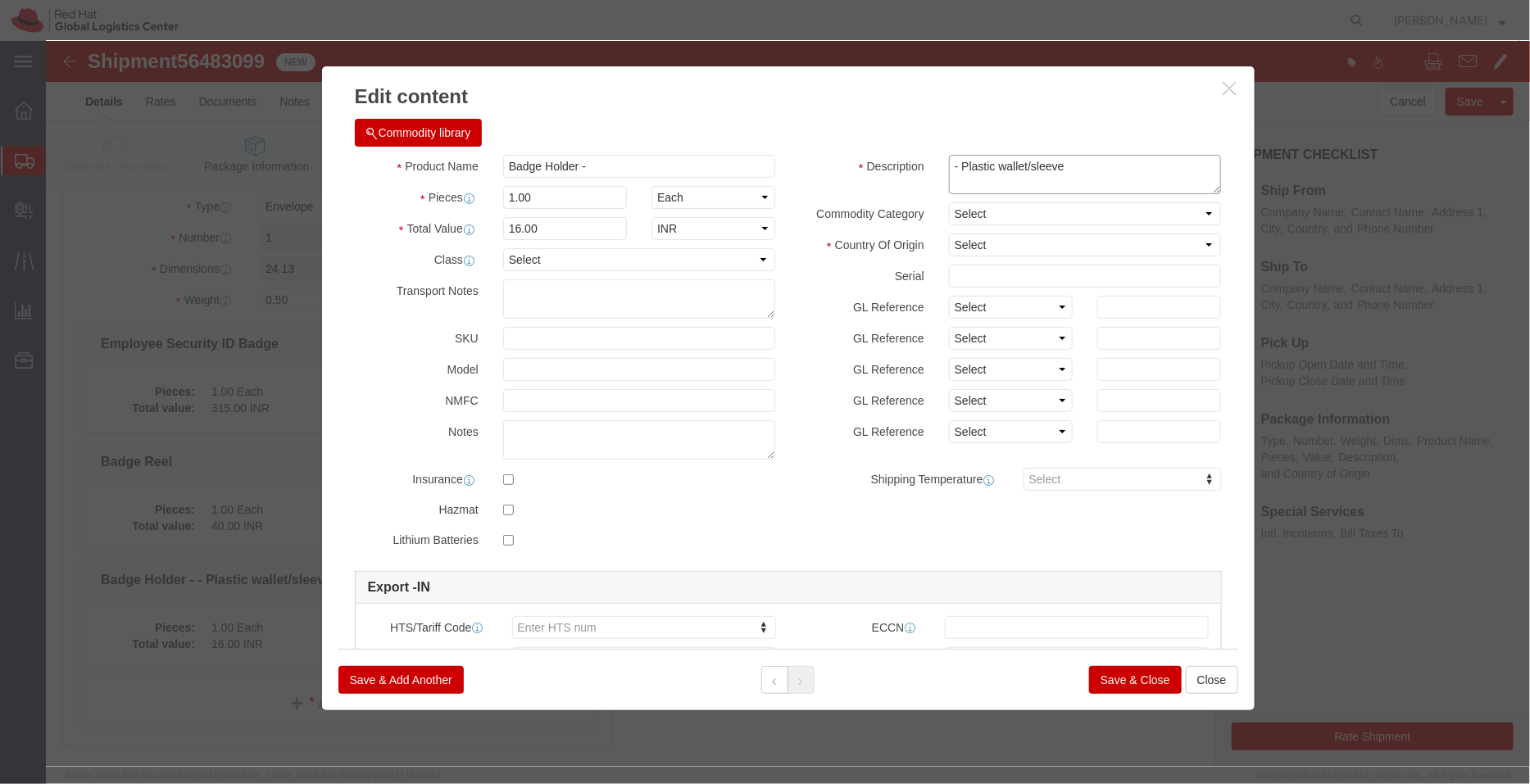
type textarea "- Plastic wallet/sleeve"
click div "Commodity library"
click select "Select Afghanistan Åland Islands Albania Algeria American Samoa Andorra Angola …"
select select "CN"
click select "Select Afghanistan Åland Islands Albania Algeria American Samoa Andorra Angola …"
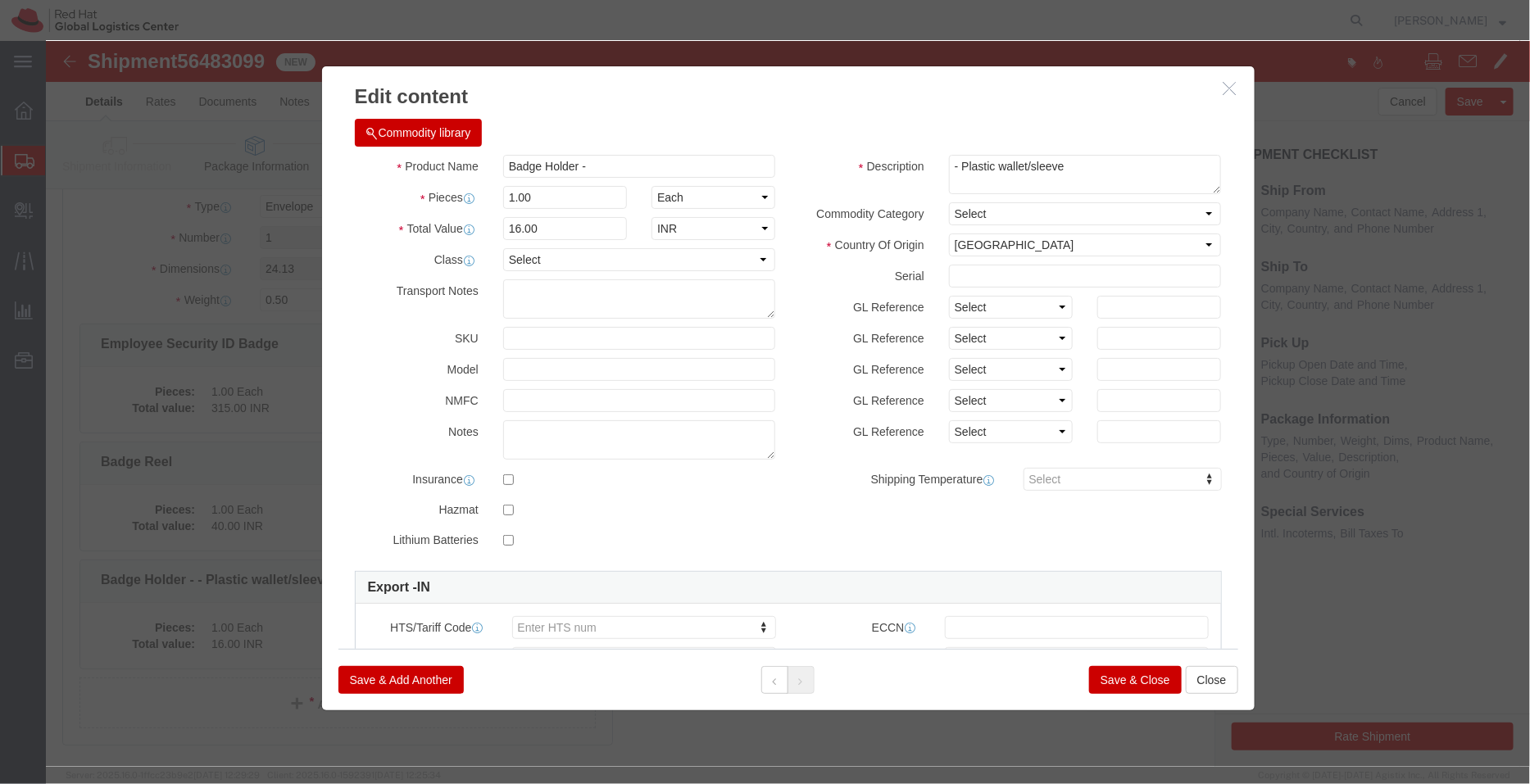
click button "Save & Close"
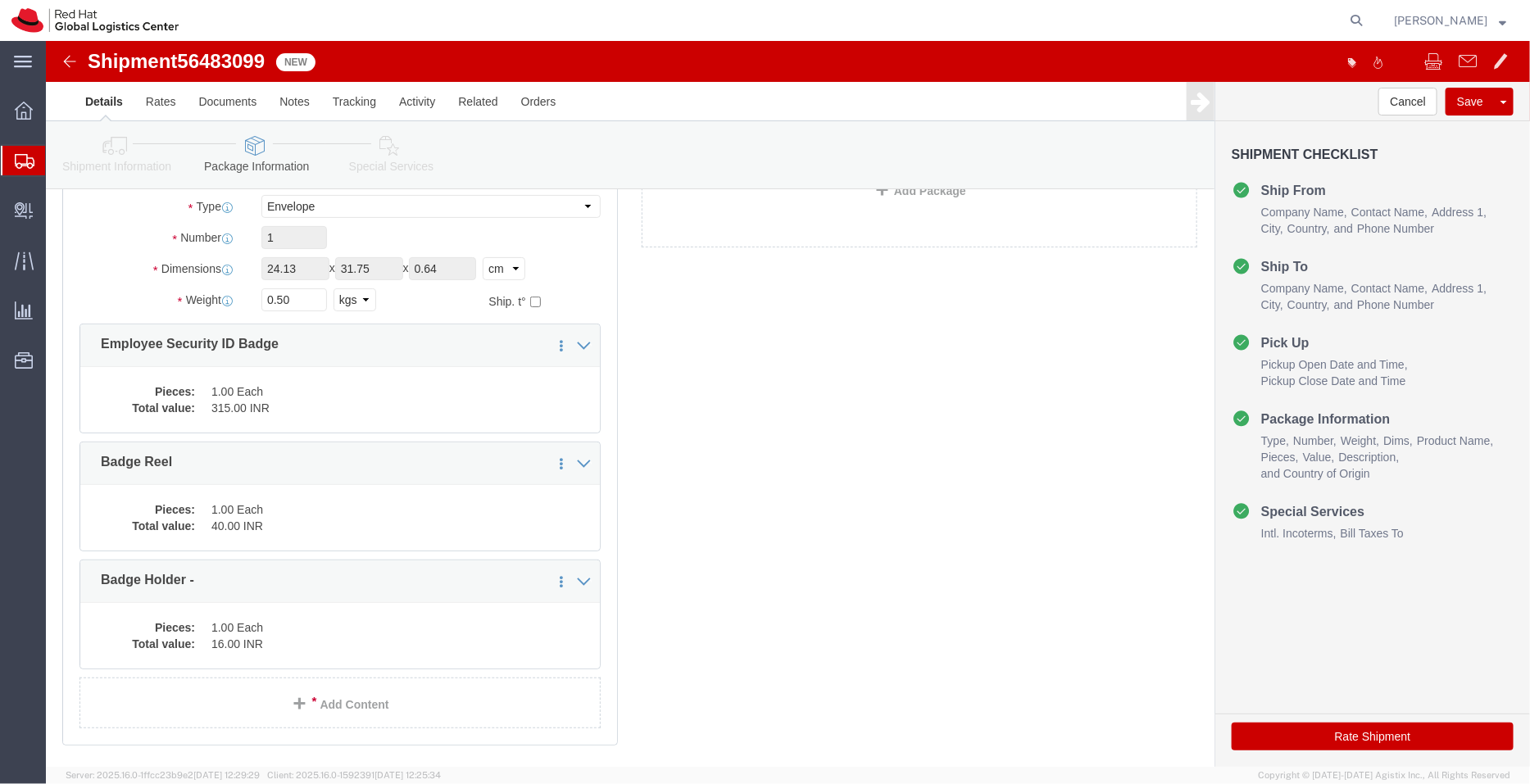
click icon
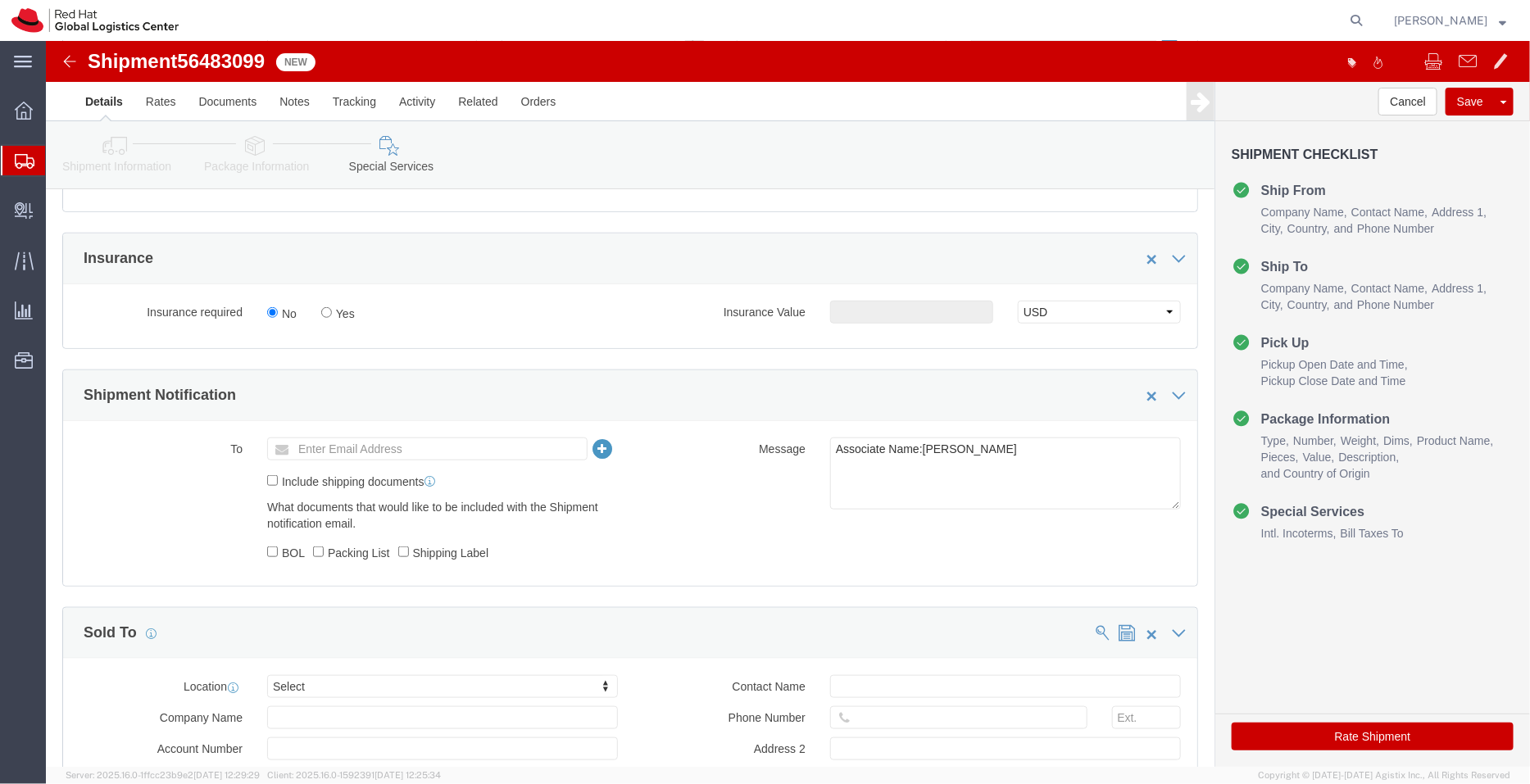
scroll to position [554, 0]
click input "text"
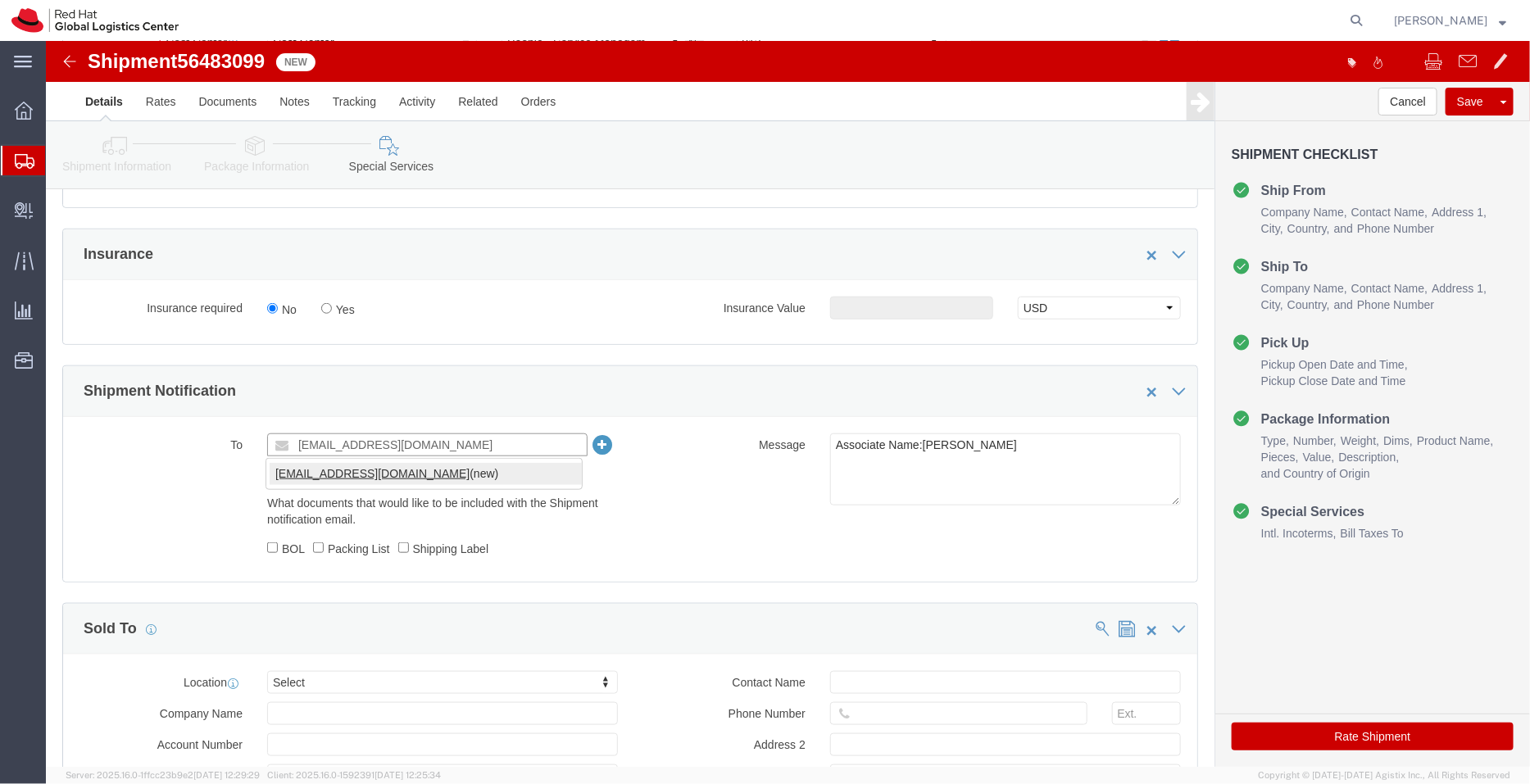
type input "apaclogistics@redhat.com"
click textarea "Associate Name:Tejas Bavishi"
type textarea "ID Badge and supplies for Associate Name:Tejas Bavishi"
click button "Rate Shipment"
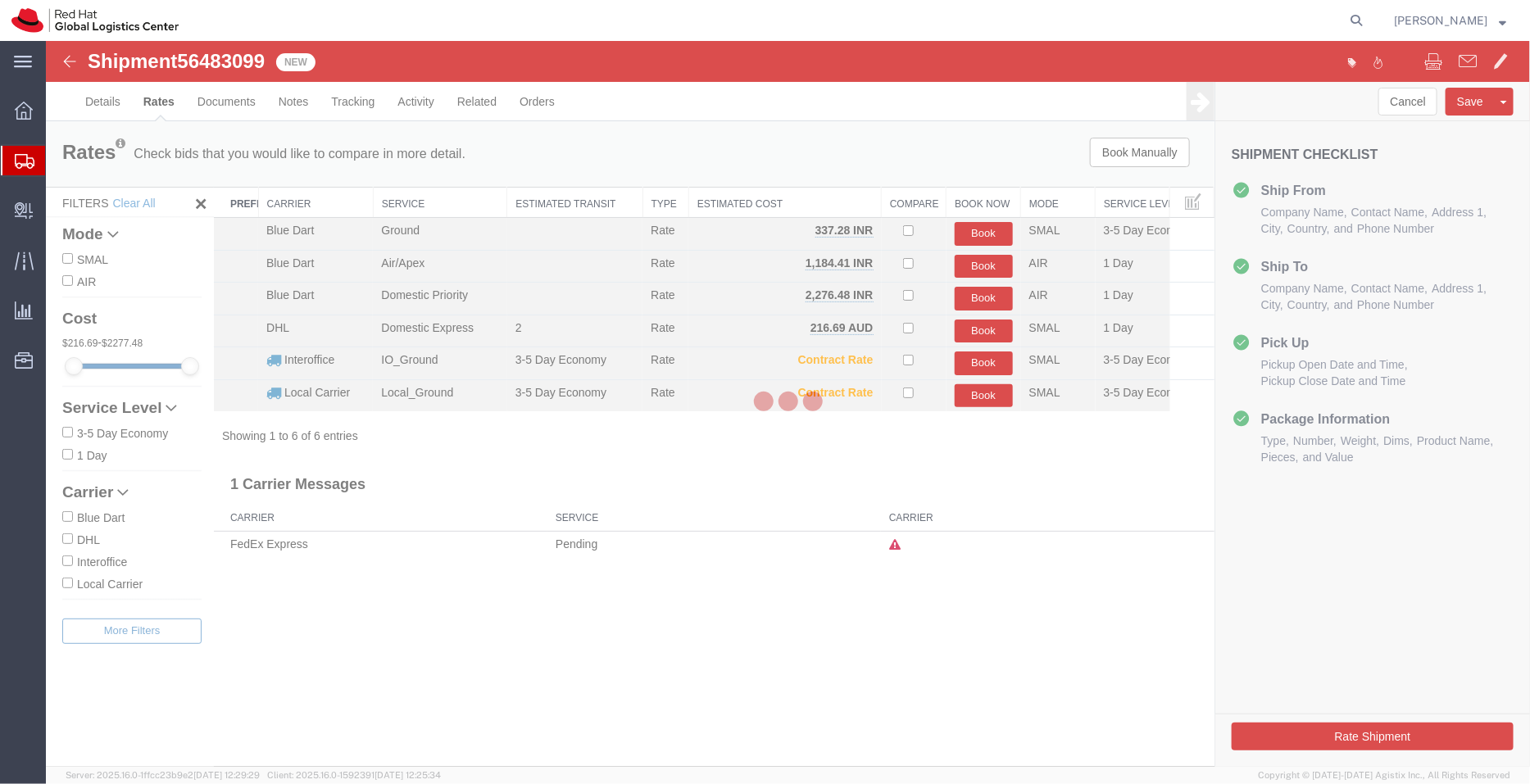
scroll to position [0, 0]
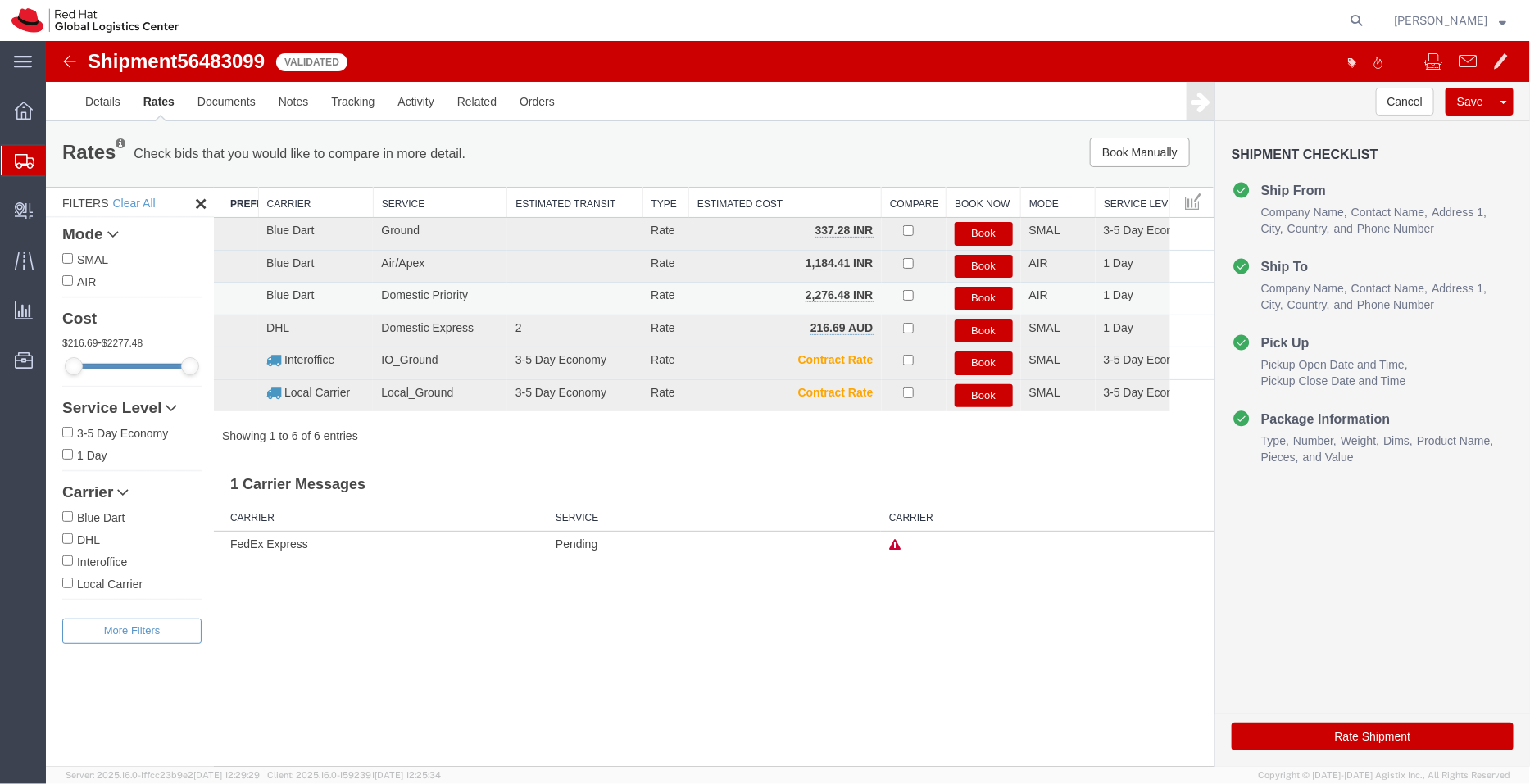
click at [989, 296] on button "Book" at bounding box center [983, 297] width 58 height 24
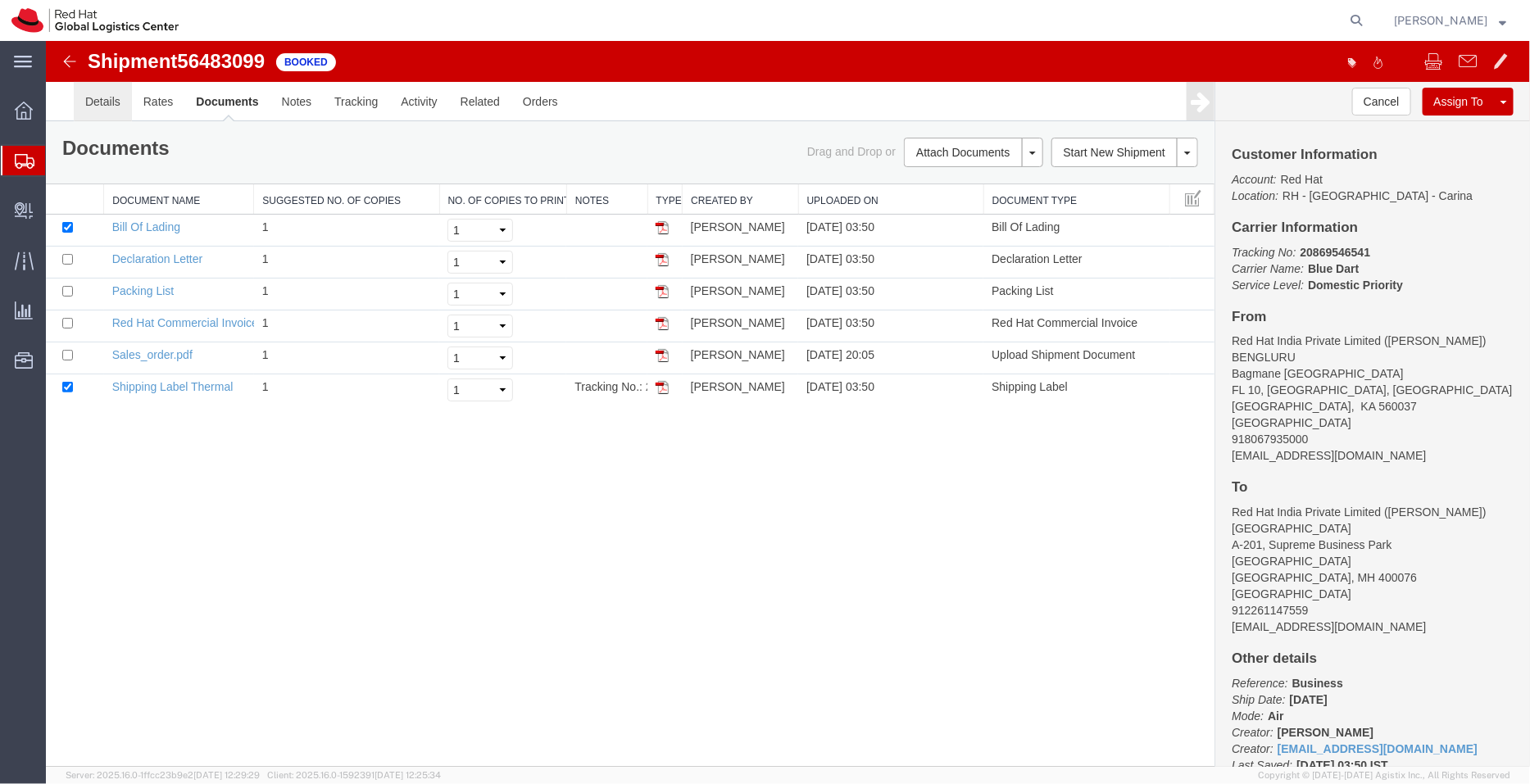
click at [98, 95] on link "Details" at bounding box center [102, 101] width 58 height 39
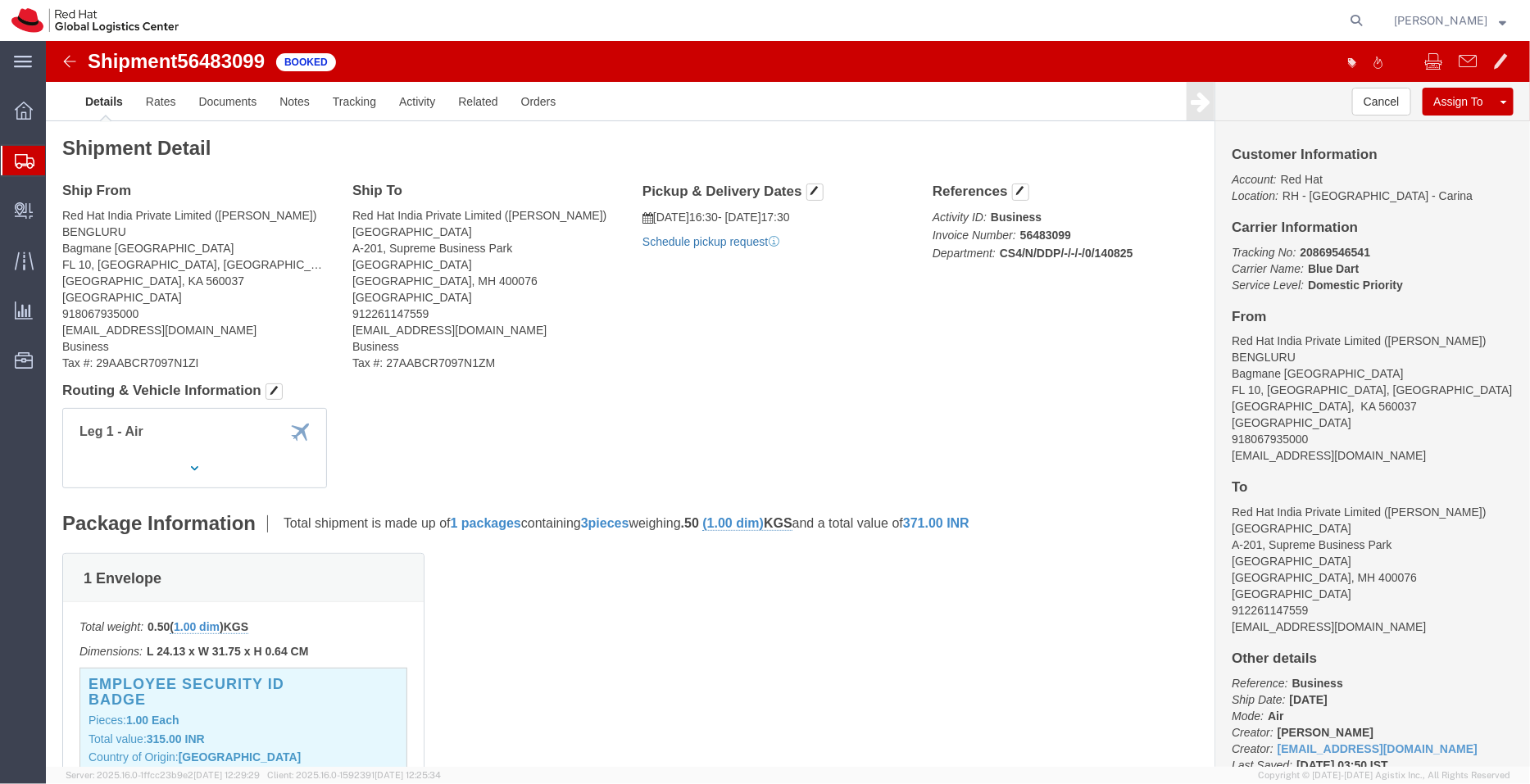
click link "Schedule pickup request"
drag, startPoint x: 1285, startPoint y: 420, endPoint x: 1162, endPoint y: 410, distance: 123.4
click div "Customer Information Account: Red Hat Location: RH - Bangalore - Carina Carrier…"
copy address "npanthi@redhat.com"
click link "Documents"
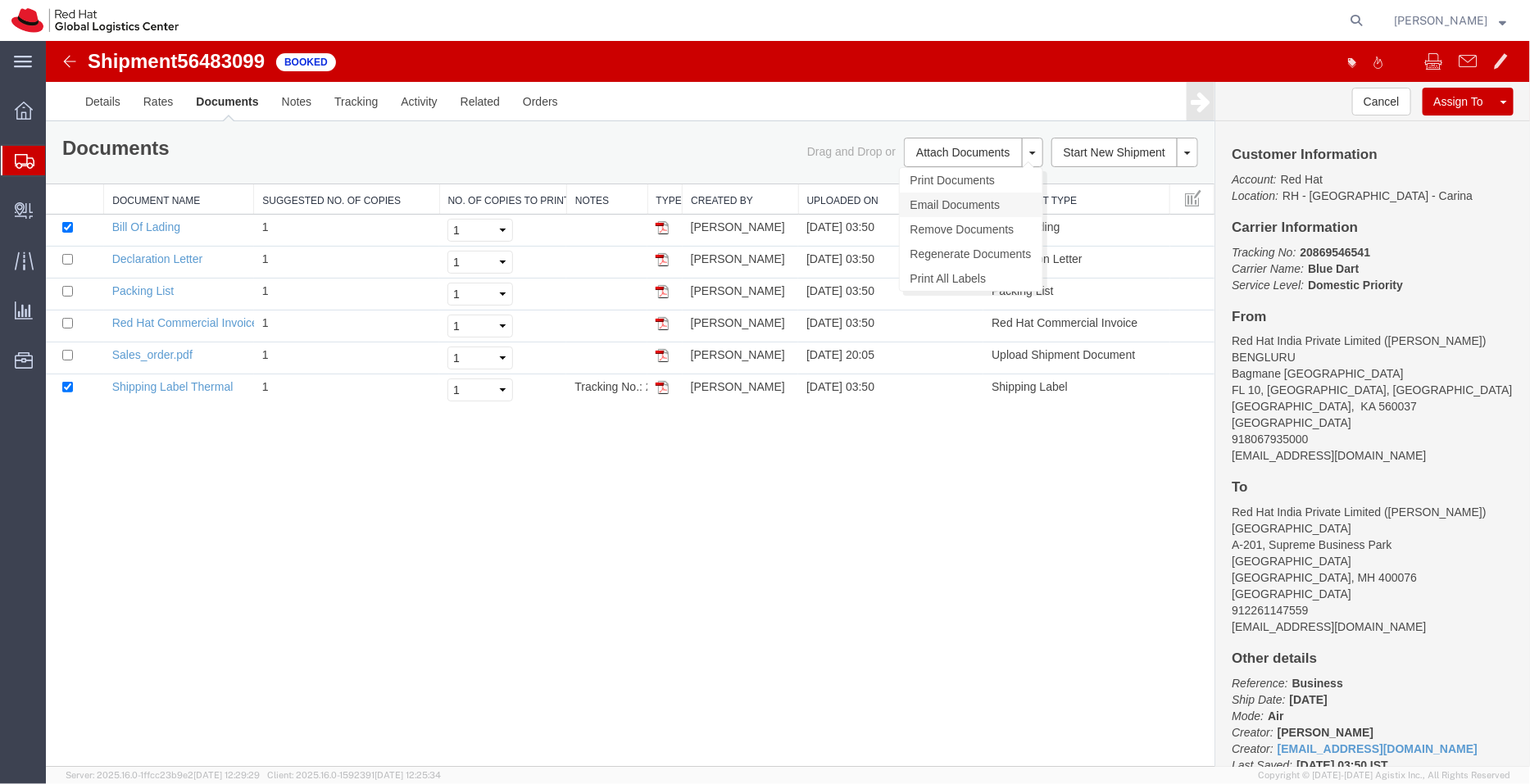
click at [946, 201] on link "Email Documents" at bounding box center [970, 204] width 142 height 25
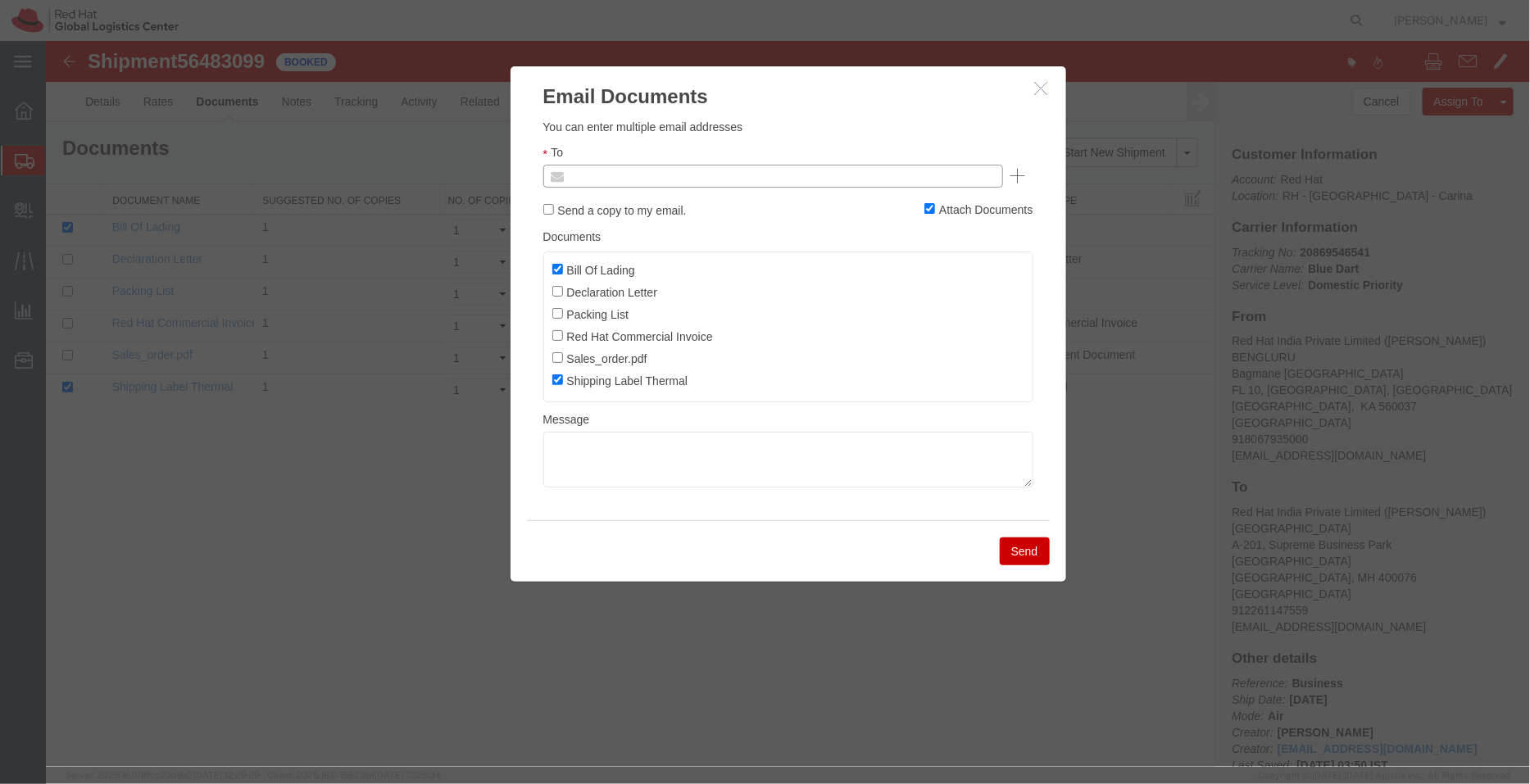
click at [707, 173] on input "text" at bounding box center [662, 175] width 192 height 21
paste input "npanthi@redhat.com"
type input "npanthi@redhat.com"
click at [555, 270] on input "Bill Of Lading" at bounding box center [557, 269] width 11 height 11
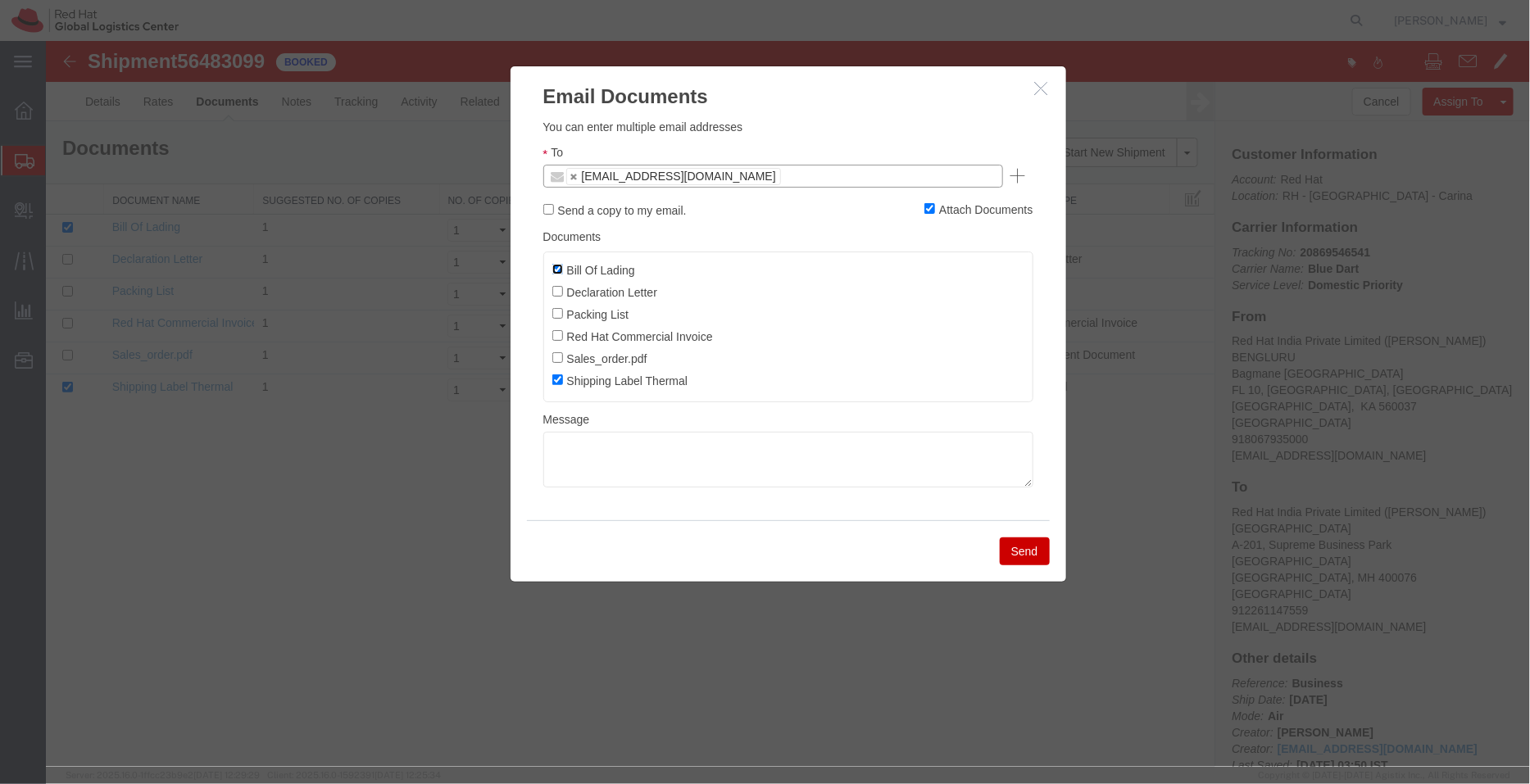
checkbox input "false"
click at [557, 289] on input "Declaration Letter" at bounding box center [557, 291] width 11 height 11
checkbox input "true"
click at [1019, 545] on button "Send" at bounding box center [1024, 551] width 50 height 28
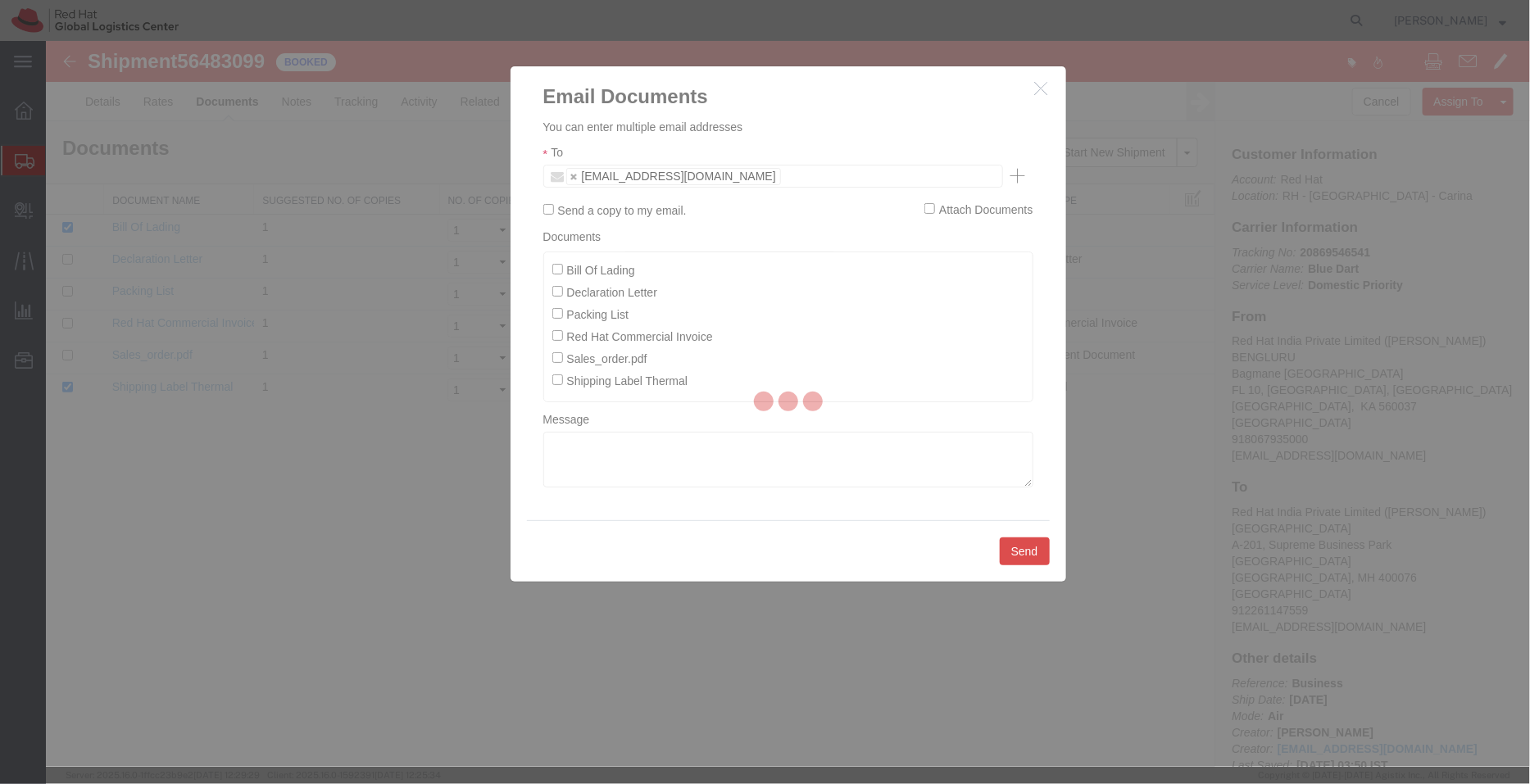
checkbox input "false"
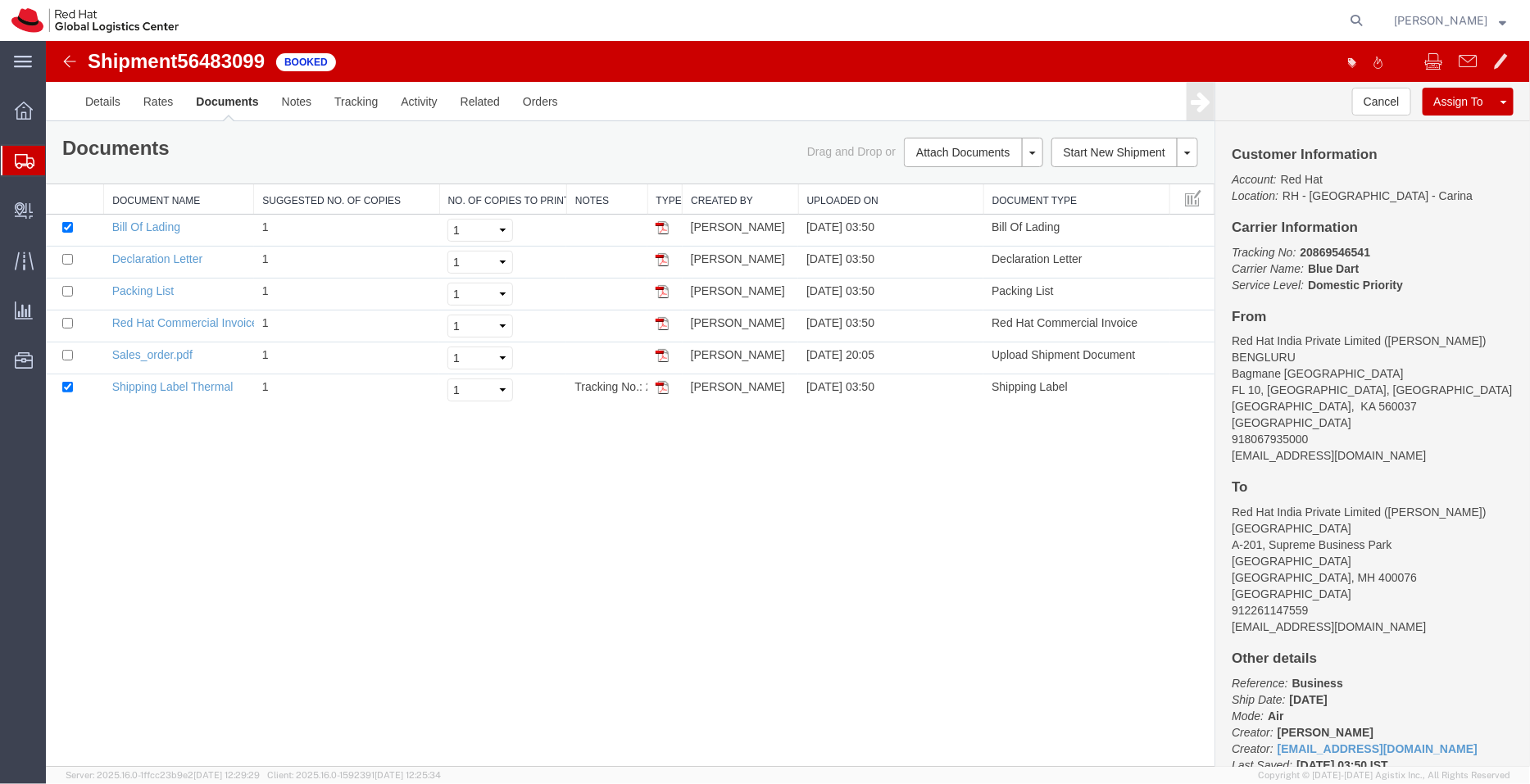
click at [0, 0] on span "Shipment Manager" at bounding box center [0, 0] width 0 height 0
